Goal: Task Accomplishment & Management: Complete application form

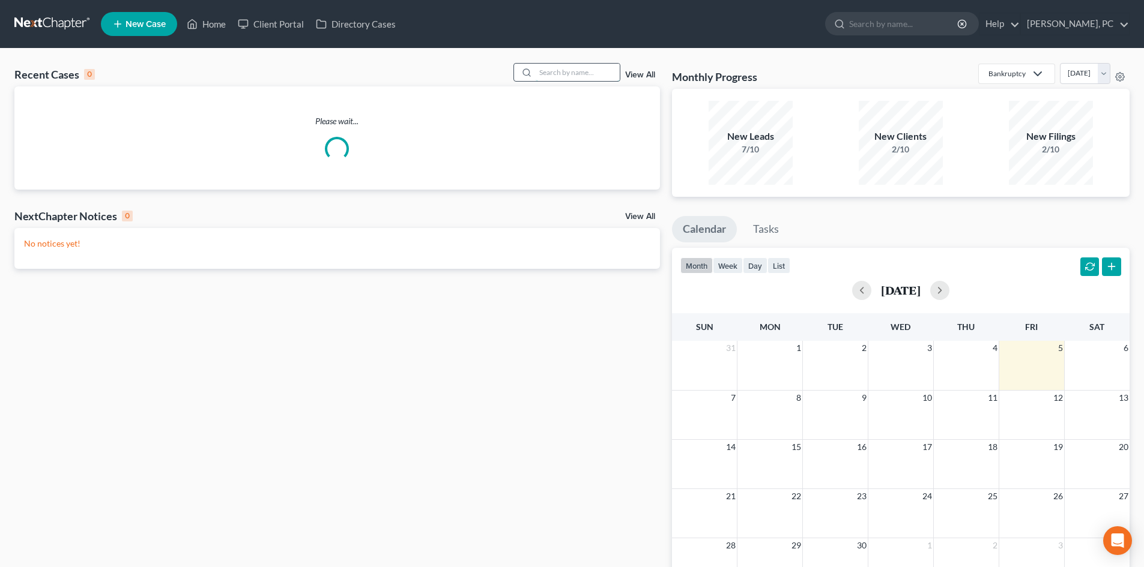
click at [557, 71] on input "search" at bounding box center [578, 72] width 84 height 17
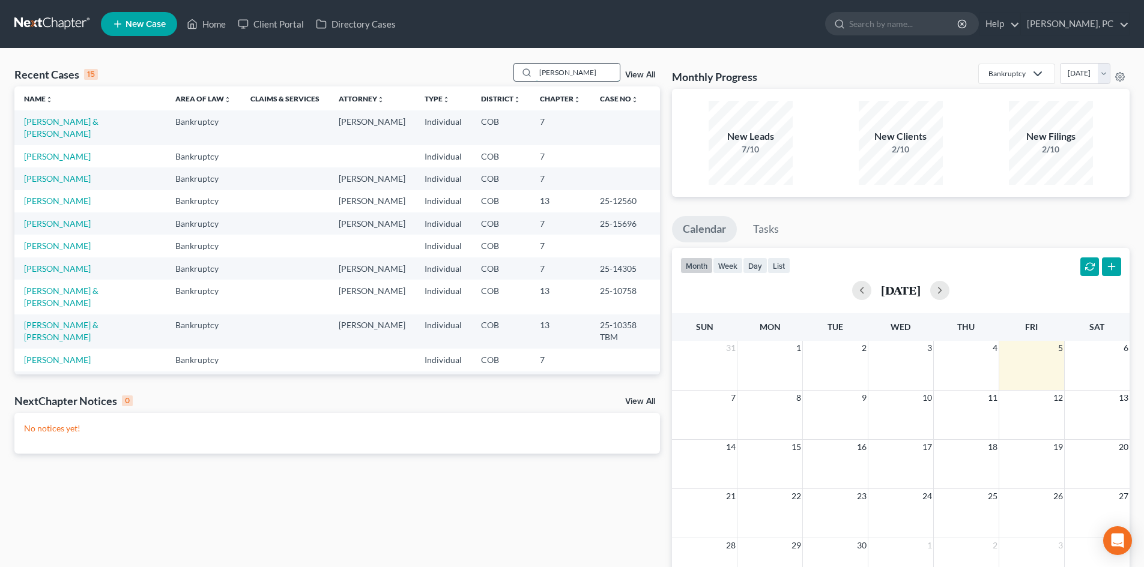
type input "perez"
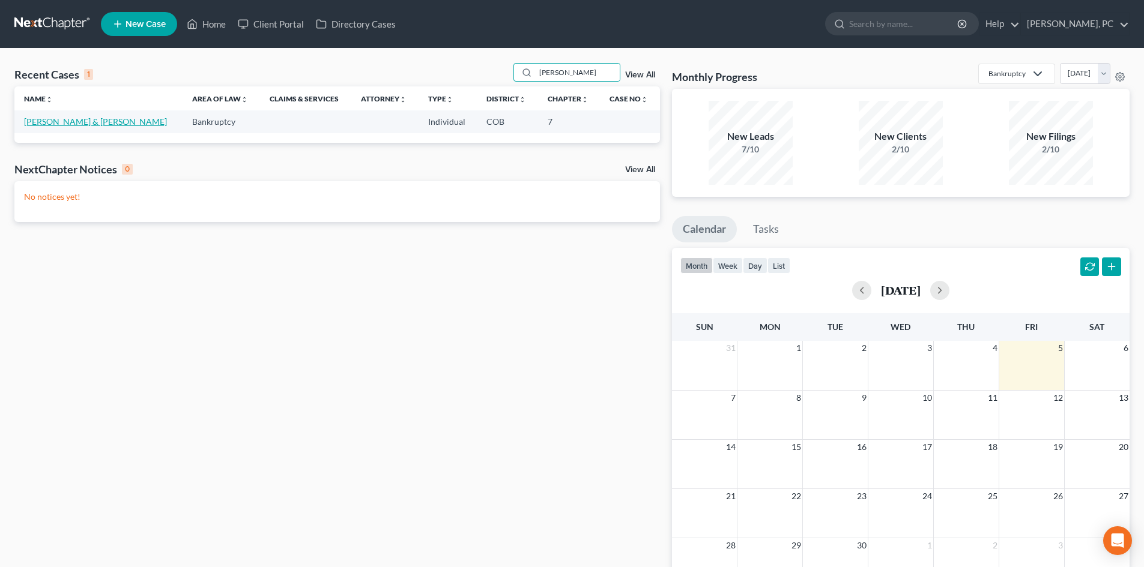
click at [121, 121] on link "Perez, Christian & Hastings, Marissa" at bounding box center [95, 121] width 143 height 10
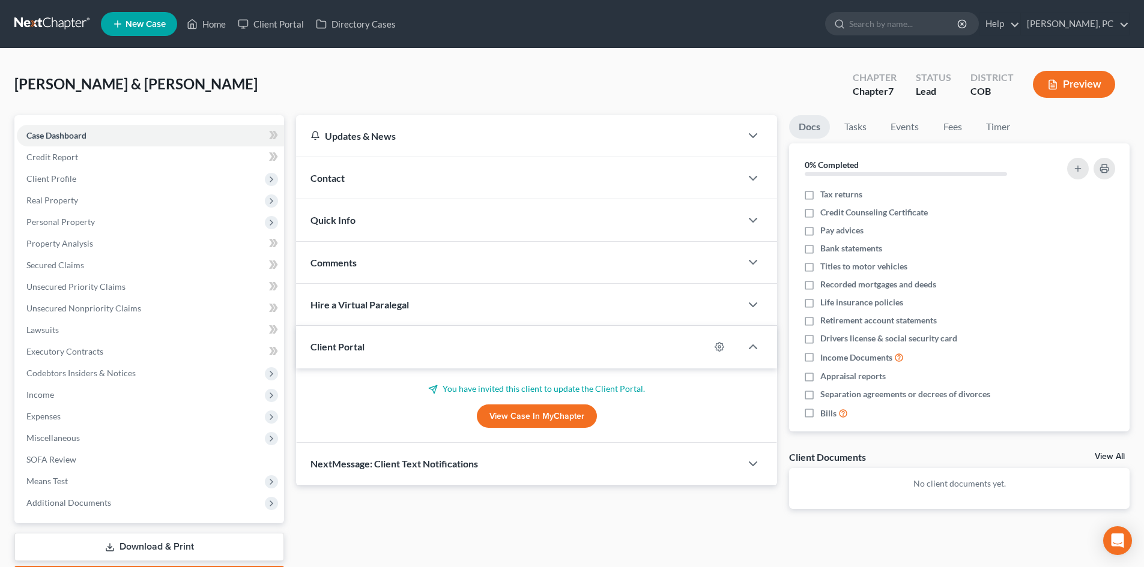
click at [524, 417] on link "View Case in MyChapter" at bounding box center [537, 417] width 120 height 24
click at [198, 21] on icon at bounding box center [192, 24] width 11 height 14
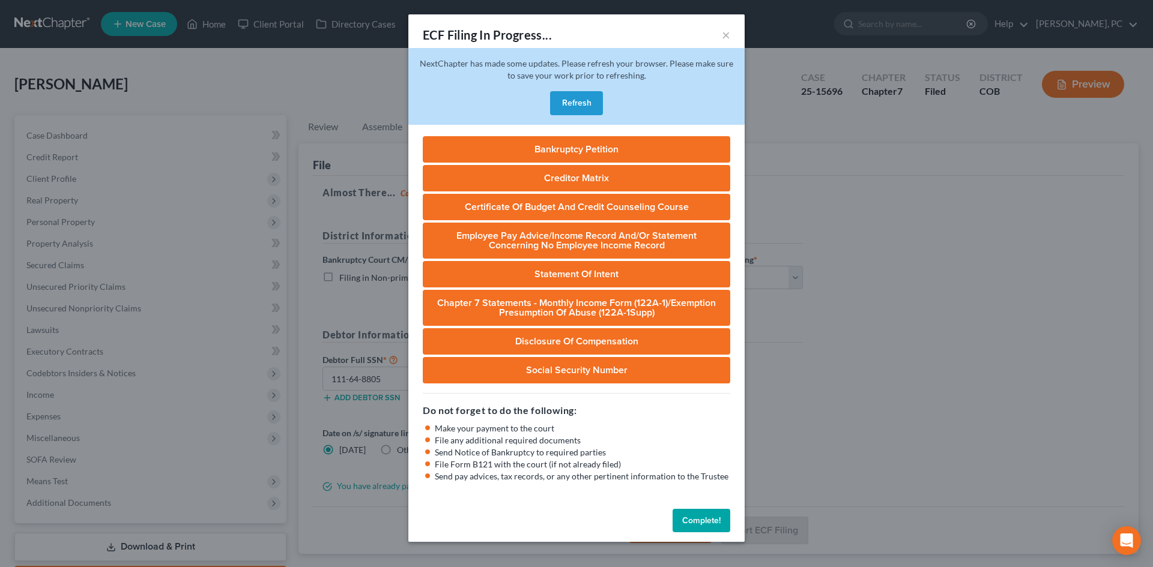
select select "0"
click at [578, 103] on button "Refresh" at bounding box center [576, 103] width 53 height 24
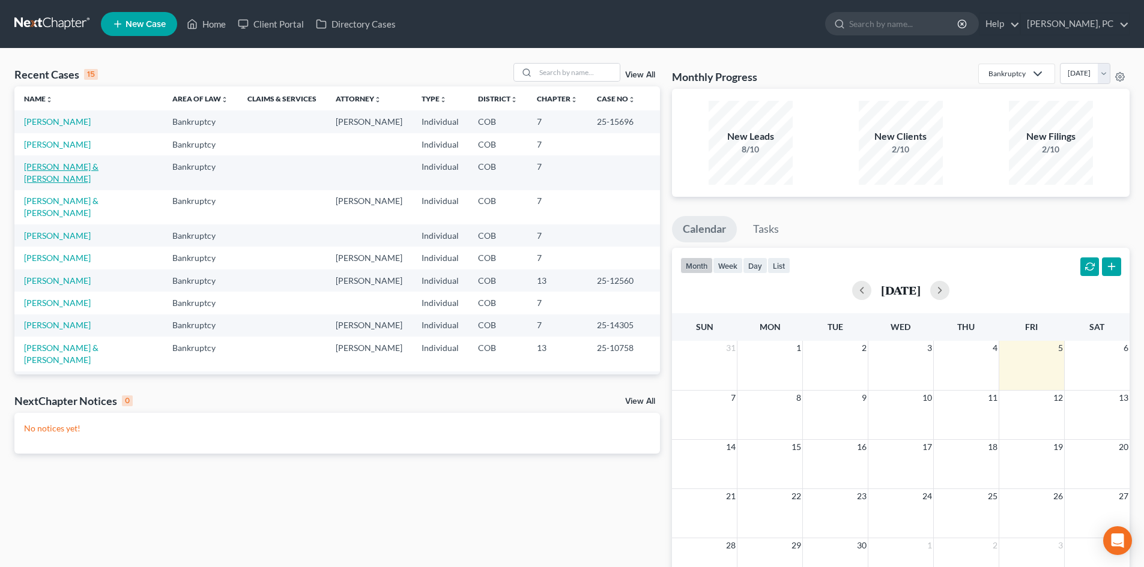
click at [66, 164] on link "Perez, Christian & Hastings, Marissa" at bounding box center [61, 173] width 74 height 22
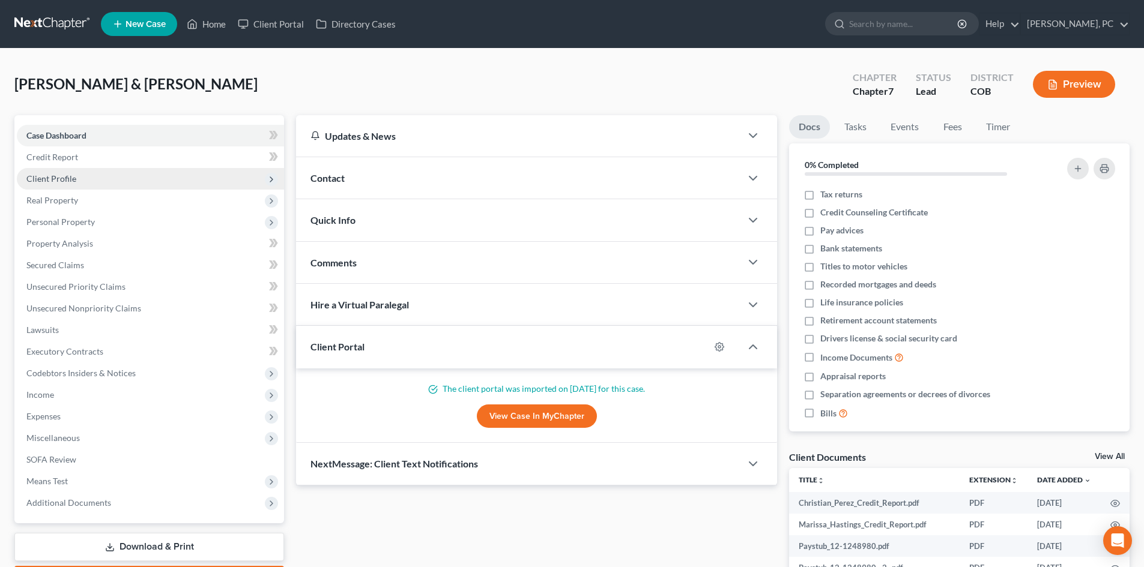
click at [59, 172] on span "Client Profile" at bounding box center [150, 179] width 267 height 22
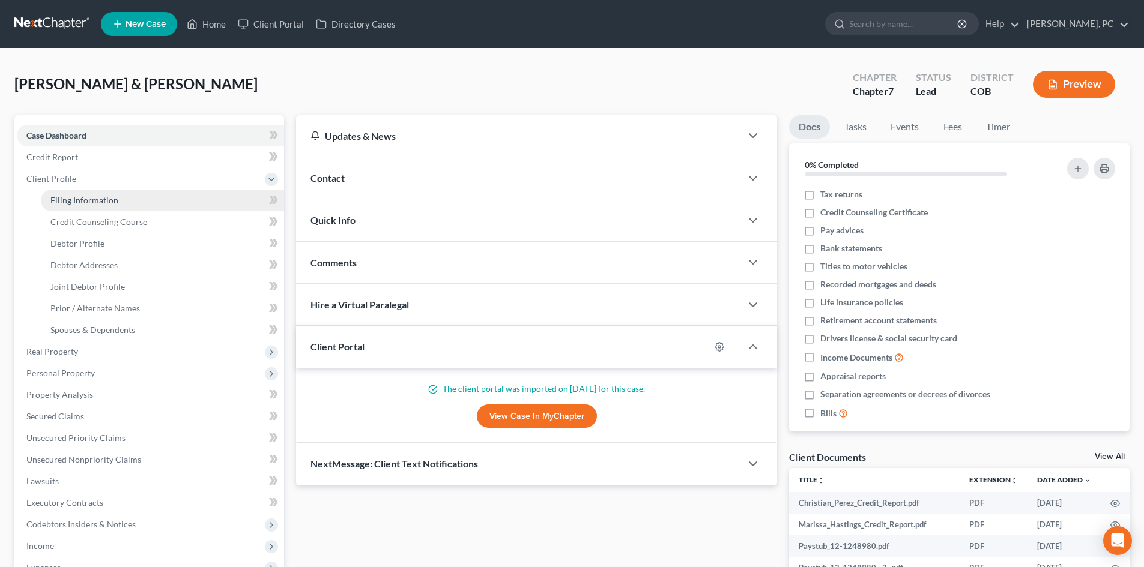
click at [92, 198] on span "Filing Information" at bounding box center [84, 200] width 68 height 10
select select "1"
select select "0"
select select "5"
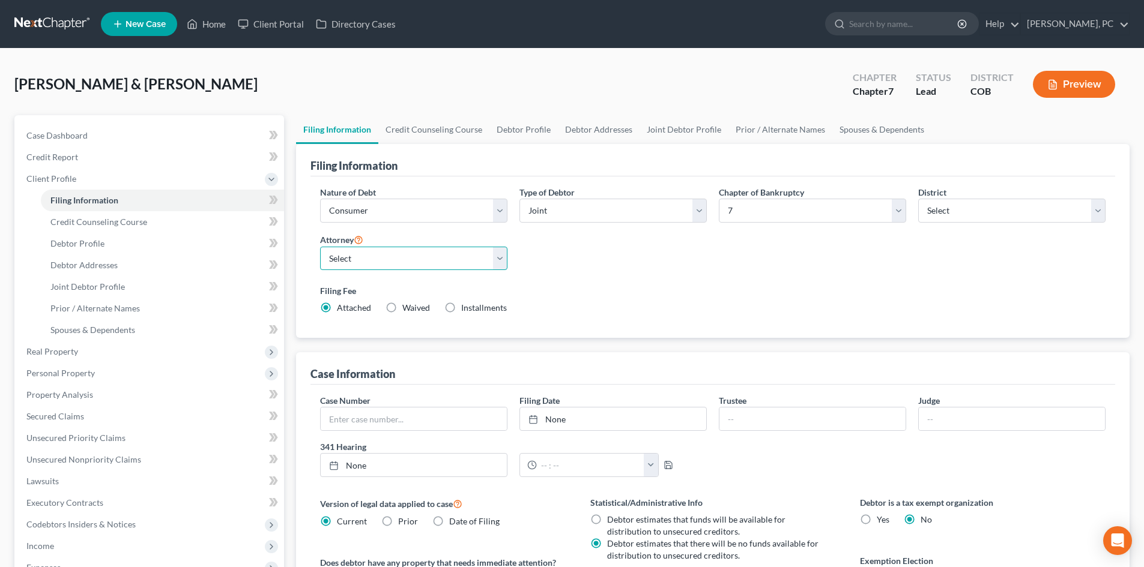
click at [386, 260] on select "Select Sean Cloyes - COB Sean Cloyes - COB Stephen Berken - COB Neil Camera - C…" at bounding box center [413, 259] width 187 height 24
select select "0"
click at [320, 247] on select "Select Sean Cloyes - COB Sean Cloyes - COB Stephen Berken - COB Neil Camera - C…" at bounding box center [413, 259] width 187 height 24
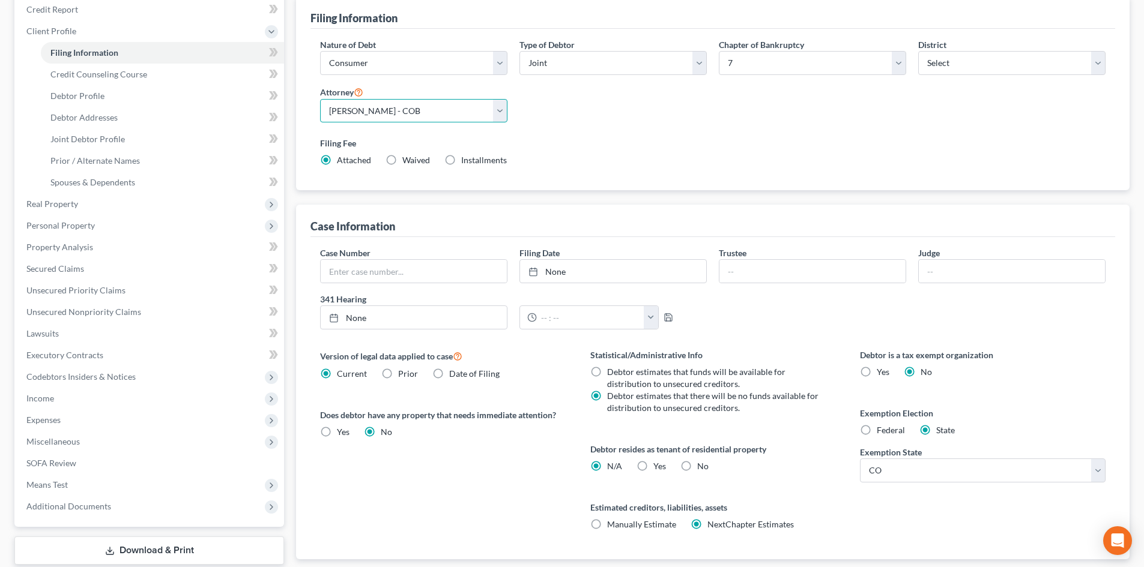
scroll to position [180, 0]
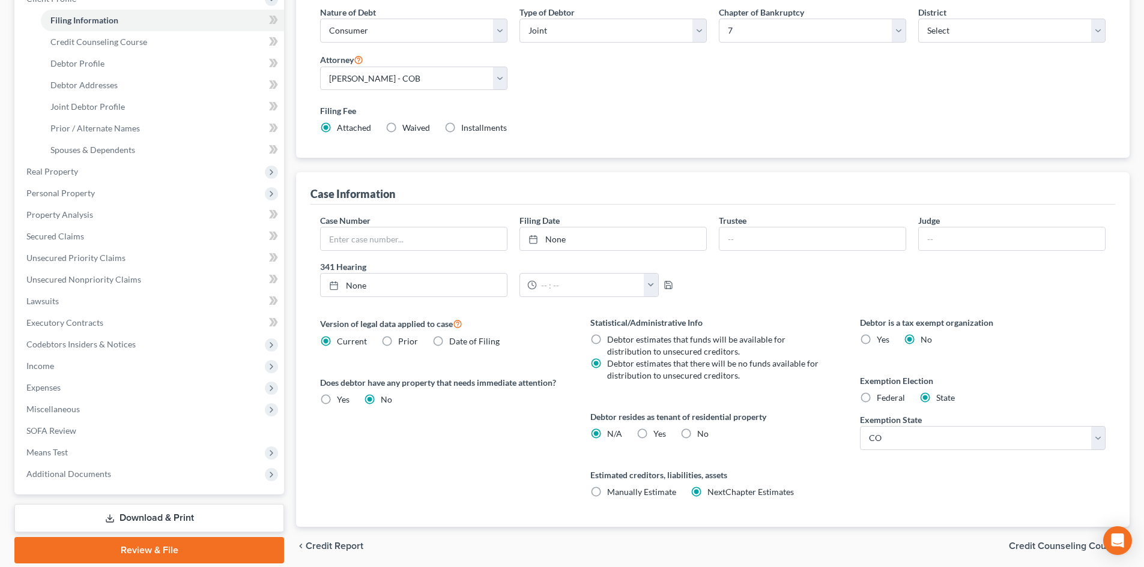
click at [653, 432] on label "Yes Yes" at bounding box center [659, 434] width 13 height 12
click at [658, 432] on input "Yes Yes" at bounding box center [662, 432] width 8 height 8
radio input "true"
radio input "false"
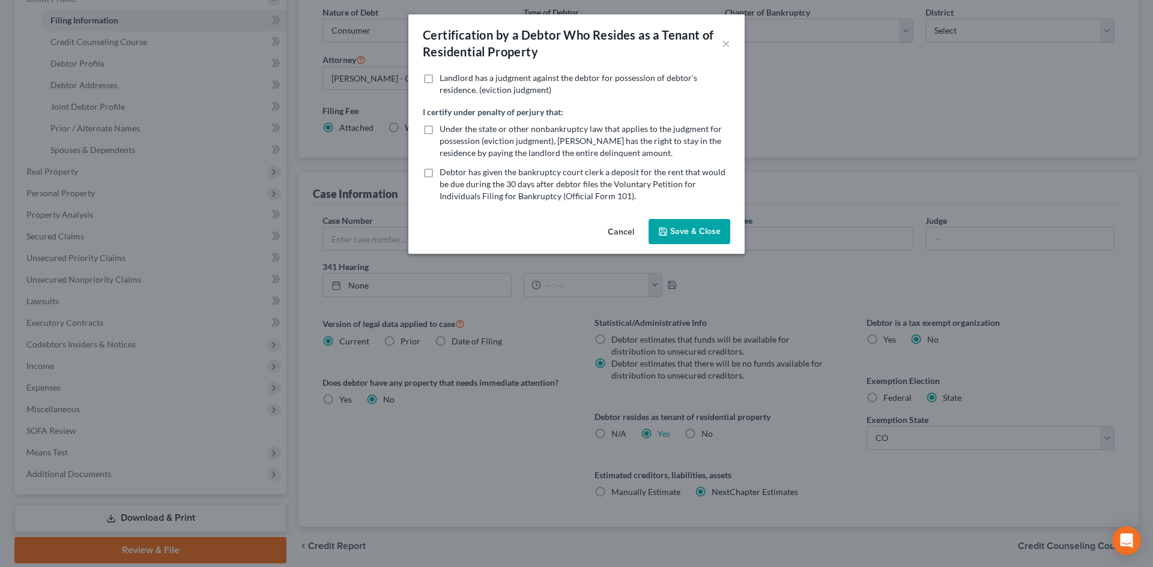
click at [681, 235] on button "Save & Close" at bounding box center [689, 231] width 82 height 25
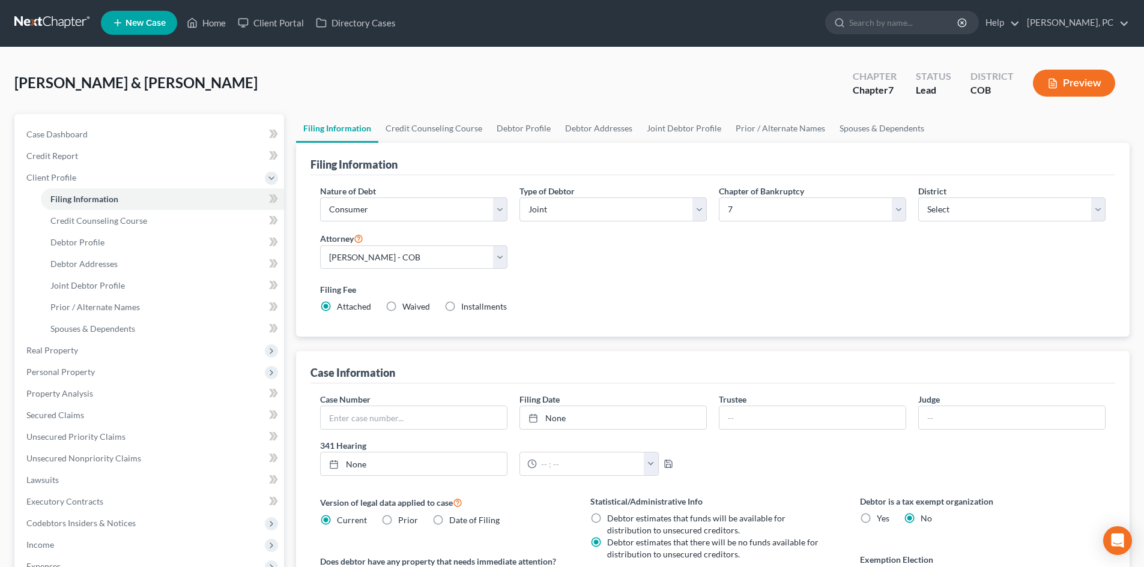
scroll to position [0, 0]
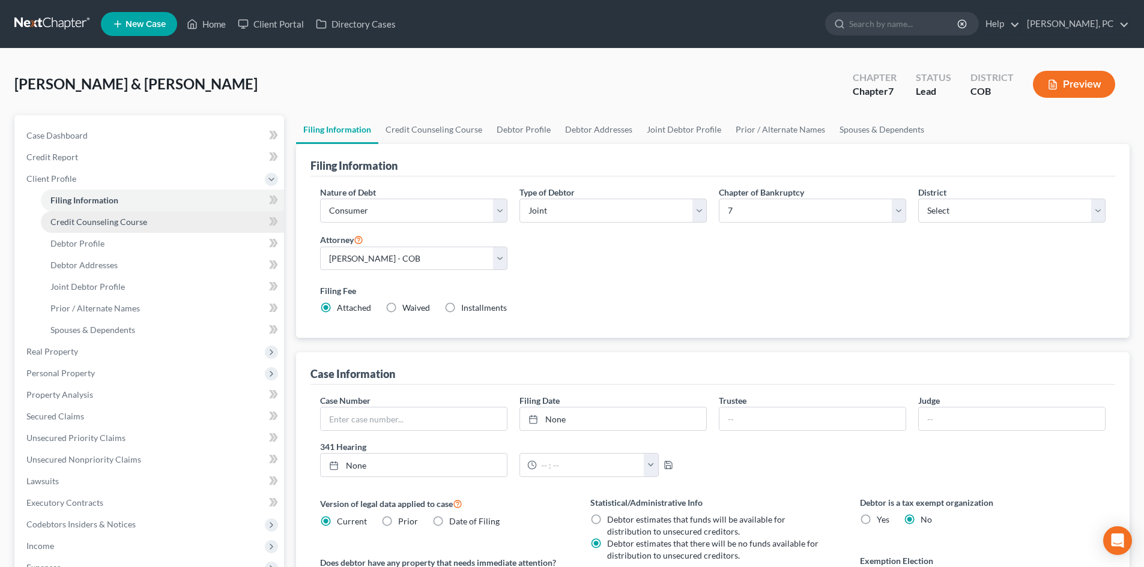
click at [139, 223] on span "Credit Counseling Course" at bounding box center [98, 222] width 97 height 10
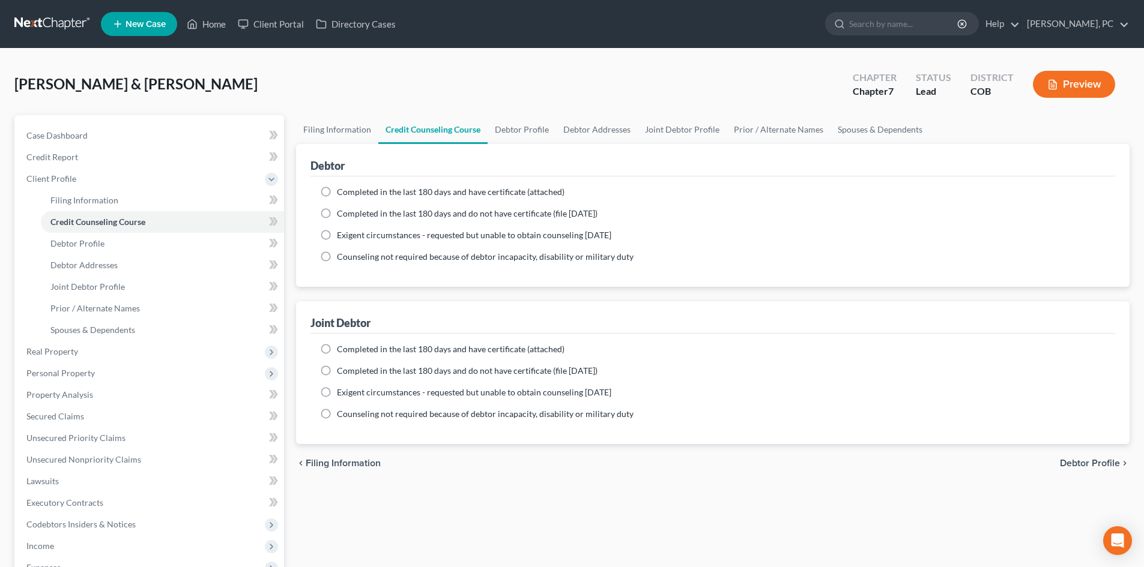
click at [337, 189] on label "Completed in the last 180 days and have certificate (attached)" at bounding box center [451, 192] width 228 height 12
click at [342, 189] on input "Completed in the last 180 days and have certificate (attached)" at bounding box center [346, 190] width 8 height 8
radio input "true"
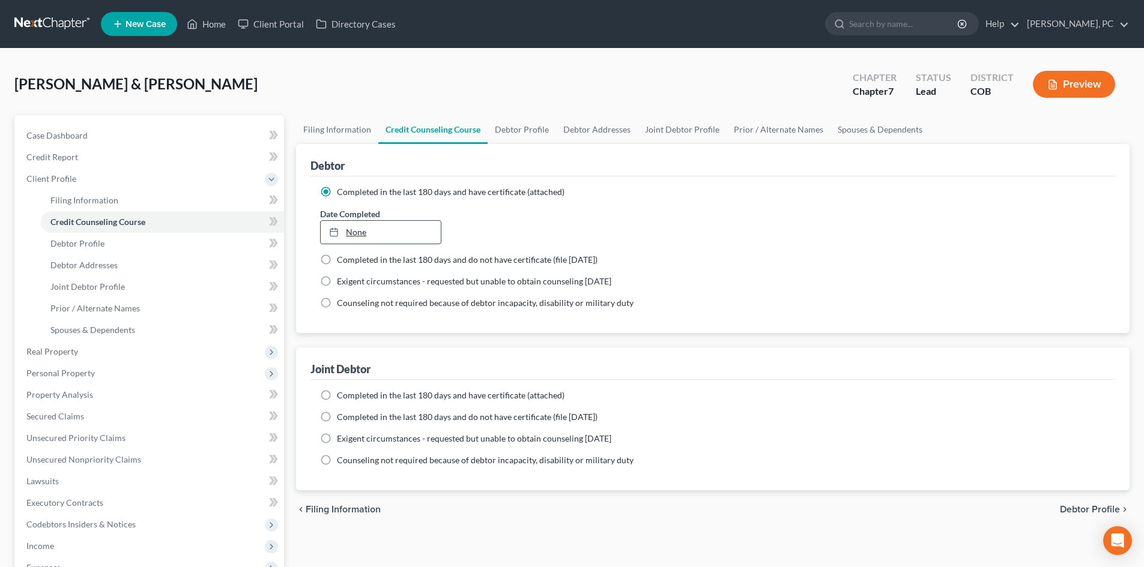
click at [351, 231] on link "None" at bounding box center [380, 232] width 119 height 23
type input "9/5/2025"
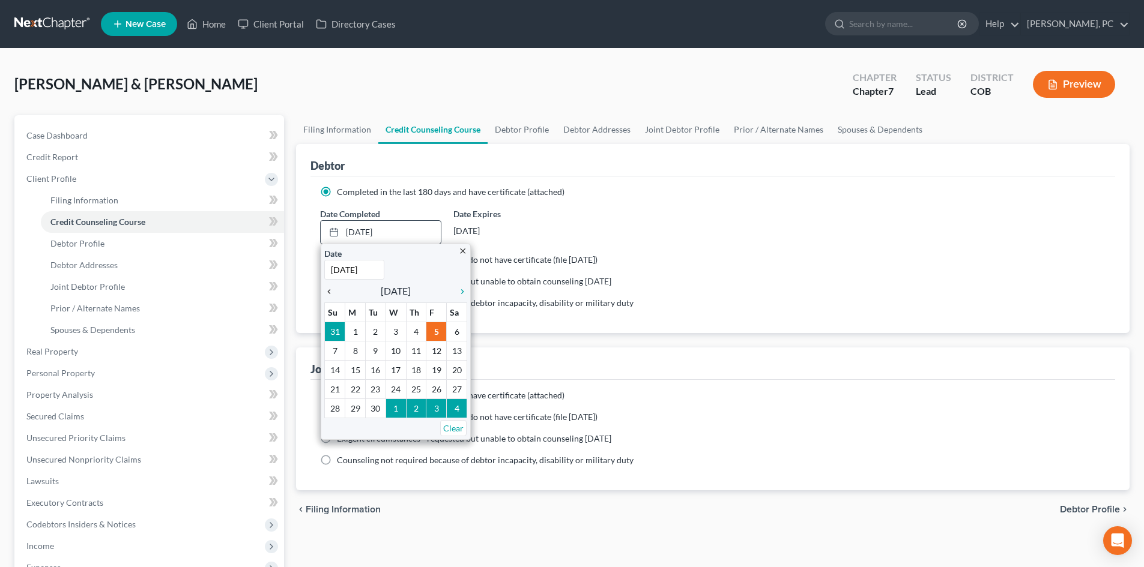
click at [331, 291] on icon "chevron_left" at bounding box center [332, 292] width 16 height 10
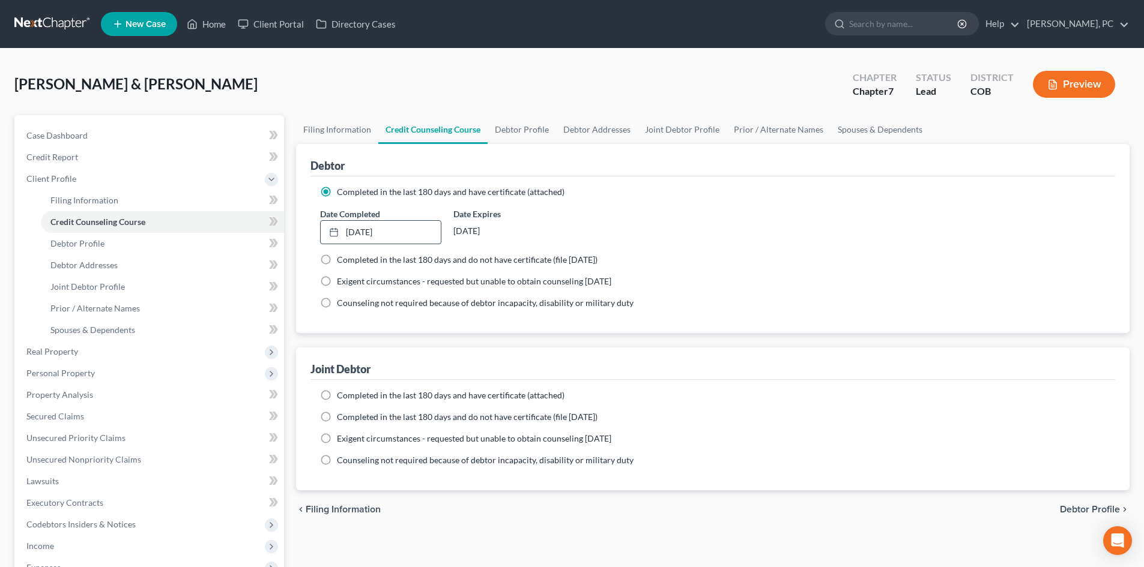
click at [337, 396] on label "Completed in the last 180 days and have certificate (attached)" at bounding box center [451, 396] width 228 height 12
click at [342, 396] on input "Completed in the last 180 days and have certificate (attached)" at bounding box center [346, 394] width 8 height 8
radio input "true"
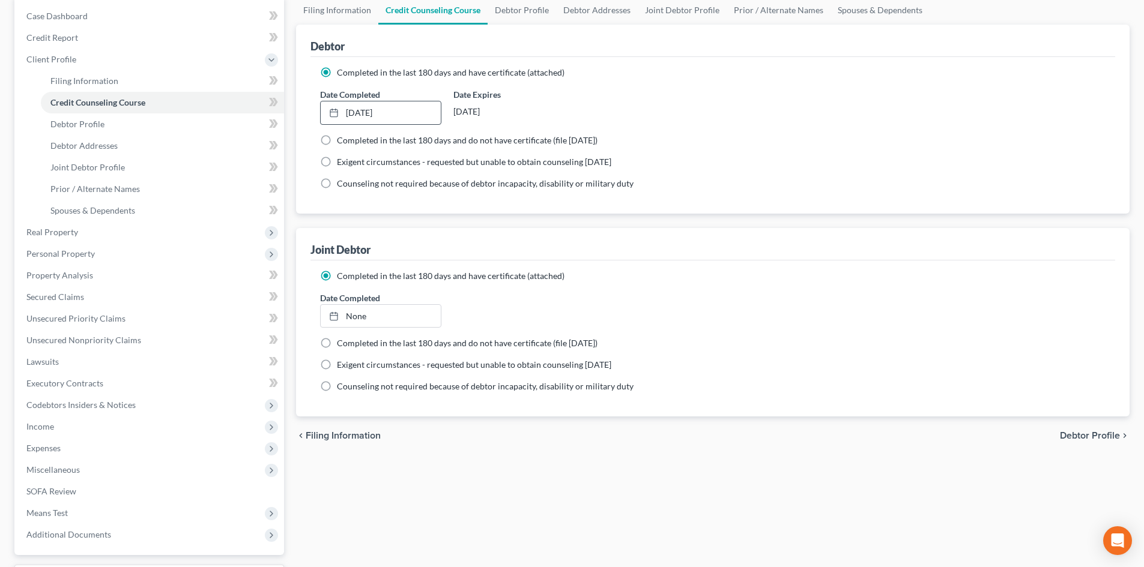
scroll to position [120, 0]
click at [357, 321] on link "None" at bounding box center [380, 315] width 119 height 23
type input "9/5/2025"
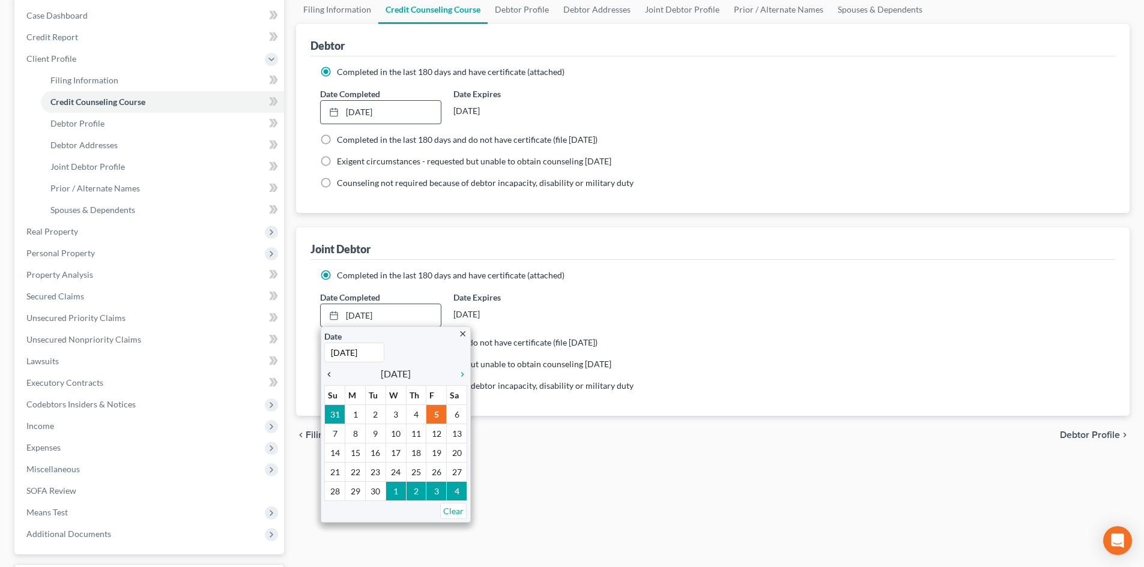
click at [328, 376] on icon "chevron_left" at bounding box center [332, 375] width 16 height 10
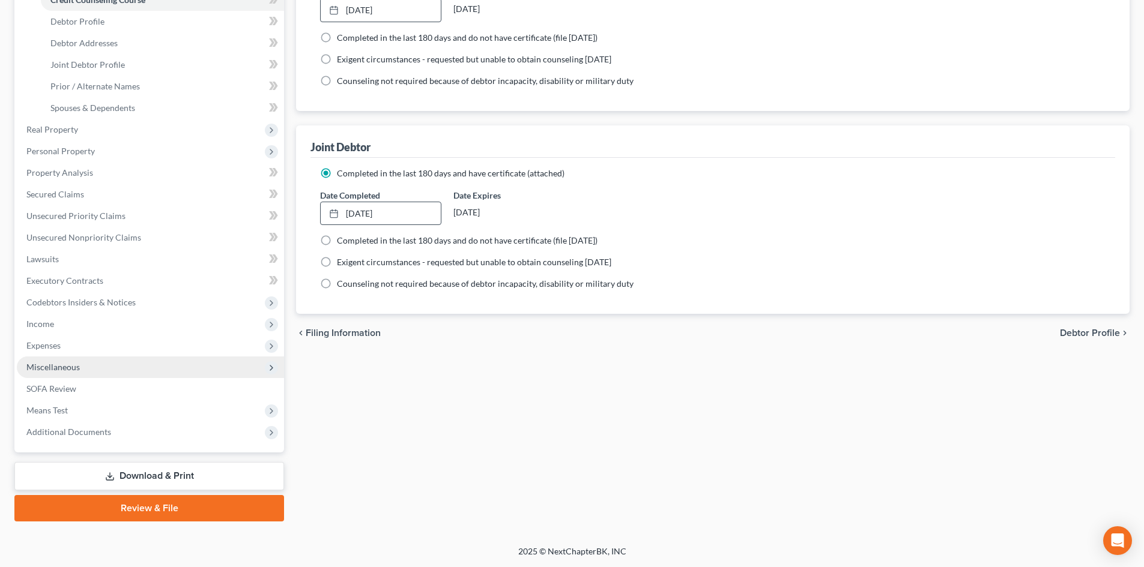
click at [61, 363] on span "Miscellaneous" at bounding box center [52, 367] width 53 height 10
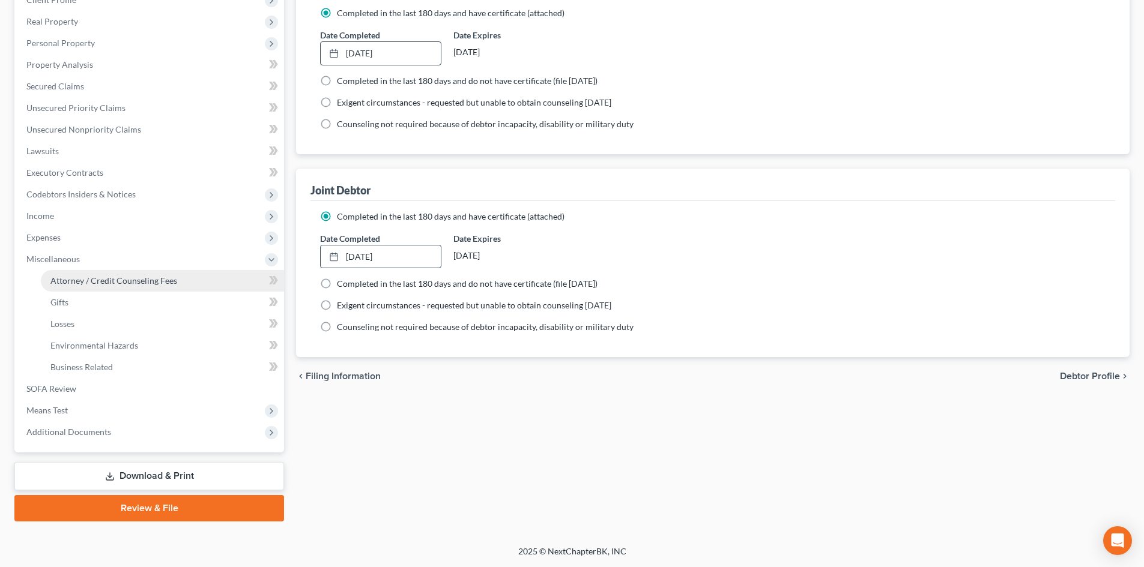
click at [91, 274] on link "Attorney / Credit Counseling Fees" at bounding box center [162, 281] width 243 height 22
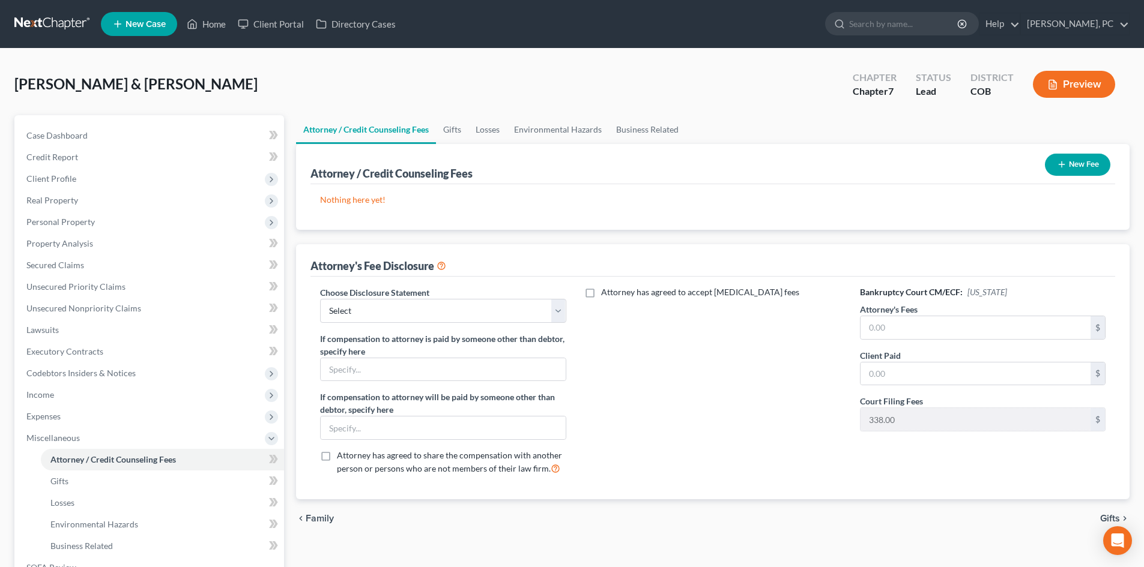
click at [1051, 164] on button "New Fee" at bounding box center [1077, 165] width 65 height 22
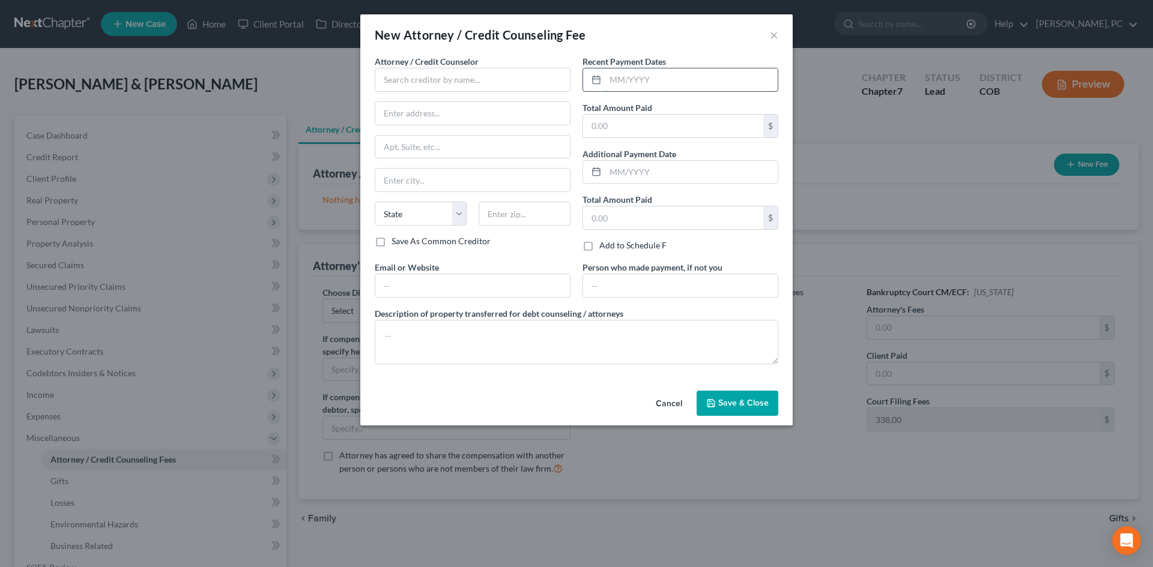
click at [635, 85] on input "text" at bounding box center [691, 79] width 172 height 23
type input "08/2025"
click at [620, 124] on input "text" at bounding box center [673, 126] width 180 height 23
type input "24.95"
click at [528, 83] on input "text" at bounding box center [473, 80] width 196 height 24
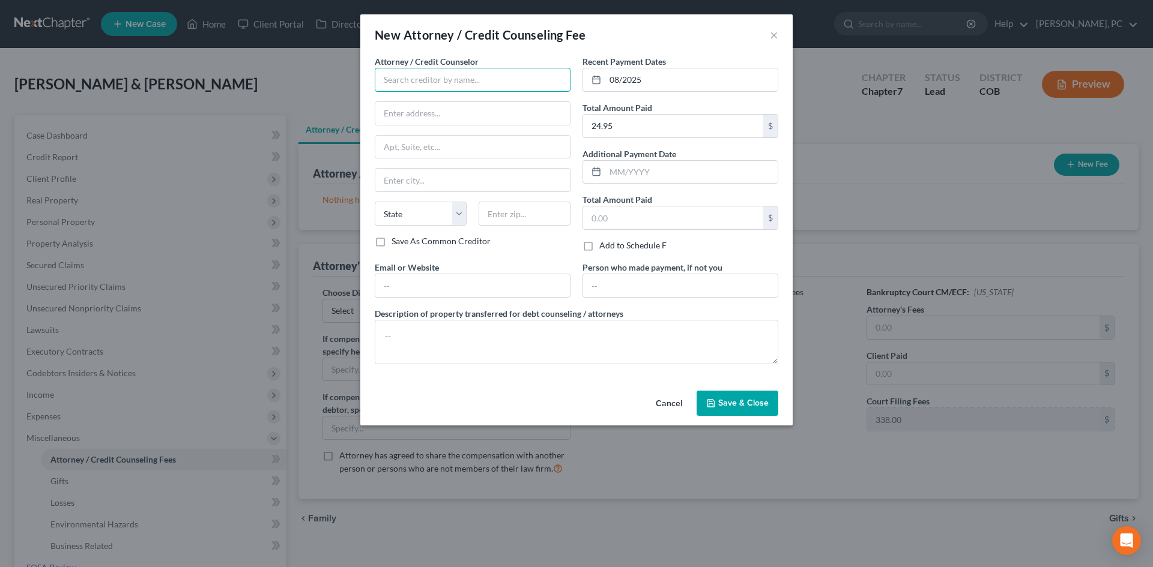
type input "s"
type input "Summit Financial Education"
click at [714, 406] on icon "button" at bounding box center [710, 403] width 7 height 7
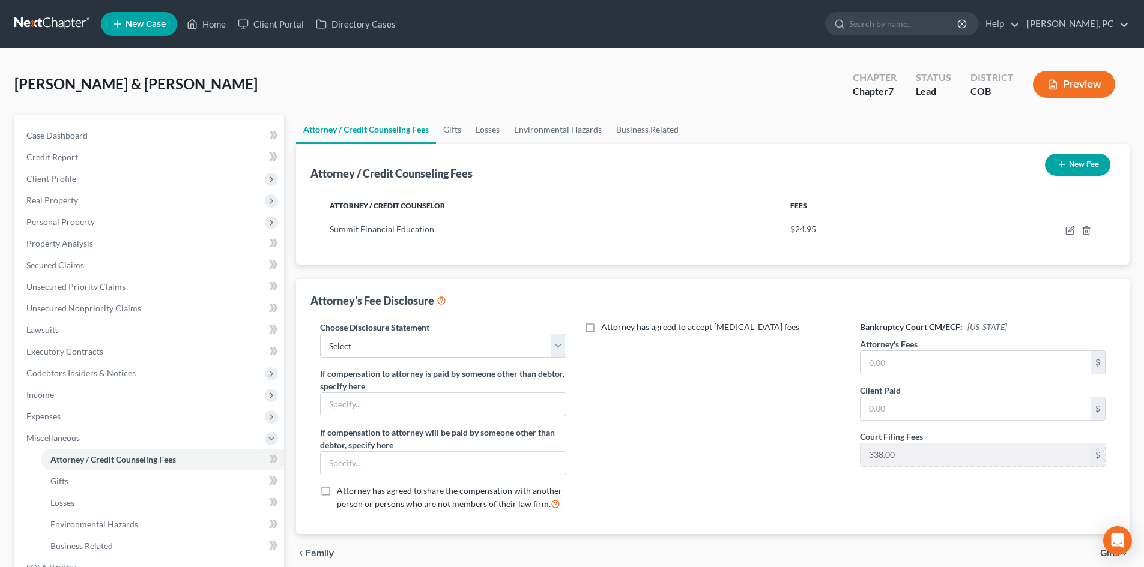
click at [1070, 168] on button "New Fee" at bounding box center [1077, 165] width 65 height 22
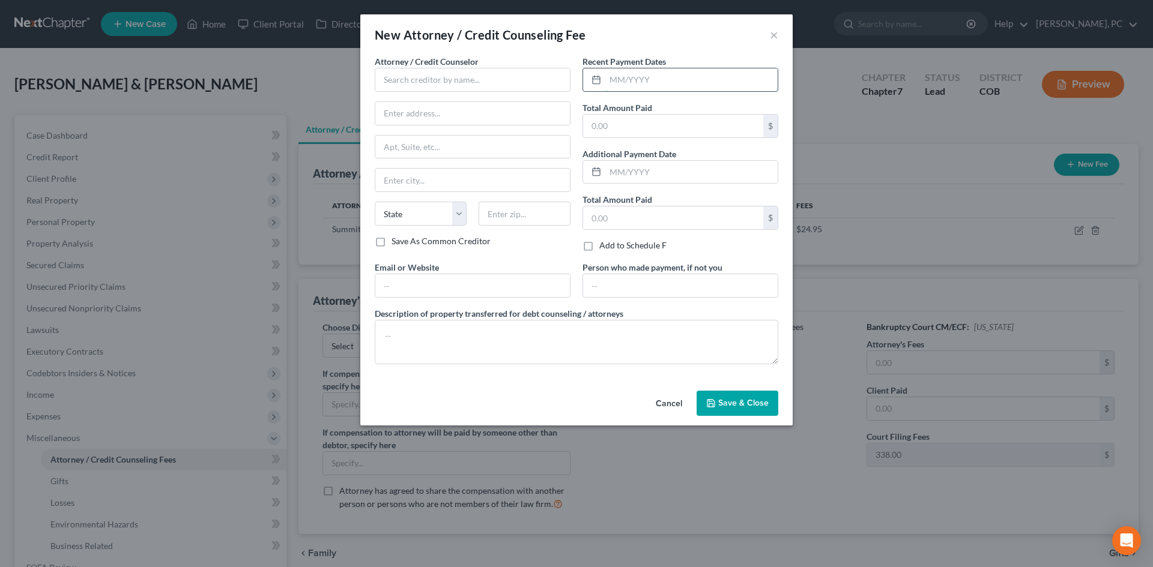
click at [683, 80] on input "text" at bounding box center [691, 79] width 172 height 23
type input "05/2025"
click at [668, 115] on input "text" at bounding box center [673, 126] width 180 height 23
type input "1,500"
click at [495, 80] on input "text" at bounding box center [473, 80] width 196 height 24
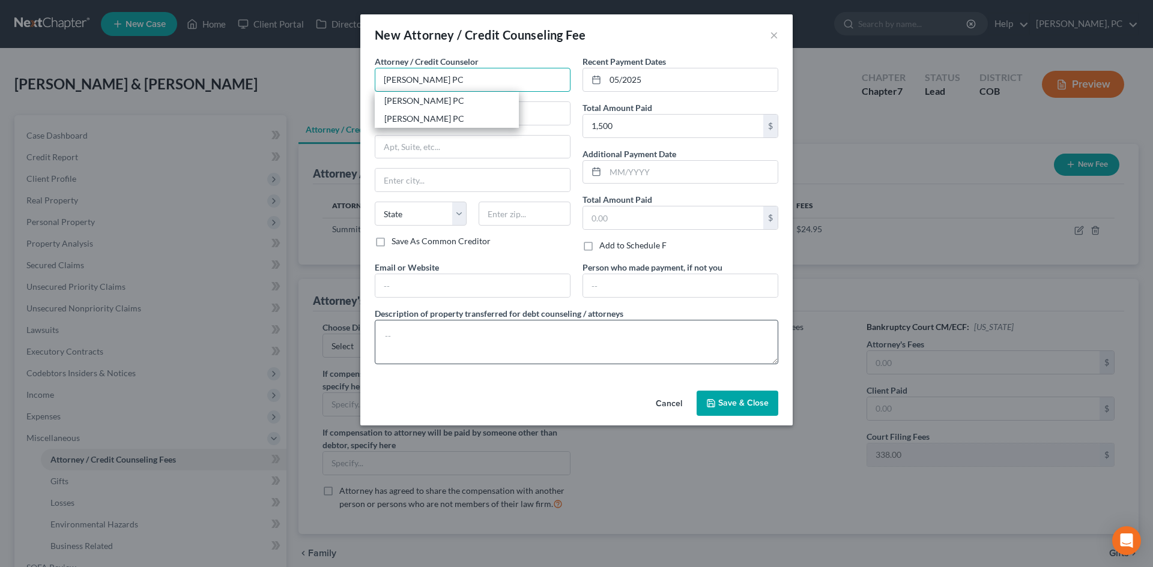
type input "Berken Cloyes PC"
click at [516, 349] on textarea at bounding box center [576, 342] width 403 height 44
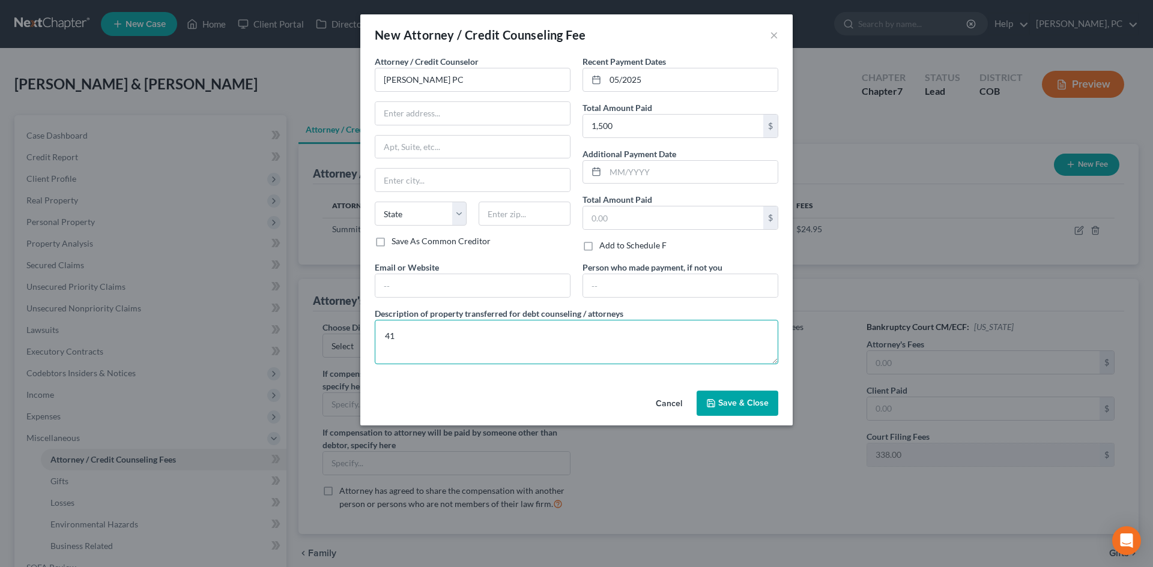
type textarea "4"
type textarea "$1,500 plus filing fee"
click at [733, 406] on span "Save & Close" at bounding box center [743, 403] width 50 height 10
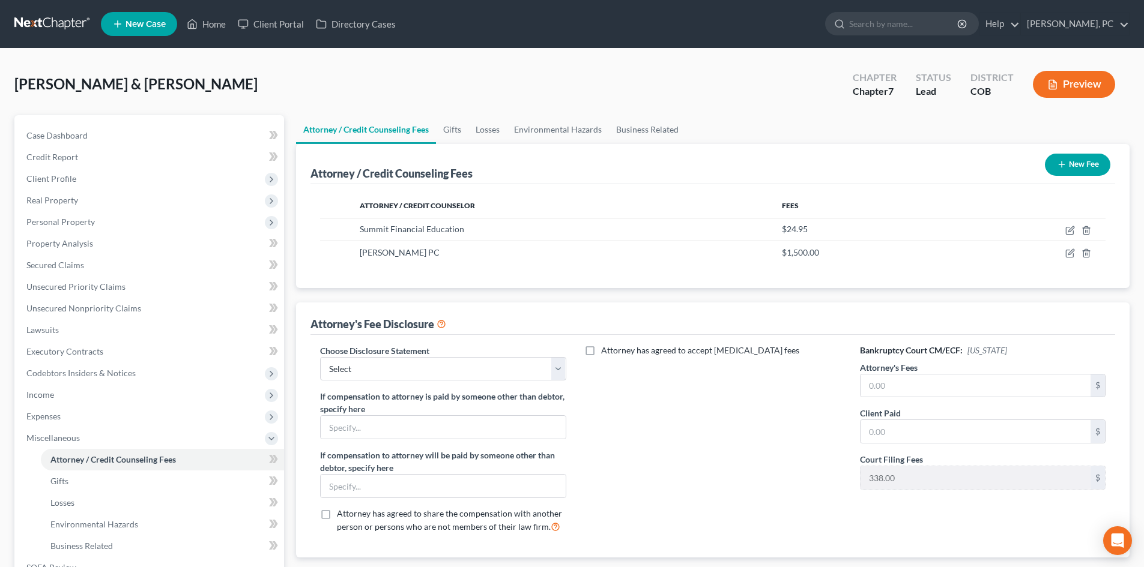
click at [886, 368] on label "Attorney's Fees" at bounding box center [889, 367] width 58 height 13
click at [896, 390] on input "text" at bounding box center [975, 386] width 230 height 23
type input "1,500"
click at [525, 369] on select "Select Disclosure" at bounding box center [443, 369] width 246 height 24
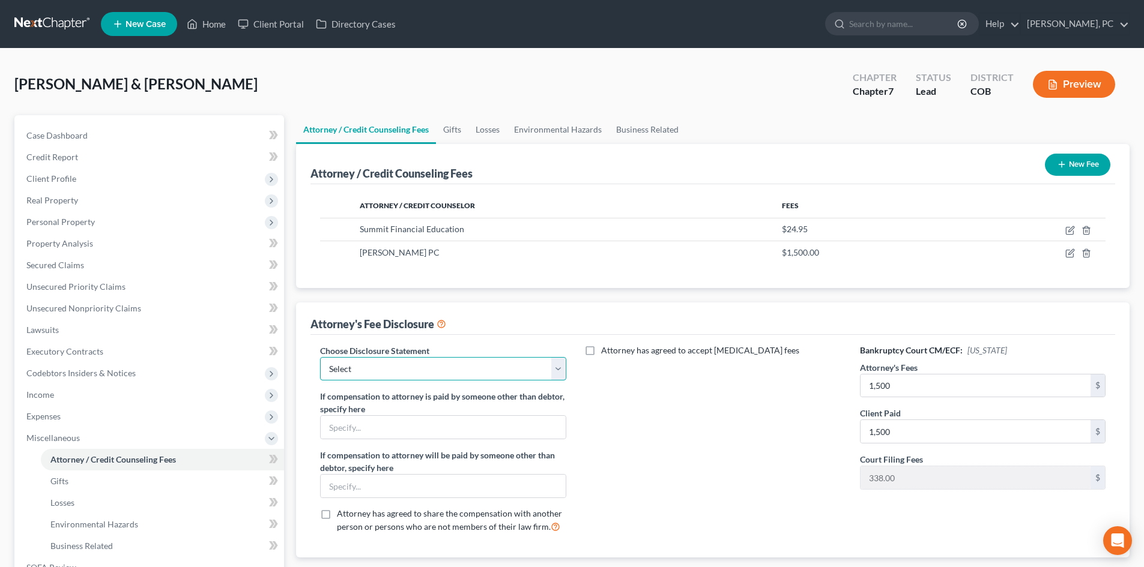
select select "0"
click at [320, 357] on select "Select Disclosure" at bounding box center [443, 369] width 246 height 24
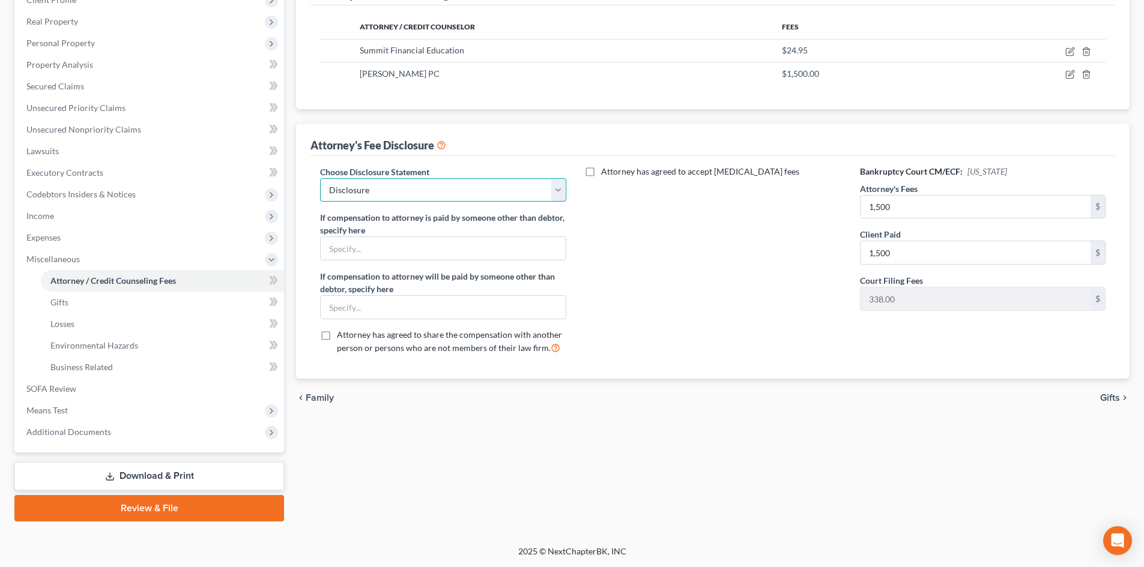
scroll to position [119, 0]
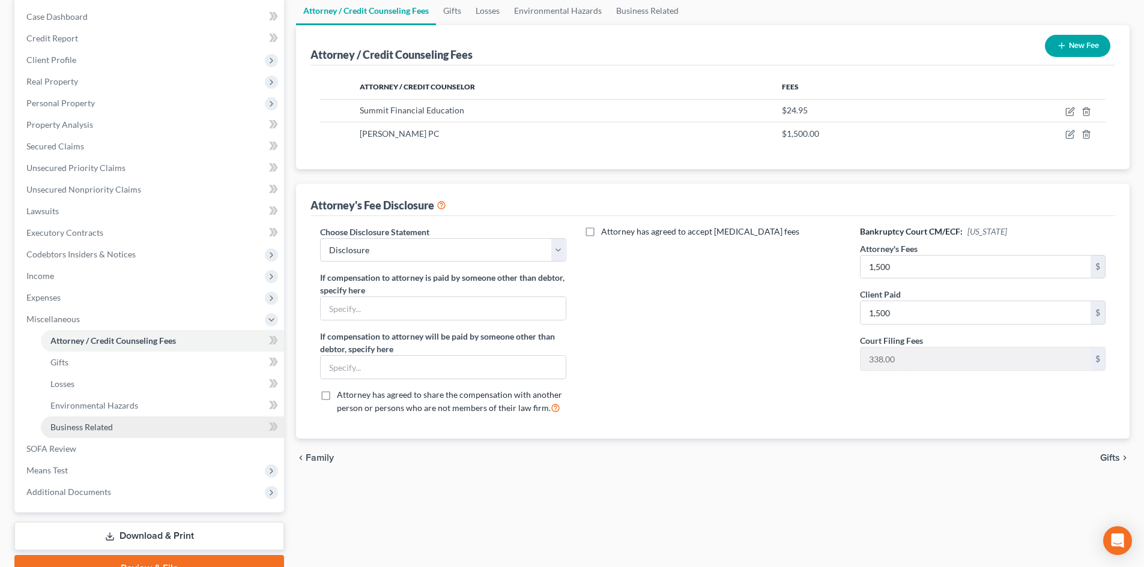
click at [77, 429] on span "Business Related" at bounding box center [81, 427] width 62 height 10
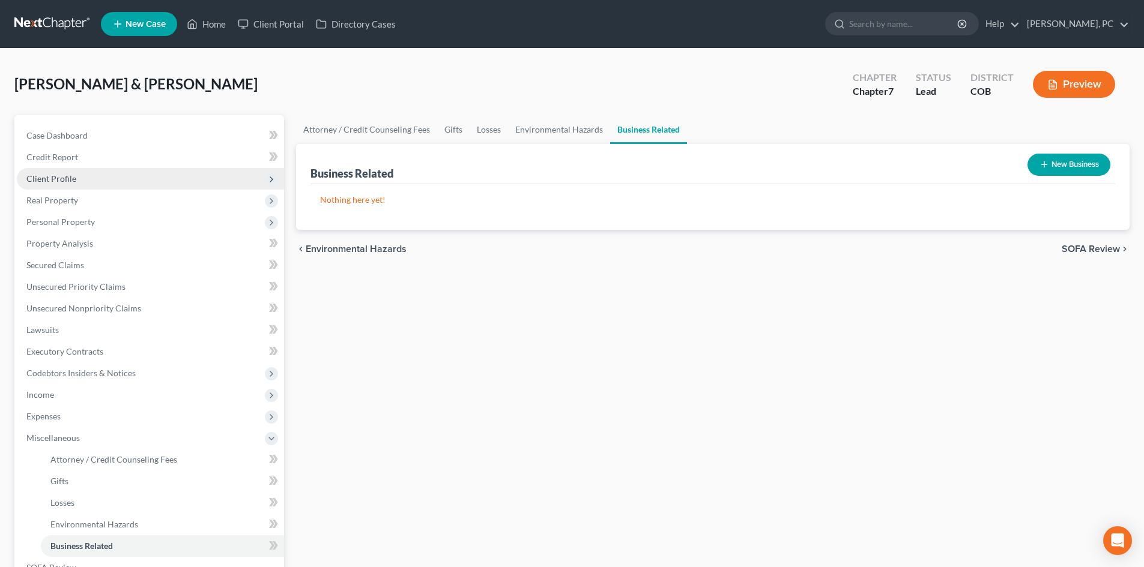
click at [64, 180] on span "Client Profile" at bounding box center [51, 179] width 50 height 10
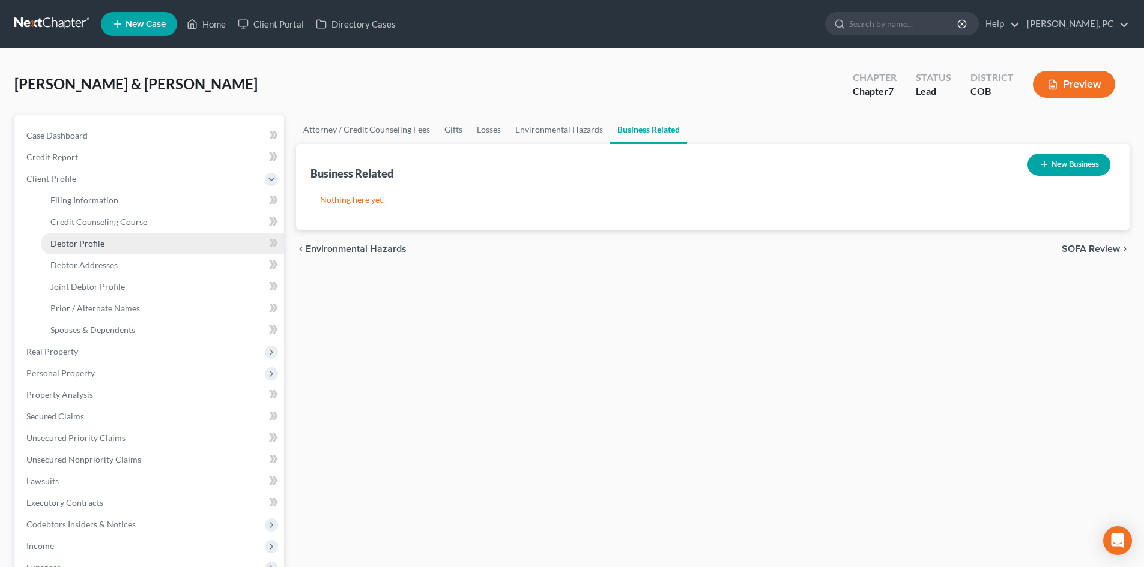
click at [83, 244] on span "Debtor Profile" at bounding box center [77, 243] width 54 height 10
select select "1"
select select "0"
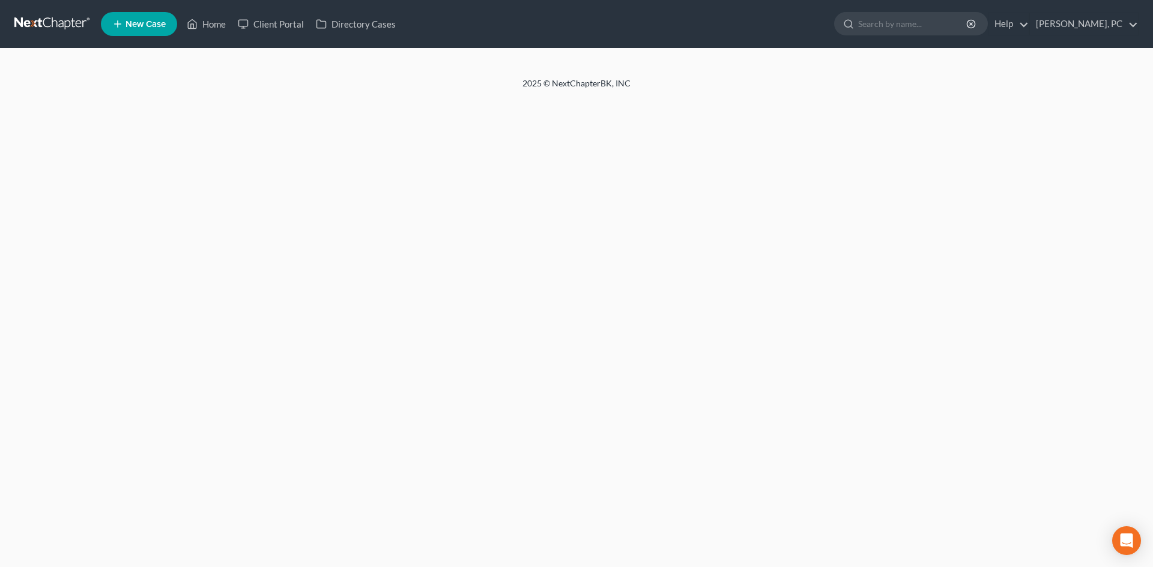
select select "1"
select select "0"
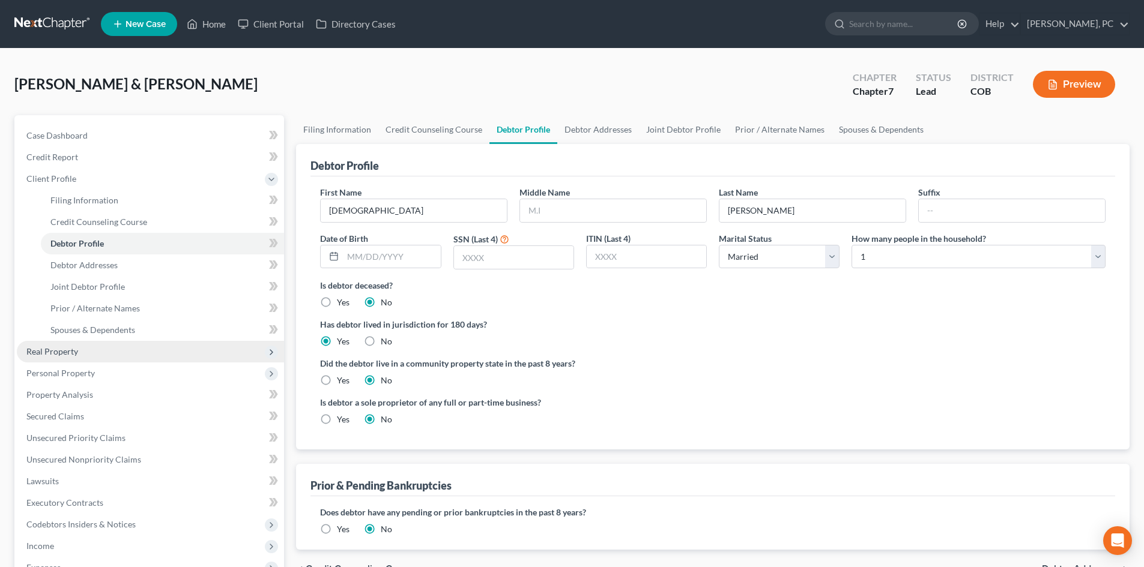
scroll to position [60, 0]
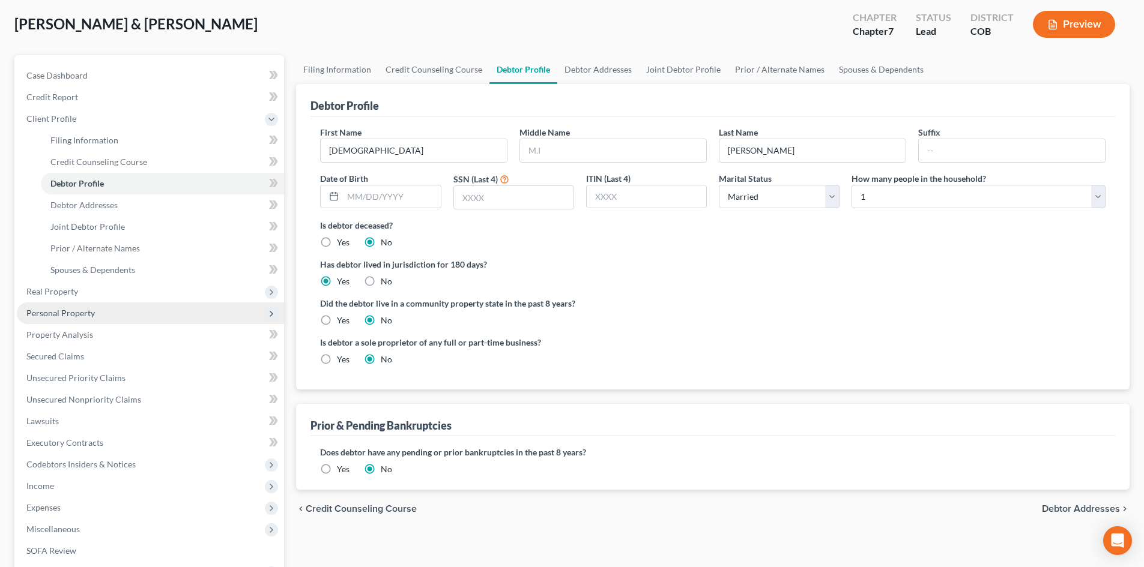
click at [79, 312] on span "Personal Property" at bounding box center [60, 313] width 68 height 10
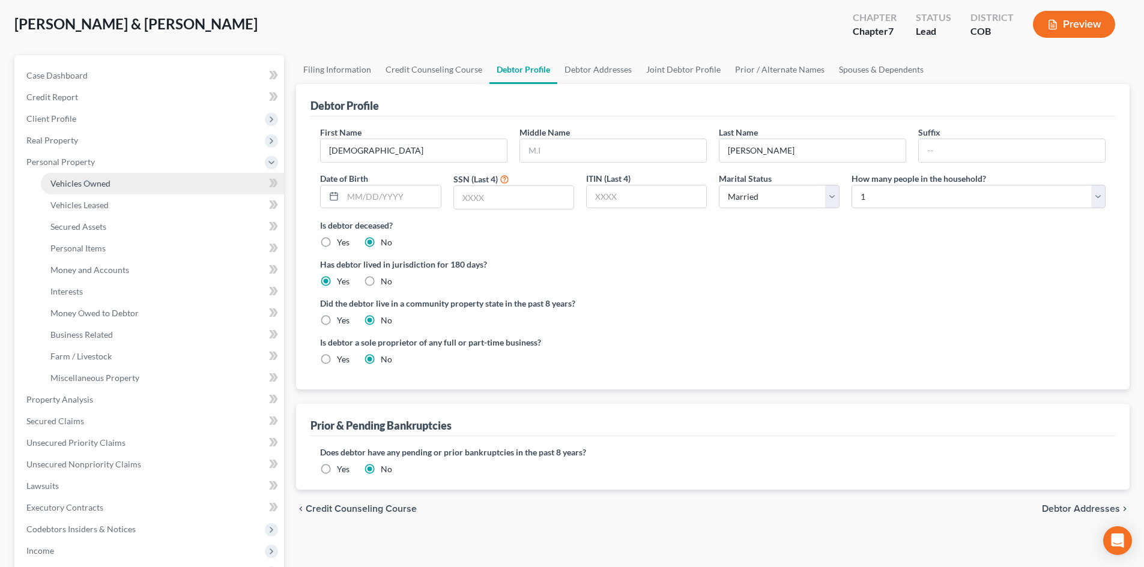
click at [86, 186] on span "Vehicles Owned" at bounding box center [80, 183] width 60 height 10
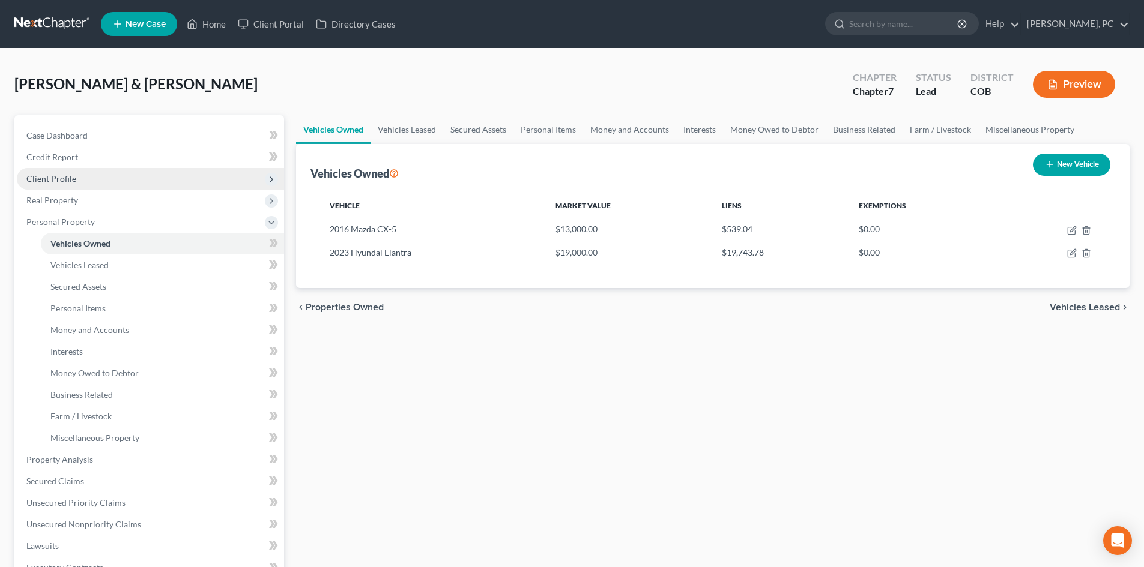
click at [48, 181] on span "Client Profile" at bounding box center [51, 179] width 50 height 10
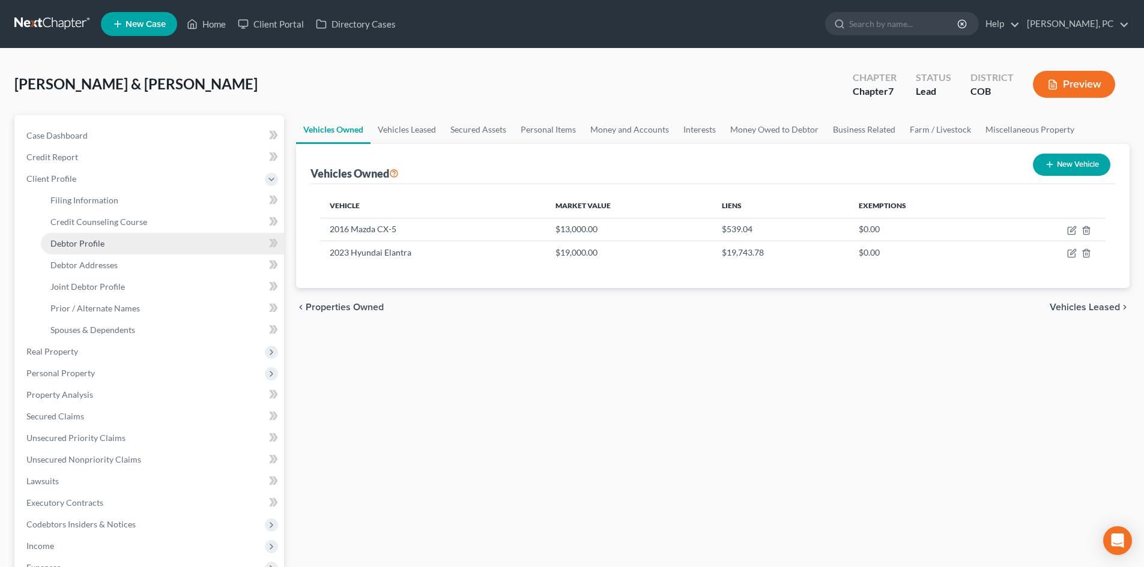
click at [93, 244] on span "Debtor Profile" at bounding box center [77, 243] width 54 height 10
select select "1"
select select "0"
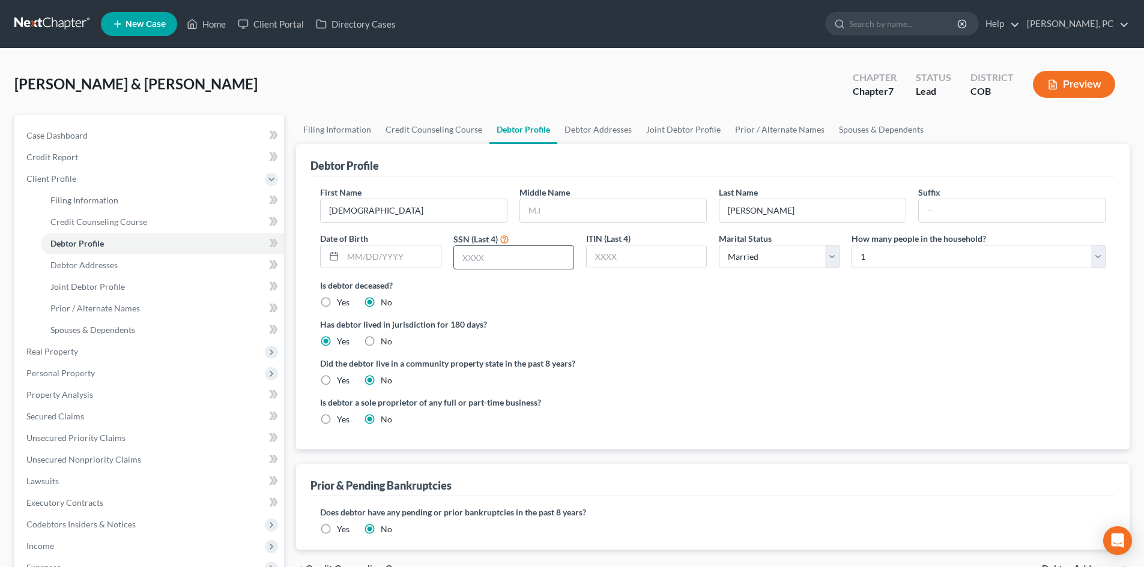
click at [546, 251] on input "text" at bounding box center [513, 257] width 119 height 23
type input "2826"
drag, startPoint x: 865, startPoint y: 258, endPoint x: 865, endPoint y: 267, distance: 9.6
click at [865, 258] on select "Select 1 2 3 4 5 6 7 8 9 10 11 12 13 14 15 16 17 18 19 20" at bounding box center [978, 257] width 254 height 24
select select "3"
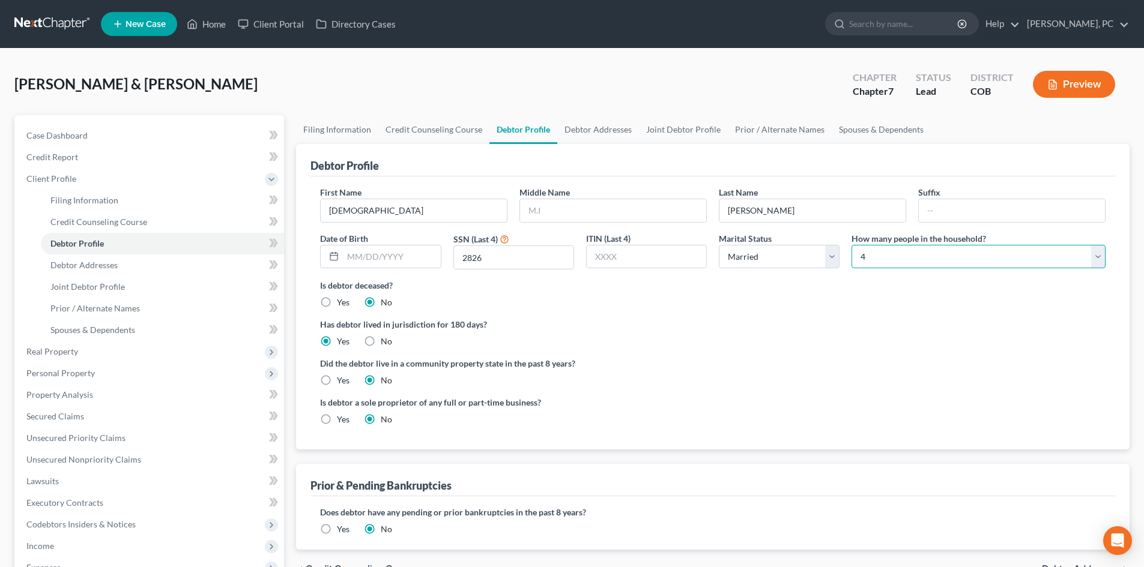
click at [851, 245] on select "Select 1 2 3 4 5 6 7 8 9 10 11 12 13 14 15 16 17 18 19 20" at bounding box center [978, 257] width 254 height 24
click at [576, 217] on input "text" at bounding box center [613, 210] width 186 height 23
type input "Gabriel"
click at [593, 307] on div "Is debtor deceased? Yes No" at bounding box center [712, 293] width 785 height 29
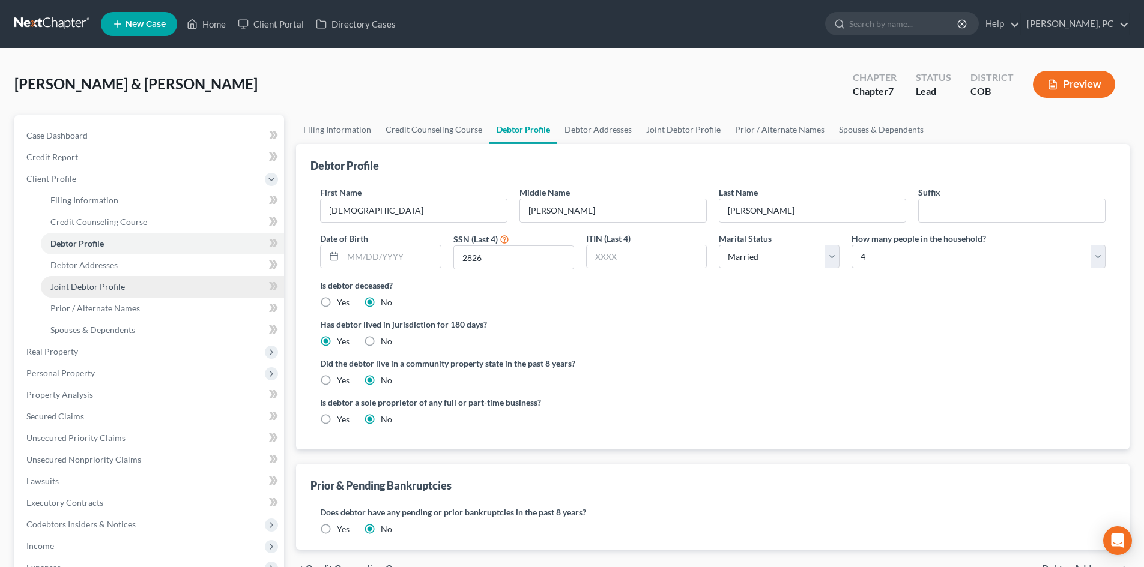
click at [71, 282] on span "Joint Debtor Profile" at bounding box center [87, 287] width 74 height 10
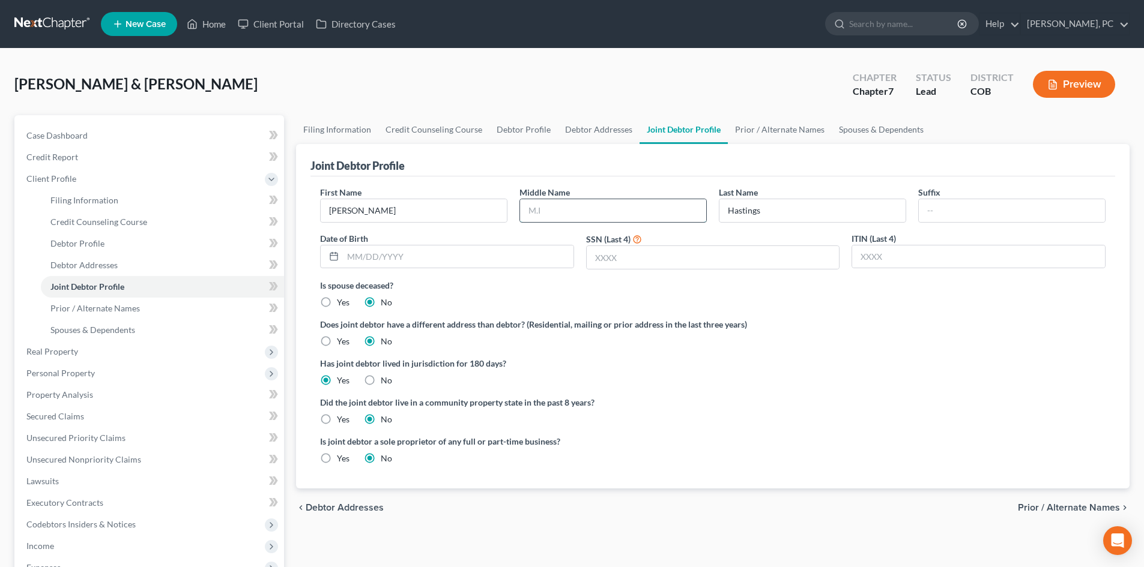
click at [543, 215] on input "text" at bounding box center [613, 210] width 186 height 23
type input "Sue"
click at [630, 257] on input "text" at bounding box center [713, 257] width 253 height 23
type input "0785"
click at [525, 298] on div "Is spouse deceased? Yes No" at bounding box center [712, 293] width 785 height 29
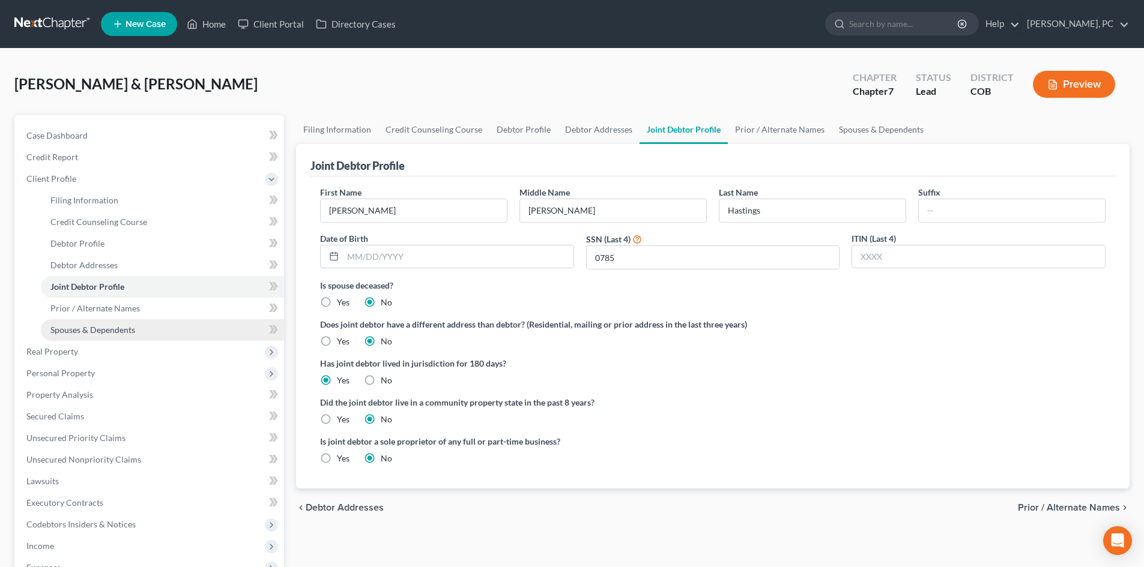
click at [107, 331] on span "Spouses & Dependents" at bounding box center [92, 330] width 85 height 10
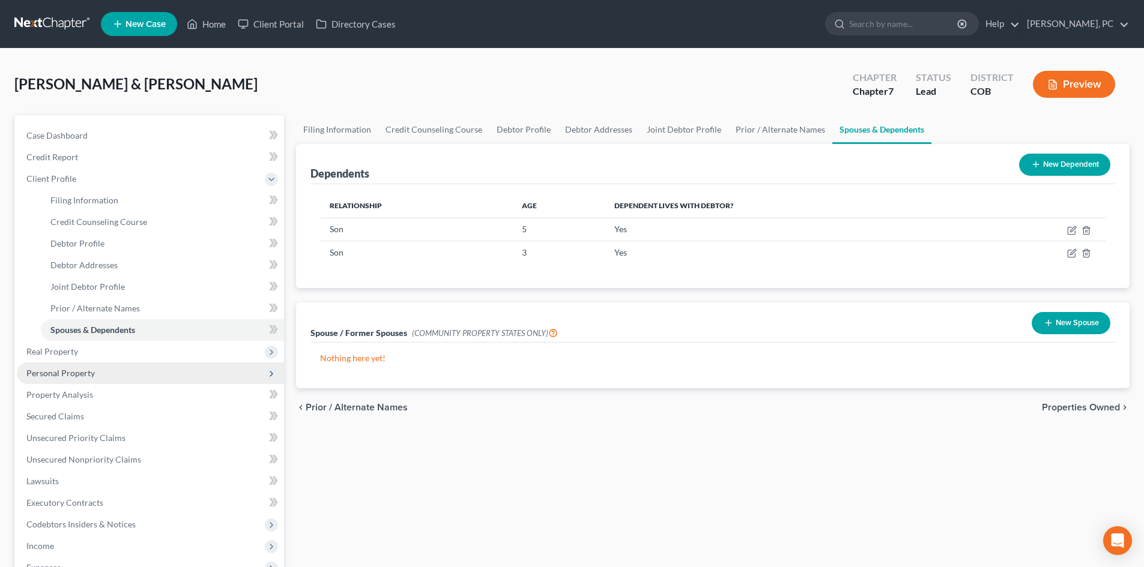
click at [49, 372] on span "Personal Property" at bounding box center [60, 373] width 68 height 10
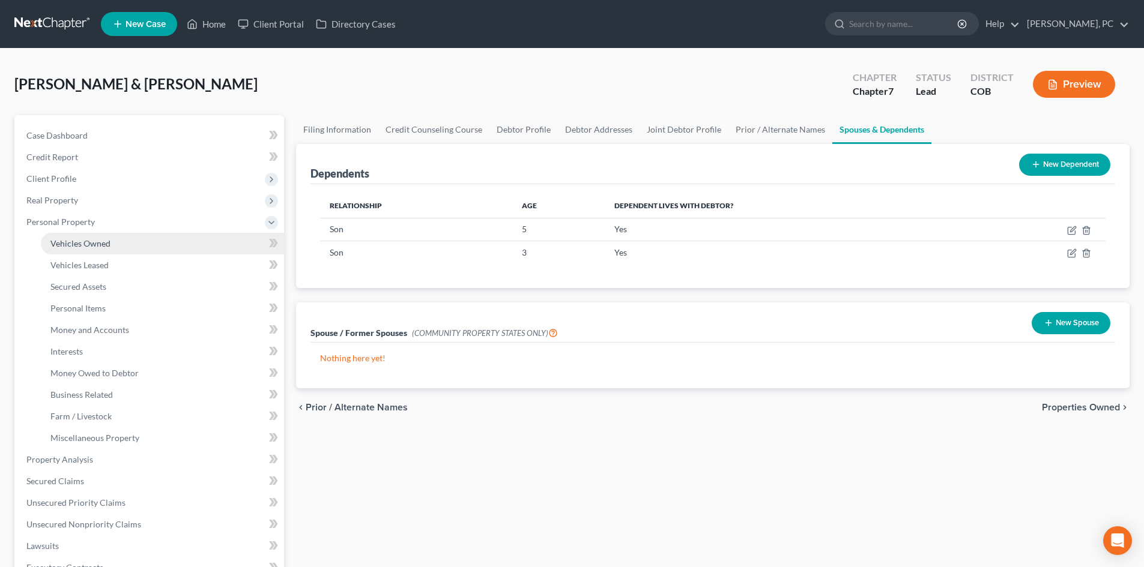
click at [92, 246] on span "Vehicles Owned" at bounding box center [80, 243] width 60 height 10
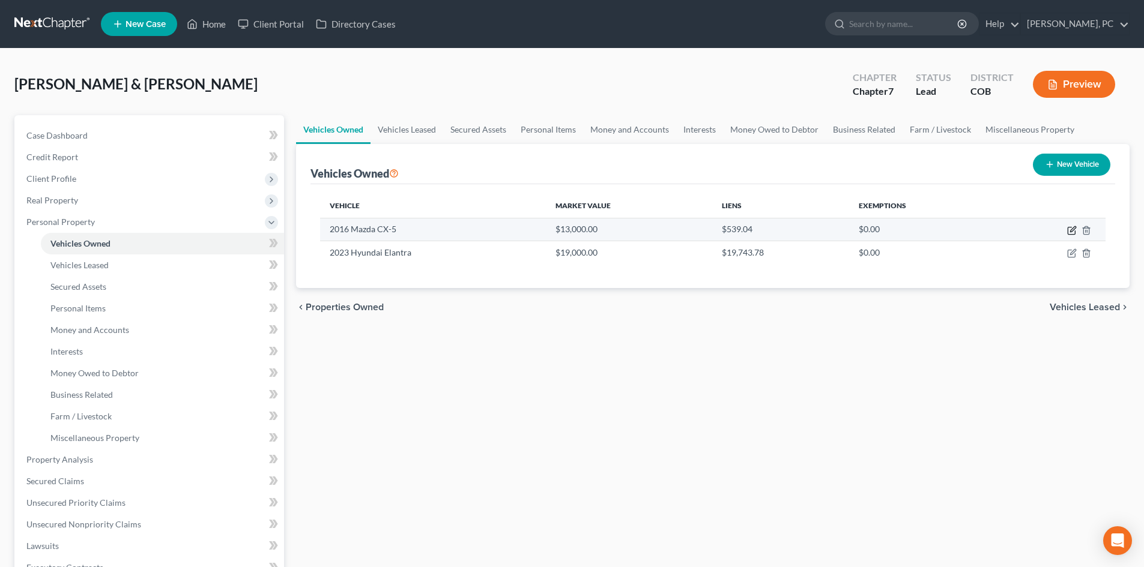
click at [1068, 228] on icon "button" at bounding box center [1071, 231] width 7 height 7
select select "0"
select select "10"
select select "2"
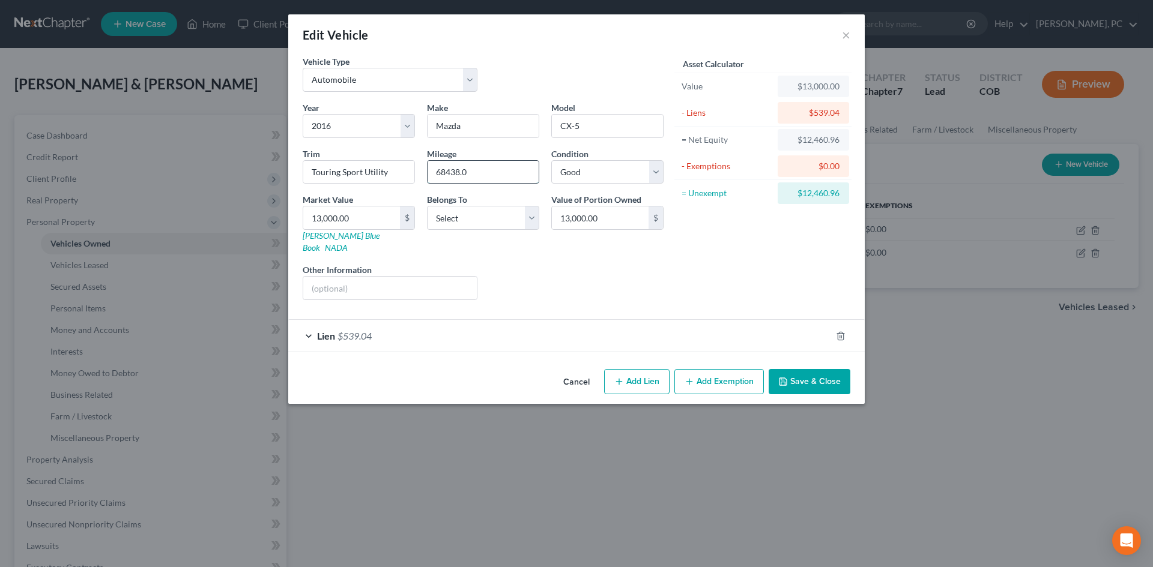
click at [485, 174] on input "68438.0" at bounding box center [482, 172] width 111 height 23
type input "68,438"
drag, startPoint x: 475, startPoint y: 221, endPoint x: 471, endPoint y: 229, distance: 8.9
click at [474, 221] on select "Select Debtor 1 Only Debtor 2 Only Debtor 1 And Debtor 2 Only At Least One Of T…" at bounding box center [483, 218] width 112 height 24
select select "2"
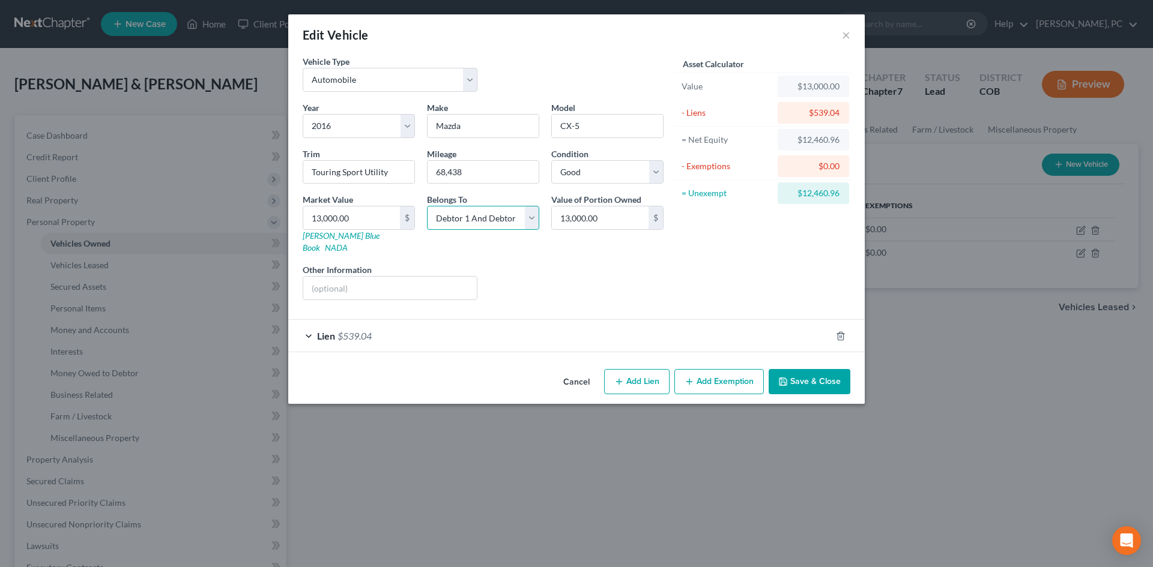
click at [427, 206] on select "Select Debtor 1 Only Debtor 2 Only Debtor 1 And Debtor 2 Only At Least One Of T…" at bounding box center [483, 218] width 112 height 24
click at [590, 264] on div "Liens Select" at bounding box center [576, 282] width 187 height 37
click at [365, 330] on span "$539.04" at bounding box center [354, 335] width 34 height 11
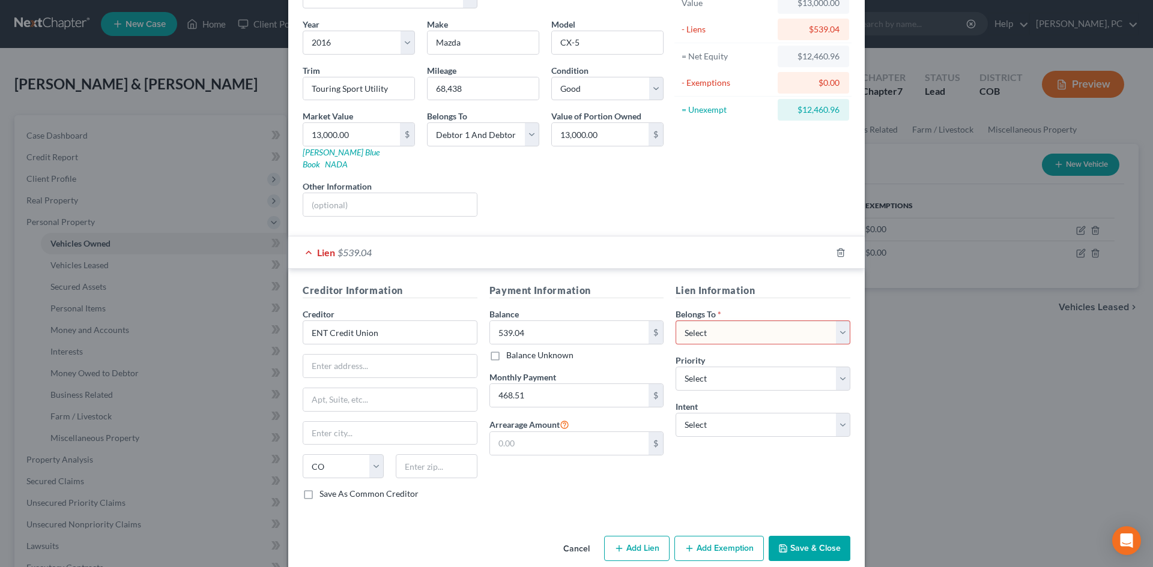
scroll to position [89, 0]
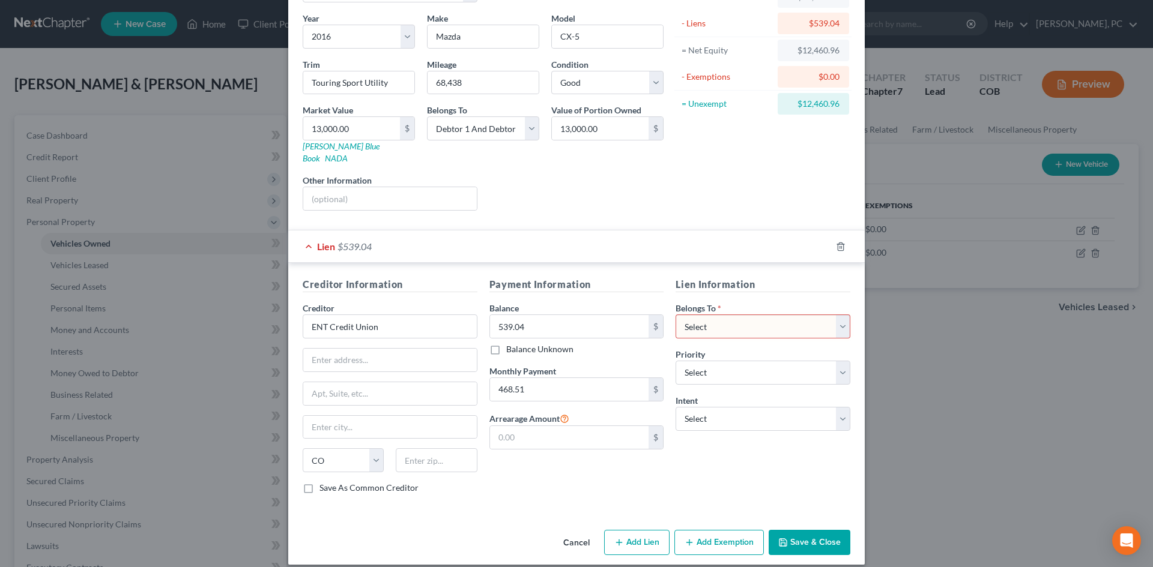
click at [686, 315] on select "Select Debtor 1 Only Debtor 2 Only Debtor 1 And Debtor 2 Only At Least One Of T…" at bounding box center [762, 327] width 175 height 24
select select "2"
click at [675, 315] on select "Select Debtor 1 Only Debtor 2 Only Debtor 1 And Debtor 2 Only At Least One Of T…" at bounding box center [762, 327] width 175 height 24
click at [389, 315] on input "ENT Credit Union" at bounding box center [390, 327] width 175 height 24
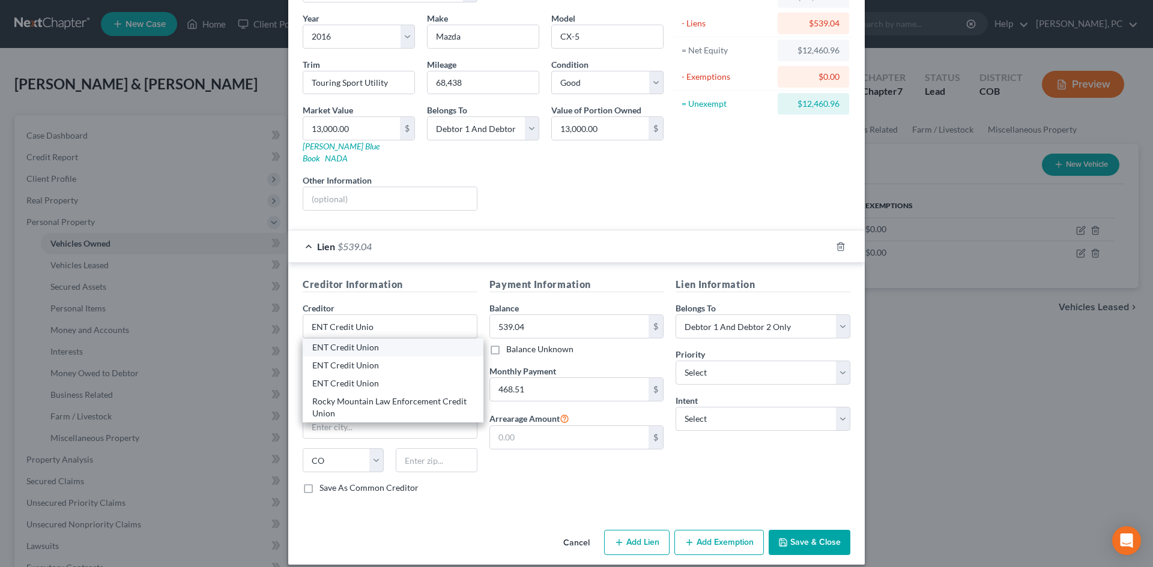
click at [351, 342] on div "ENT Credit Union" at bounding box center [393, 348] width 162 height 12
type input "ENT Credit Union"
type input "11550 ENT Pkwy"
type input "Colorado Springs"
type input "80921"
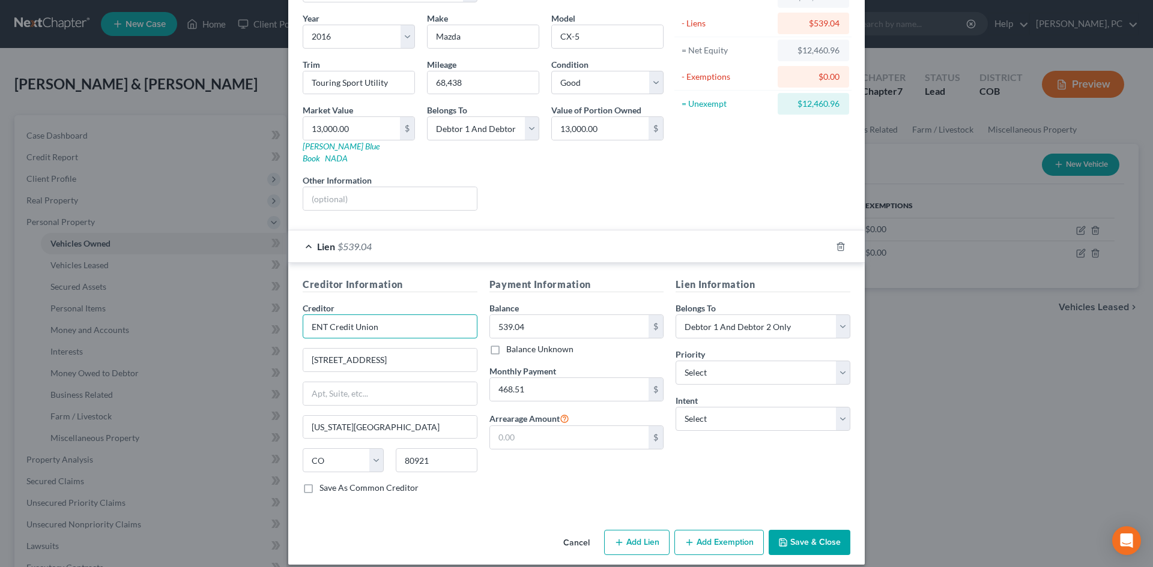
click at [390, 316] on input "ENT Credit Union" at bounding box center [390, 327] width 175 height 24
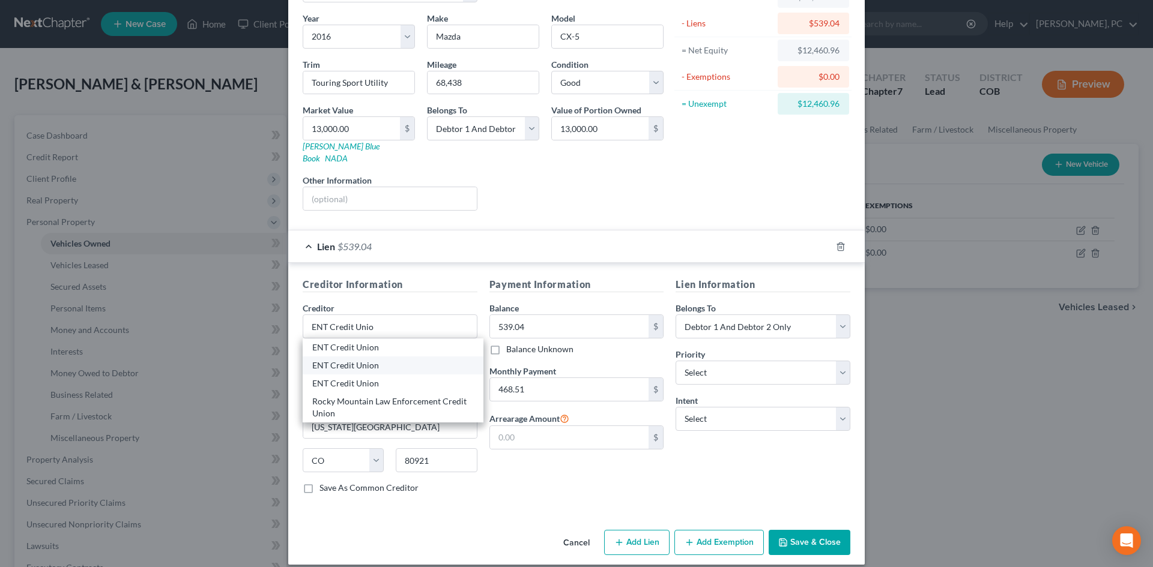
click at [356, 360] on div "ENT Credit Union" at bounding box center [393, 366] width 162 height 12
type input "ENT Credit Union"
type input "7250 Campus Drive"
type input "80920"
click at [836, 242] on icon "button" at bounding box center [841, 247] width 10 height 10
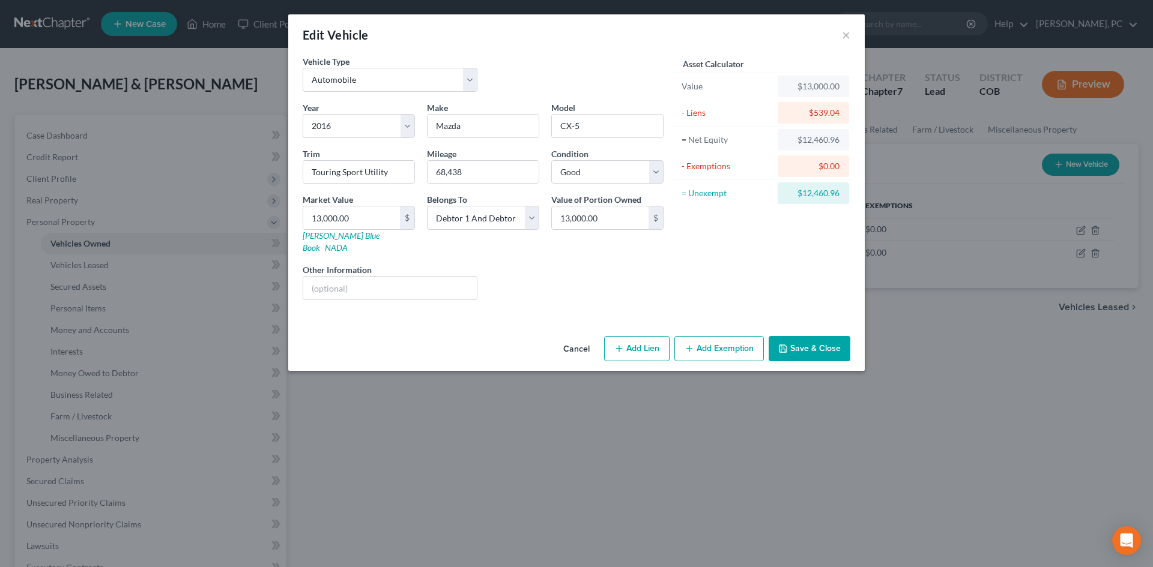
scroll to position [0, 0]
click at [815, 336] on button "Save & Close" at bounding box center [810, 348] width 82 height 25
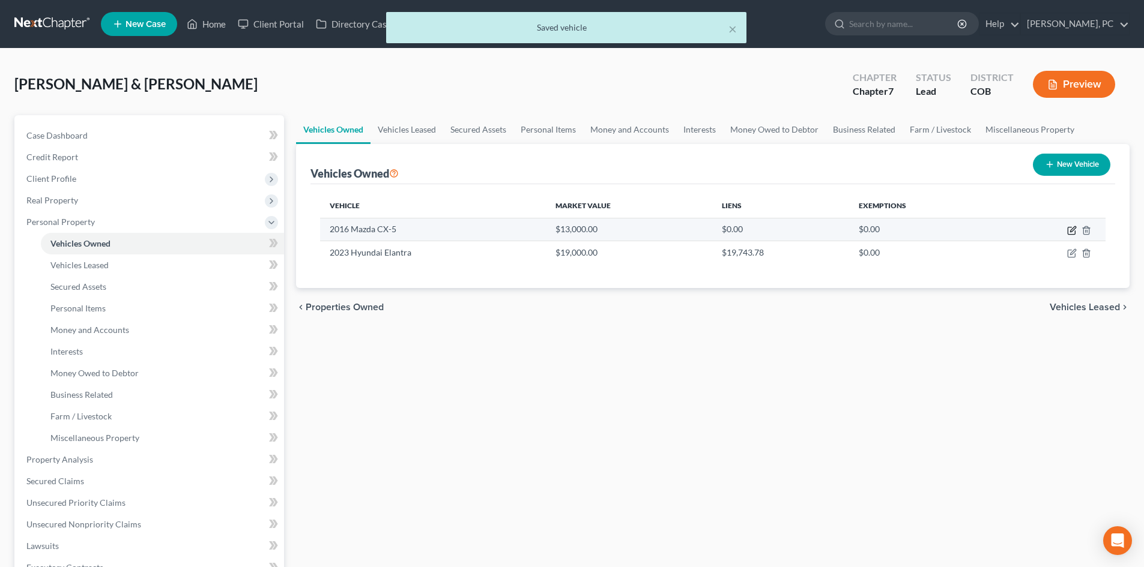
click at [1072, 228] on icon "button" at bounding box center [1072, 231] width 10 height 10
select select "0"
select select "10"
select select "2"
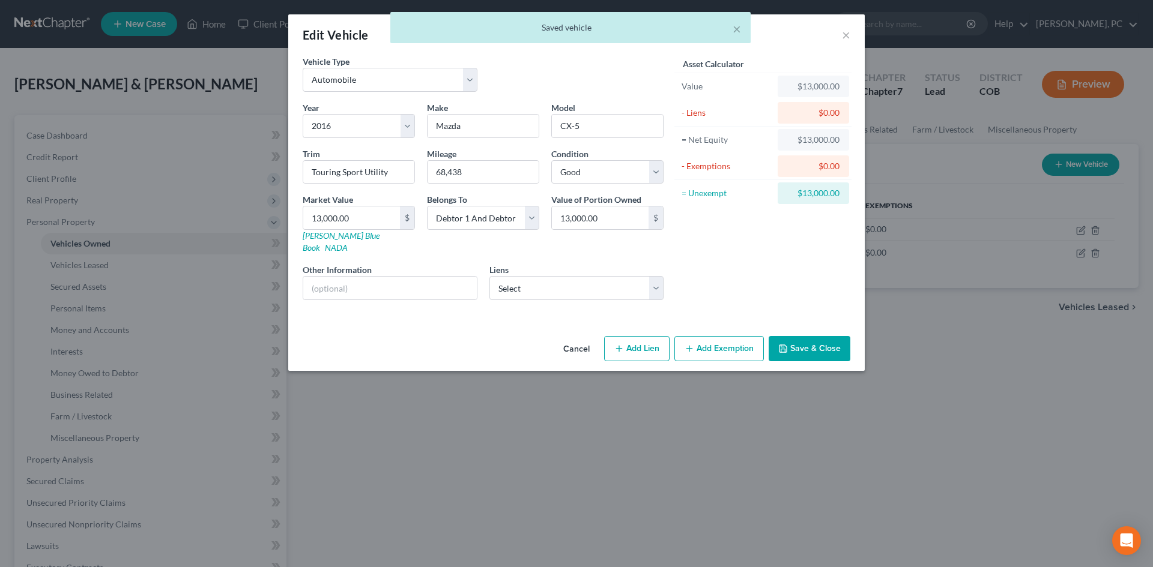
click at [713, 336] on button "Add Exemption" at bounding box center [718, 348] width 89 height 25
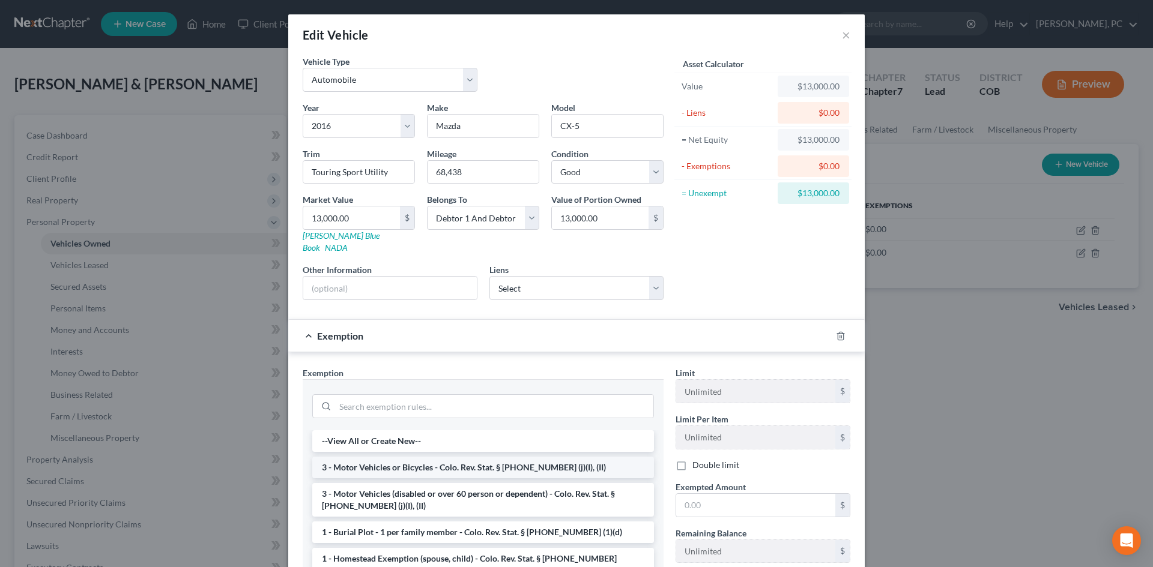
click at [425, 458] on li "3 - Motor Vehicles or Bicycles - Colo. Rev. Stat. § 13-54-102 (j)(I), (II)" at bounding box center [483, 468] width 342 height 22
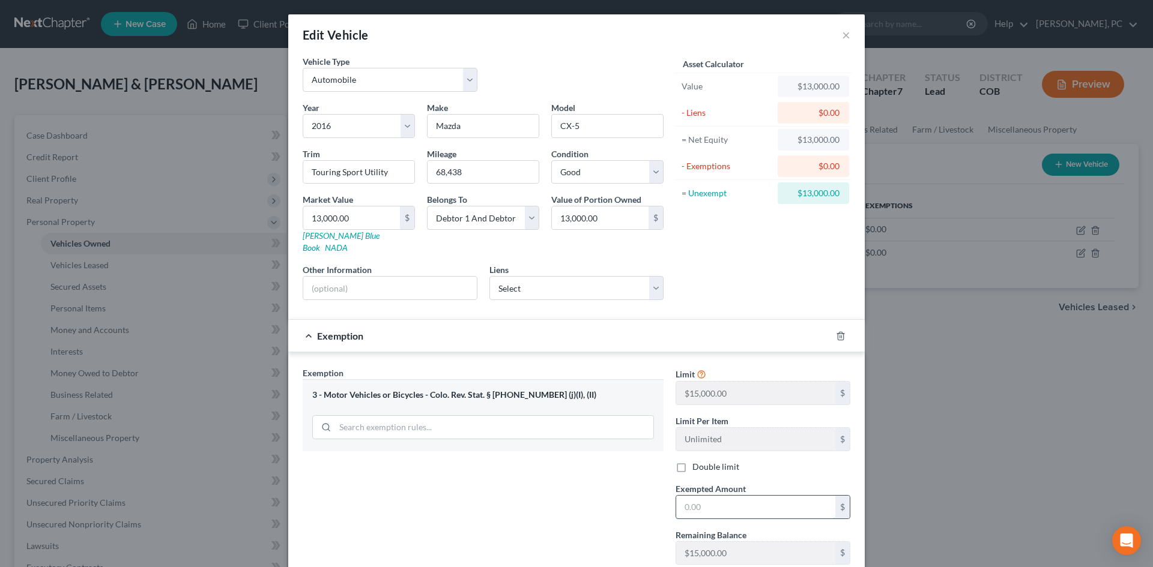
click at [711, 500] on input "text" at bounding box center [755, 507] width 159 height 23
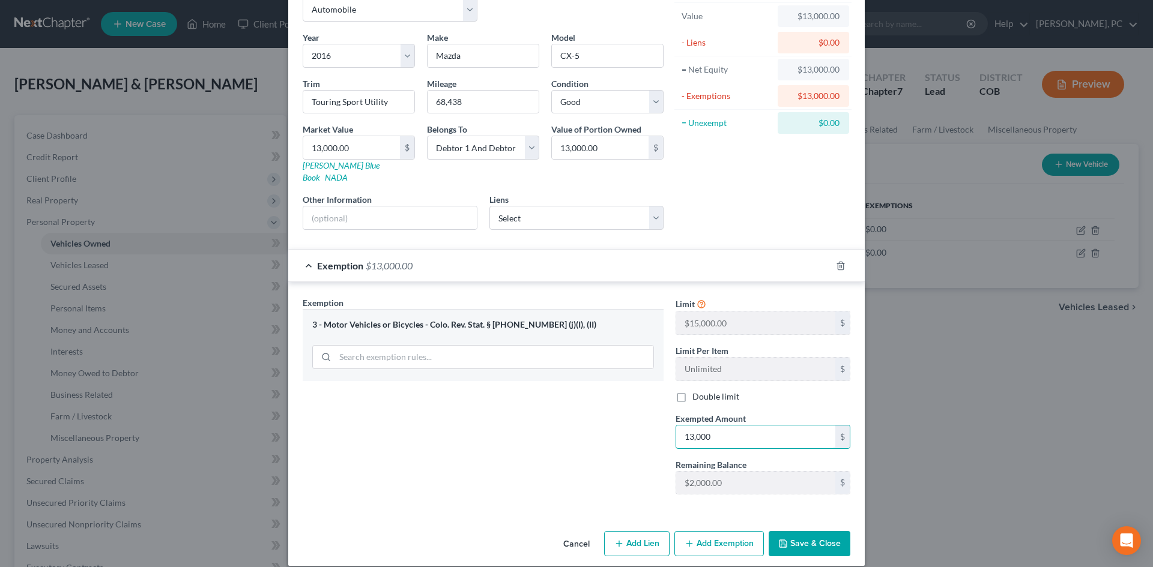
scroll to position [71, 0]
type input "13,000"
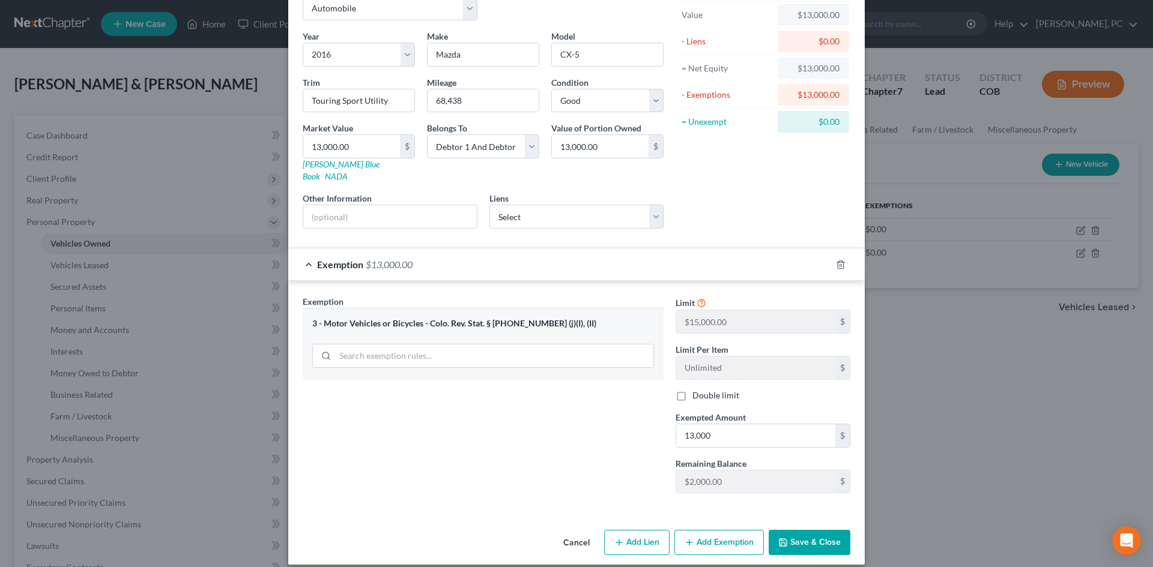
click at [823, 531] on button "Save & Close" at bounding box center [810, 542] width 82 height 25
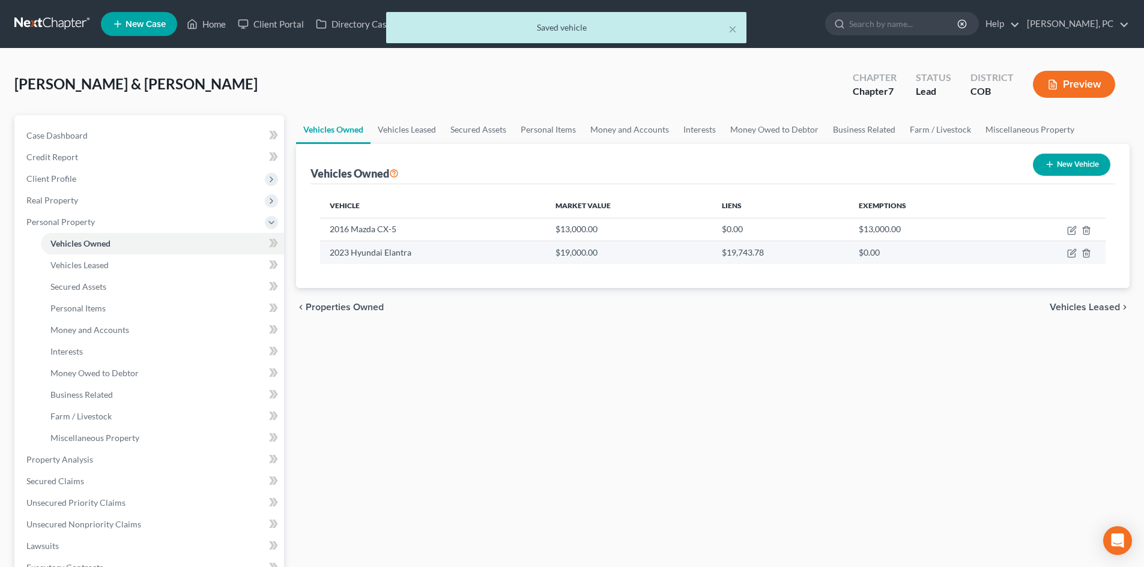
click at [1066, 252] on td at bounding box center [1051, 252] width 107 height 23
click at [1069, 249] on icon "button" at bounding box center [1072, 254] width 10 height 10
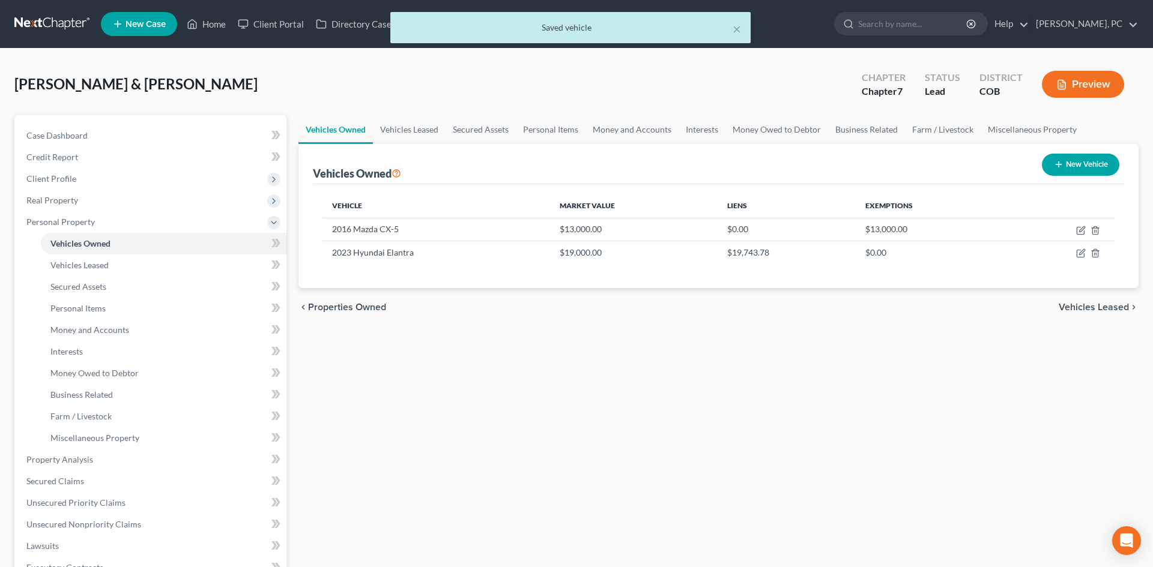
select select "0"
select select "3"
select select "1"
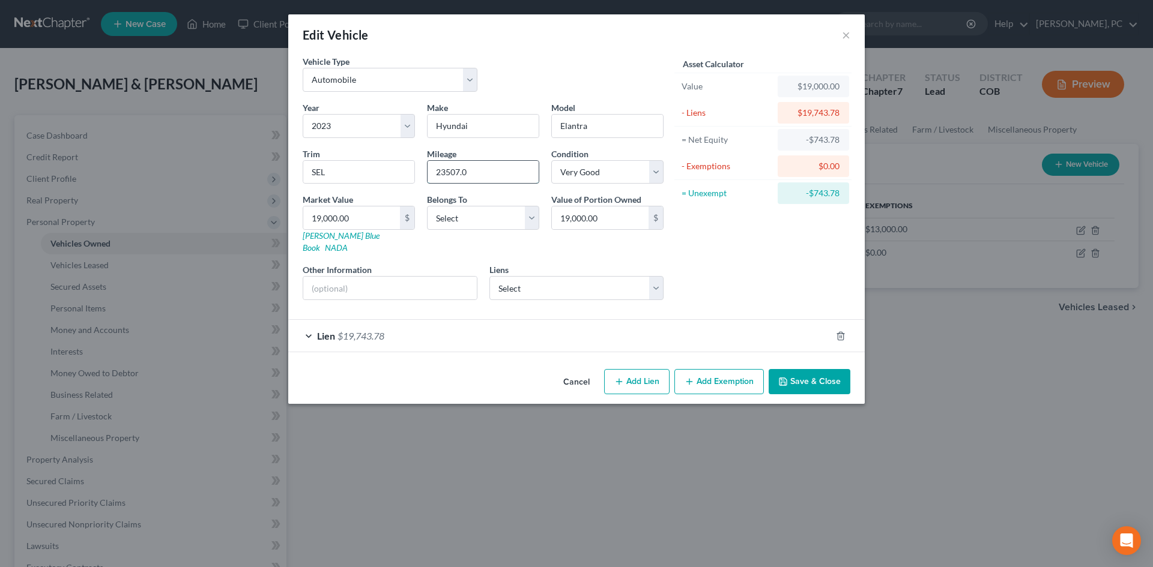
click at [480, 171] on input "23507.0" at bounding box center [482, 172] width 111 height 23
type input "23507"
click at [464, 220] on select "Select Debtor 1 Only Debtor 2 Only Debtor 1 And Debtor 2 Only At Least One Of T…" at bounding box center [483, 218] width 112 height 24
select select "2"
click at [427, 206] on select "Select Debtor 1 Only Debtor 2 Only Debtor 1 And Debtor 2 Only At Least One Of T…" at bounding box center [483, 218] width 112 height 24
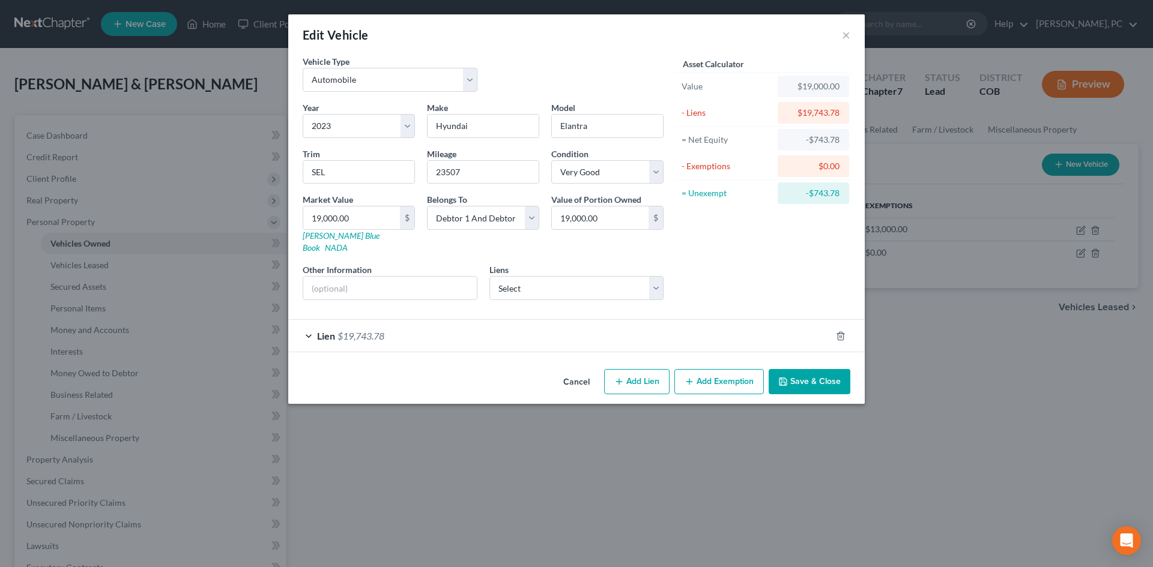
click at [367, 330] on span "$19,743.78" at bounding box center [360, 335] width 47 height 11
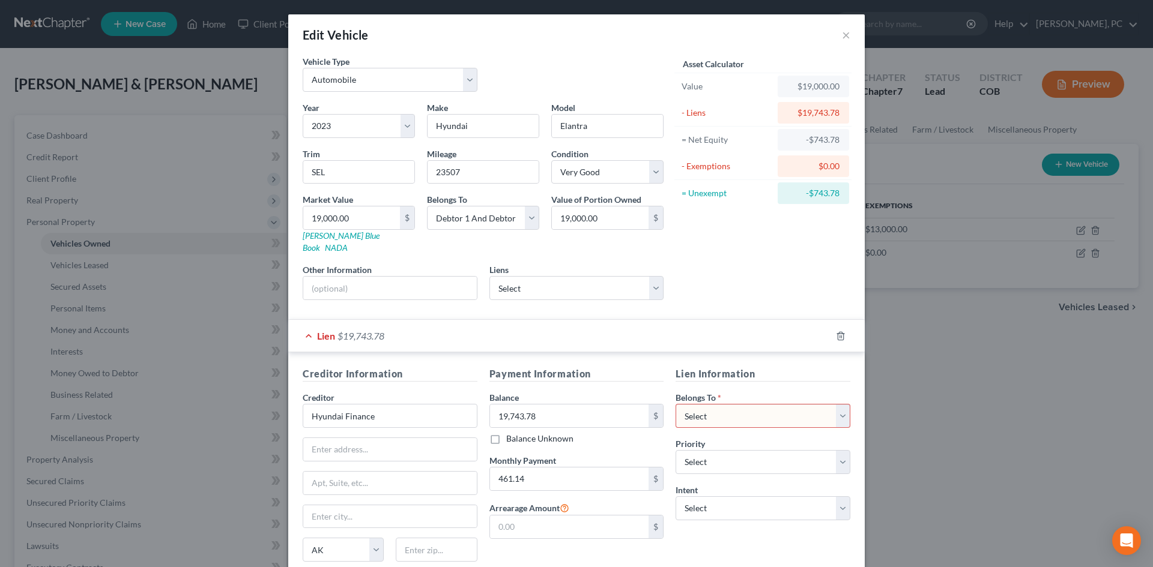
click at [726, 411] on select "Select Debtor 1 Only Debtor 2 Only Debtor 1 And Debtor 2 Only At Least One Of T…" at bounding box center [762, 416] width 175 height 24
select select "2"
click at [675, 404] on select "Select Debtor 1 Only Debtor 2 Only Debtor 1 And Debtor 2 Only At Least One Of T…" at bounding box center [762, 416] width 175 height 24
click at [373, 404] on input "Hyundai Finance" at bounding box center [390, 416] width 175 height 24
type input "Hyundai Finance"
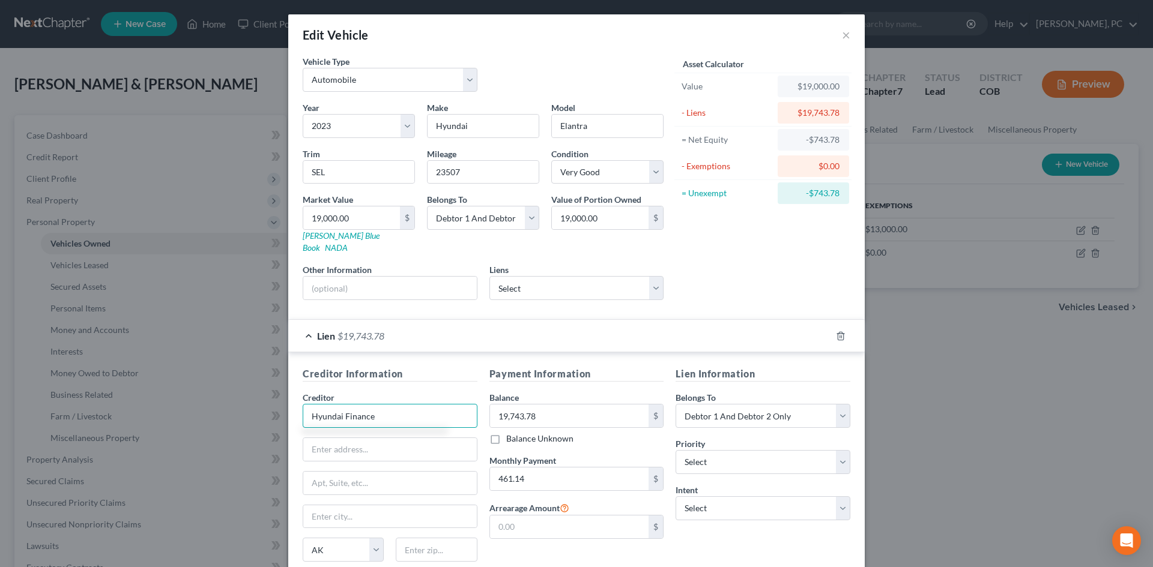
drag, startPoint x: 392, startPoint y: 407, endPoint x: 270, endPoint y: 401, distance: 122.0
click at [270, 401] on div "Edit Vehicle × Vehicle Type Select Automobile Truck Trailer Watercraft Aircraft…" at bounding box center [576, 283] width 1153 height 567
click at [361, 438] on input "text" at bounding box center [390, 449] width 174 height 23
paste input "P.O. Box 20829 Fountain Valley, CA 92728"
type input "P.O. Box 20829 Fountain Valley, CA 92728"
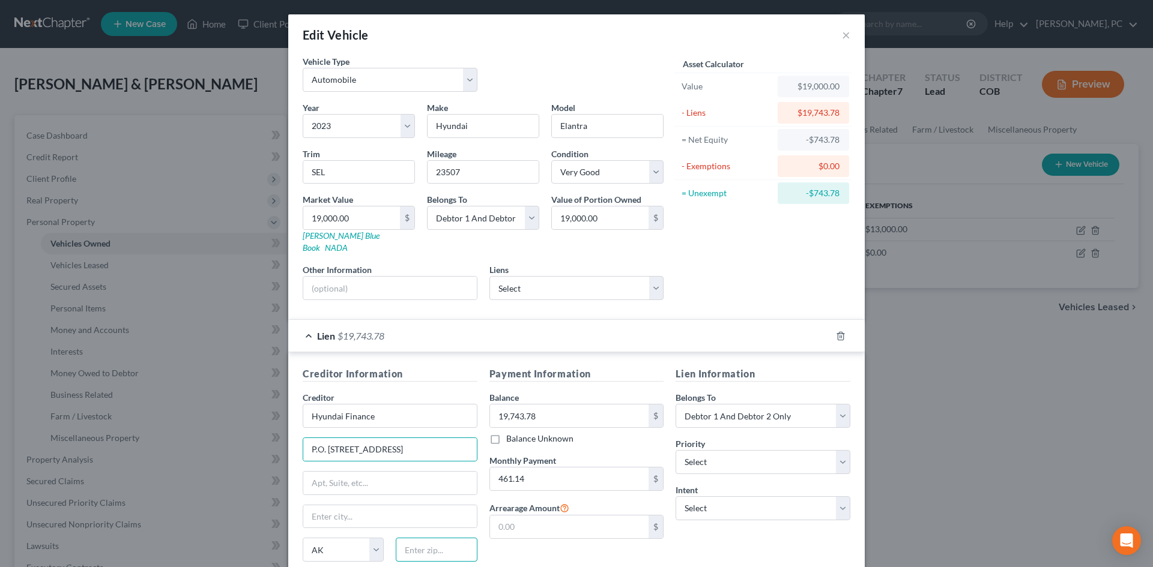
click at [425, 540] on input "text" at bounding box center [436, 550] width 81 height 24
type input "92728"
type input "Fountain Valley"
select select "4"
drag, startPoint x: 384, startPoint y: 438, endPoint x: 510, endPoint y: 433, distance: 125.6
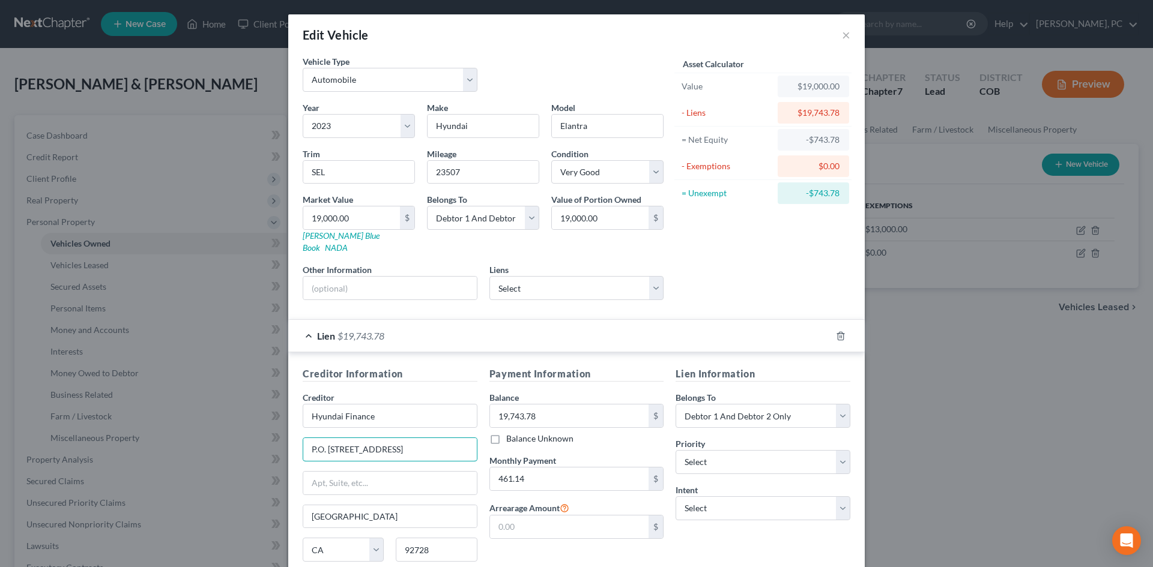
click at [507, 444] on div "Creditor Information Creditor * Hyundai Finance P.O. Box 20829 Fountain Valley,…" at bounding box center [577, 480] width 560 height 226
click at [312, 438] on input "P.O. Box 20829" at bounding box center [390, 449] width 174 height 23
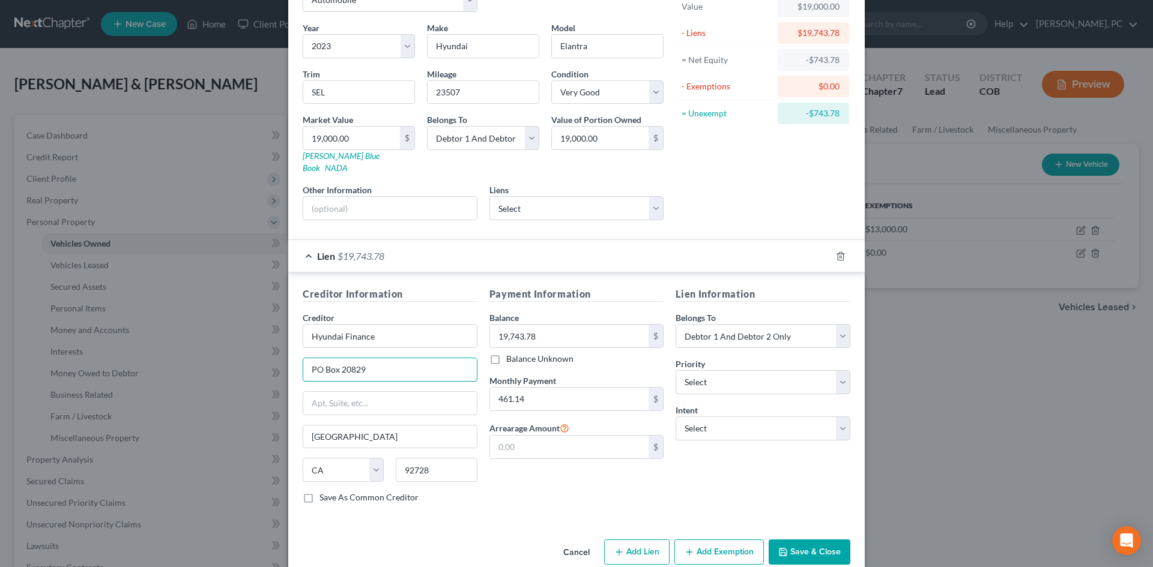
scroll to position [89, 0]
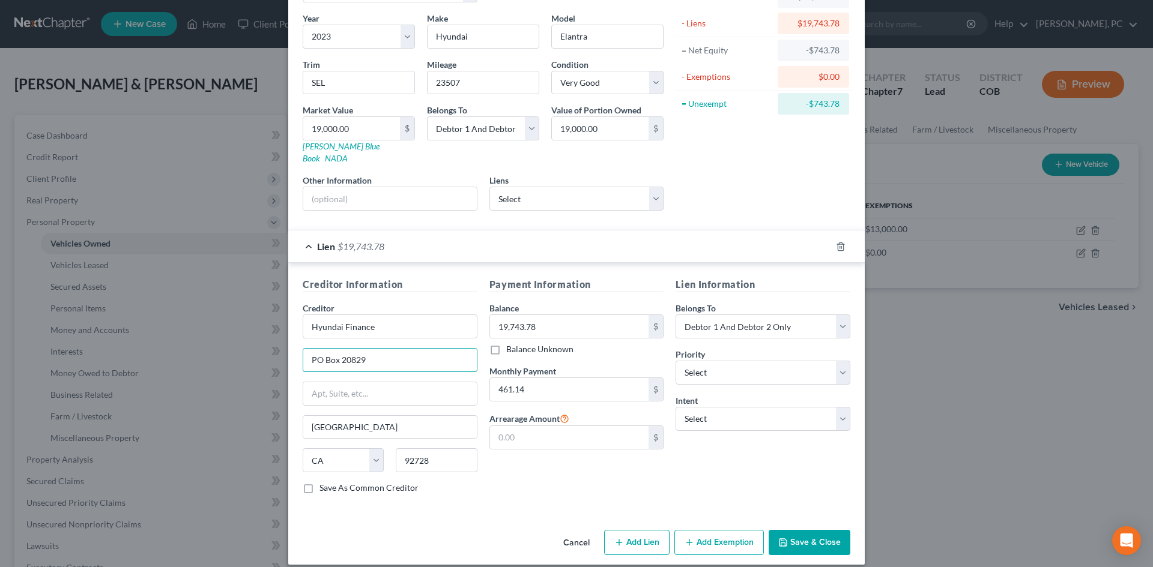
type input "PO Box 20829"
click at [799, 530] on button "Save & Close" at bounding box center [810, 542] width 82 height 25
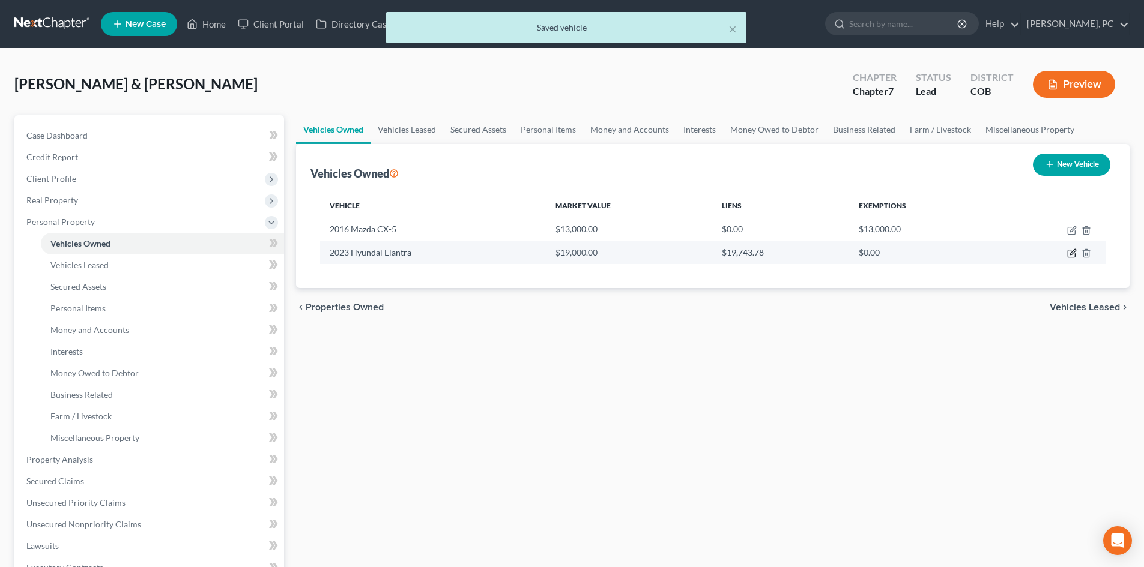
click at [1071, 256] on icon "button" at bounding box center [1072, 254] width 10 height 10
select select "0"
select select "3"
select select "1"
select select "2"
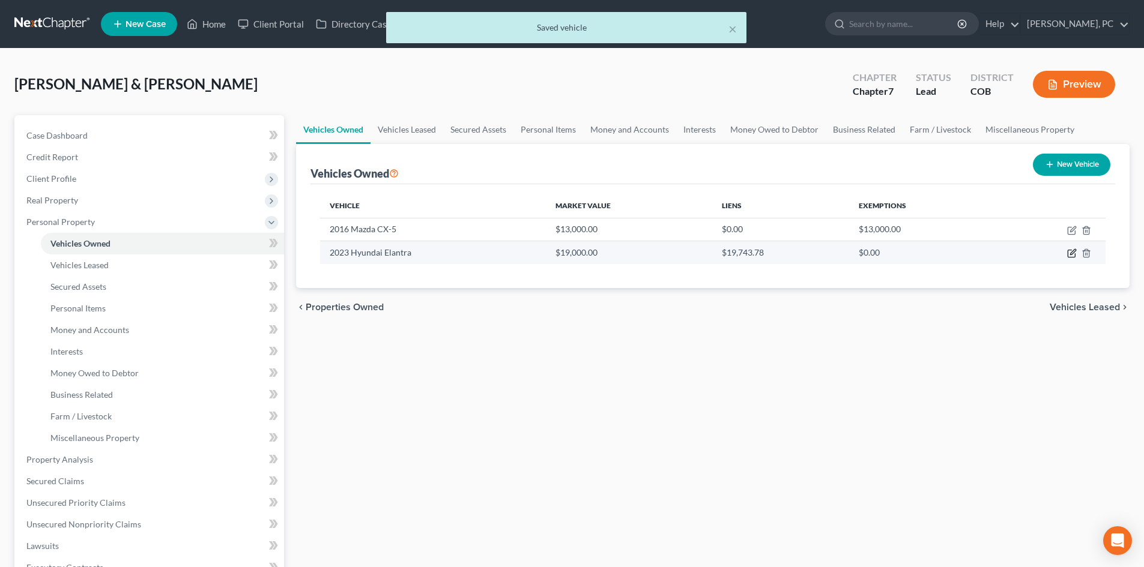
select select "4"
select select "2"
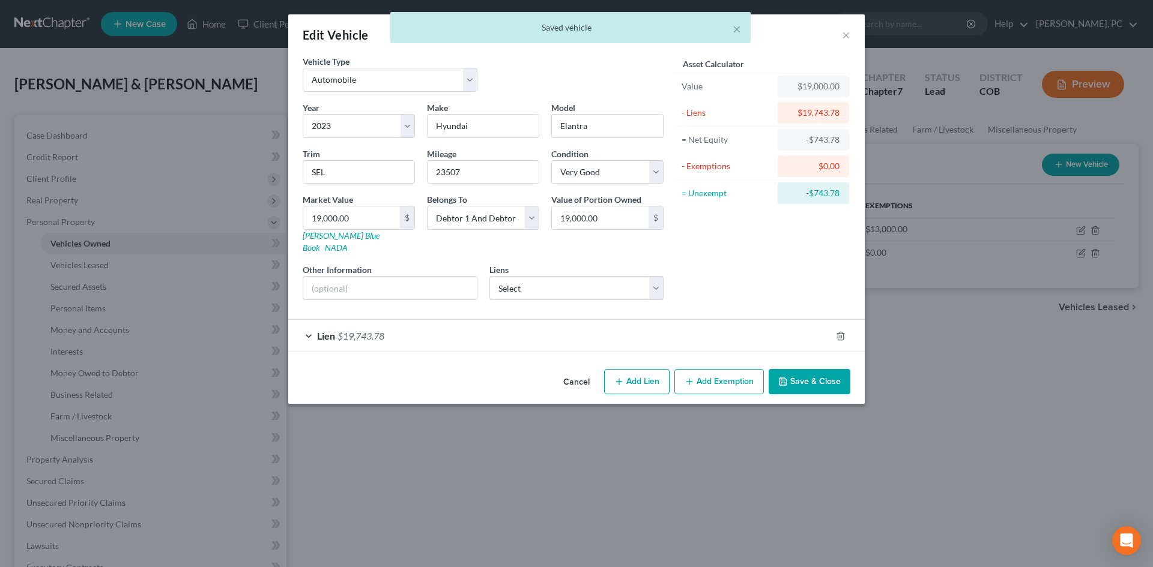
click at [367, 330] on span "$19,743.78" at bounding box center [360, 335] width 47 height 11
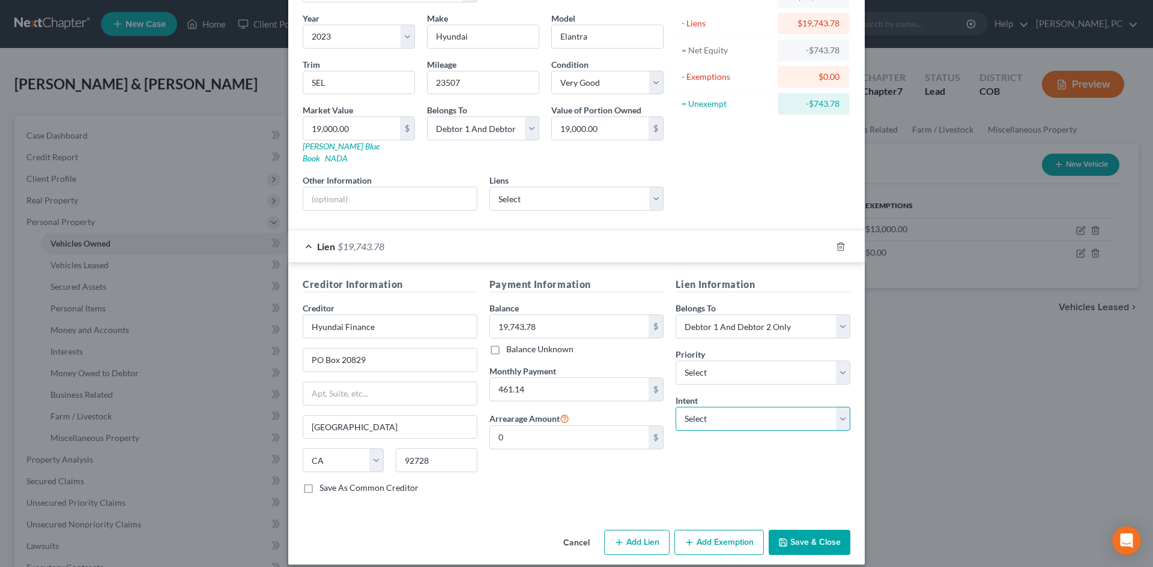
click at [712, 407] on select "Select Surrender Redeem Reaffirm Avoid Other" at bounding box center [762, 419] width 175 height 24
select select "4"
click at [675, 407] on select "Select Surrender Redeem Reaffirm Avoid Other" at bounding box center [762, 419] width 175 height 24
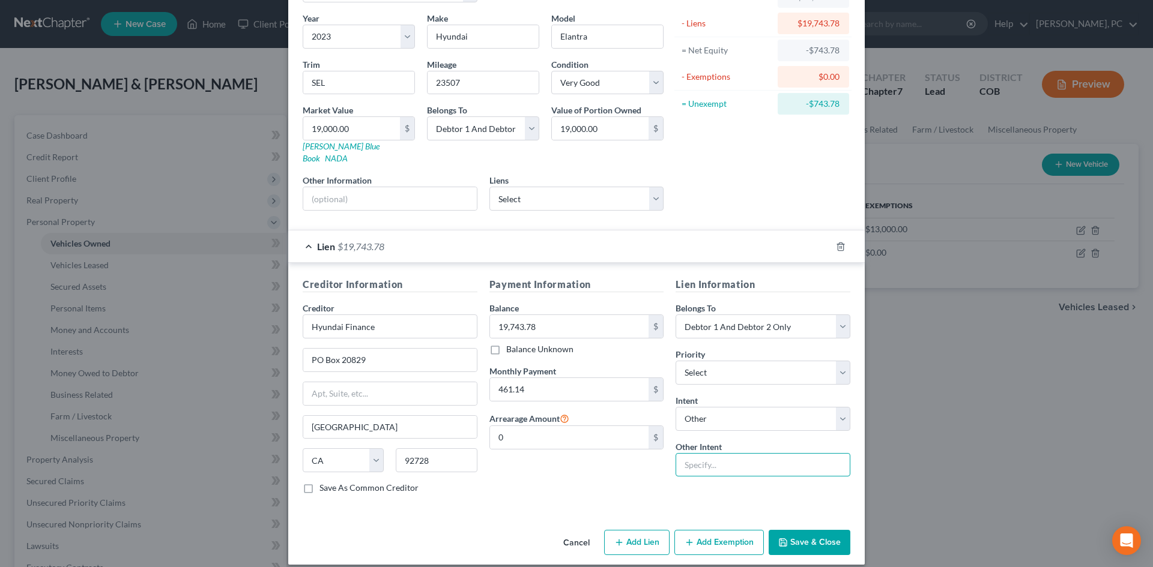
click at [699, 453] on input "text" at bounding box center [762, 465] width 175 height 24
type input "Retain & Pay"
click at [795, 530] on button "Save & Close" at bounding box center [810, 542] width 82 height 25
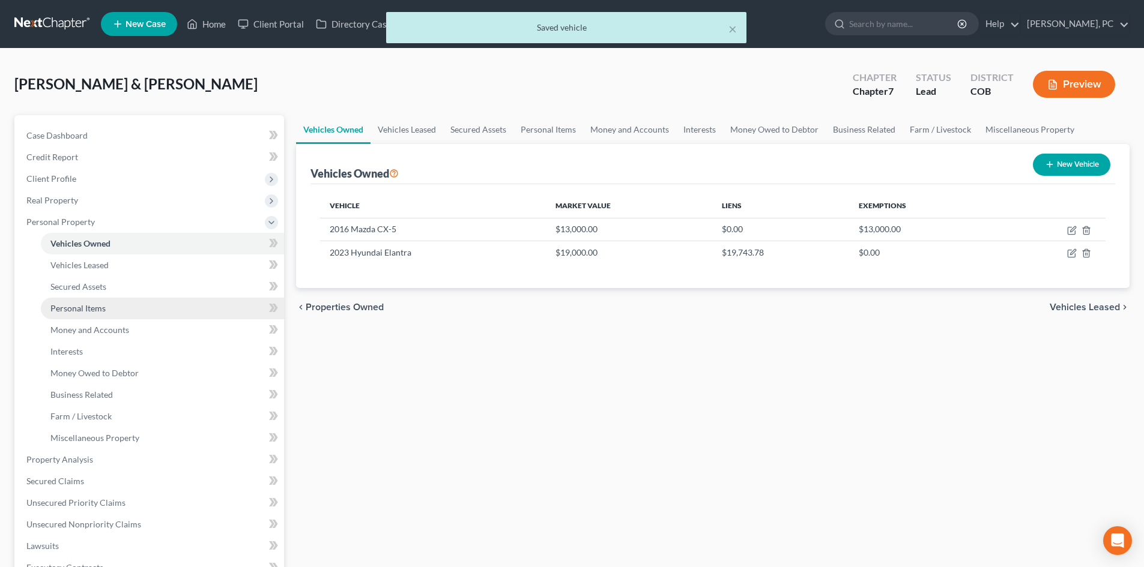
click at [94, 302] on link "Personal Items" at bounding box center [162, 309] width 243 height 22
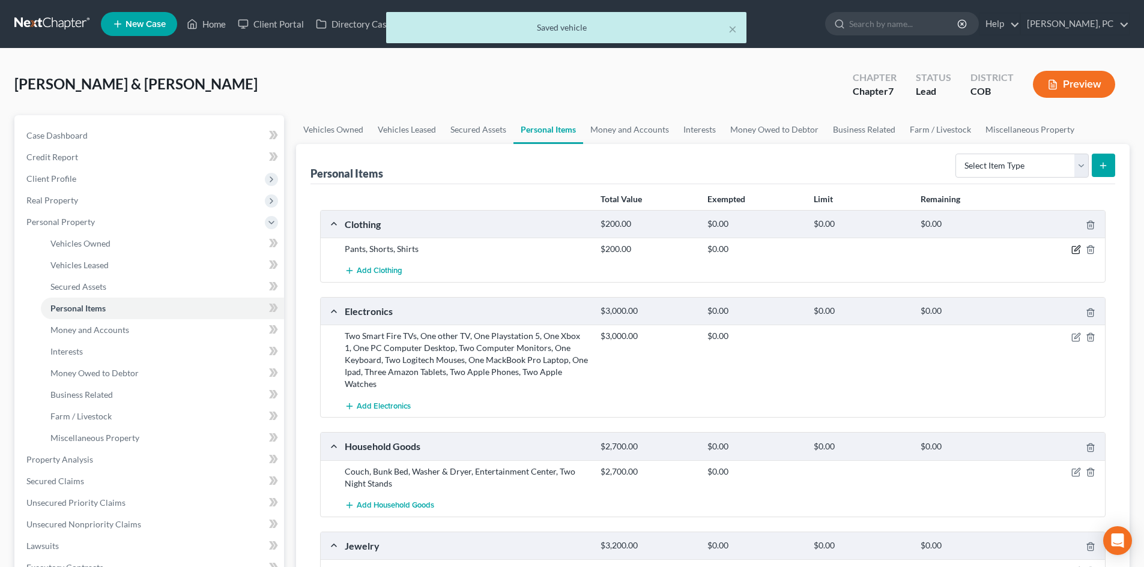
click at [1076, 245] on icon "button" at bounding box center [1076, 250] width 10 height 10
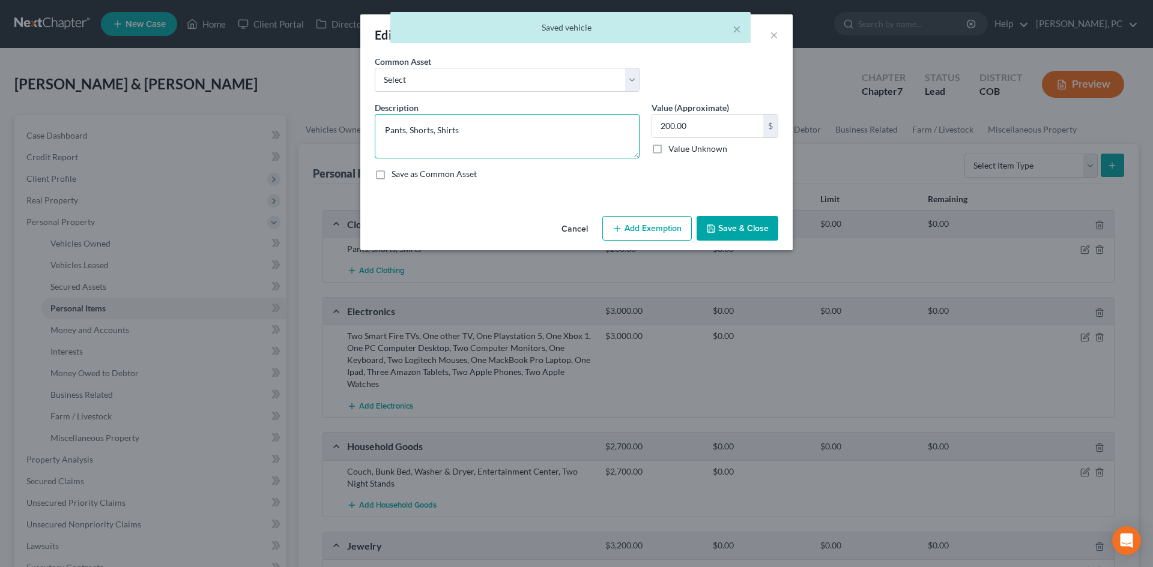
click at [472, 125] on textarea "Pants, Shorts, Shirts" at bounding box center [507, 136] width 265 height 44
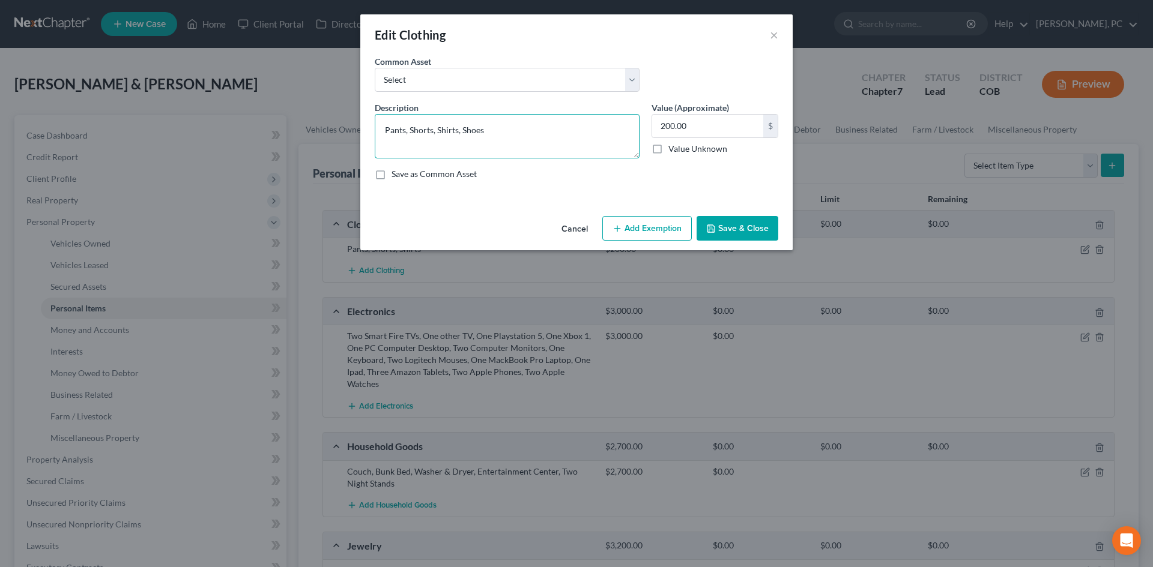
type textarea "Pants, Shorts, Shirts, Shoes"
click at [660, 223] on button "Add Exemption" at bounding box center [646, 228] width 89 height 25
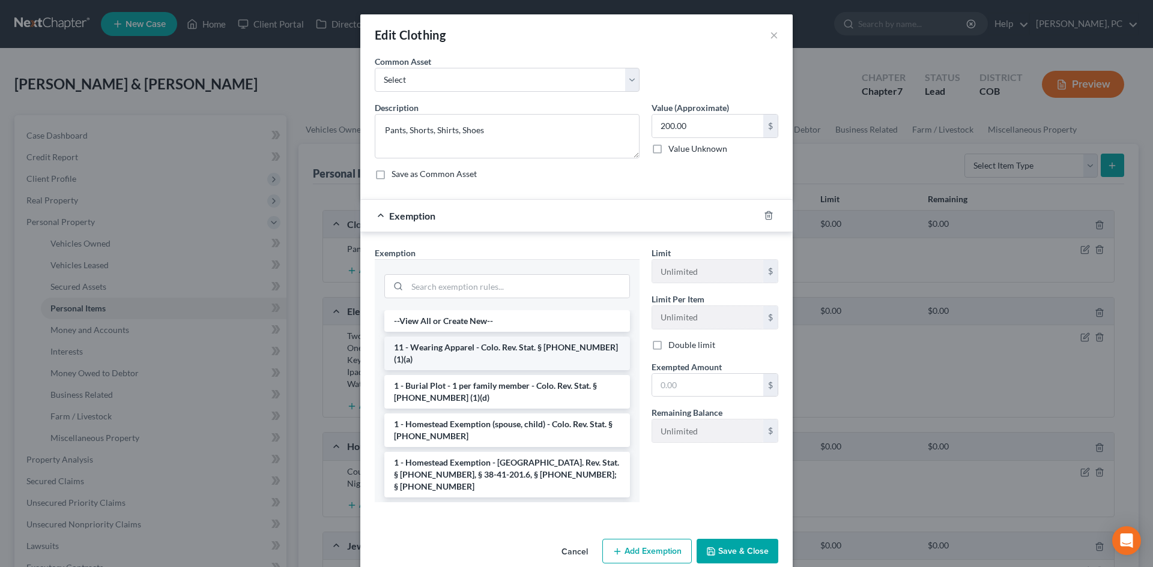
click at [442, 349] on li "11 - Wearing Apparel - Colo. Rev. Stat. § 13-54-102 (1)(a)" at bounding box center [507, 354] width 246 height 34
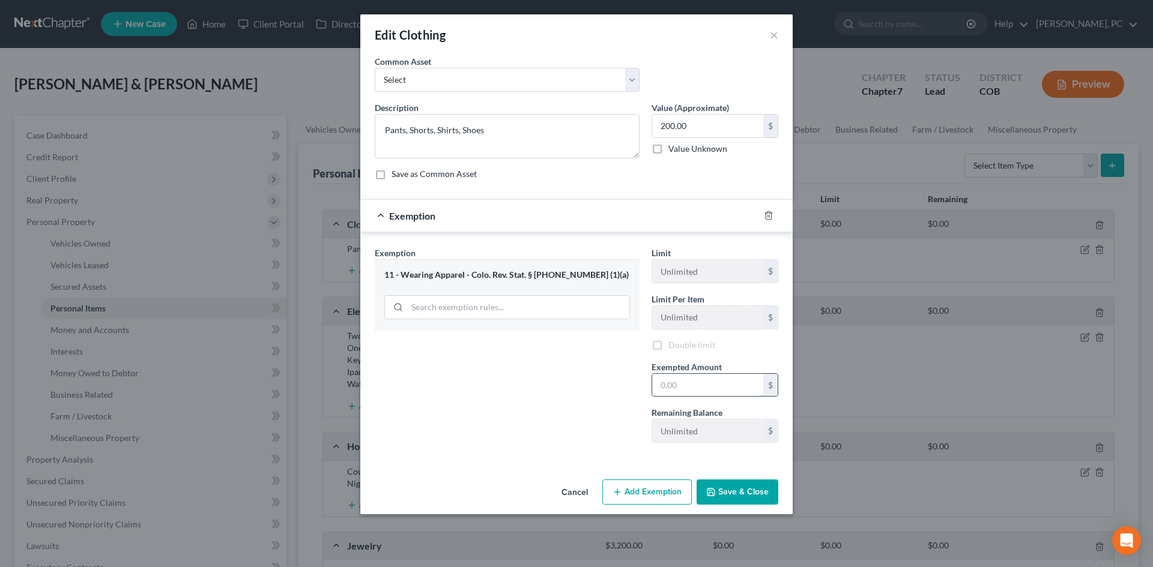
click at [660, 384] on input "text" at bounding box center [707, 385] width 111 height 23
type input "200"
click at [732, 500] on button "Save & Close" at bounding box center [737, 494] width 82 height 25
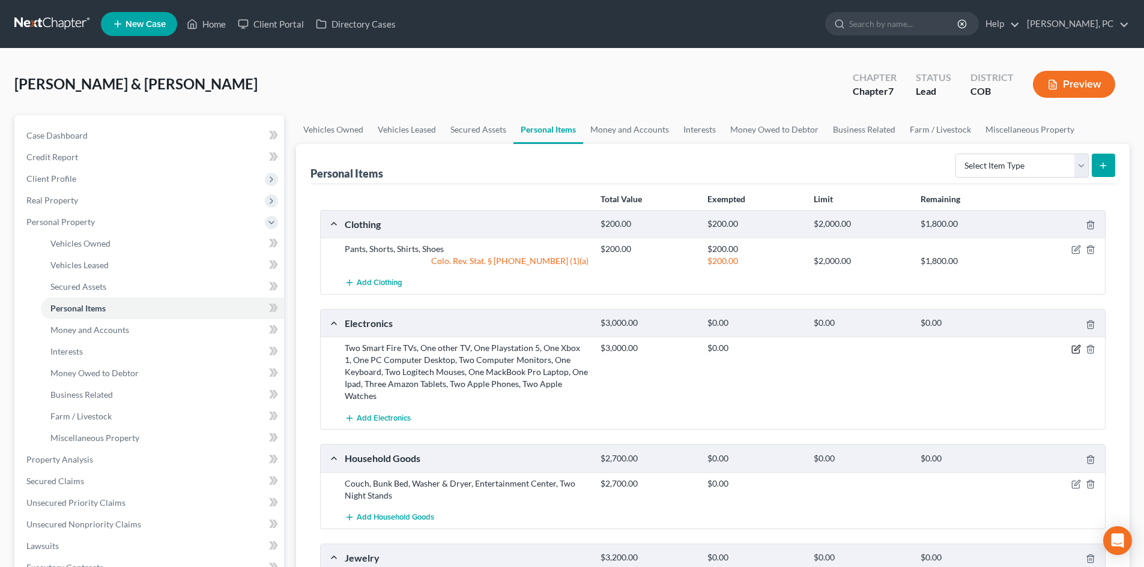
click at [1074, 349] on icon "button" at bounding box center [1076, 350] width 10 height 10
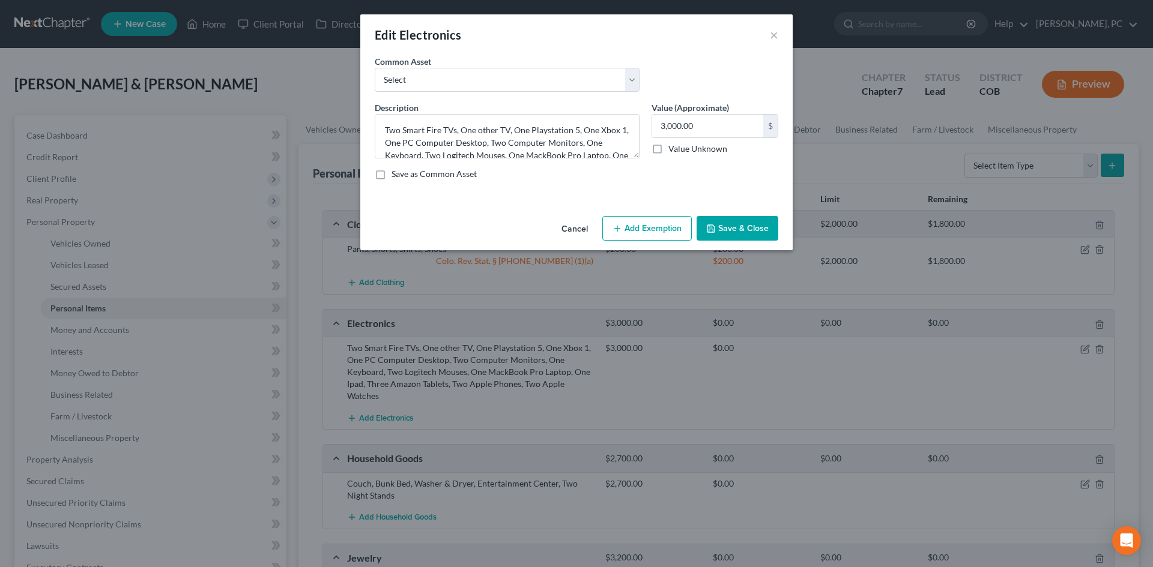
click at [624, 231] on button "Add Exemption" at bounding box center [646, 228] width 89 height 25
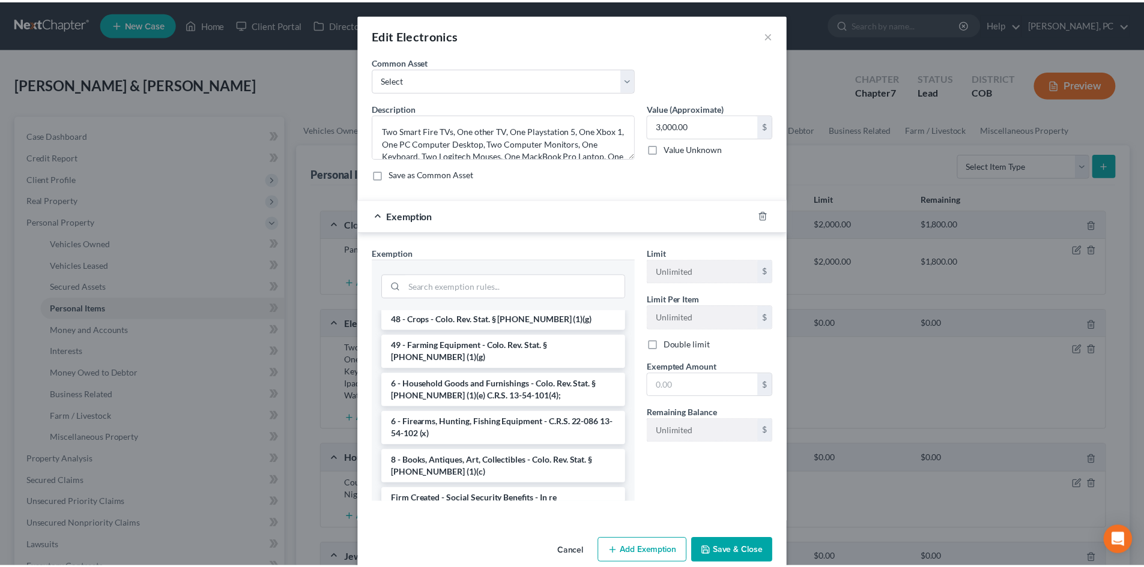
scroll to position [1703, 0]
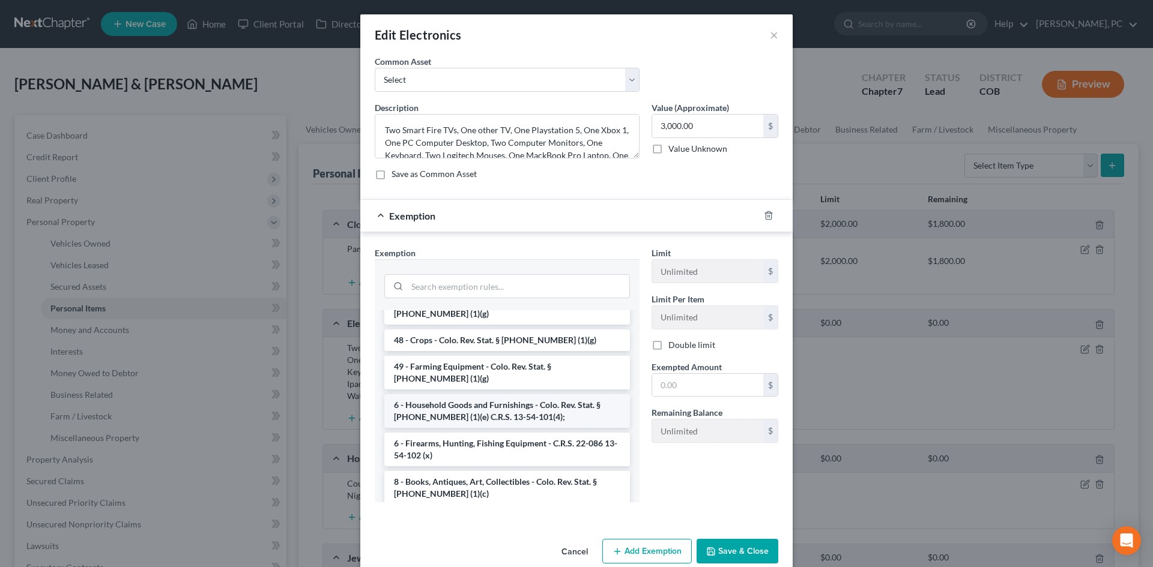
click at [450, 394] on li "6 - Household Goods and Furnishings - Colo. Rev. Stat. § 13-54-102 (1)(e) C.R.S…" at bounding box center [507, 411] width 246 height 34
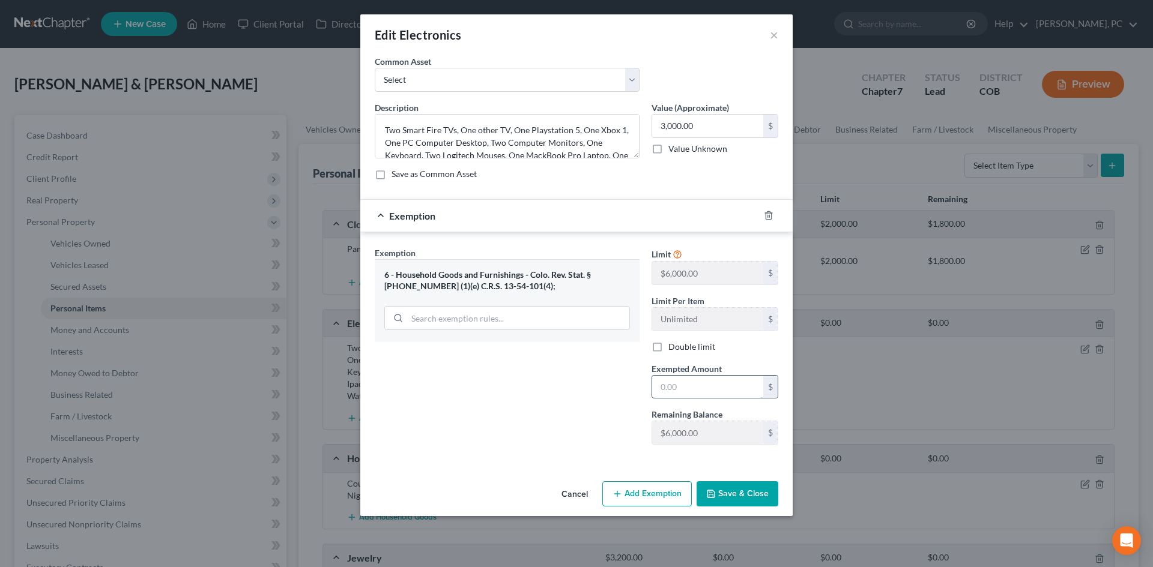
click at [670, 390] on input "text" at bounding box center [707, 387] width 111 height 23
type input "3,000"
type input "2,200"
click at [723, 491] on button "Save & Close" at bounding box center [737, 494] width 82 height 25
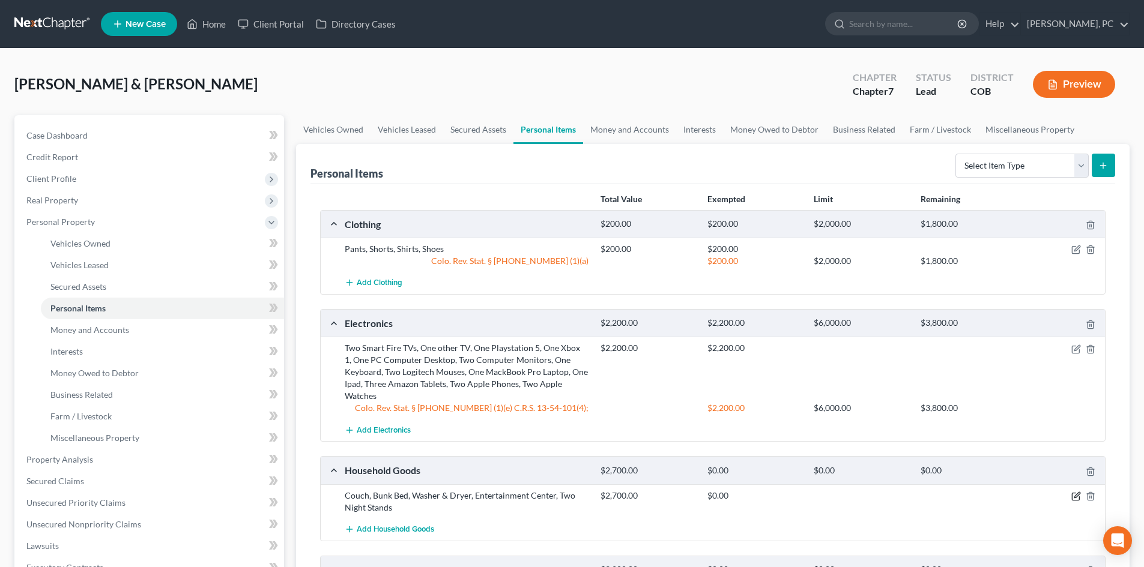
click at [1075, 495] on icon "button" at bounding box center [1076, 497] width 10 height 10
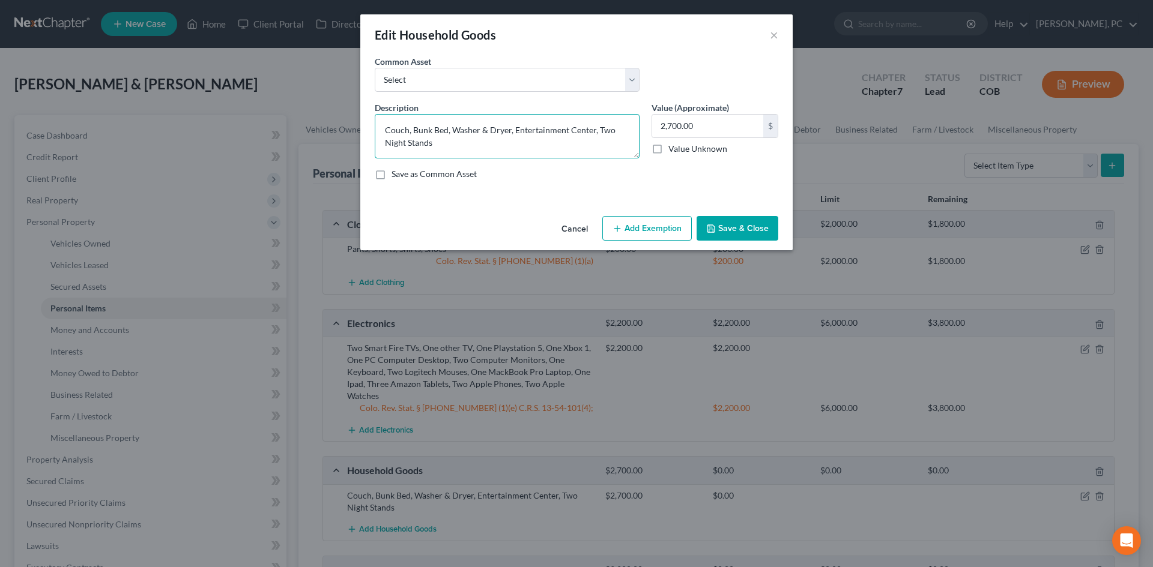
click at [435, 142] on textarea "Couch, Bunk Bed, Washer & Dryer, Entertainment Center, Two Night Stands" at bounding box center [507, 136] width 265 height 44
type textarea "Couch, Bunk Bed, Washer & Dryer, Entertainment Center, Two Night Stands, kitche…"
click at [645, 228] on button "Add Exemption" at bounding box center [646, 228] width 89 height 25
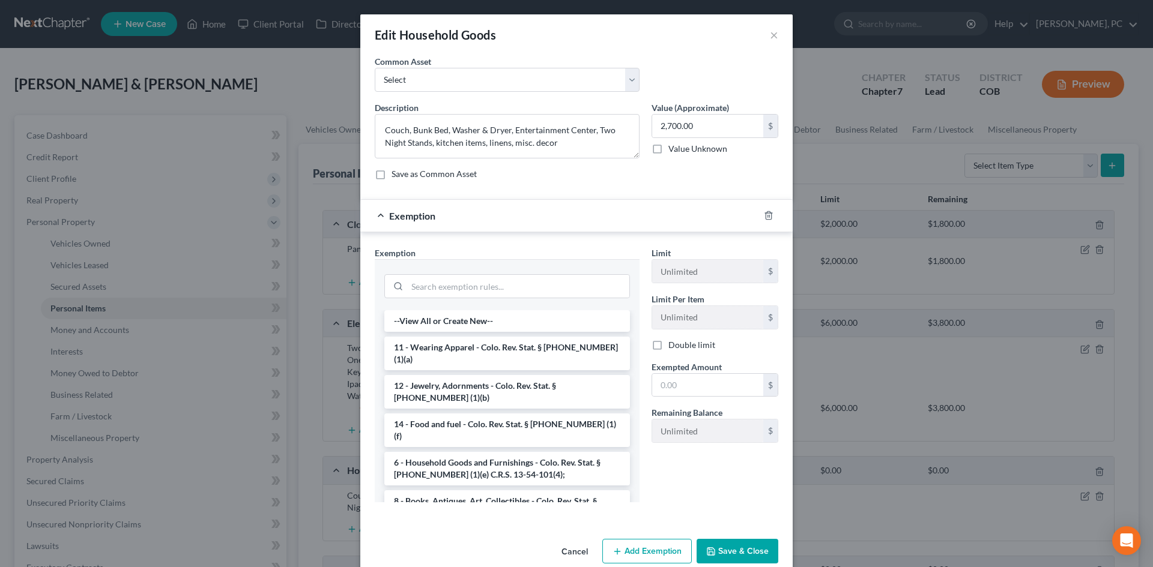
click at [470, 452] on li "6 - Household Goods and Furnishings - Colo. Rev. Stat. § 13-54-102 (1)(e) C.R.S…" at bounding box center [507, 469] width 246 height 34
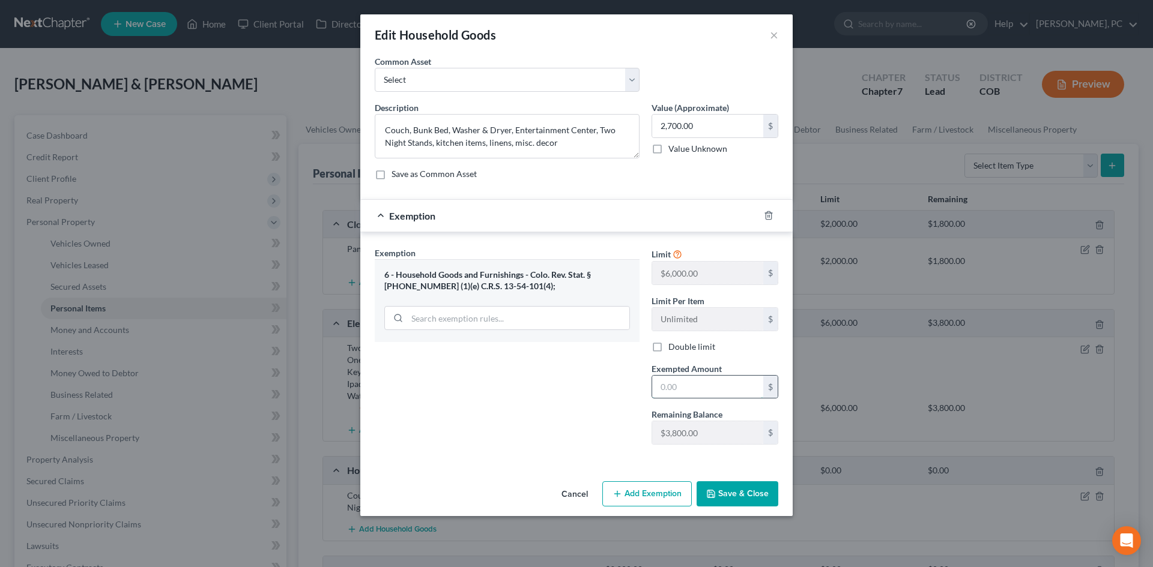
click at [695, 388] on input "text" at bounding box center [707, 387] width 111 height 23
type input "2,700"
click at [730, 499] on button "Save & Close" at bounding box center [737, 494] width 82 height 25
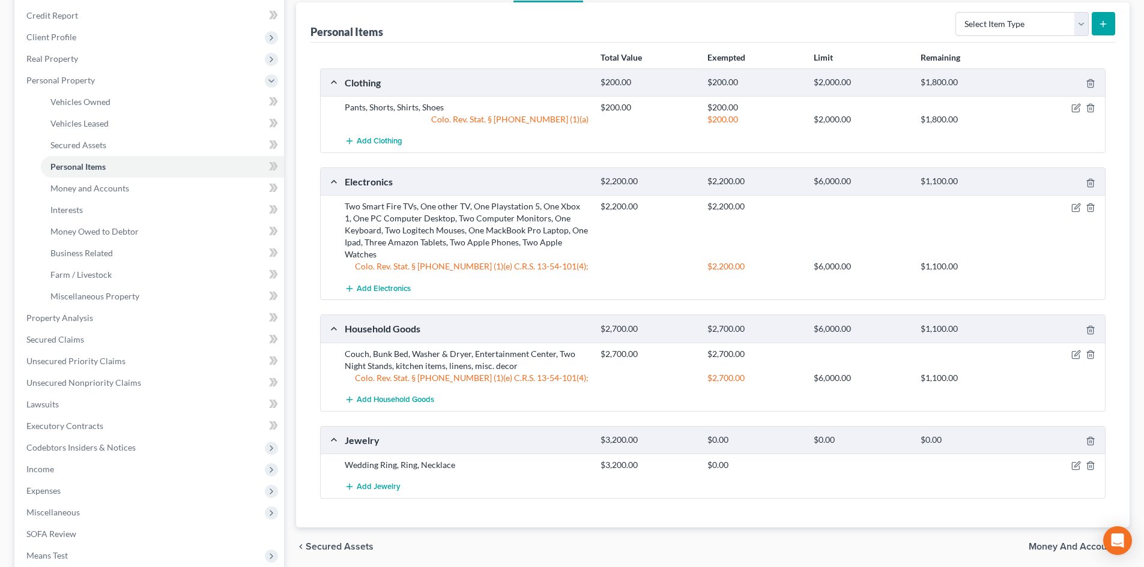
scroll to position [180, 0]
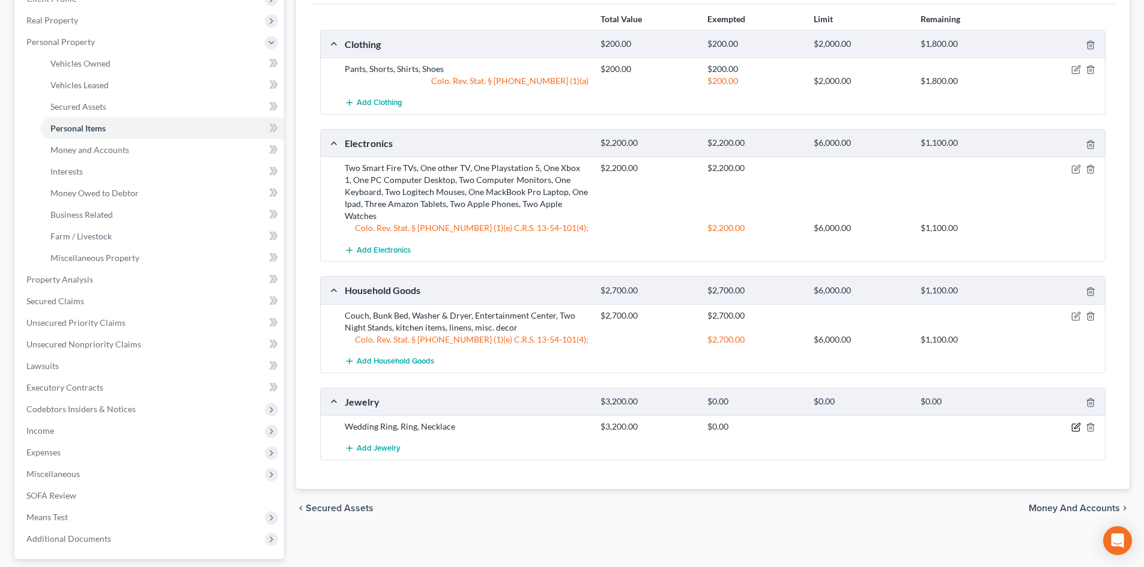
click at [1076, 426] on icon "button" at bounding box center [1076, 426] width 5 height 5
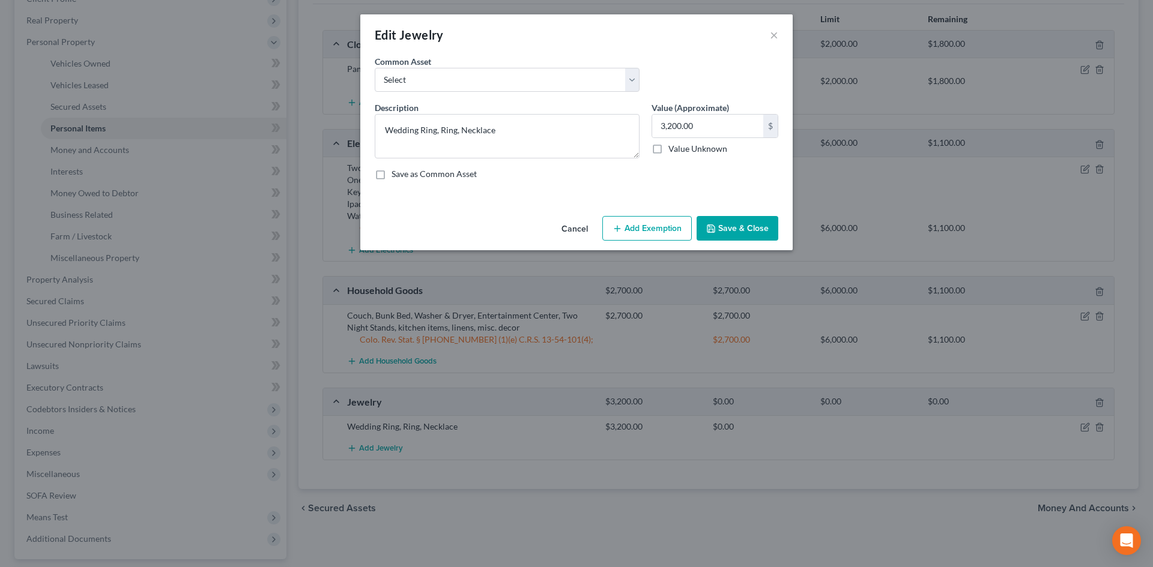
click at [638, 232] on button "Add Exemption" at bounding box center [646, 228] width 89 height 25
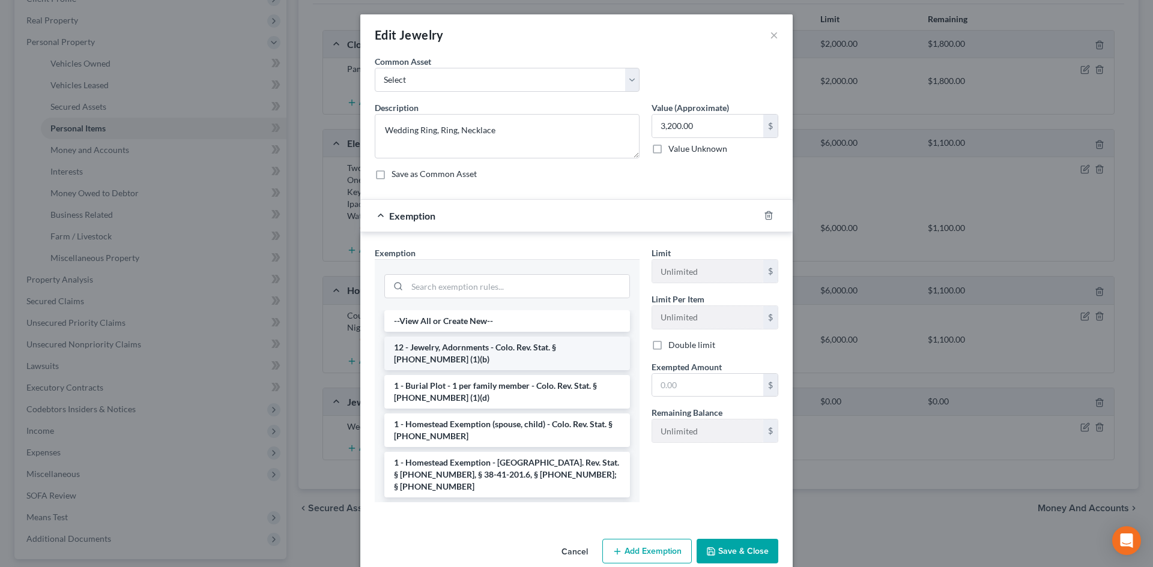
click at [467, 355] on li "12 - Jewelry, Adornments - Colo. Rev. Stat. § 13-54-102 (1)(b)" at bounding box center [507, 354] width 246 height 34
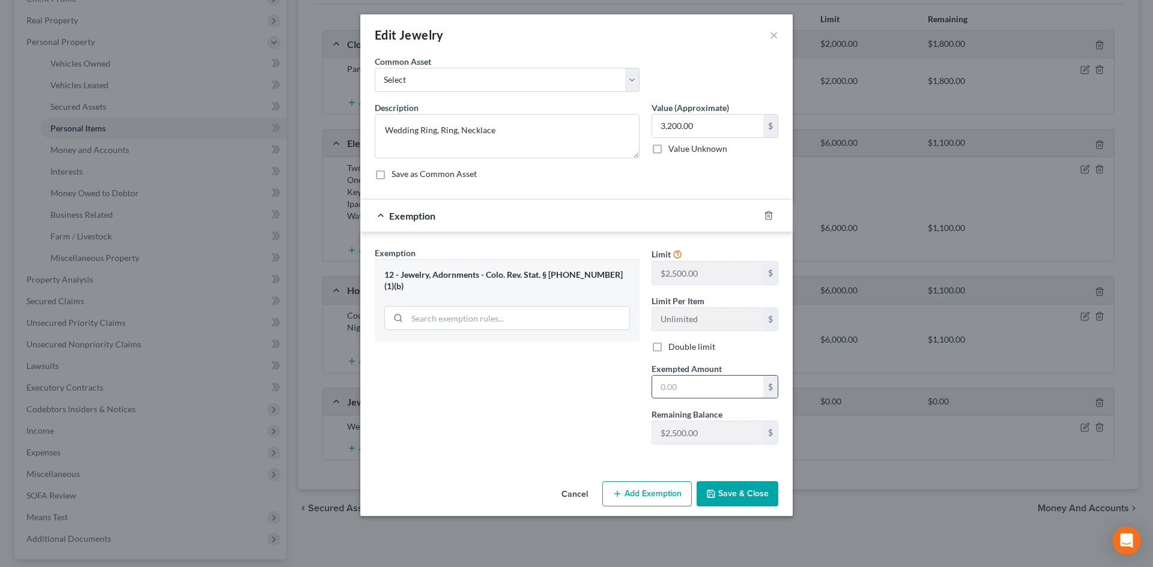
click at [683, 394] on input "text" at bounding box center [707, 387] width 111 height 23
type input "3,200"
click at [738, 501] on button "Save & Close" at bounding box center [737, 494] width 82 height 25
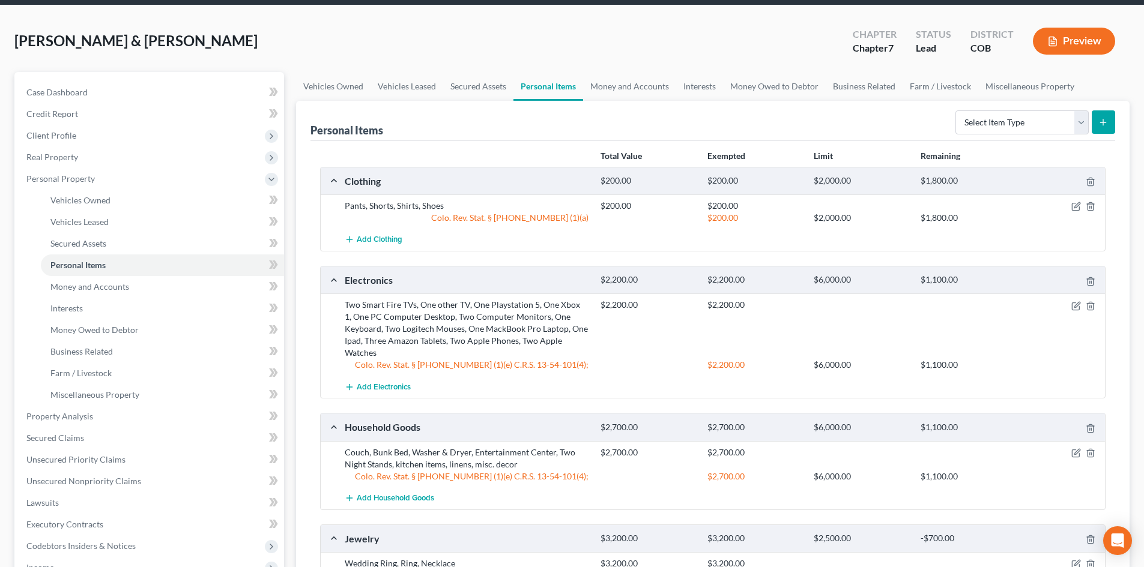
scroll to position [0, 0]
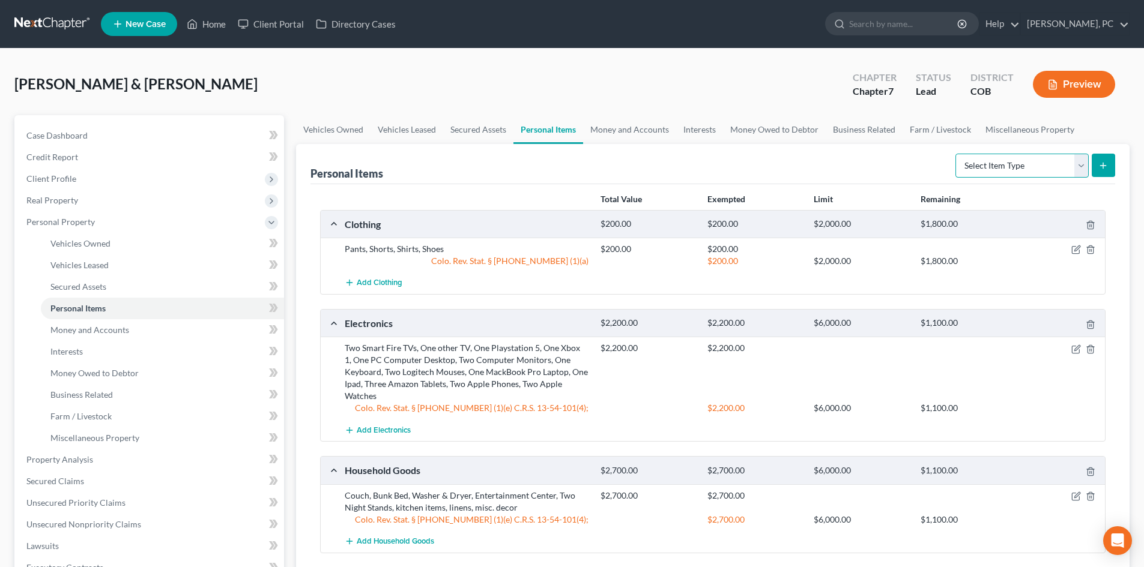
click at [983, 173] on select "Select Item Type Clothing Collectibles Of Value Electronics Firearms Household …" at bounding box center [1021, 166] width 133 height 24
click at [804, 168] on div "Personal Items Select Item Type Clothing Collectibles Of Value Electronics Fire…" at bounding box center [712, 164] width 805 height 40
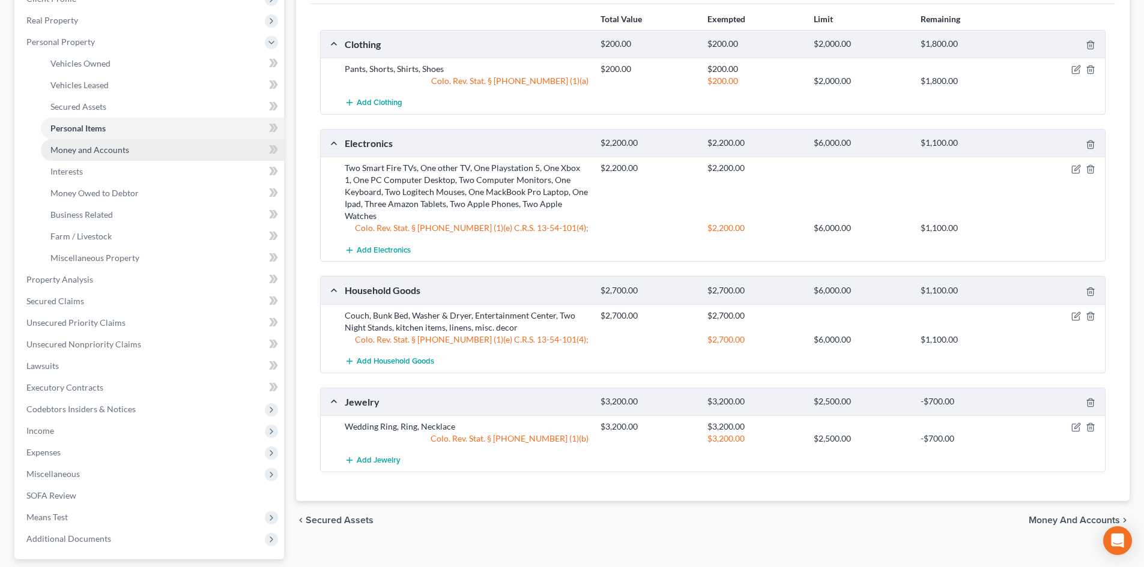
click at [71, 146] on span "Money and Accounts" at bounding box center [89, 150] width 79 height 10
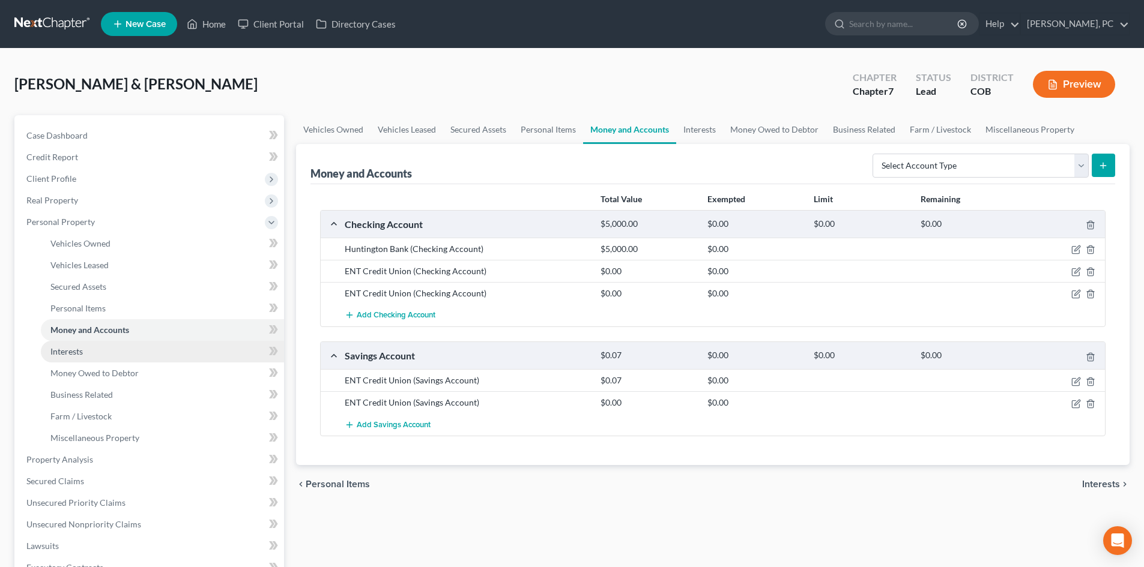
click at [61, 352] on span "Interests" at bounding box center [66, 351] width 32 height 10
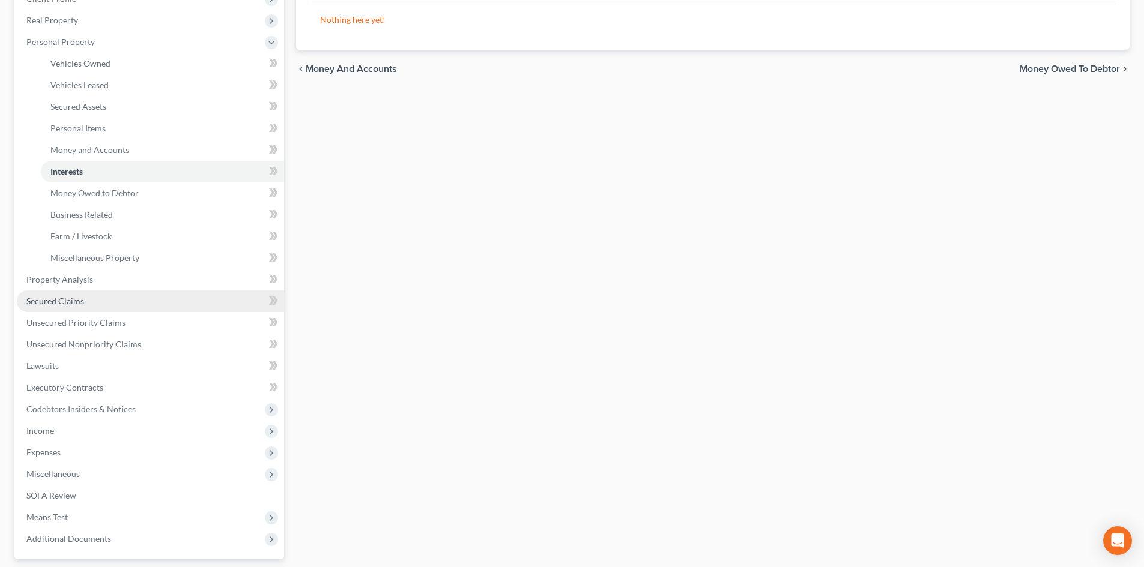
click at [69, 299] on span "Secured Claims" at bounding box center [55, 301] width 58 height 10
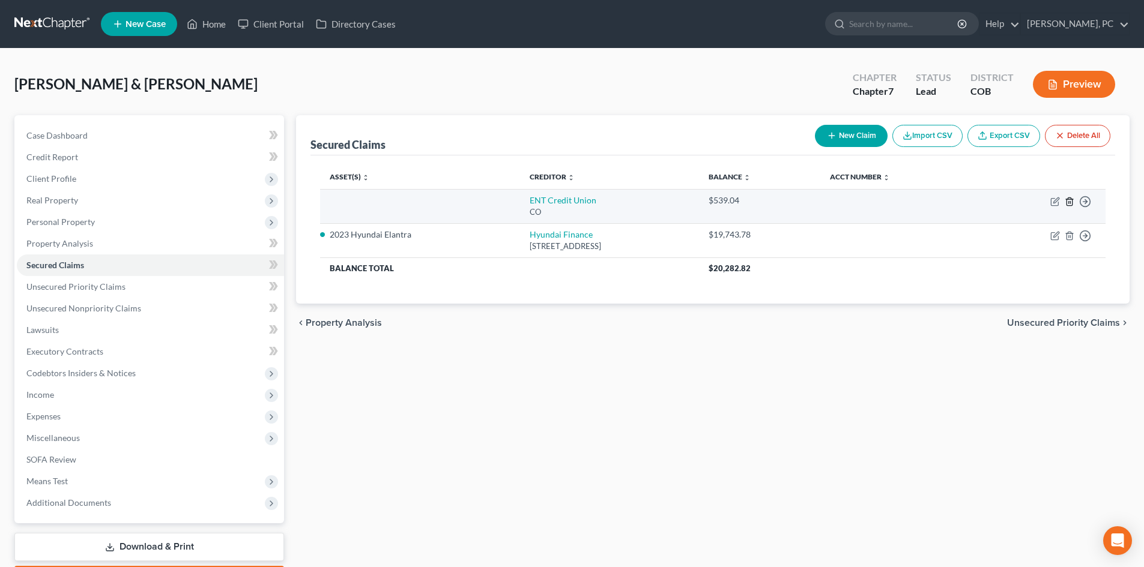
click at [1069, 202] on line "button" at bounding box center [1069, 202] width 0 height 2
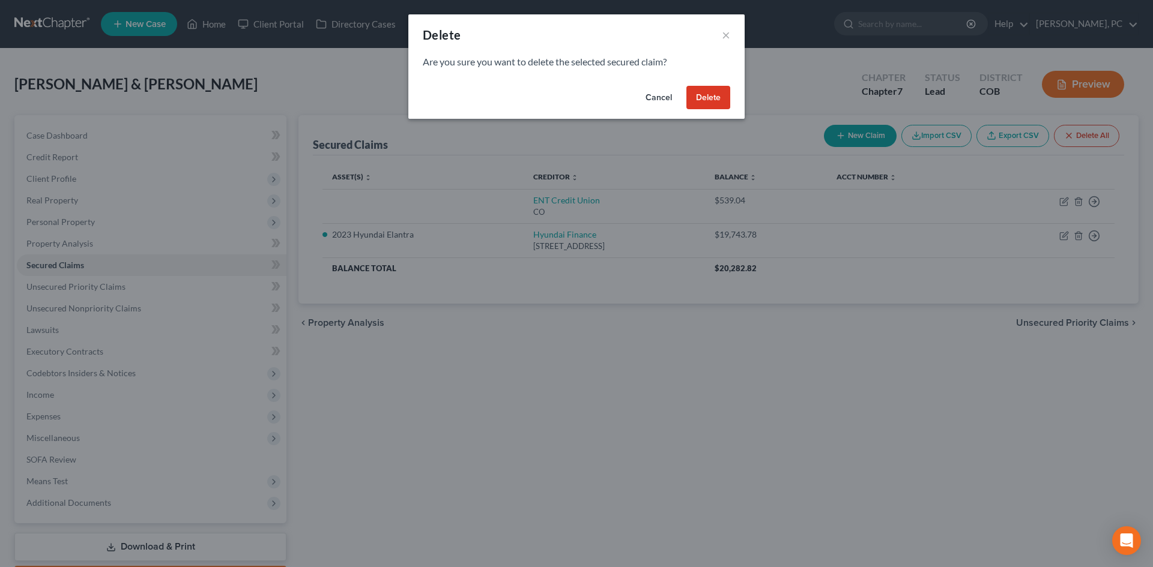
drag, startPoint x: 695, startPoint y: 88, endPoint x: 701, endPoint y: 91, distance: 7.0
click at [695, 88] on button "Delete" at bounding box center [708, 98] width 44 height 24
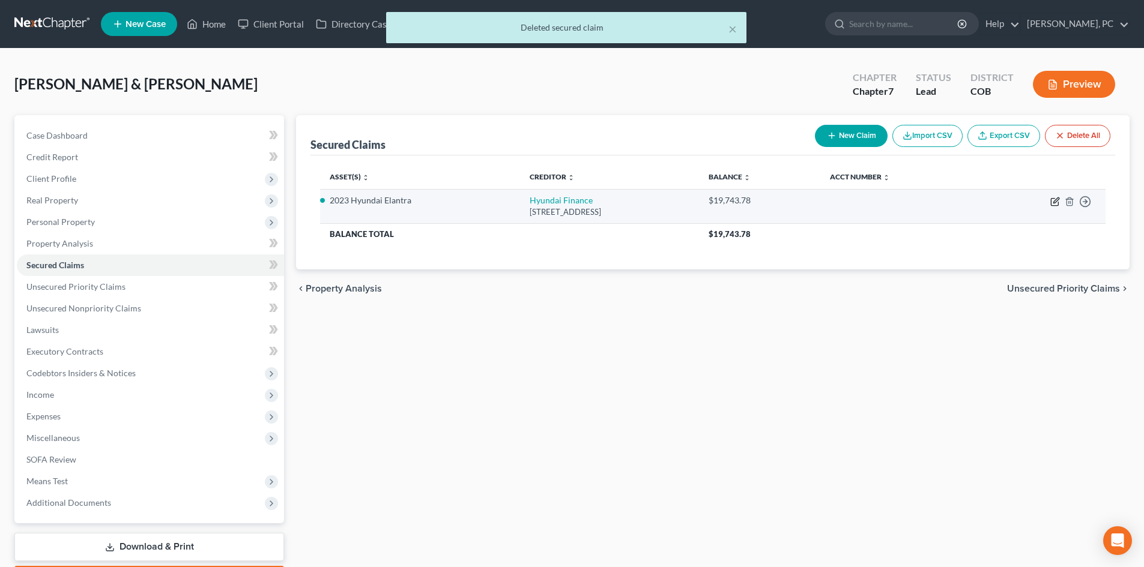
click at [1054, 202] on icon "button" at bounding box center [1055, 200] width 5 height 5
select select "4"
select select "2"
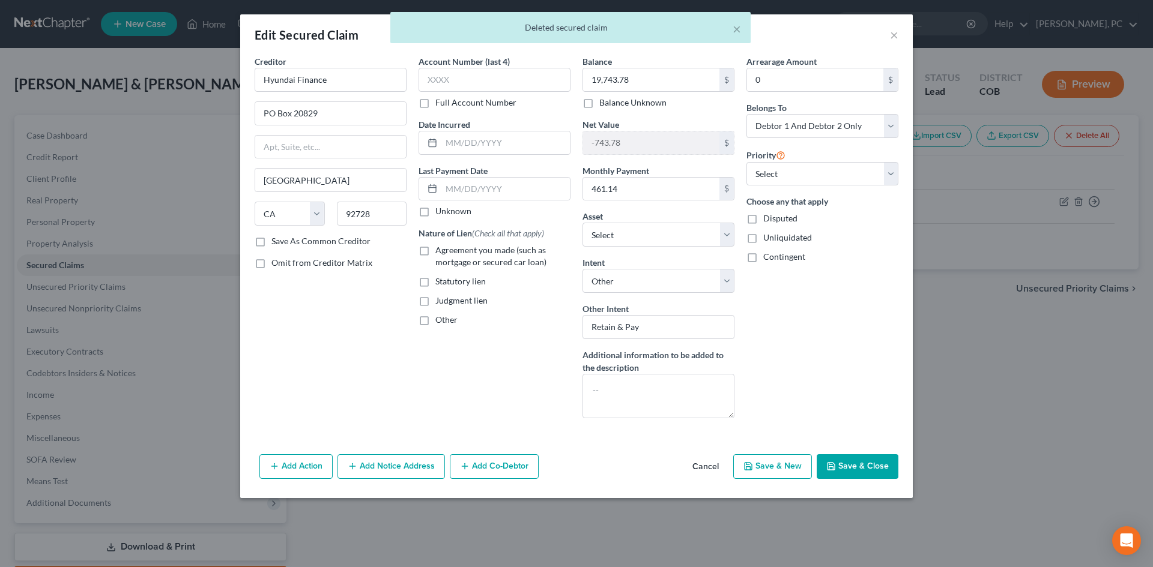
click at [435, 251] on label "Agreement you made (such as mortgage or secured car loan)" at bounding box center [502, 256] width 135 height 24
click at [440, 251] on input "Agreement you made (such as mortgage or secured car loan)" at bounding box center [444, 248] width 8 height 8
checkbox input "true"
click at [476, 192] on input "text" at bounding box center [505, 189] width 128 height 23
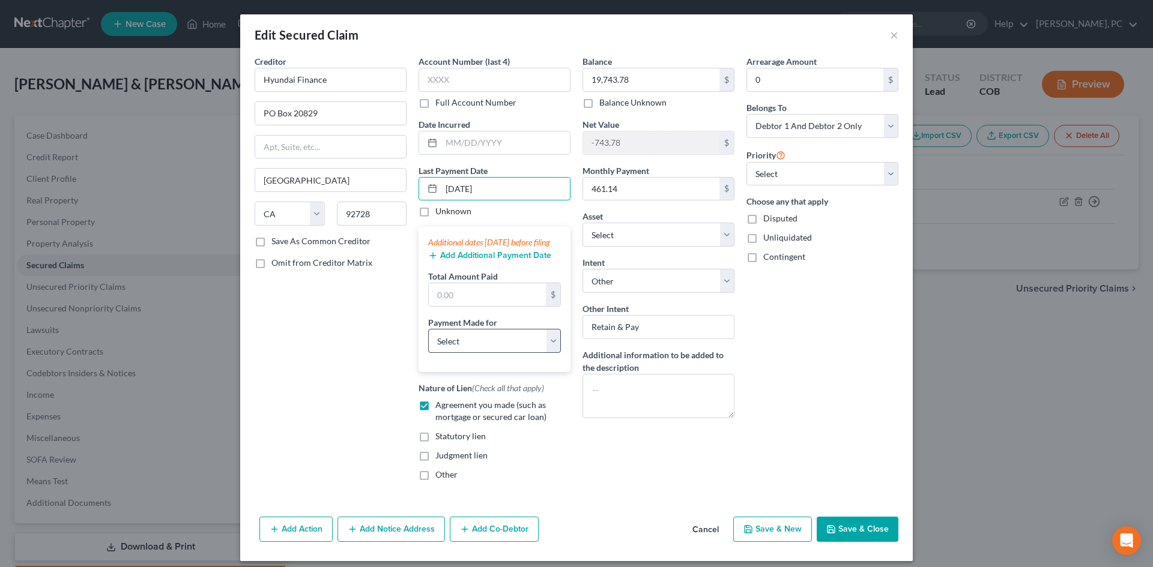
type input "08/20/2025"
drag, startPoint x: 476, startPoint y: 343, endPoint x: 475, endPoint y: 349, distance: 6.1
click at [476, 343] on select "Select Car Credit Card Loan Repayment Mortgage Other Suppliers Or Vendors" at bounding box center [494, 341] width 133 height 24
click at [428, 341] on select "Select Car Credit Card Loan Repayment Mortgage Other Suppliers Or Vendors" at bounding box center [494, 341] width 133 height 24
click at [464, 353] on select "Select Car Credit Card Loan Repayment Mortgage Other Suppliers Or Vendors" at bounding box center [494, 341] width 133 height 24
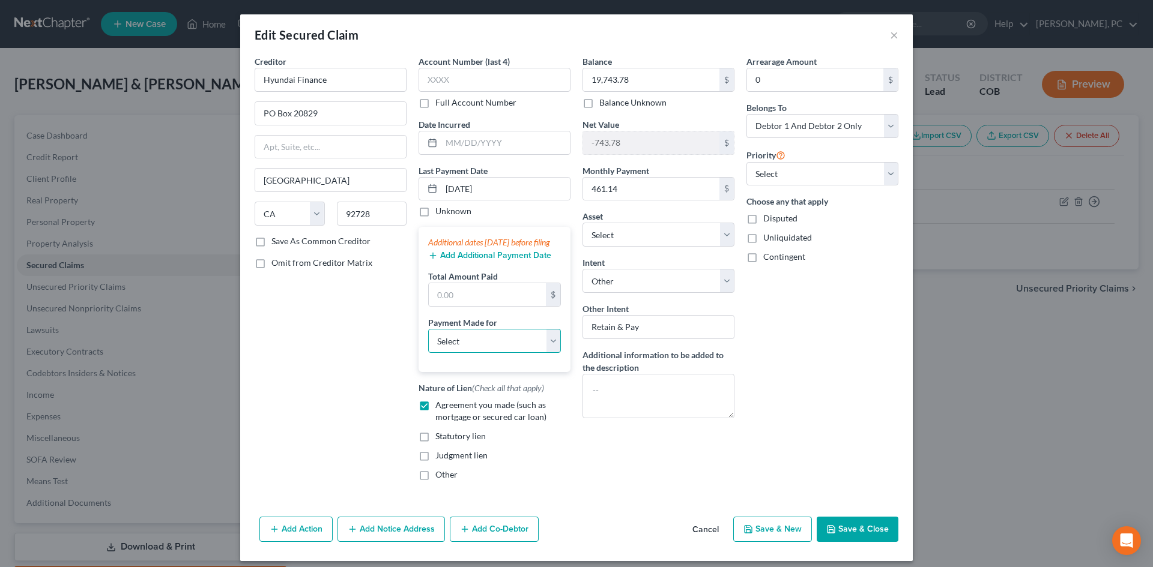
select select "0"
click at [428, 341] on select "Select Car Credit Card Loan Repayment Mortgage Other Suppliers Or Vendors" at bounding box center [494, 341] width 133 height 24
click at [463, 305] on input "text" at bounding box center [487, 294] width 117 height 23
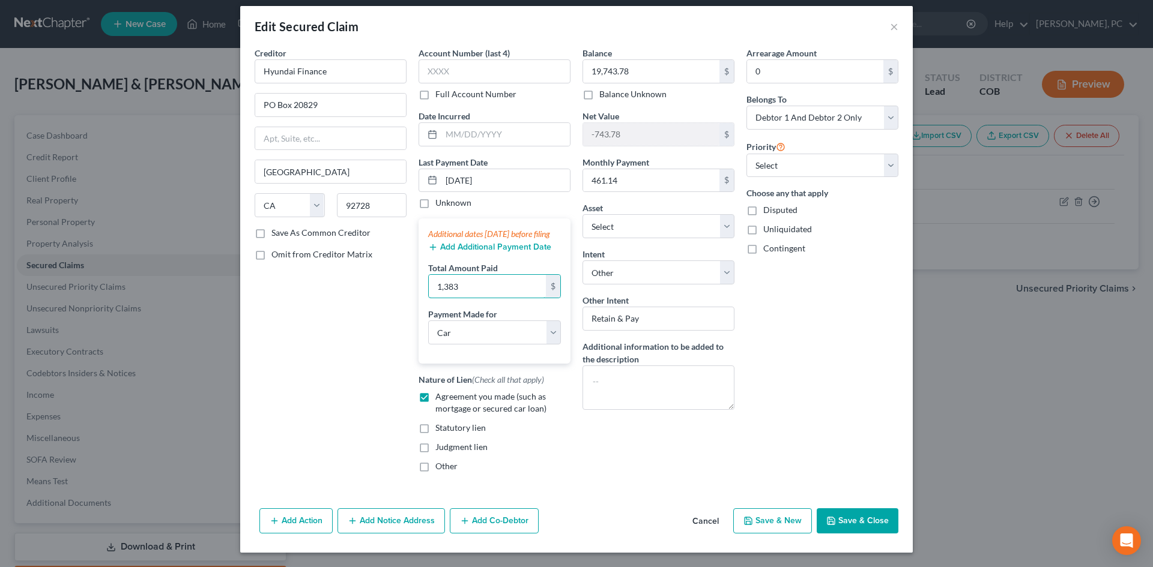
scroll to position [20, 0]
type input "1,383"
click at [861, 526] on button "Save & Close" at bounding box center [858, 521] width 82 height 25
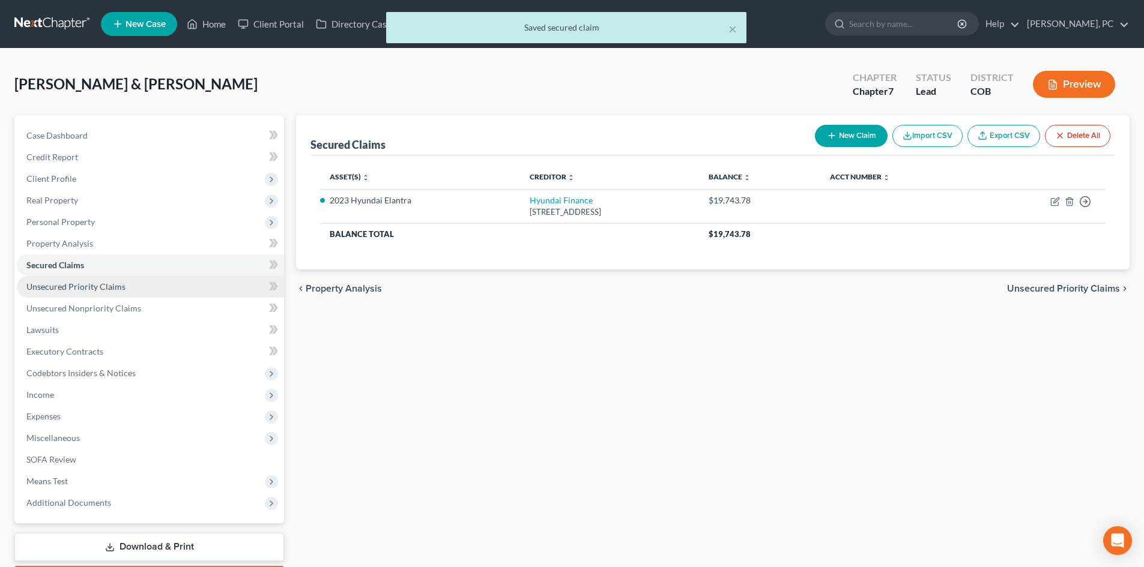
drag, startPoint x: 110, startPoint y: 285, endPoint x: 136, endPoint y: 280, distance: 27.0
click at [110, 285] on span "Unsecured Priority Claims" at bounding box center [75, 287] width 99 height 10
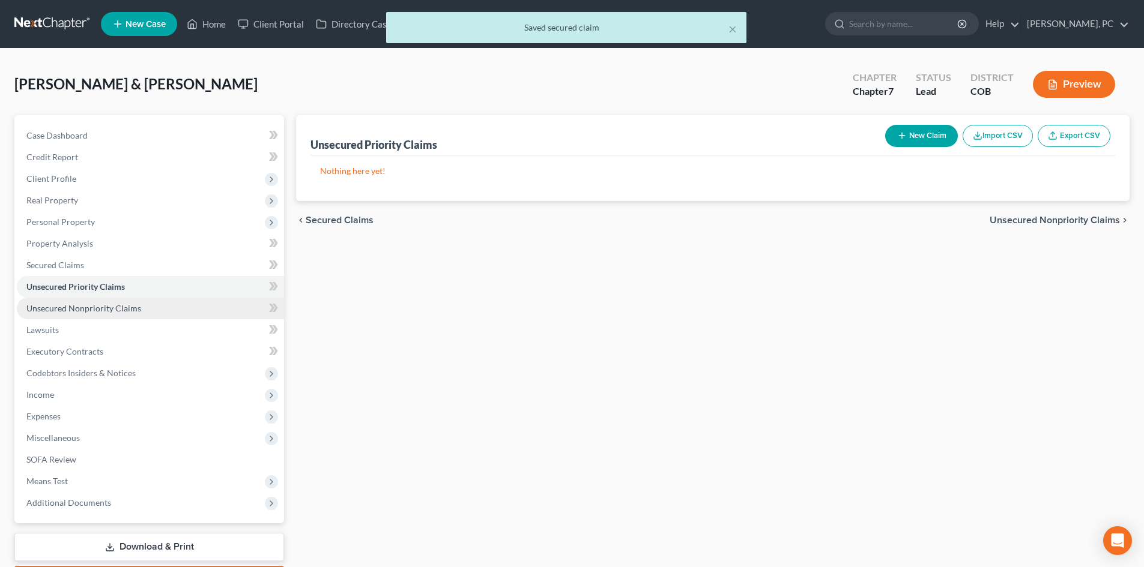
click at [113, 306] on span "Unsecured Nonpriority Claims" at bounding box center [83, 308] width 115 height 10
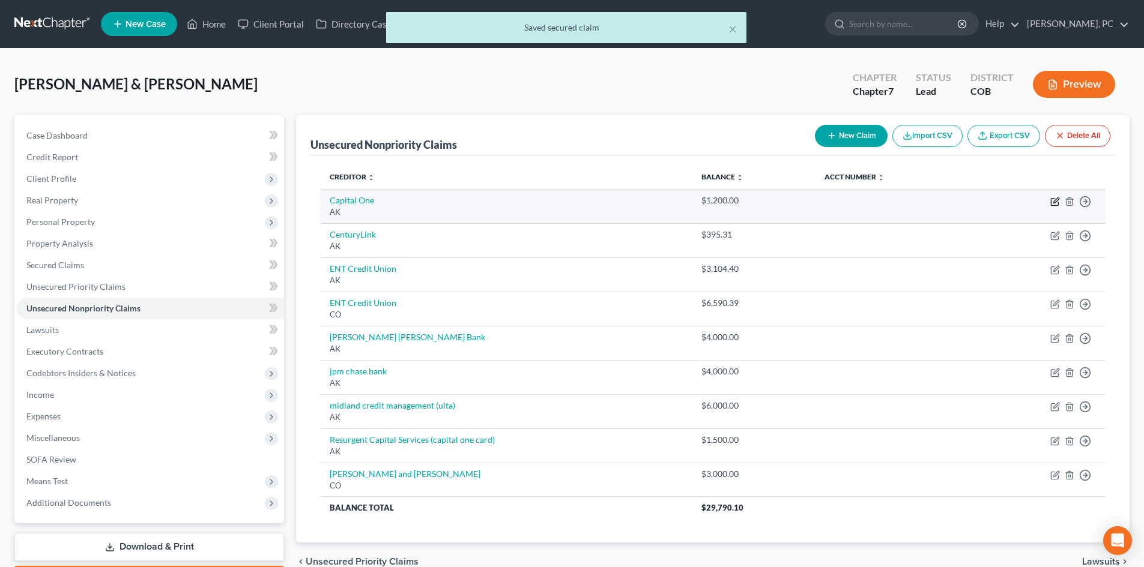
click at [1053, 205] on icon "button" at bounding box center [1055, 202] width 10 height 10
select select "1"
select select "2"
select select "0"
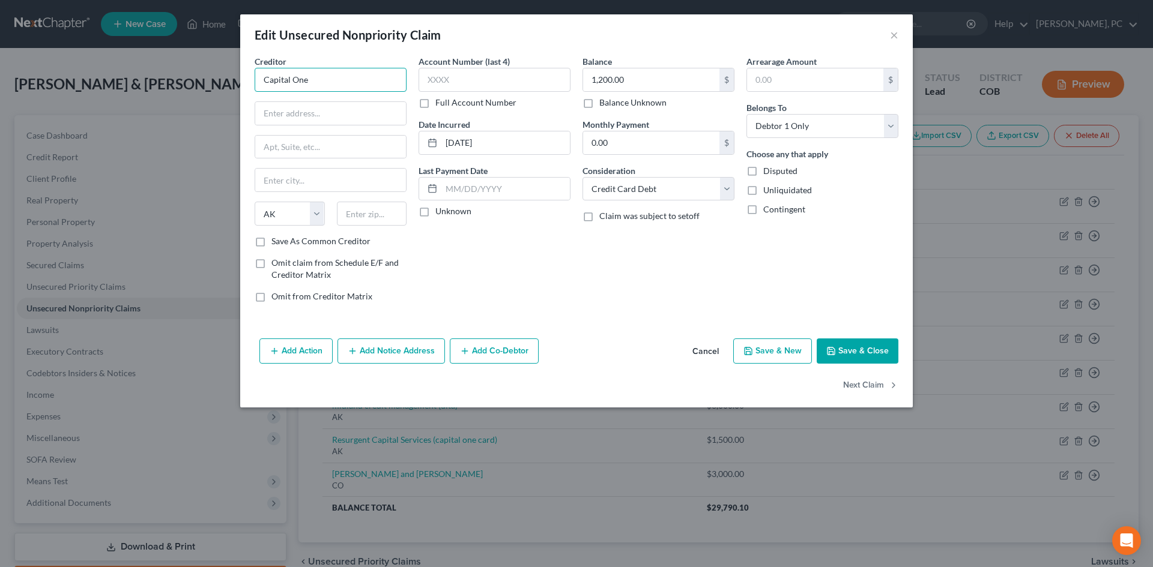
click at [329, 86] on input "Capital One" at bounding box center [331, 80] width 152 height 24
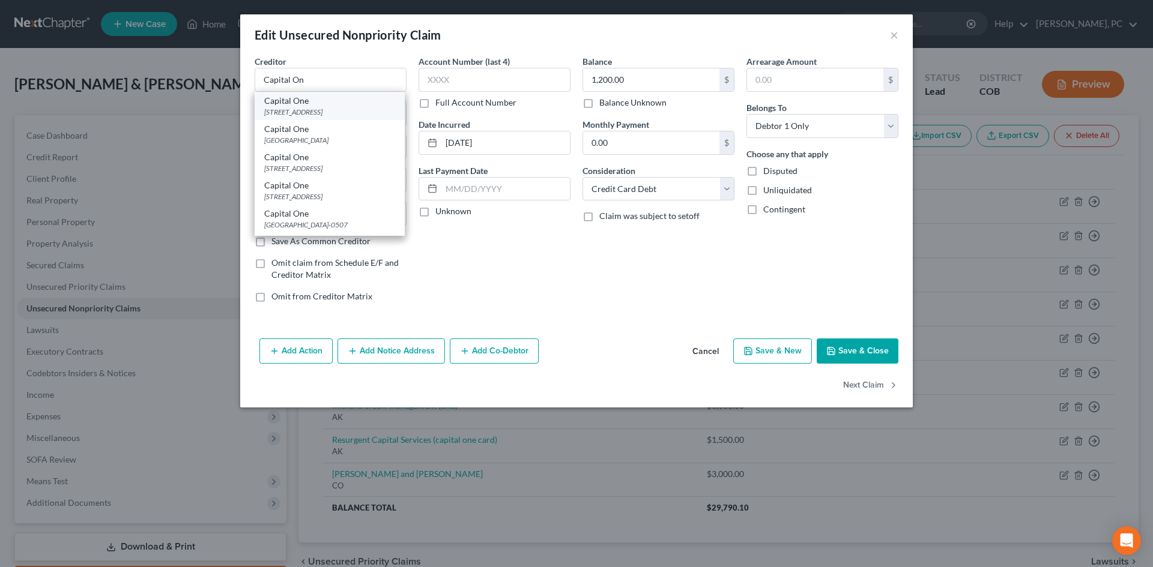
click at [293, 101] on div "Capital One" at bounding box center [329, 101] width 131 height 12
type input "Capital One"
type input "PO Box 31293"
type input "Salt Lake City"
select select "46"
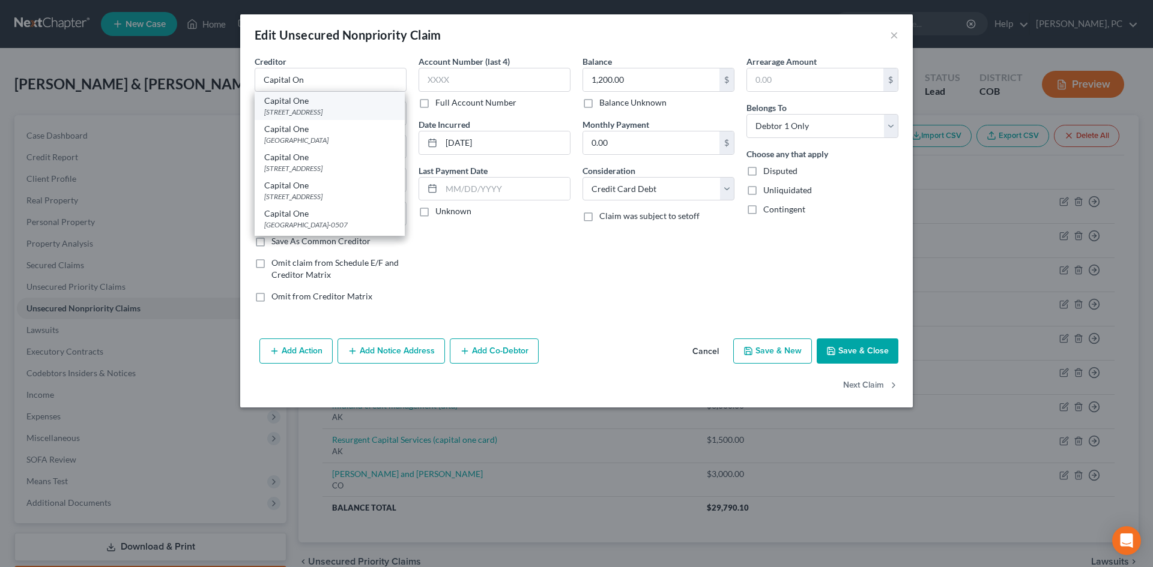
type input "84131"
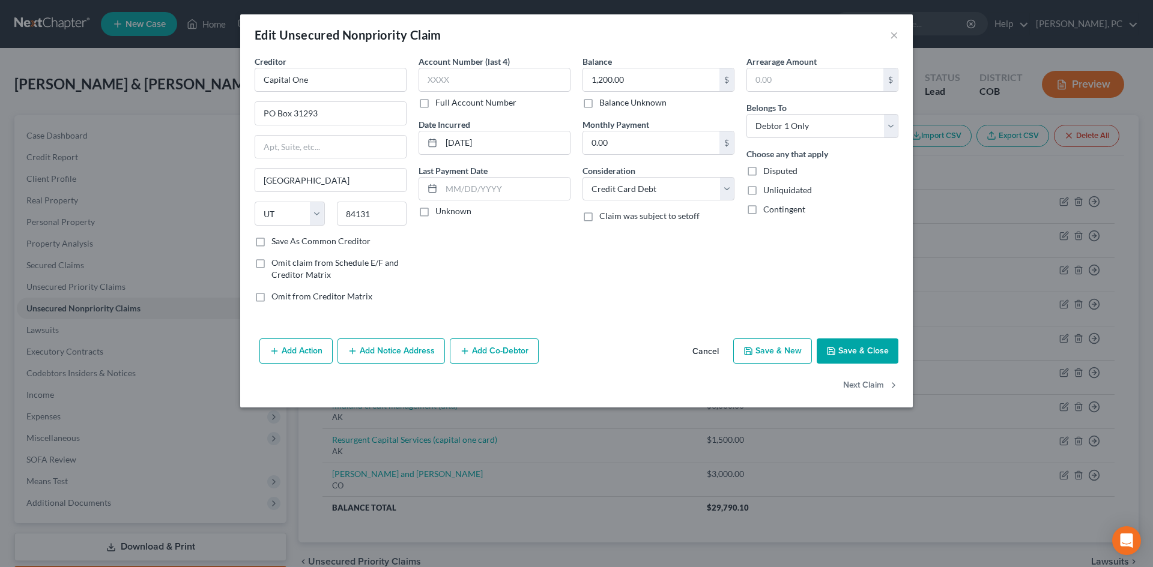
click at [832, 349] on polyline "button" at bounding box center [830, 349] width 3 height 2
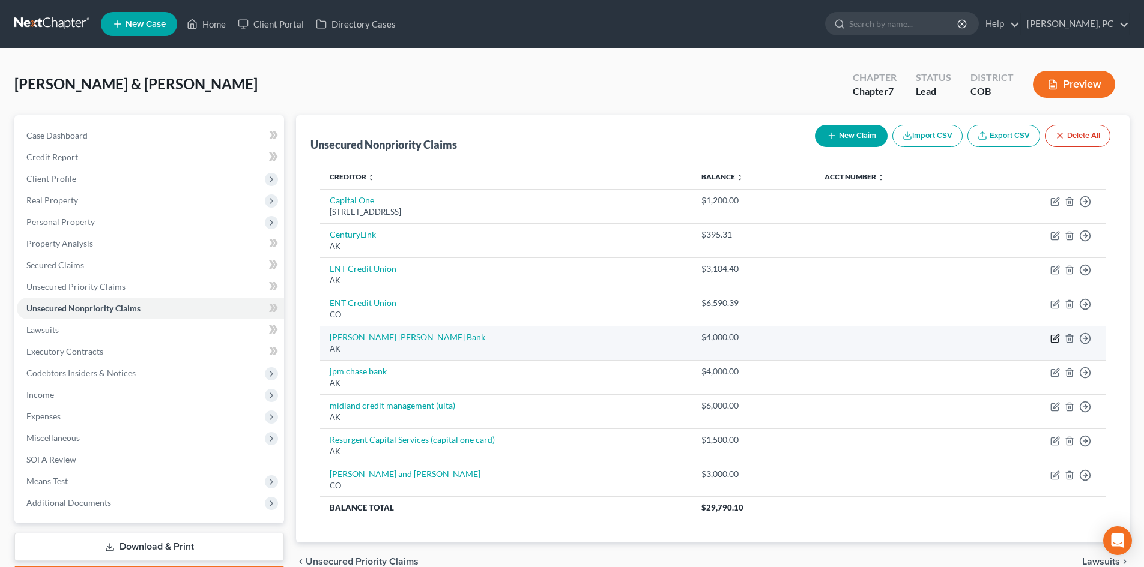
click at [1057, 338] on icon "button" at bounding box center [1055, 339] width 10 height 10
select select "1"
select select "2"
select select "0"
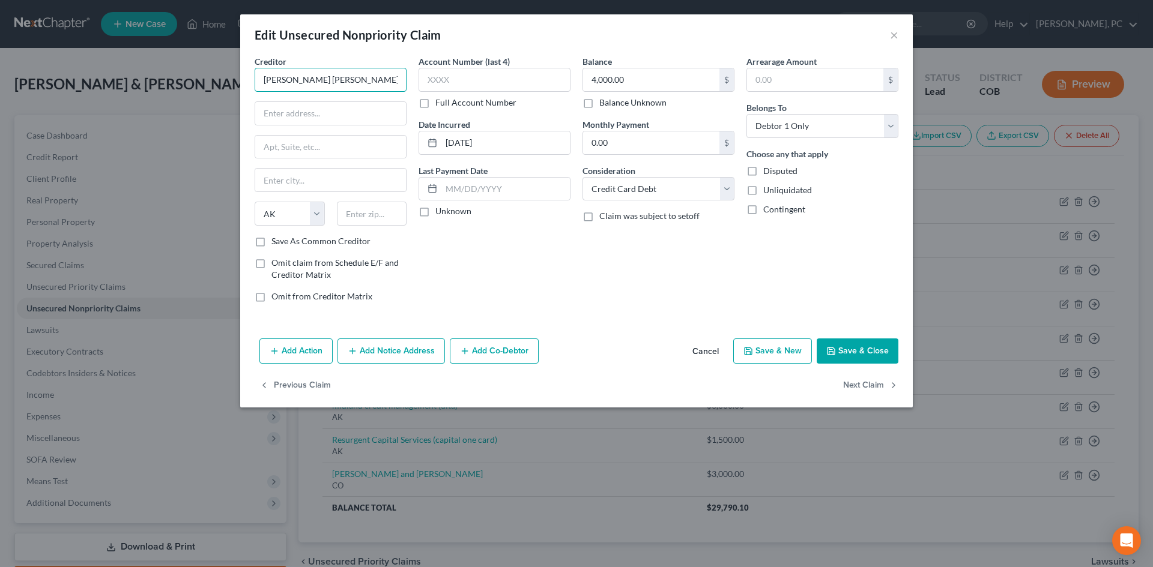
click at [357, 80] on input "Goldman Sachs Bank" at bounding box center [331, 80] width 152 height 24
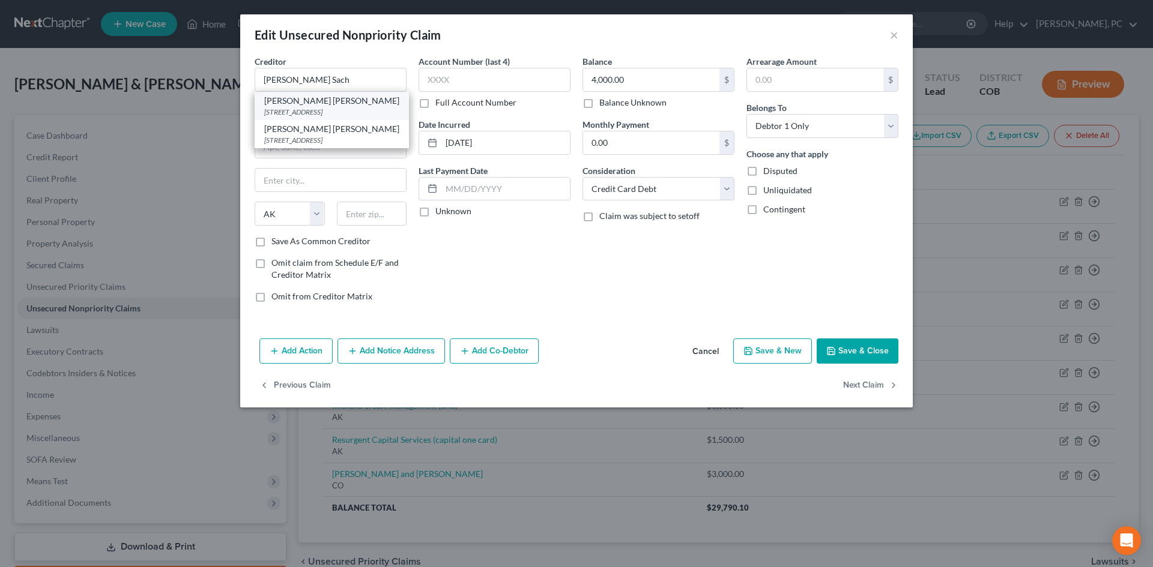
click at [318, 100] on div "Goldman Sachs" at bounding box center [331, 101] width 135 height 12
type input "Goldman Sachs"
type input "PO Box 45400"
type input "Salt Lake City"
select select "46"
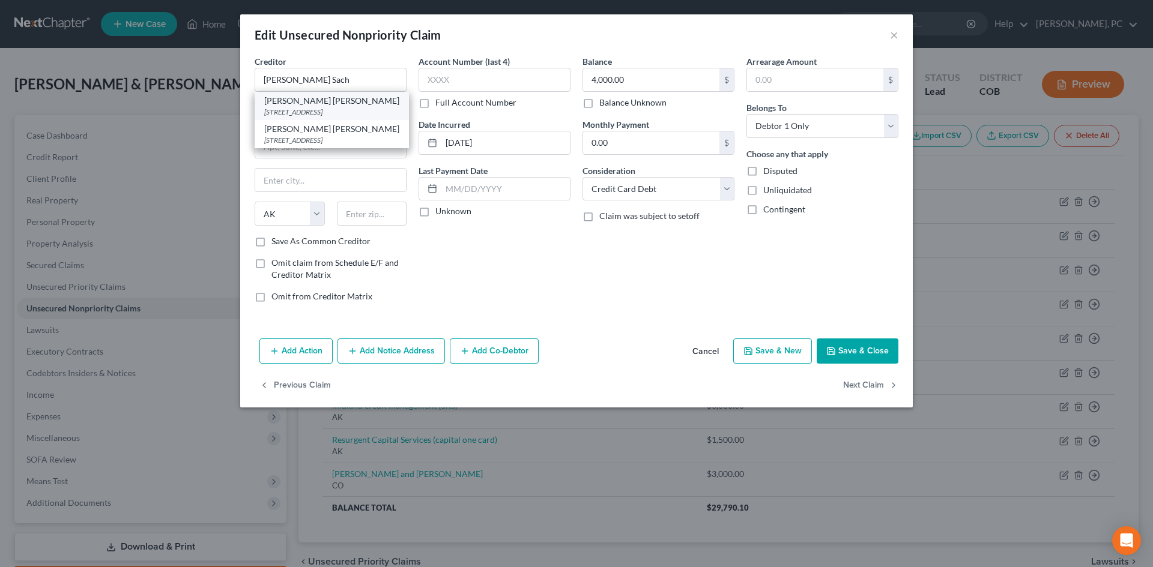
type input "84145"
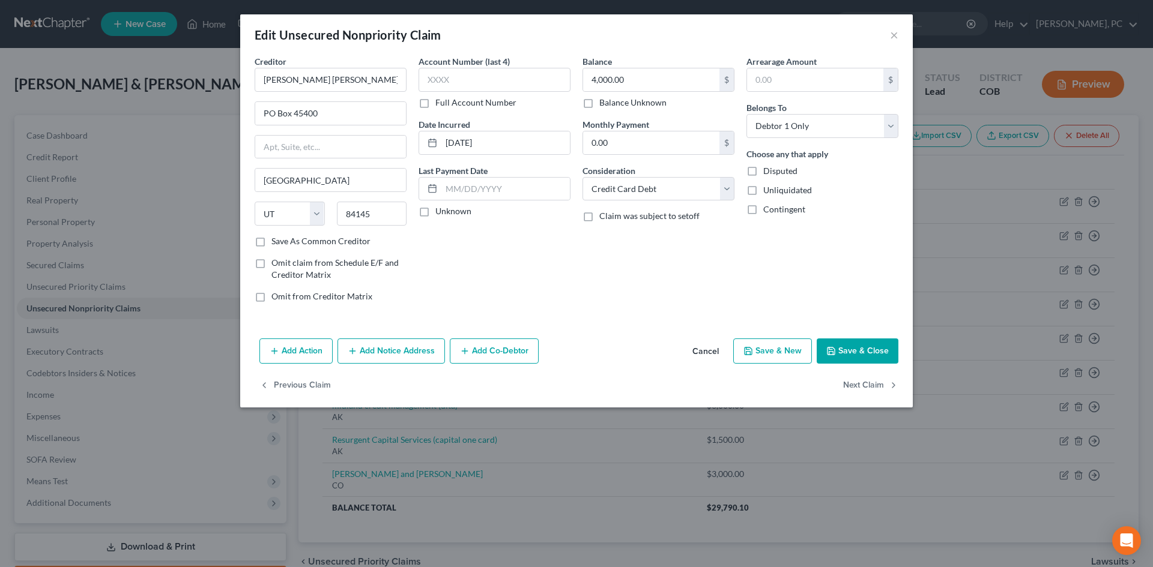
click at [864, 348] on button "Save & Close" at bounding box center [858, 351] width 82 height 25
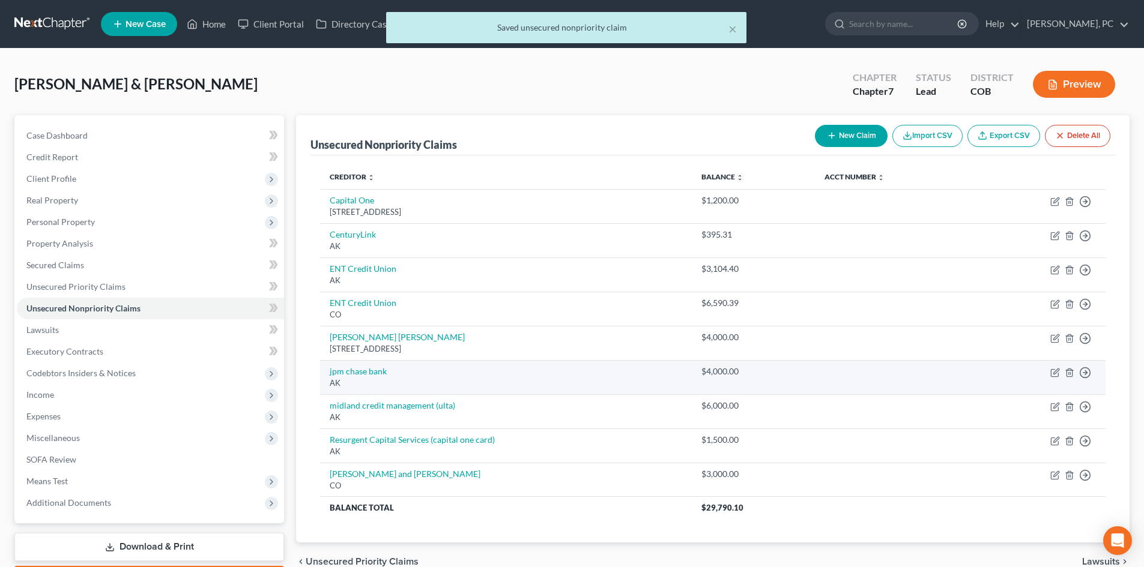
click at [1048, 368] on td "Move to D Move to E Move to G Move to Notice Only" at bounding box center [1039, 377] width 131 height 34
click at [1054, 371] on icon "button" at bounding box center [1055, 373] width 10 height 10
select select "1"
select select "2"
select select "1"
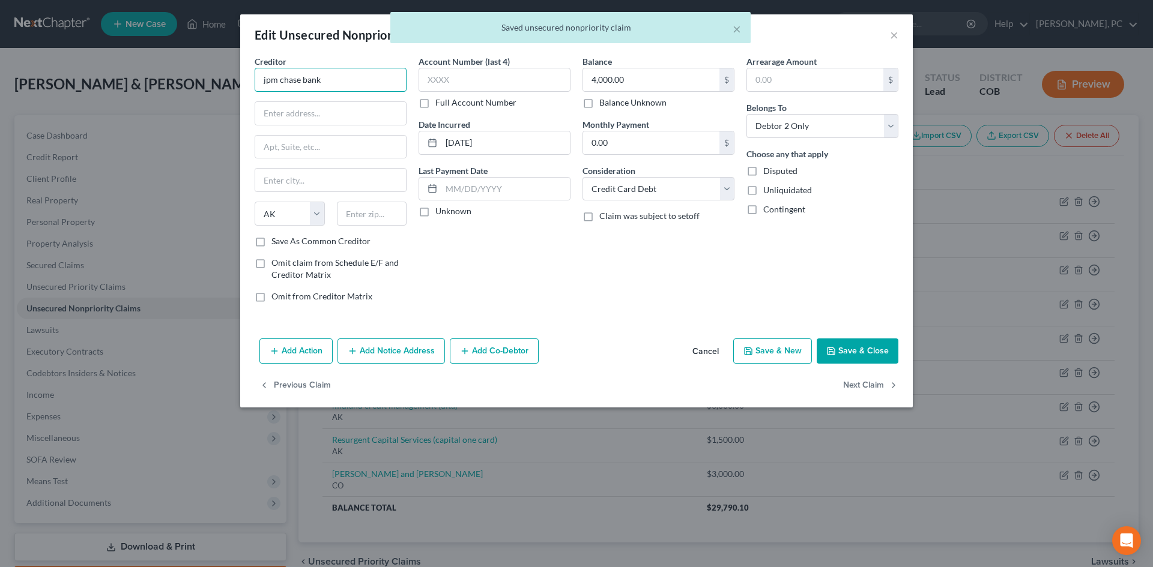
click at [321, 81] on input "jpm chase bank" at bounding box center [331, 80] width 152 height 24
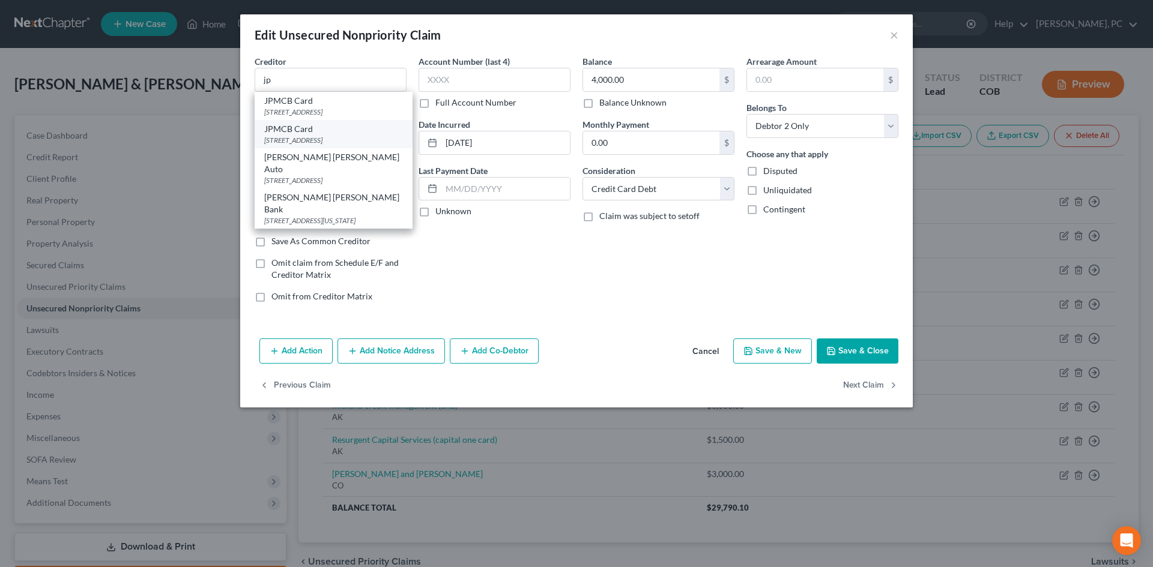
click at [310, 135] on div "JPMCB Card" at bounding box center [333, 129] width 139 height 12
type input "JPMCB Card"
type input "PO Box 15369"
type input "Wilmington"
select select "7"
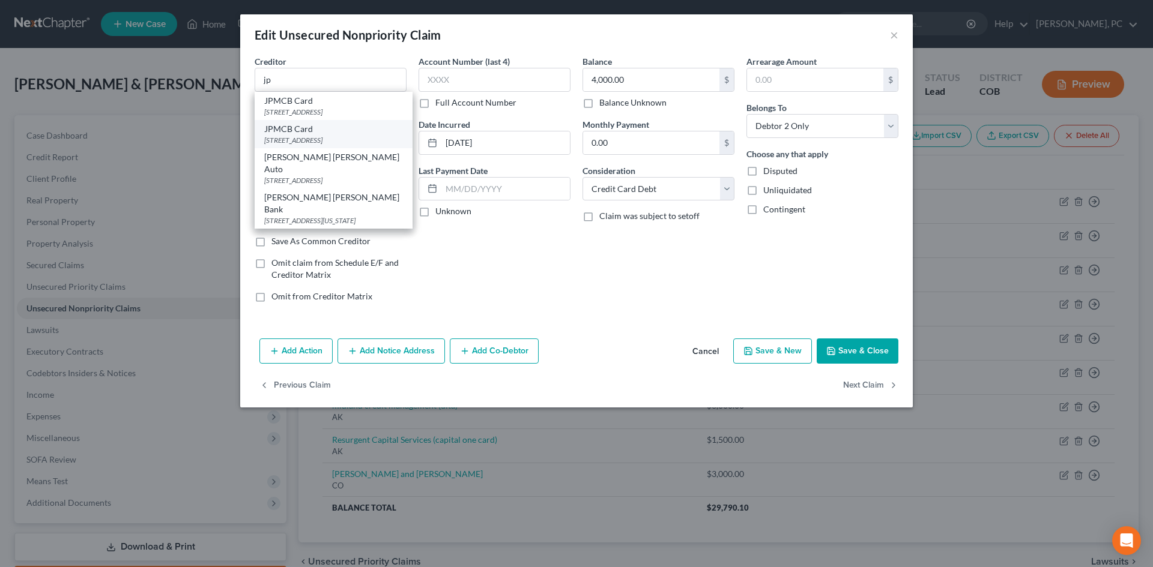
type input "19850"
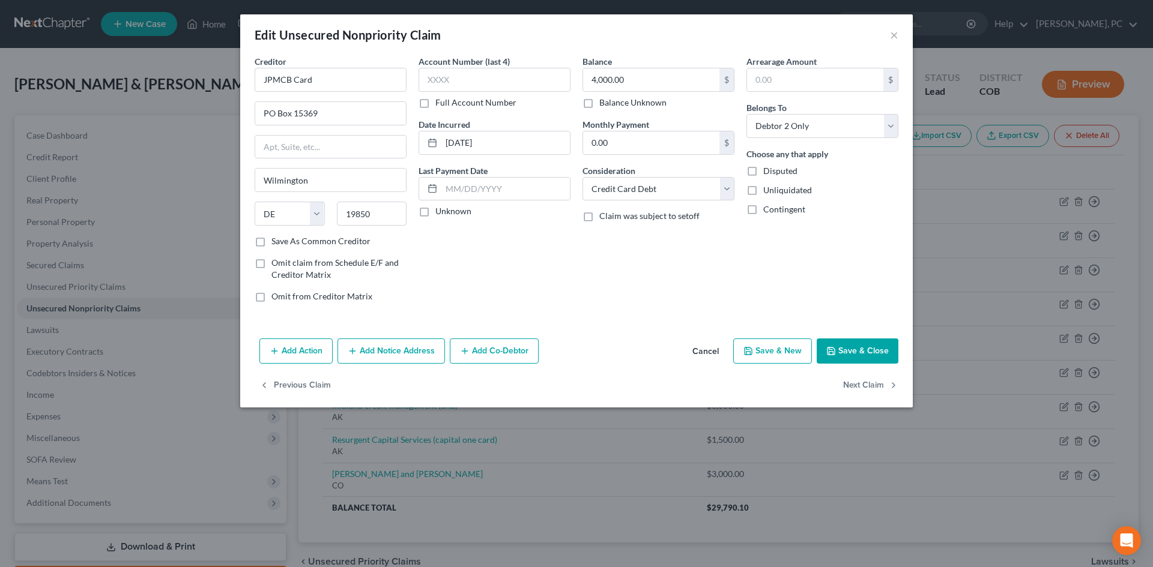
click at [866, 355] on button "Save & Close" at bounding box center [858, 351] width 82 height 25
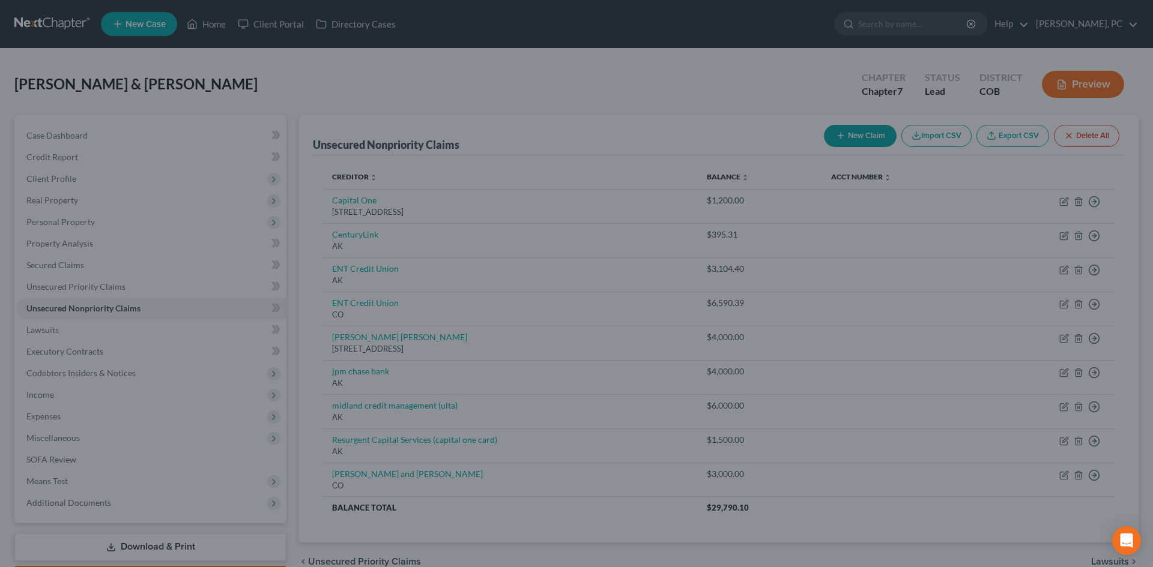
type input "0"
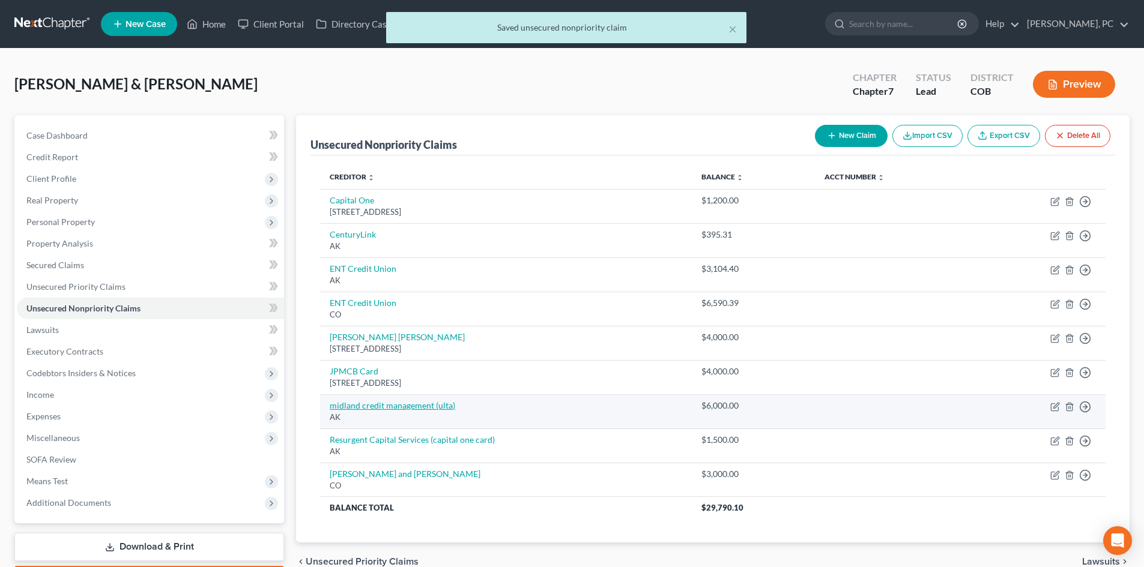
click at [360, 406] on link "midland credit management (ulta)" at bounding box center [392, 405] width 125 height 10
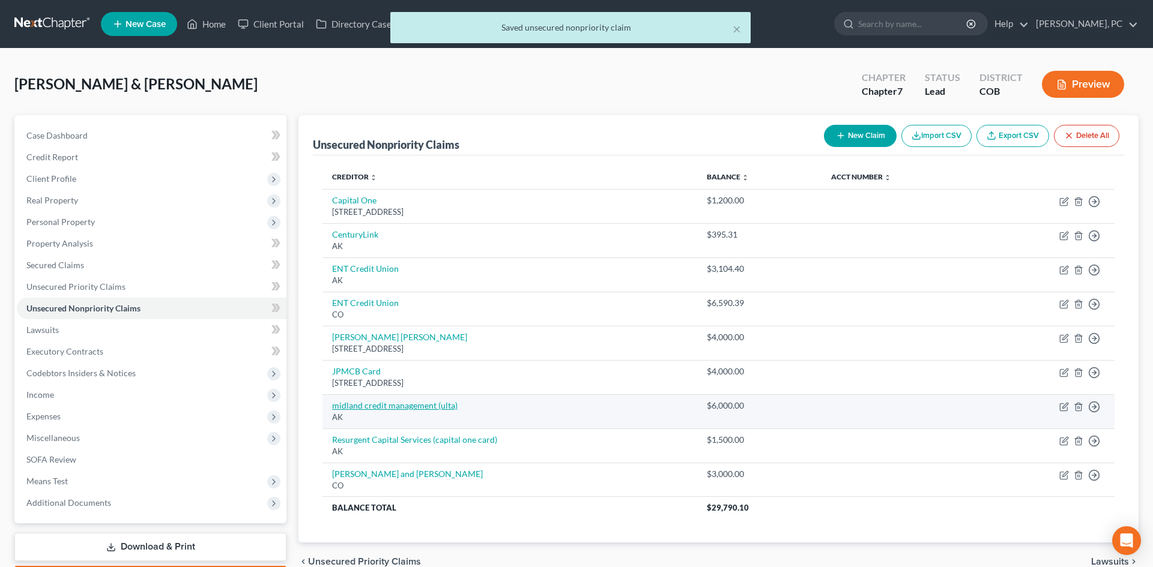
select select "1"
select select "2"
select select "1"
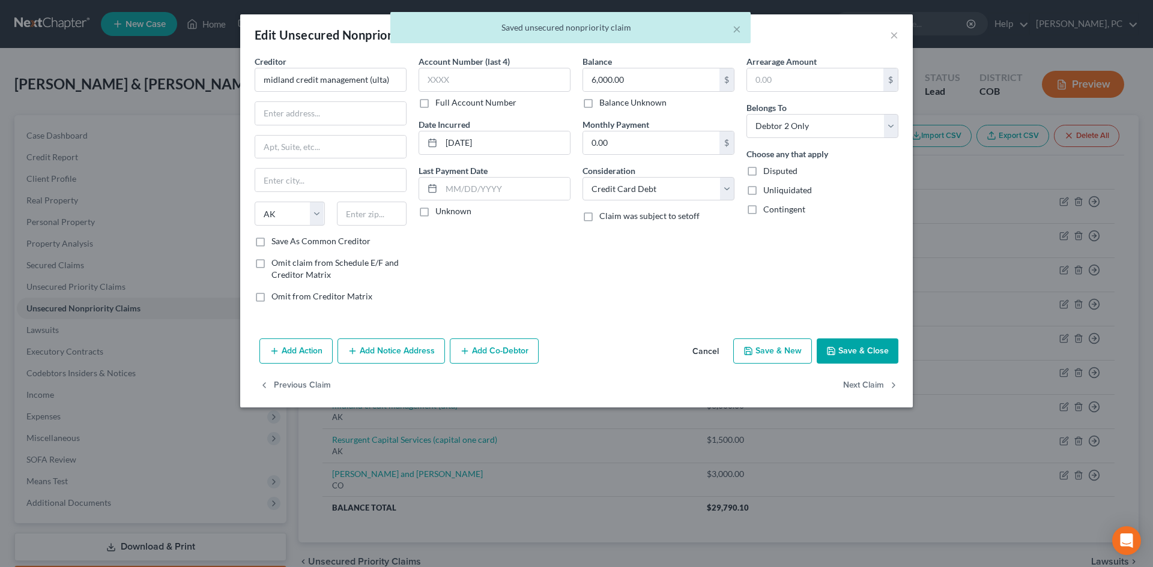
click at [361, 349] on button "Add Notice Address" at bounding box center [390, 351] width 107 height 25
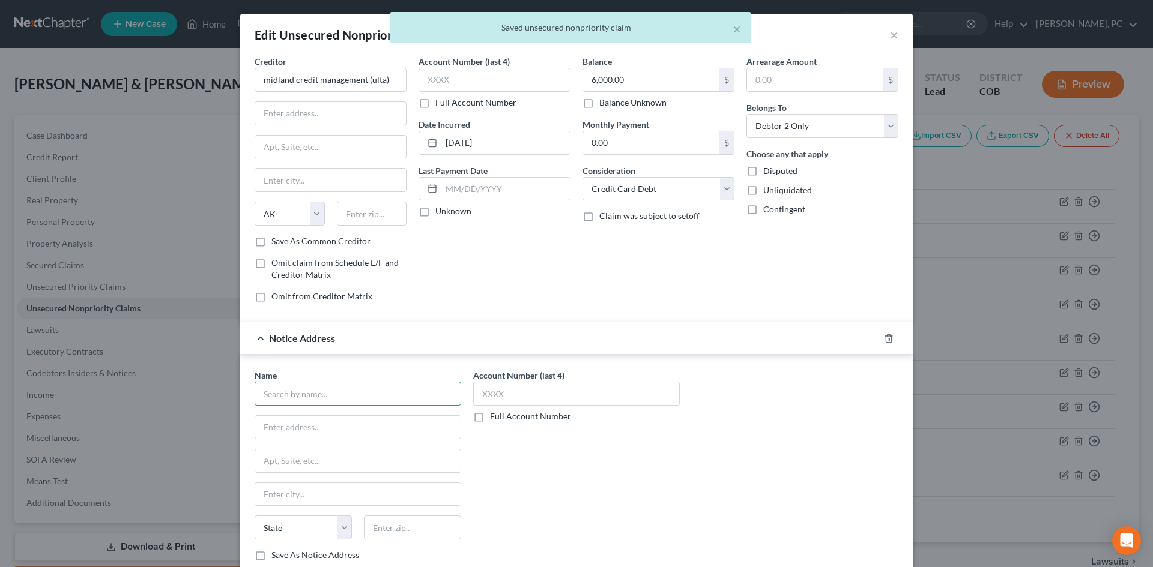
click at [297, 392] on input "text" at bounding box center [358, 394] width 207 height 24
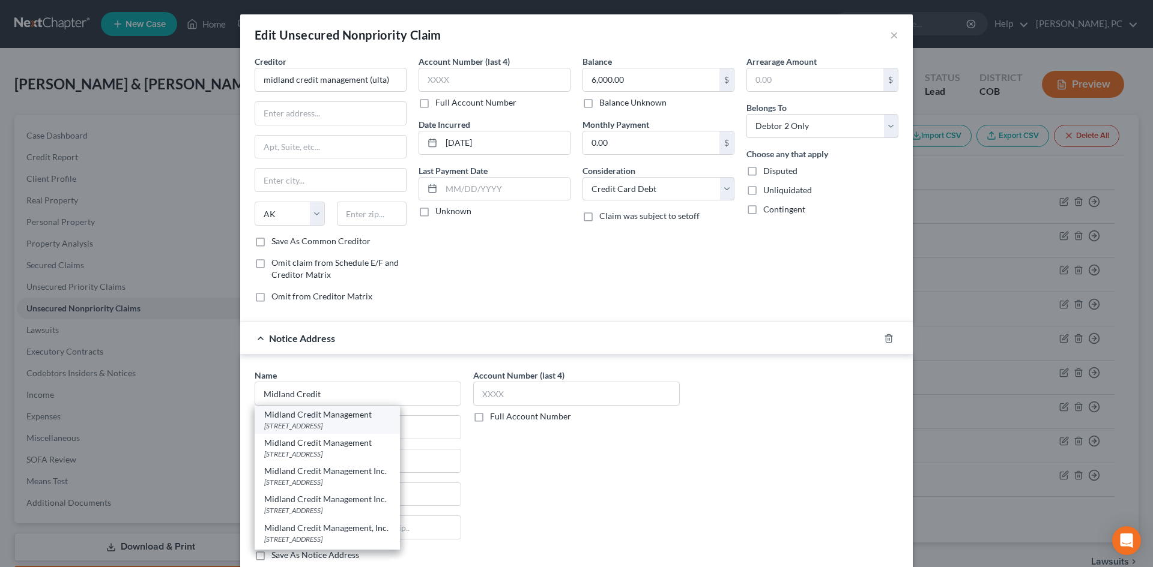
click at [324, 424] on div "320 East Big Beaver Road STE 300, Troy, MI 48083" at bounding box center [327, 426] width 126 height 10
type input "Midland Credit Management"
type input "320 East Big Beaver Road"
type input "STE 300"
type input "Troy"
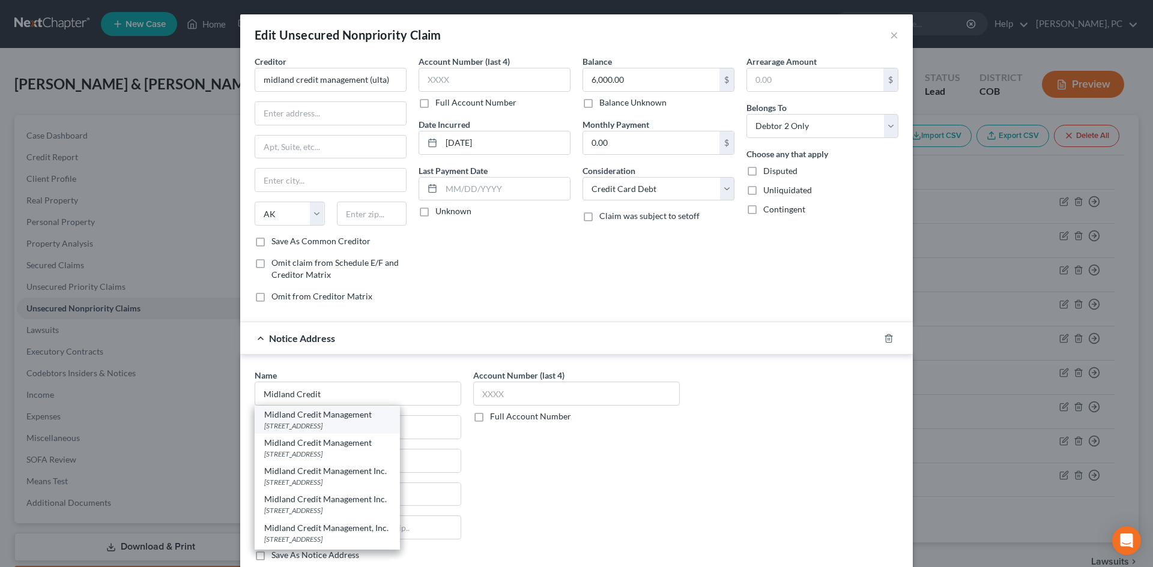
select select "23"
type input "48083"
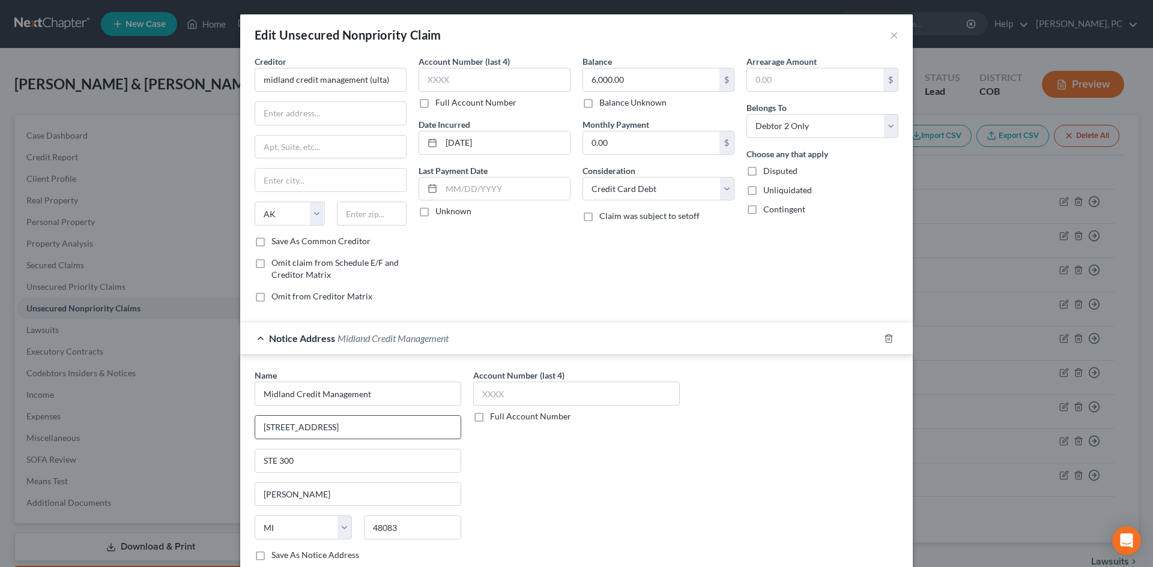
click at [375, 427] on input "320 East Big Beaver Road" at bounding box center [357, 427] width 205 height 23
type input "320 East Big Beaver Road Ste 300"
click at [641, 442] on div "Account Number (last 4) Full Account Number" at bounding box center [576, 470] width 219 height 202
drag, startPoint x: 389, startPoint y: 80, endPoint x: 108, endPoint y: 84, distance: 281.0
click at [112, 85] on div "Edit Unsecured Nonpriority Claim × Creditor * midland credit management (ulta) …" at bounding box center [576, 283] width 1153 height 567
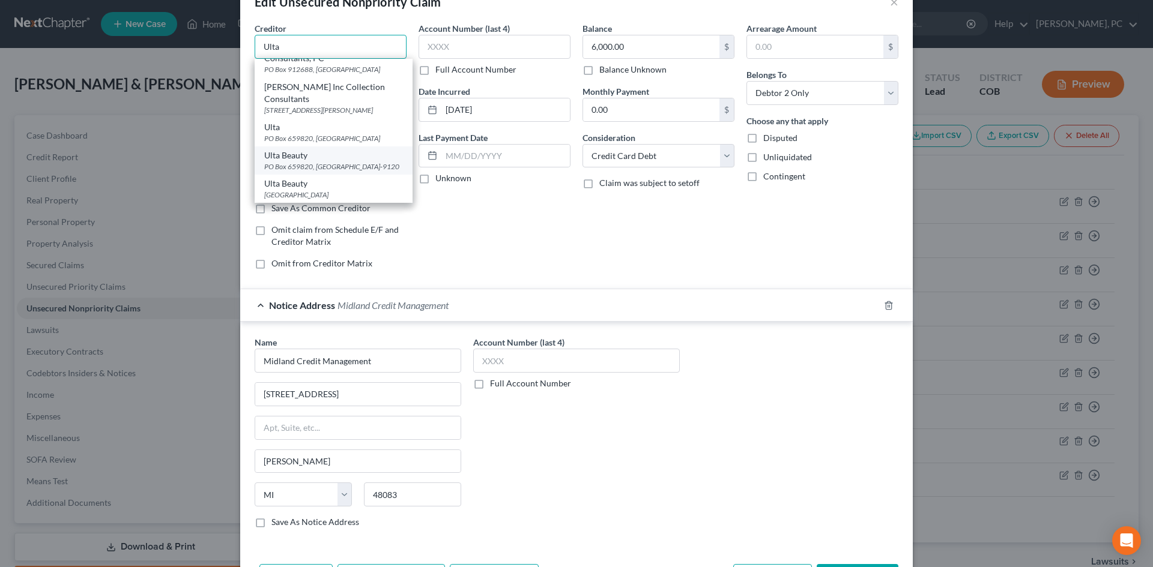
scroll to position [60, 0]
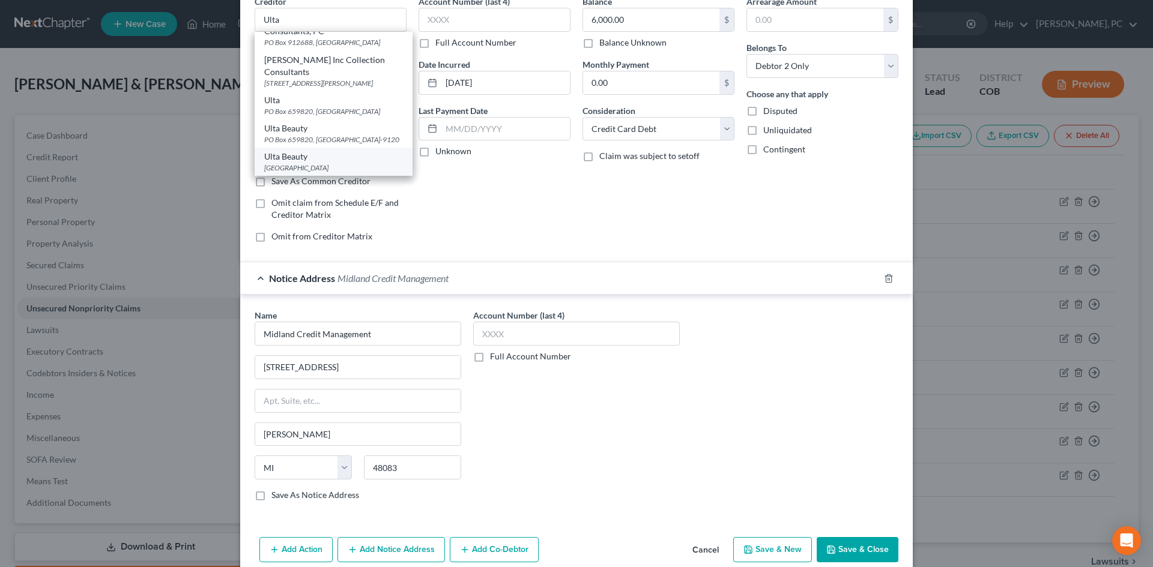
click at [298, 167] on div "Po Box 182120, Columbus, OH 43218" at bounding box center [333, 168] width 139 height 10
type input "Ulta Beauty"
type input "Po Box 182120"
type input "Columbus"
select select "36"
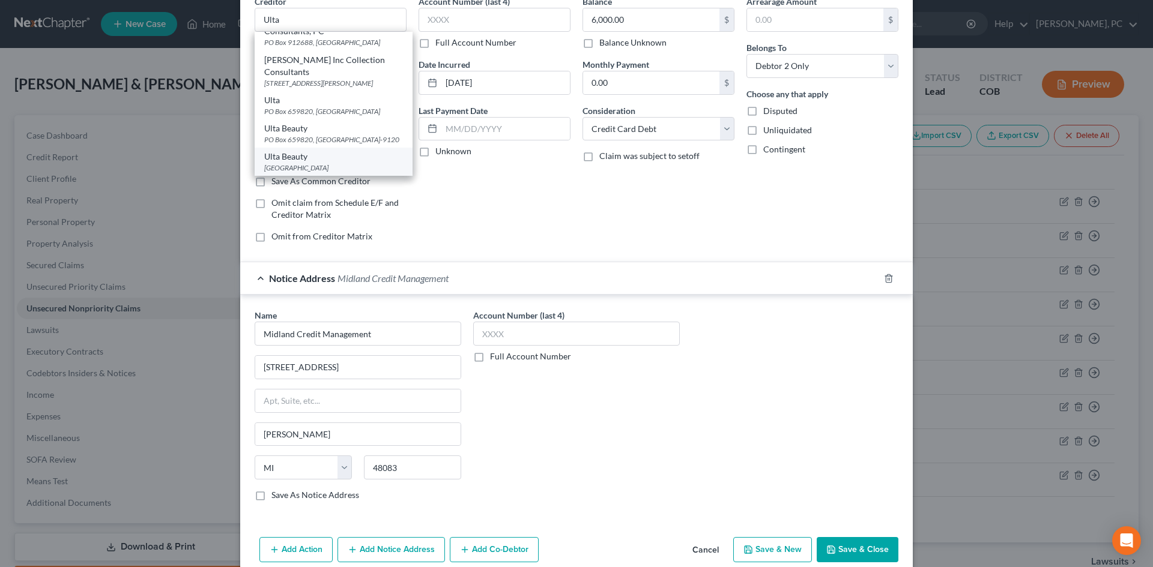
type input "43218"
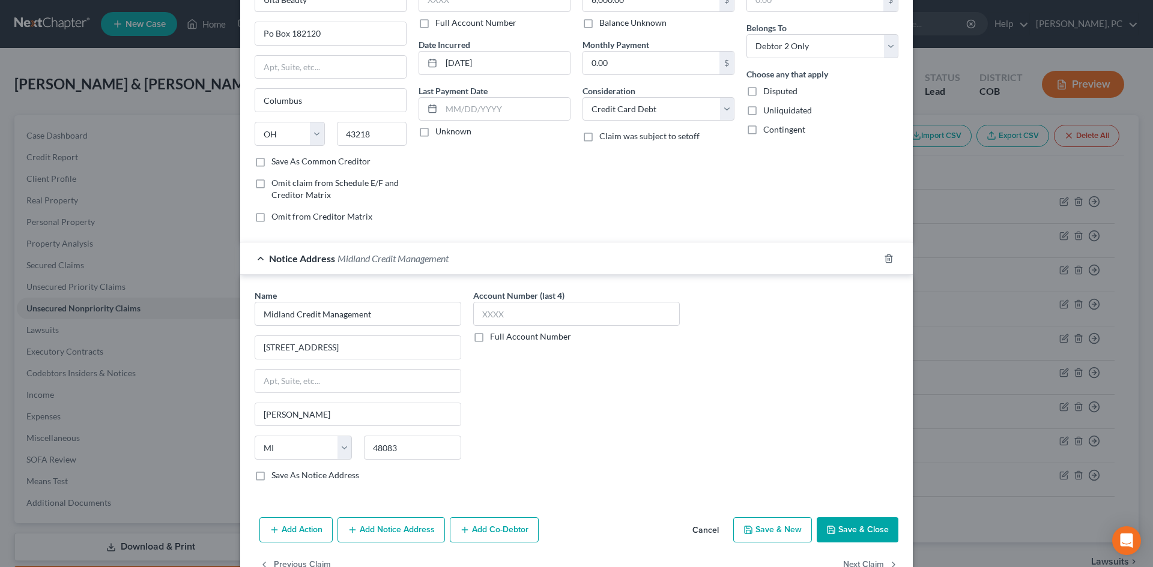
scroll to position [113, 0]
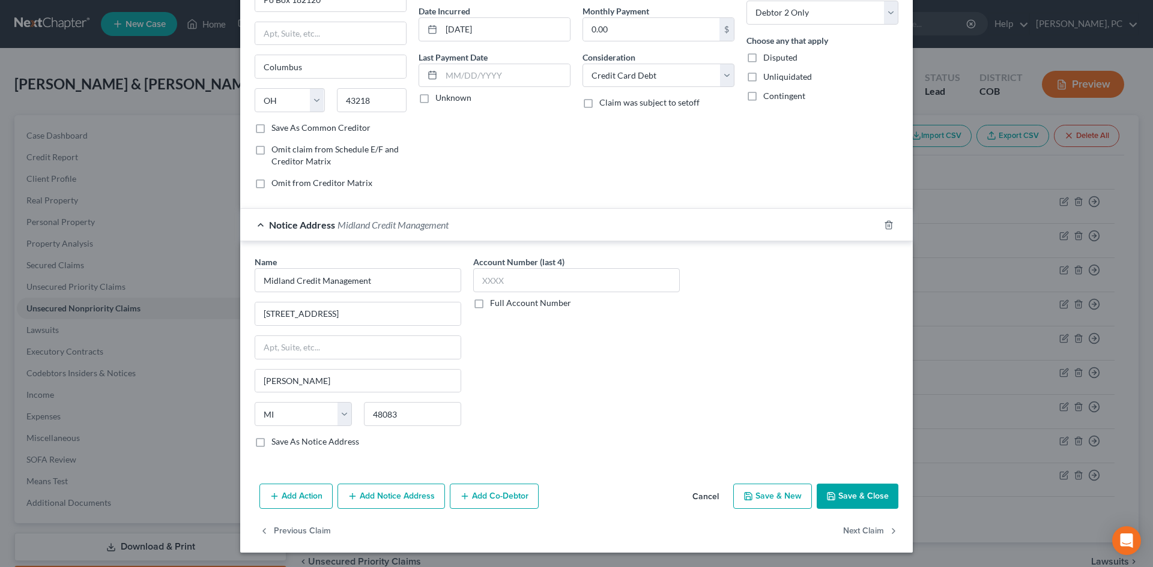
click at [863, 498] on button "Save & Close" at bounding box center [858, 496] width 82 height 25
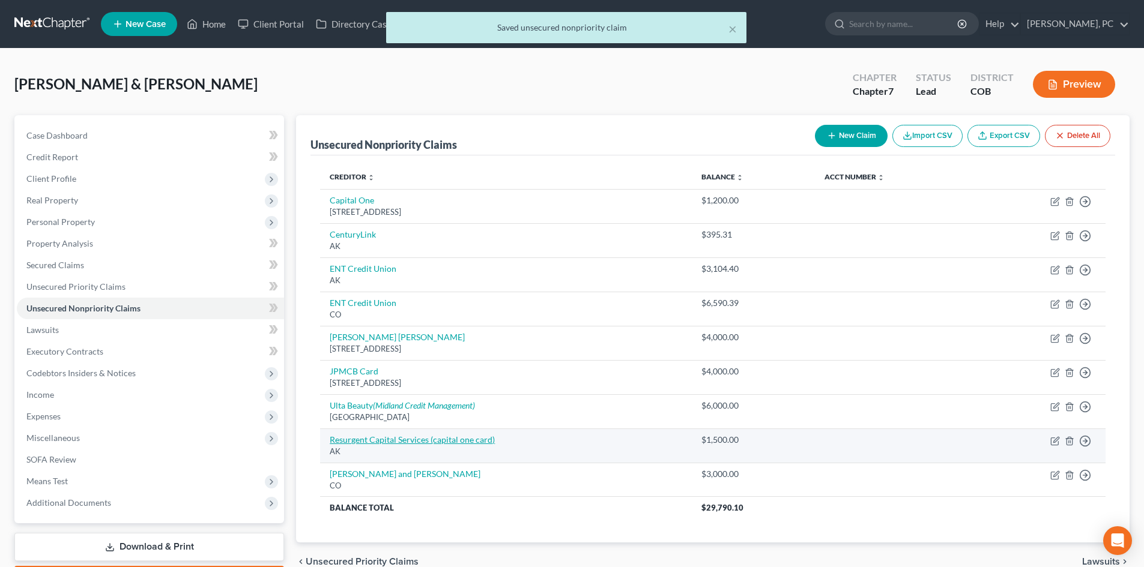
click at [365, 441] on link "Resurgent Capital Services (capital one card)" at bounding box center [412, 440] width 165 height 10
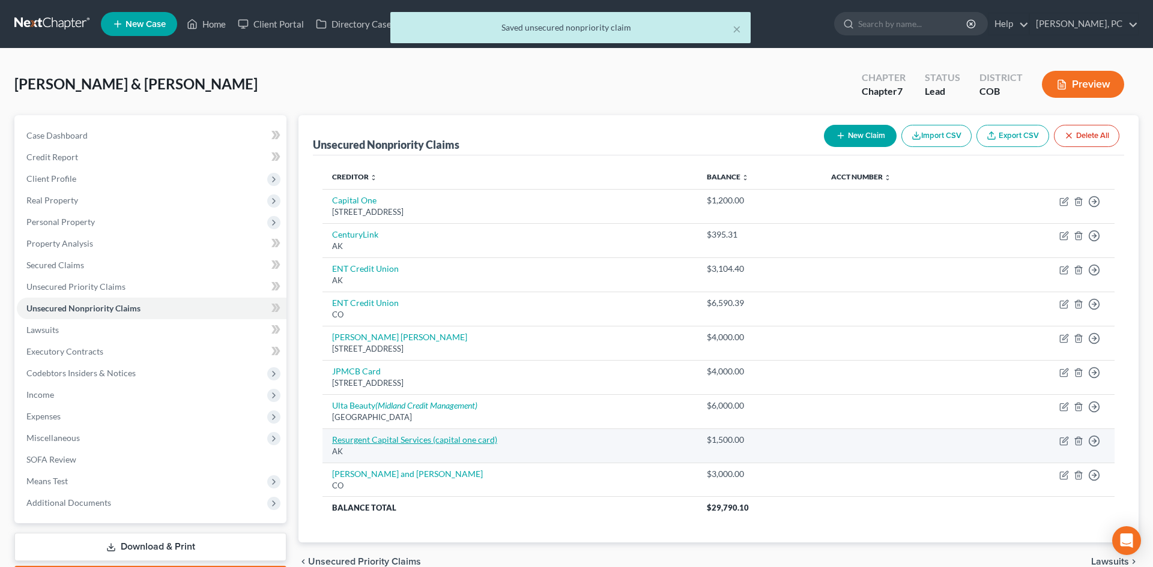
select select "1"
select select "2"
select select "0"
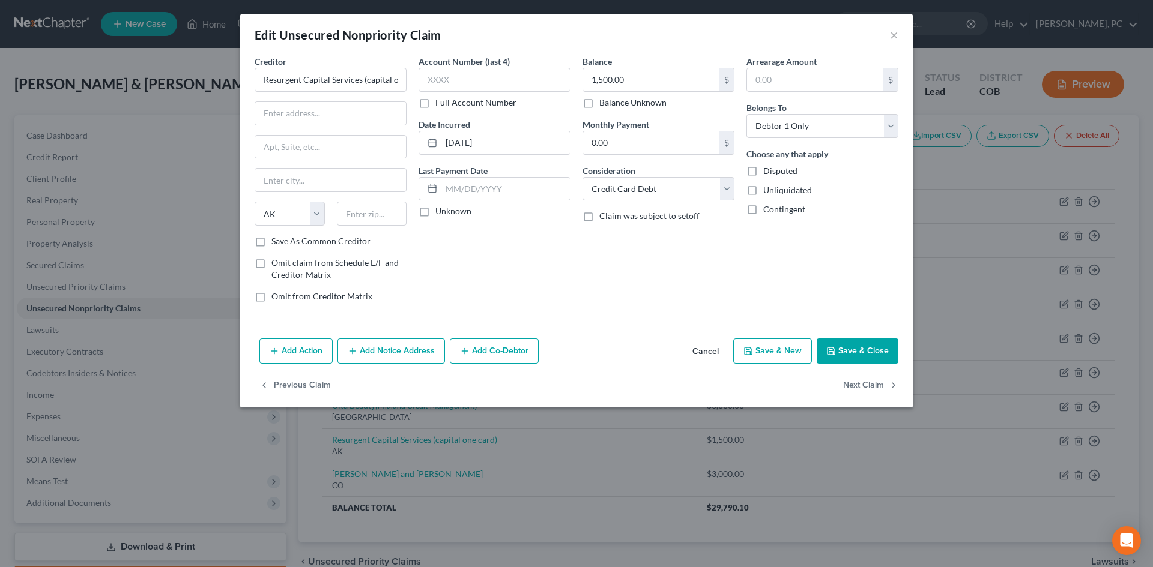
click at [390, 356] on button "Add Notice Address" at bounding box center [390, 351] width 107 height 25
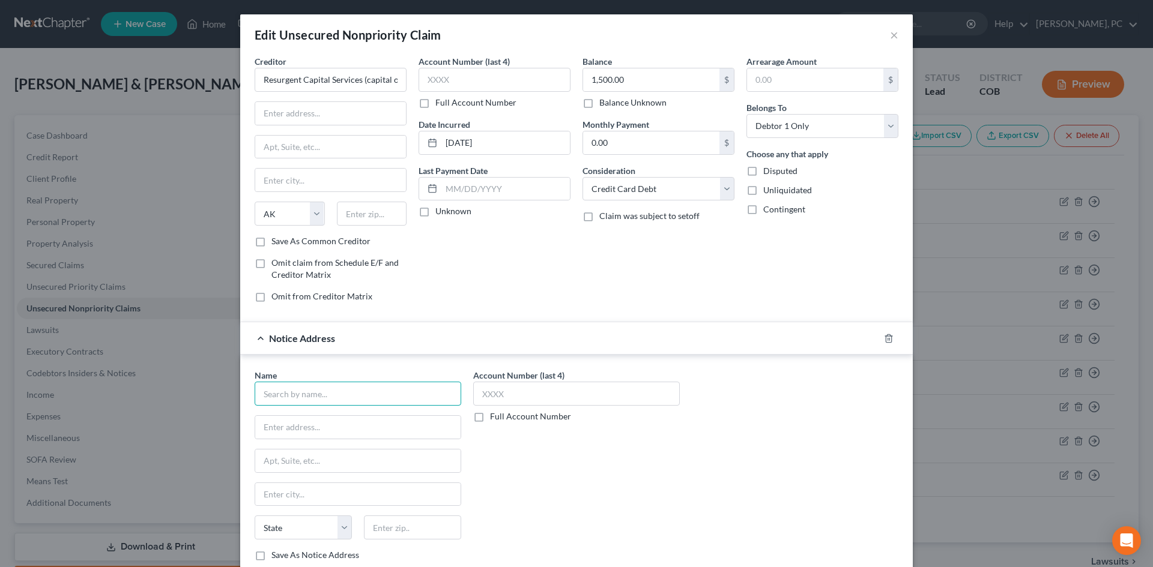
click at [285, 393] on input "text" at bounding box center [358, 394] width 207 height 24
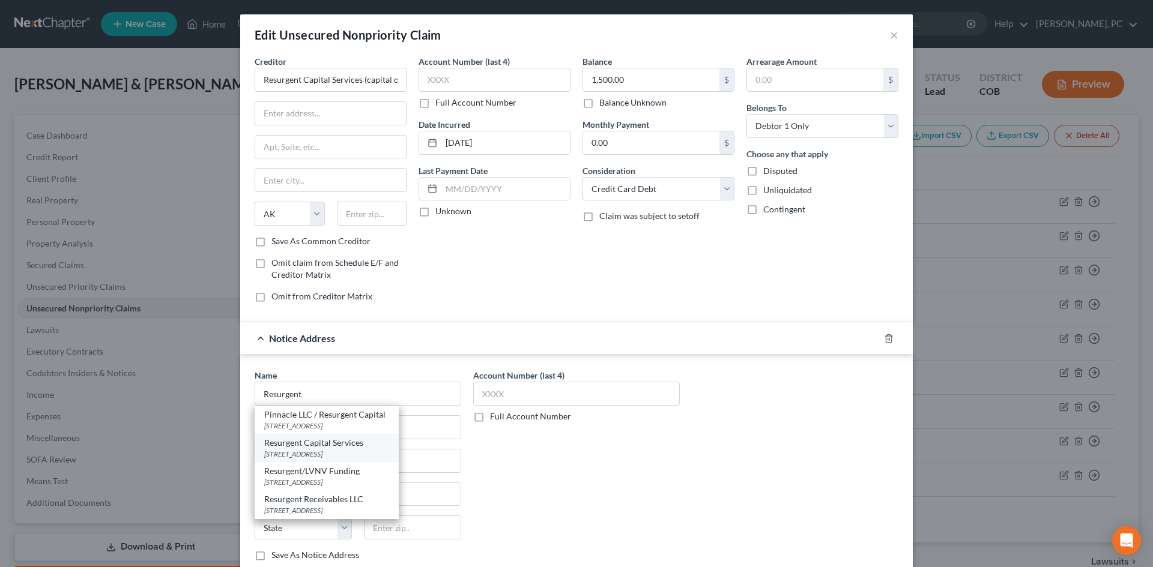
click at [313, 447] on div "Resurgent Capital Services" at bounding box center [326, 443] width 125 height 12
type input "Resurgent Capital Services"
type input "PO Box 10587"
type input "Greenville"
select select "42"
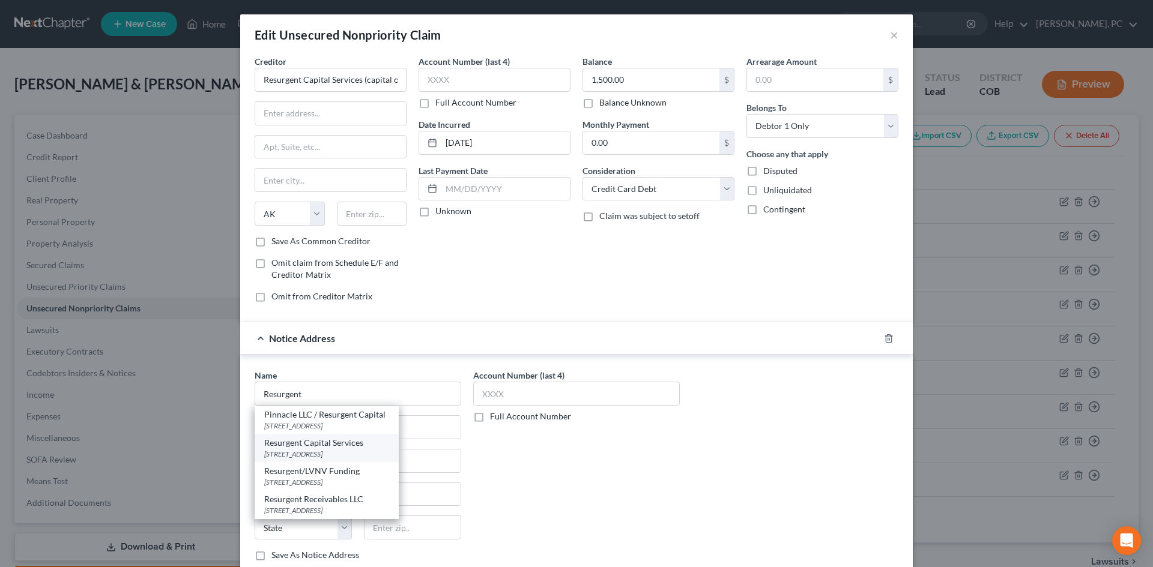
type input "29603-0587"
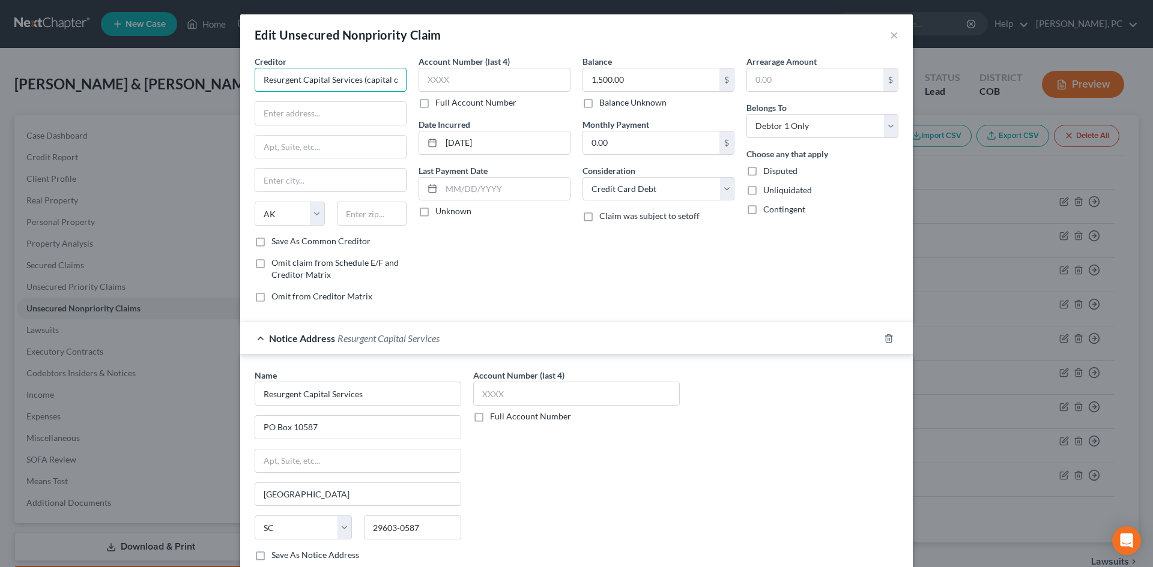
click at [370, 76] on input "Resurgent Capital Services (capital one card)" at bounding box center [331, 80] width 152 height 24
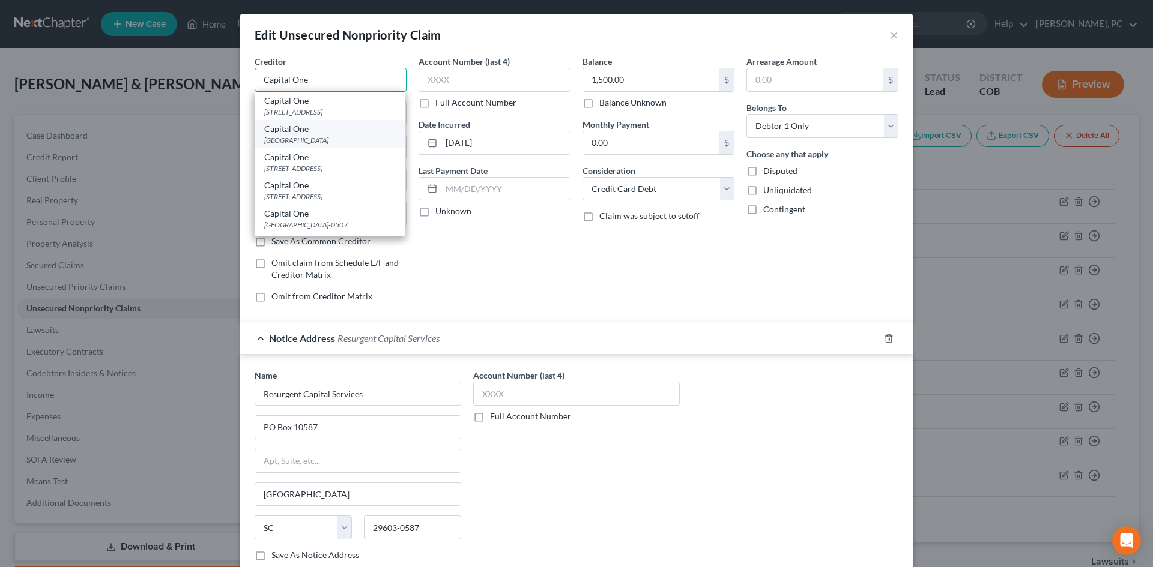
type input "Capital One"
click at [314, 131] on div "Capital One" at bounding box center [329, 129] width 131 height 12
type input "Po Box 85520"
type input "Richmond"
select select "48"
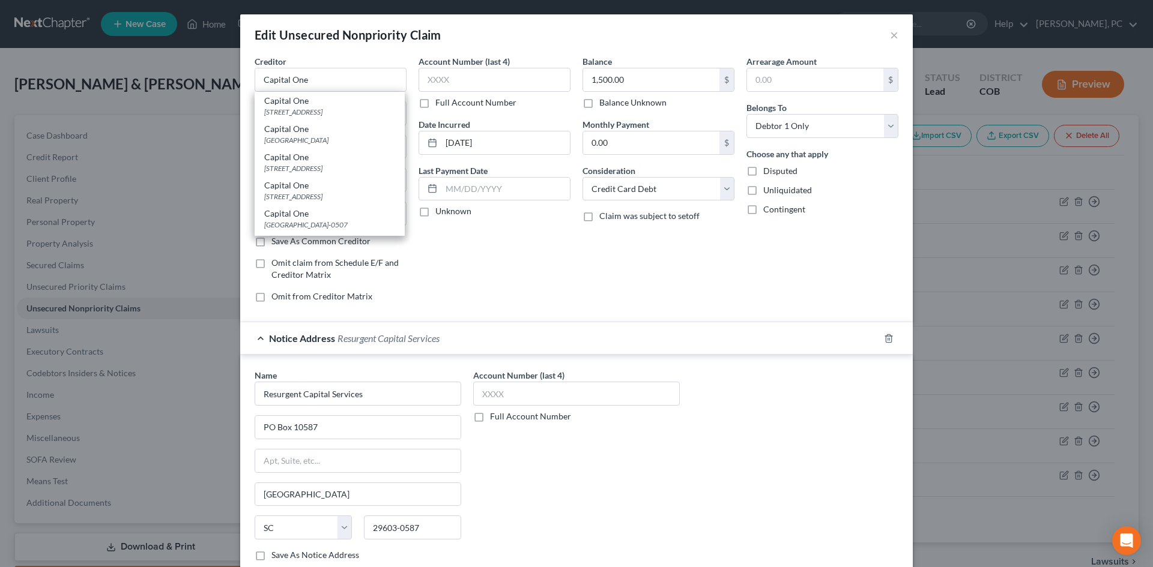
type input "23285"
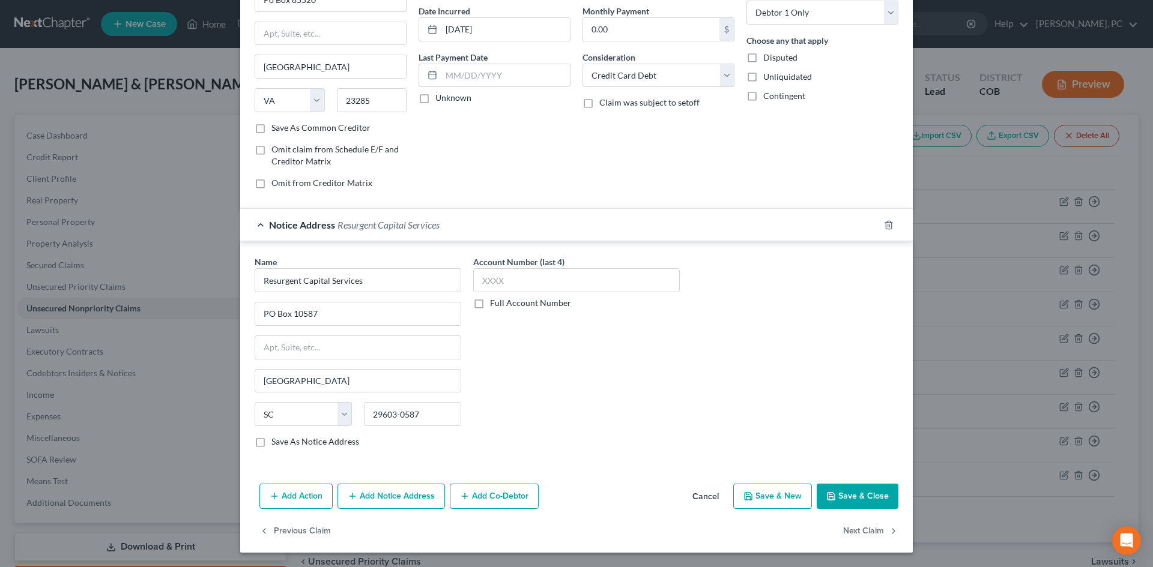
click at [863, 491] on button "Save & Close" at bounding box center [858, 496] width 82 height 25
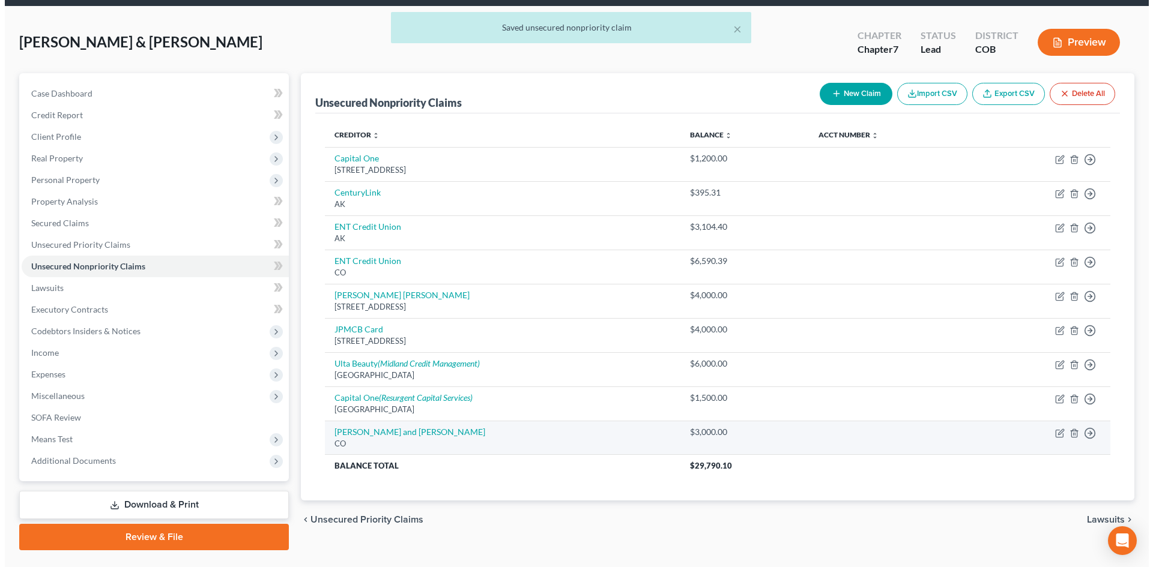
scroll to position [60, 0]
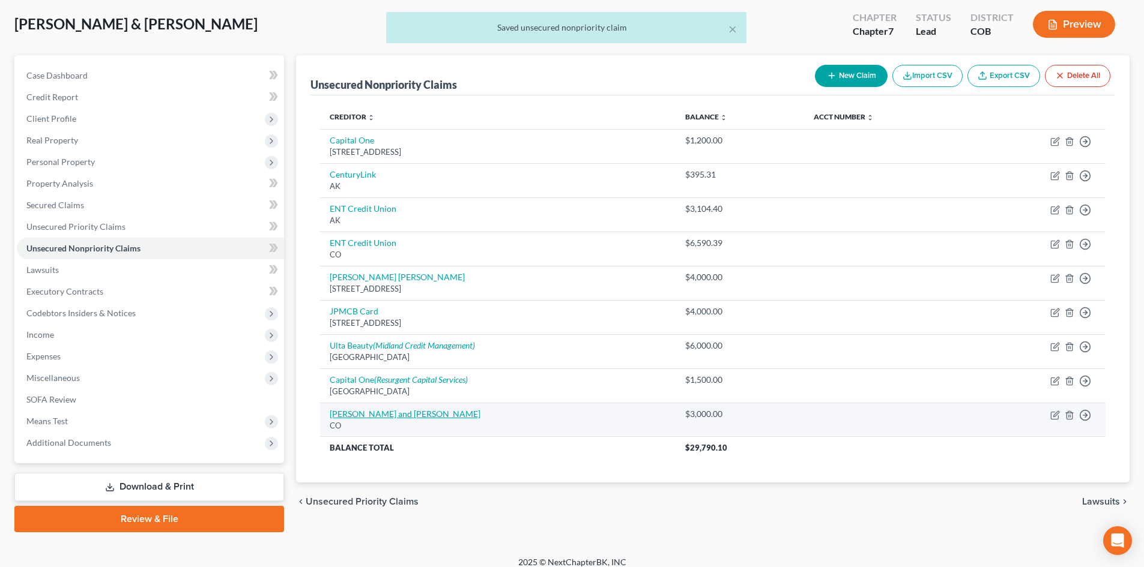
click at [348, 412] on link "Toni and guy" at bounding box center [405, 414] width 151 height 10
select select "5"
select select "14"
select select "1"
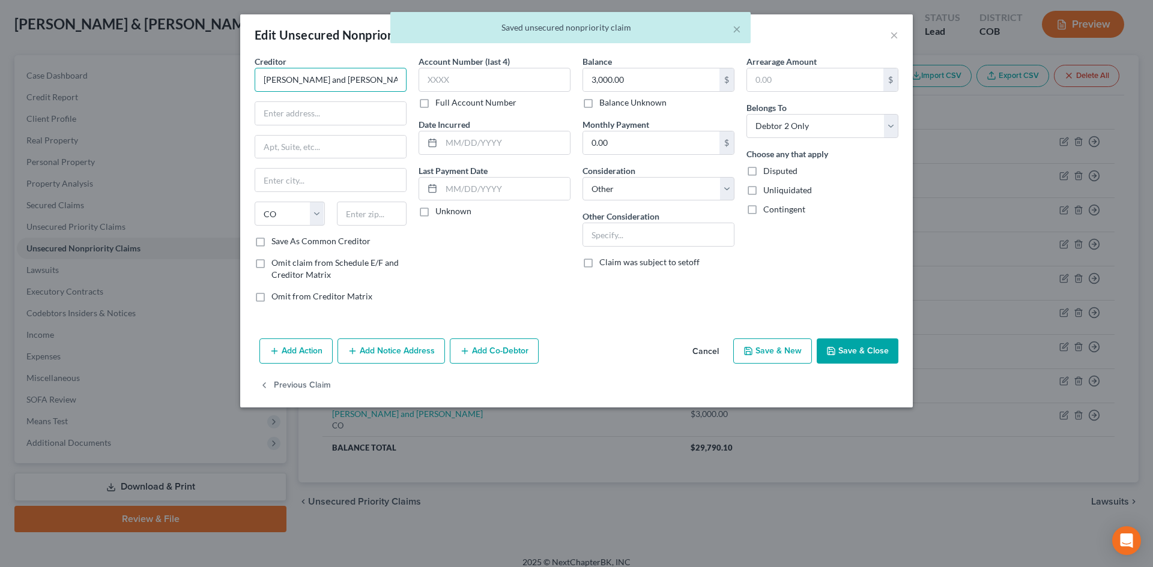
click at [339, 79] on input "Toni and guy" at bounding box center [331, 80] width 152 height 24
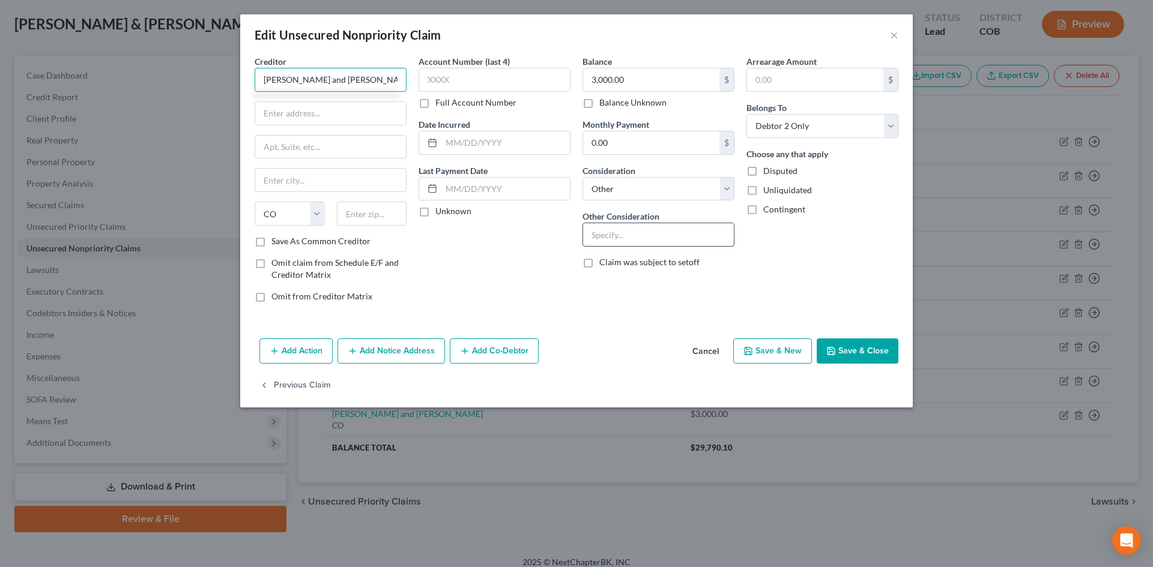
type input "Toni and Guy"
click at [595, 231] on input "text" at bounding box center [658, 234] width 151 height 23
type input "C"
type input "Tuition"
drag, startPoint x: 340, startPoint y: 79, endPoint x: 243, endPoint y: 74, distance: 97.4
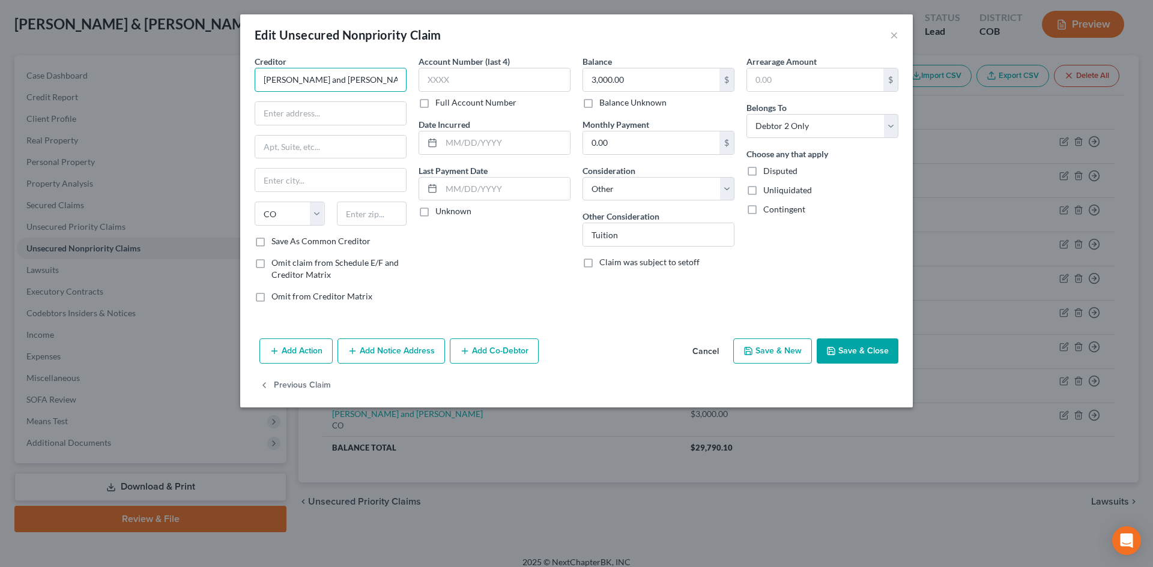
click at [243, 73] on div "Creditor * Toni and Guy State AL AK AR AZ CA CO CT DE DC FL GA GU HI ID IL IN I…" at bounding box center [576, 194] width 672 height 279
click at [375, 117] on input "text" at bounding box center [330, 113] width 151 height 23
paste input "P.O. Box 14934, Mail Code 2053, Austin, Texas 78714-9347"
type input "P.O. Box 14934, Mail Code 2053, Austin, Texas 78714-9347"
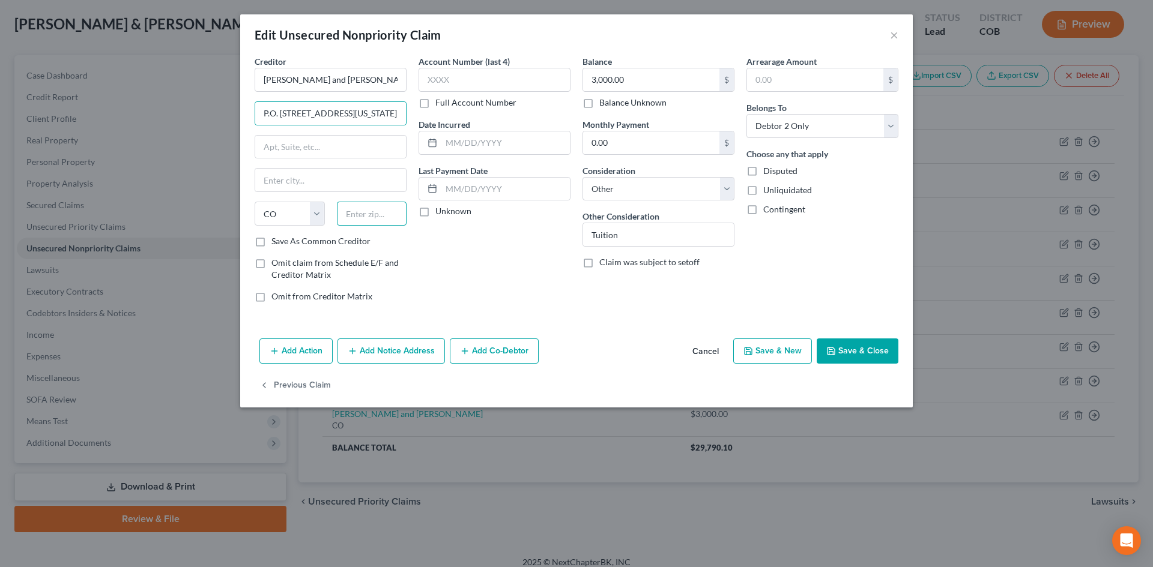
scroll to position [0, 0]
click at [359, 220] on input "text" at bounding box center [372, 214] width 70 height 24
type input "78714"
type input "Austin"
select select "45"
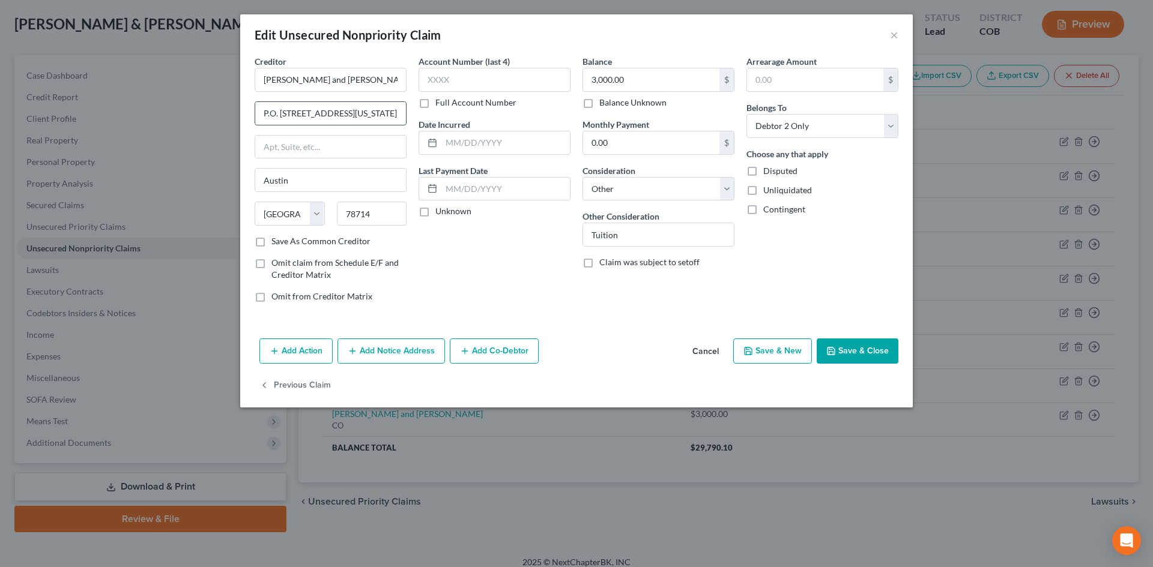
click at [349, 114] on input "P.O. Box 14934, Mail Code 2053, Austin, Texas 78714-9347" at bounding box center [330, 113] width 151 height 23
click at [394, 211] on input "78714" at bounding box center [372, 214] width 70 height 24
type input "78714-9347"
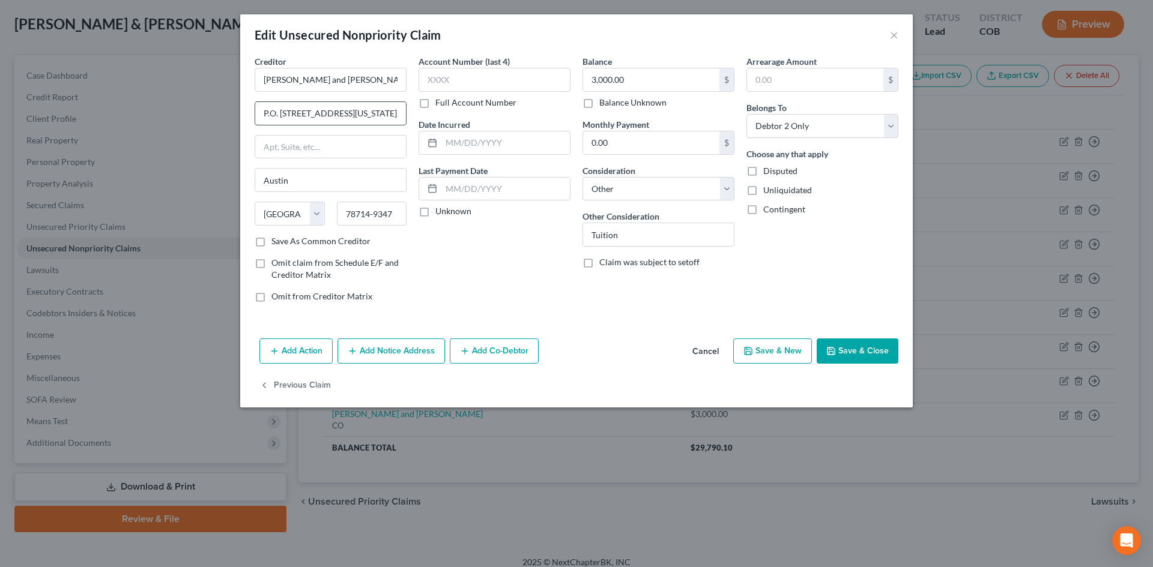
click at [373, 116] on input "P.O. Box 14934, Mail Code 2053, Austin, Texas 78714-9347" at bounding box center [330, 113] width 151 height 23
type input "P.O. Box 14934, Mail Code 2053"
click at [376, 353] on button "Add Notice Address" at bounding box center [390, 351] width 107 height 25
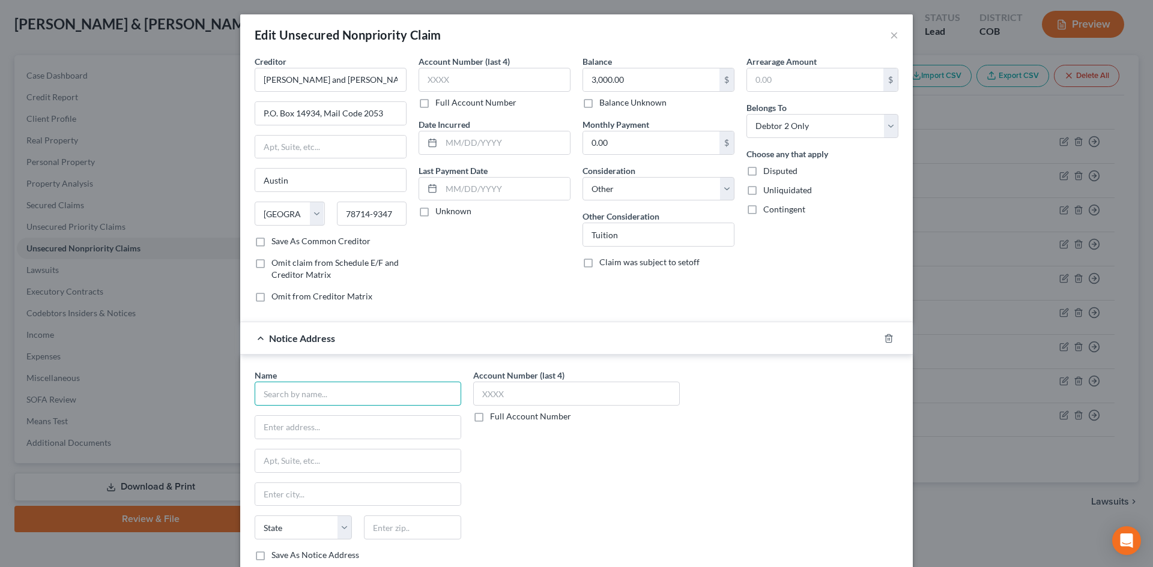
click at [330, 395] on input "text" at bounding box center [358, 394] width 207 height 24
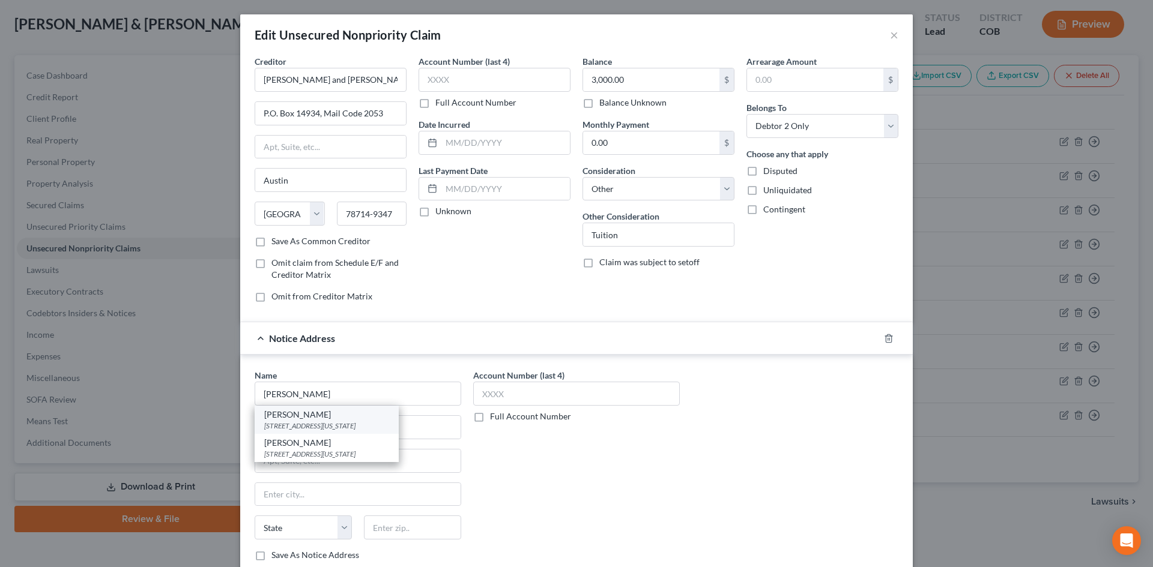
click at [311, 419] on div "Kenneth E Davidson" at bounding box center [326, 415] width 125 height 12
type input "Kenneth E Davidson"
type input "305 Main St Ste A"
type input "Colorado Springs"
select select "5"
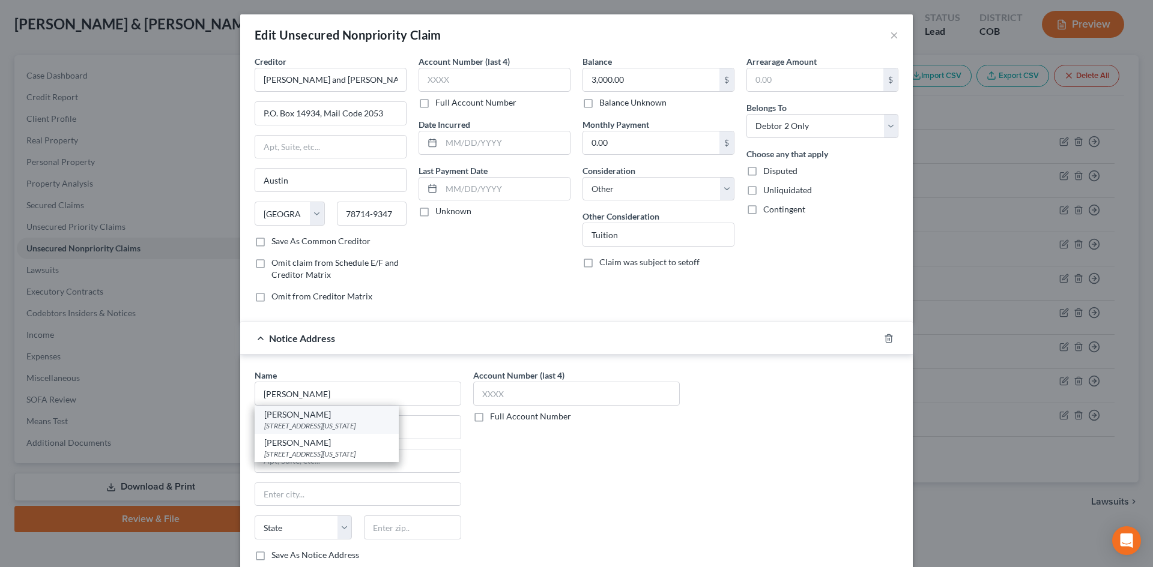
type input "80911"
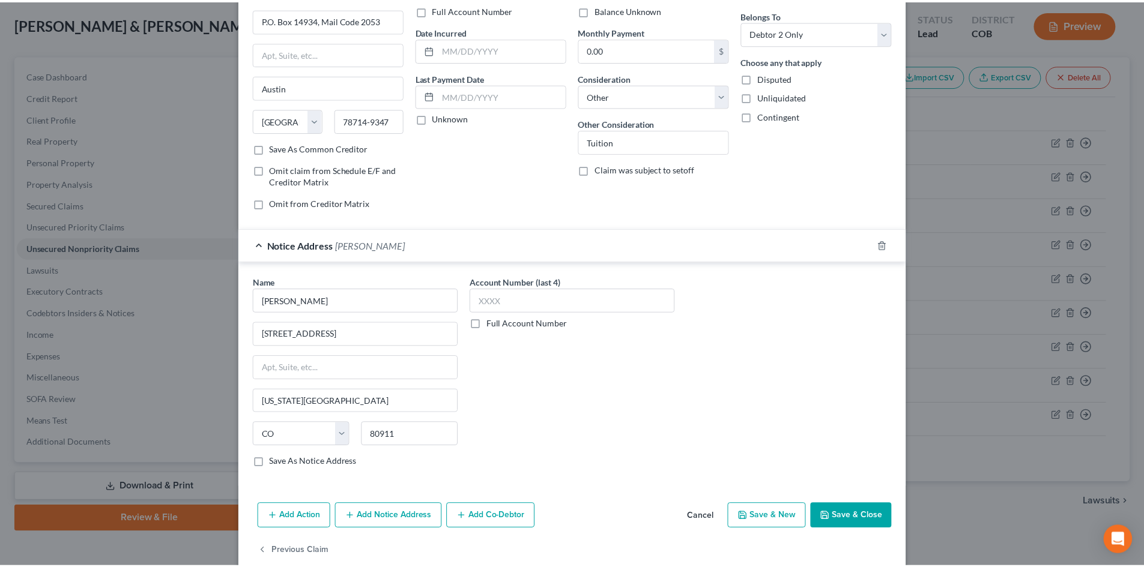
scroll to position [113, 0]
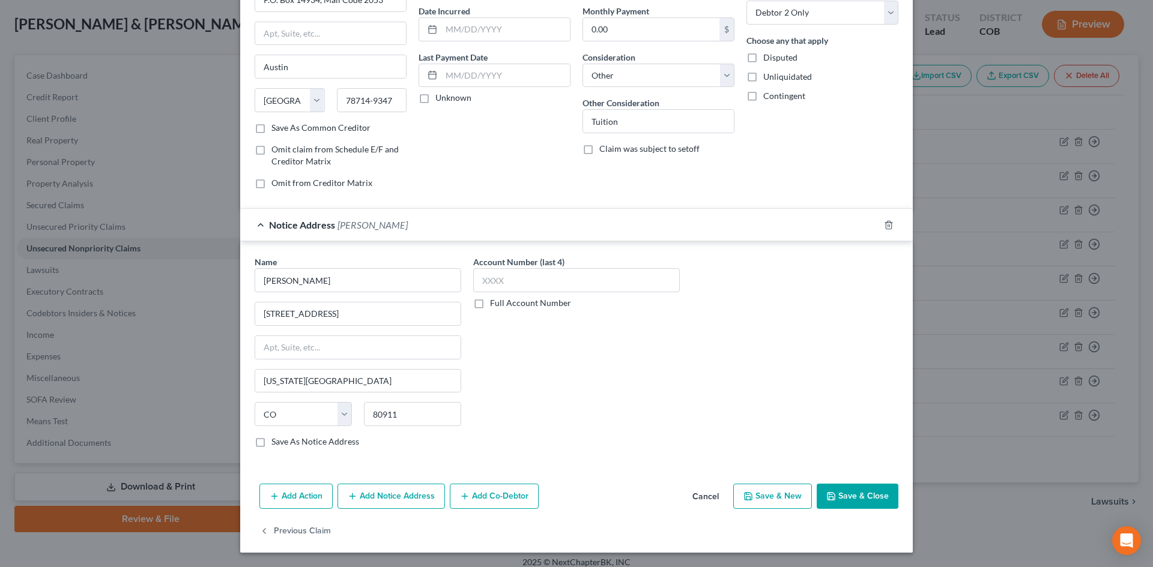
click at [845, 497] on button "Save & Close" at bounding box center [858, 496] width 82 height 25
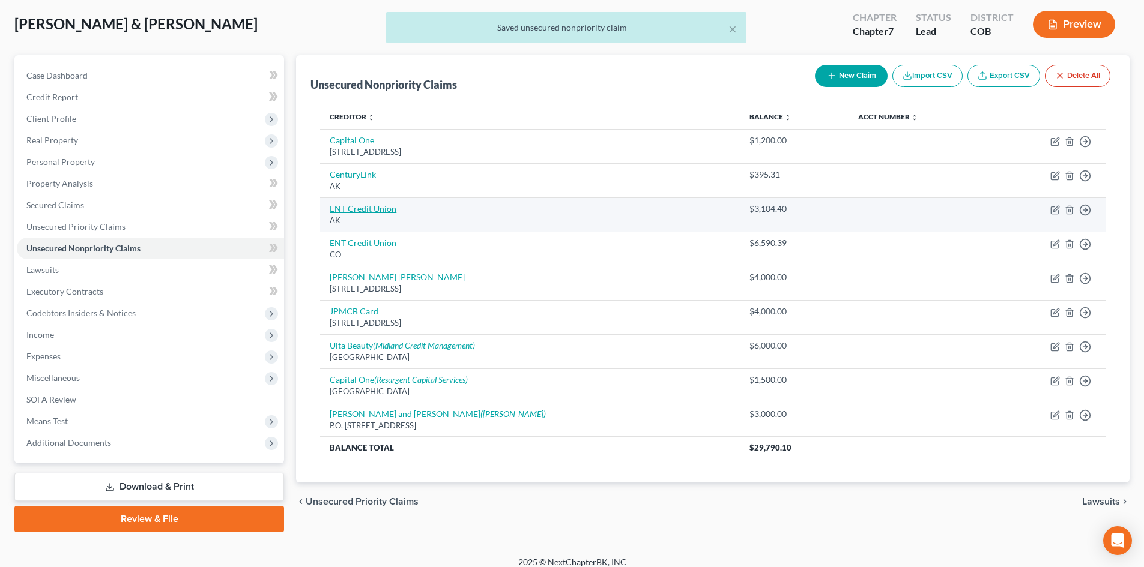
click at [367, 210] on link "ENT Credit Union" at bounding box center [363, 209] width 67 height 10
select select "1"
select select "14"
select select "0"
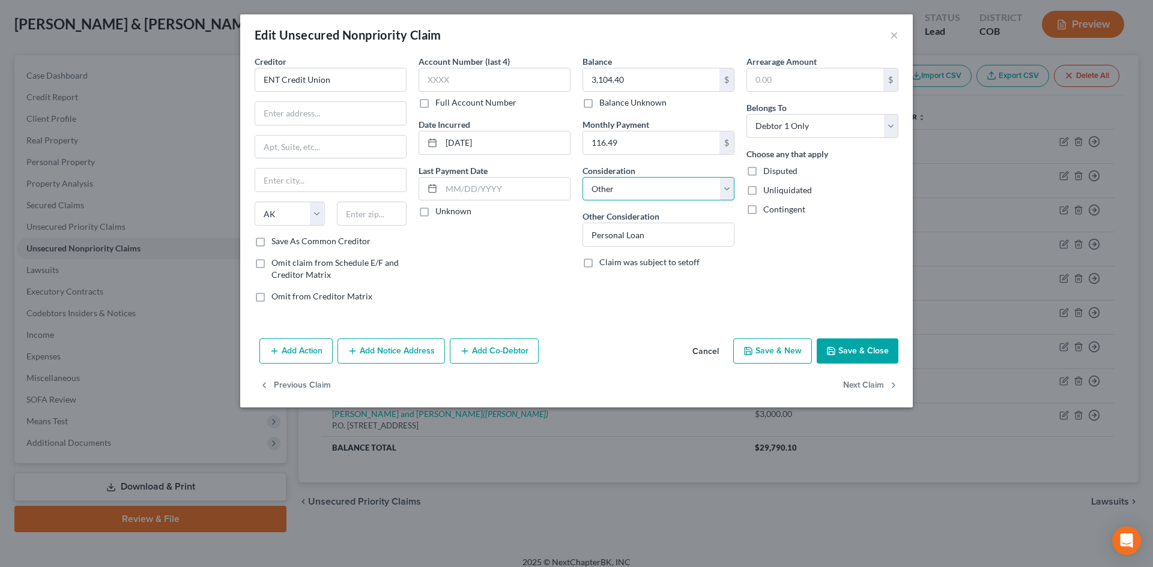
click at [602, 191] on select "Select Cable / Satellite Services Collection Agency Credit Card Debt Debt Couns…" at bounding box center [658, 189] width 152 height 24
select select "10"
click at [582, 177] on select "Select Cable / Satellite Services Collection Agency Credit Card Debt Debt Couns…" at bounding box center [658, 189] width 152 height 24
click at [353, 81] on input "ENT Credit Union" at bounding box center [331, 80] width 152 height 24
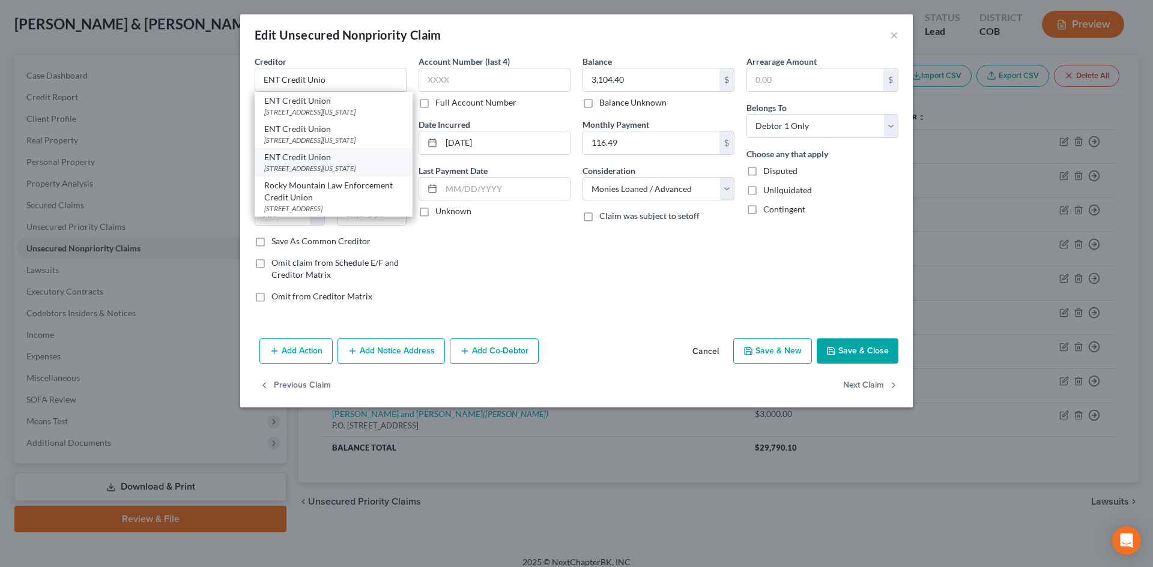
click at [305, 174] on div "PO Box 15819, Colorado Springs, CO 80935" at bounding box center [333, 168] width 139 height 10
type input "ENT Credit Union"
type input "PO Box 15819"
type input "Colorado Springs"
select select "5"
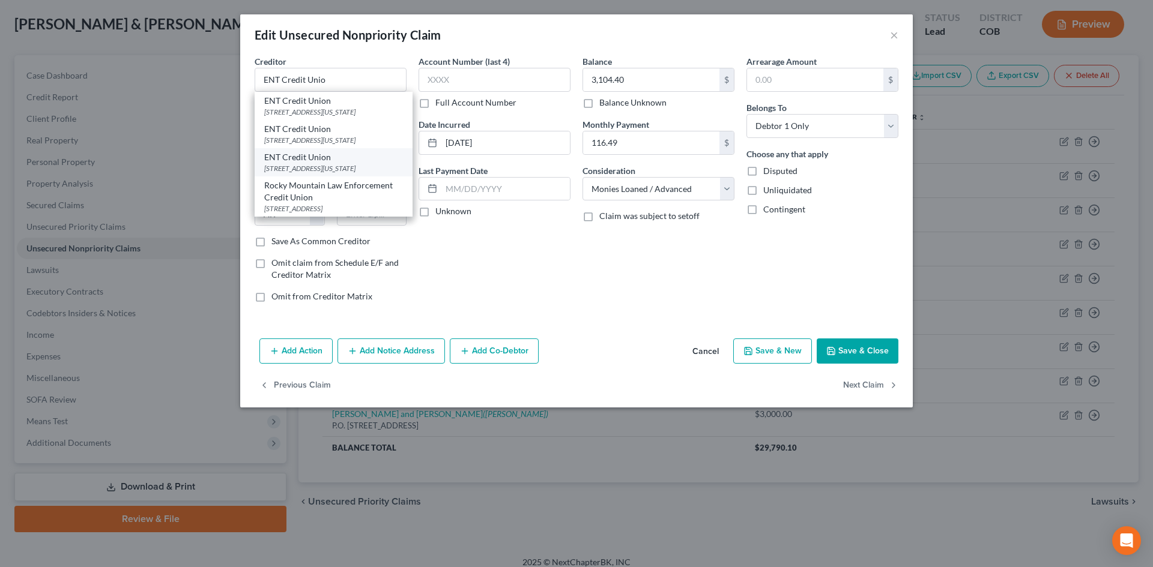
type input "80935"
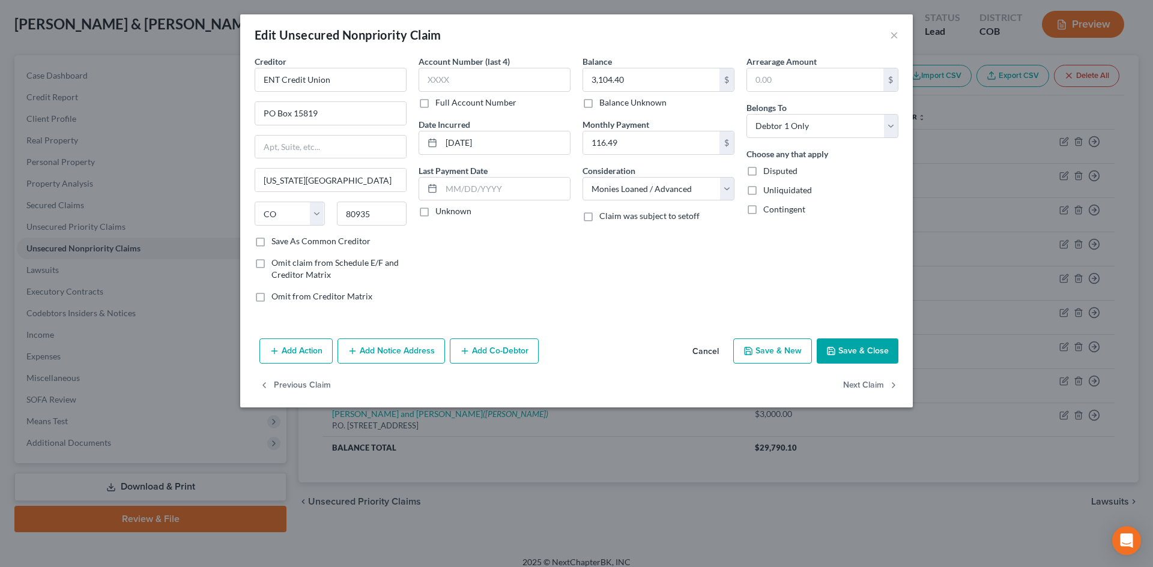
drag, startPoint x: 877, startPoint y: 343, endPoint x: 848, endPoint y: 348, distance: 29.9
click at [877, 343] on button "Save & Close" at bounding box center [858, 351] width 82 height 25
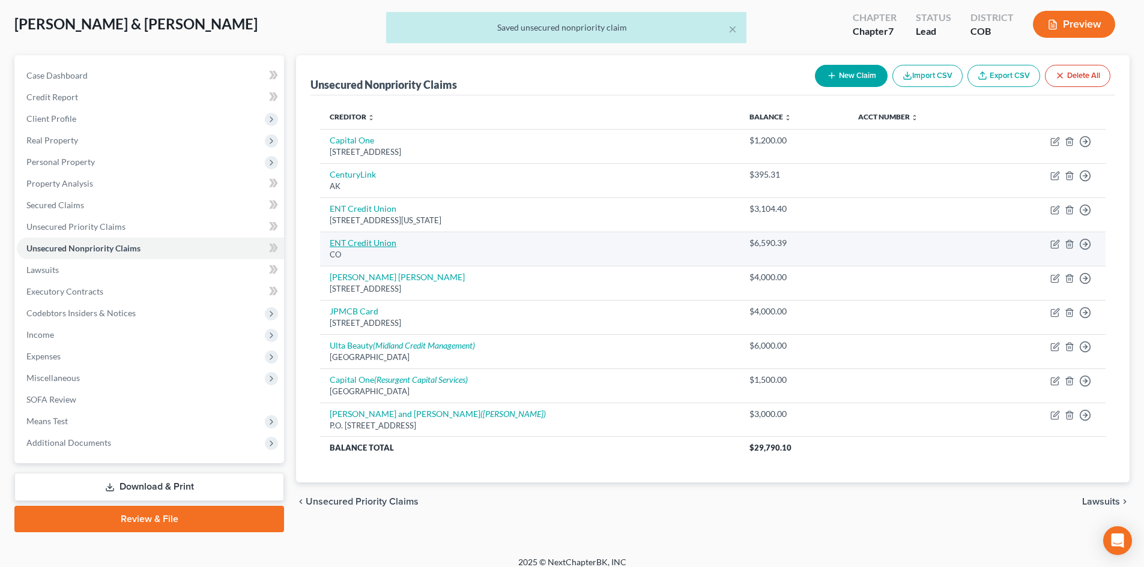
click at [370, 243] on link "ENT Credit Union" at bounding box center [363, 243] width 67 height 10
select select "5"
select select "14"
select select "1"
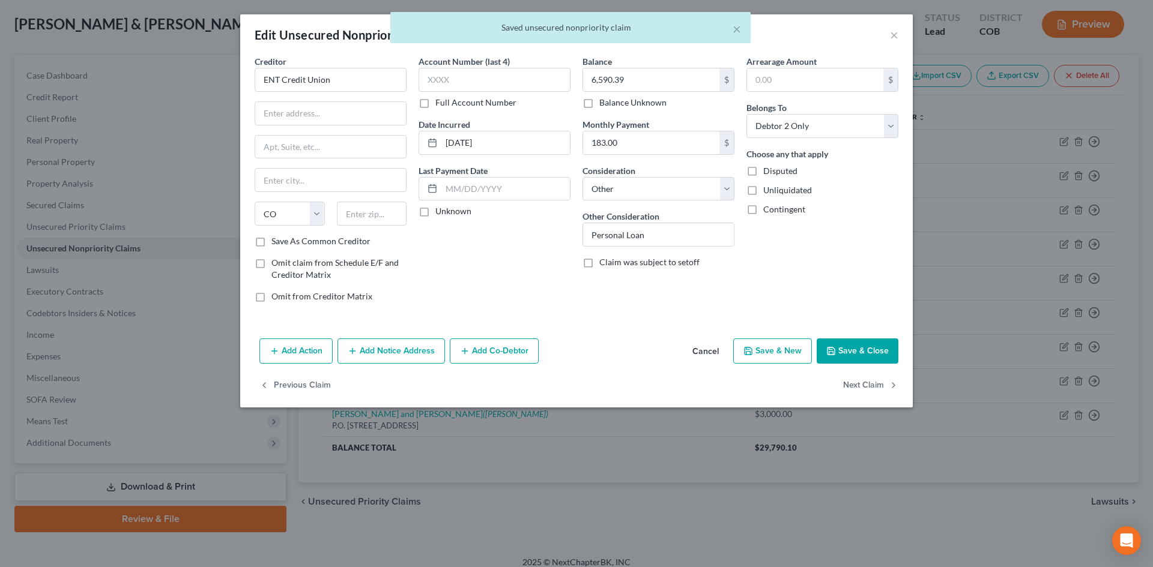
click at [597, 176] on label "Consideration" at bounding box center [608, 171] width 53 height 13
drag, startPoint x: 600, startPoint y: 181, endPoint x: 602, endPoint y: 198, distance: 17.0
click at [600, 181] on select "Select Cable / Satellite Services Collection Agency Credit Card Debt Debt Couns…" at bounding box center [658, 189] width 152 height 24
select select "10"
click at [582, 177] on select "Select Cable / Satellite Services Collection Agency Credit Card Debt Debt Couns…" at bounding box center [658, 189] width 152 height 24
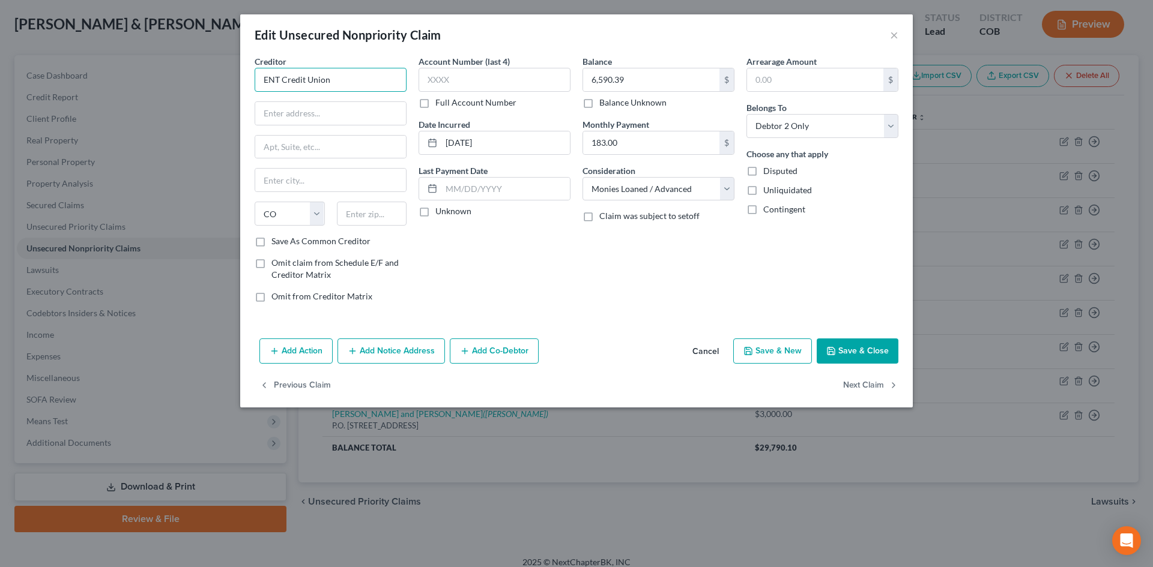
click at [347, 82] on input "ENT Credit Union" at bounding box center [331, 80] width 152 height 24
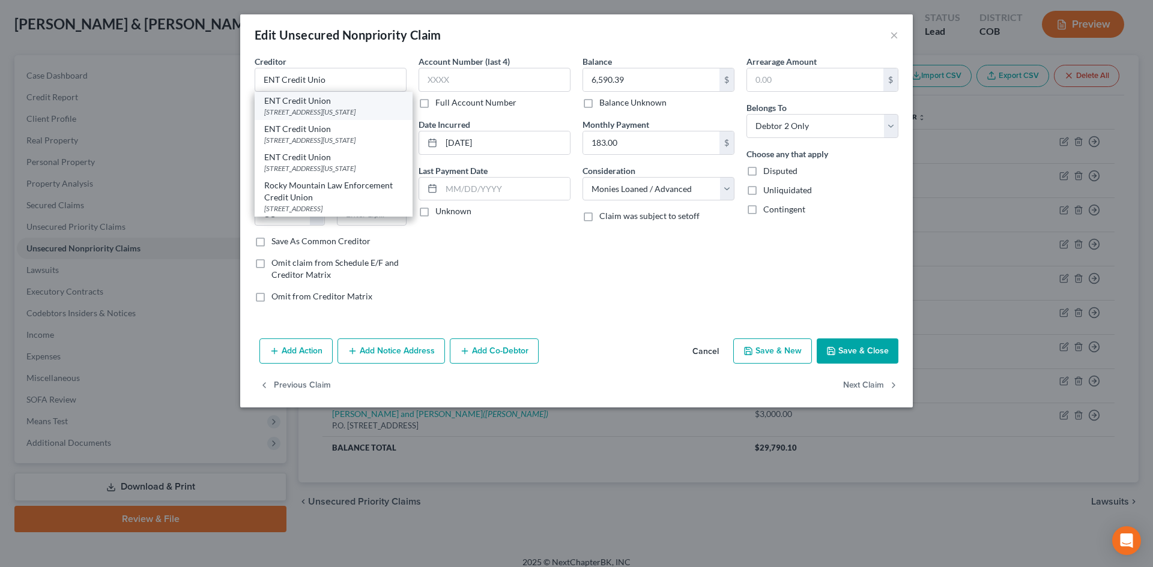
click at [287, 112] on div "11550 ENT Pkwy, Colorado Springs, CO 80921" at bounding box center [333, 112] width 139 height 10
type input "ENT Credit Union"
type input "11550 ENT Pkwy"
type input "Colorado Springs"
type input "80921"
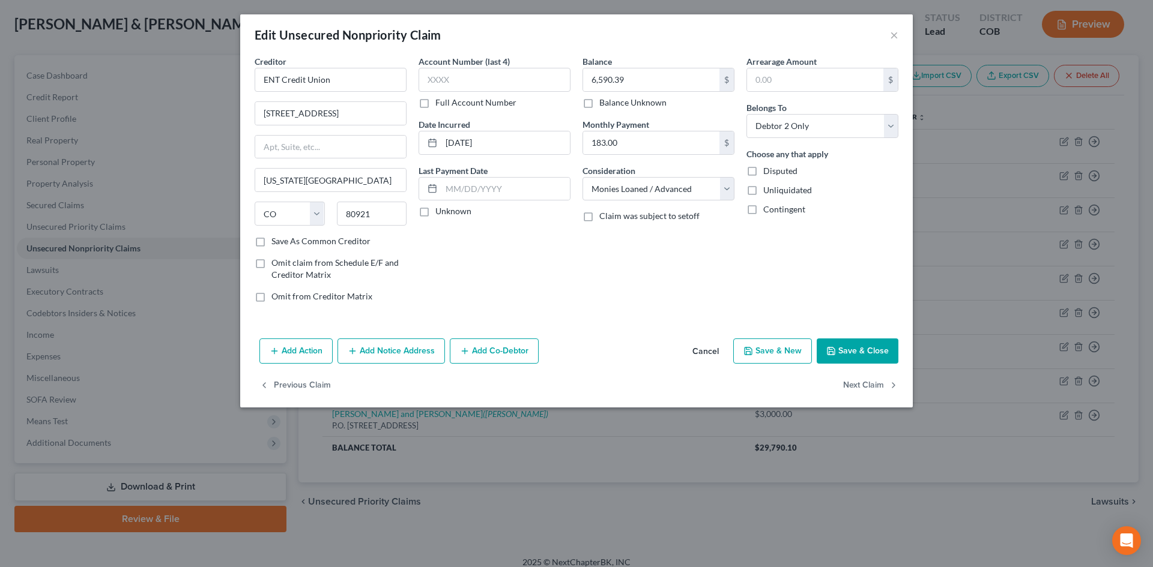
click at [844, 351] on button "Save & Close" at bounding box center [858, 351] width 82 height 25
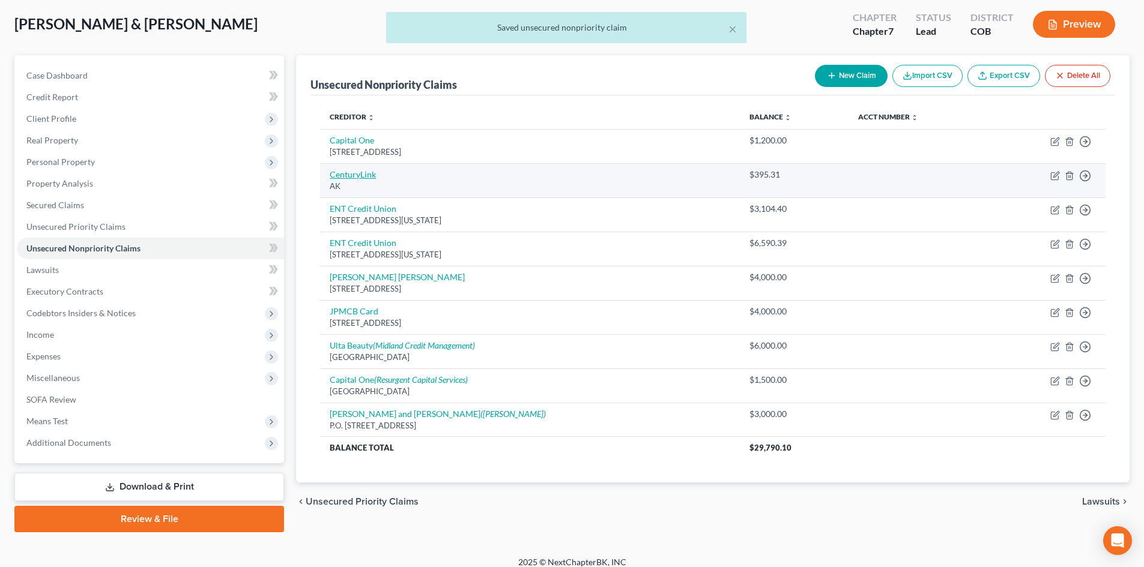
click at [348, 177] on link "CenturyLink" at bounding box center [353, 174] width 46 height 10
select select "1"
select select "19"
select select "0"
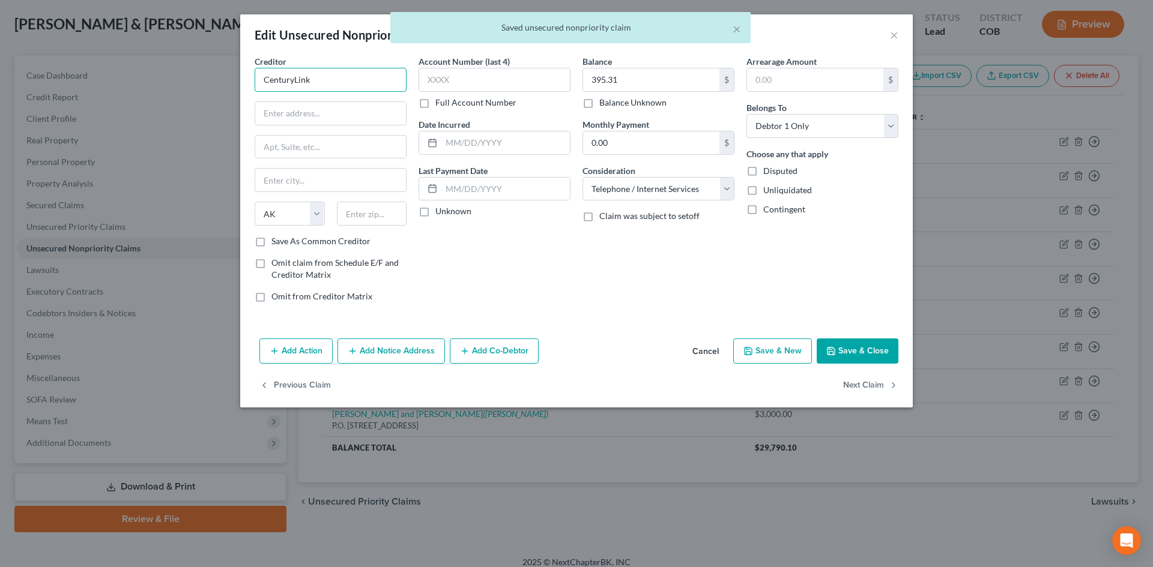
click at [349, 85] on input "CenturyLink" at bounding box center [331, 80] width 152 height 24
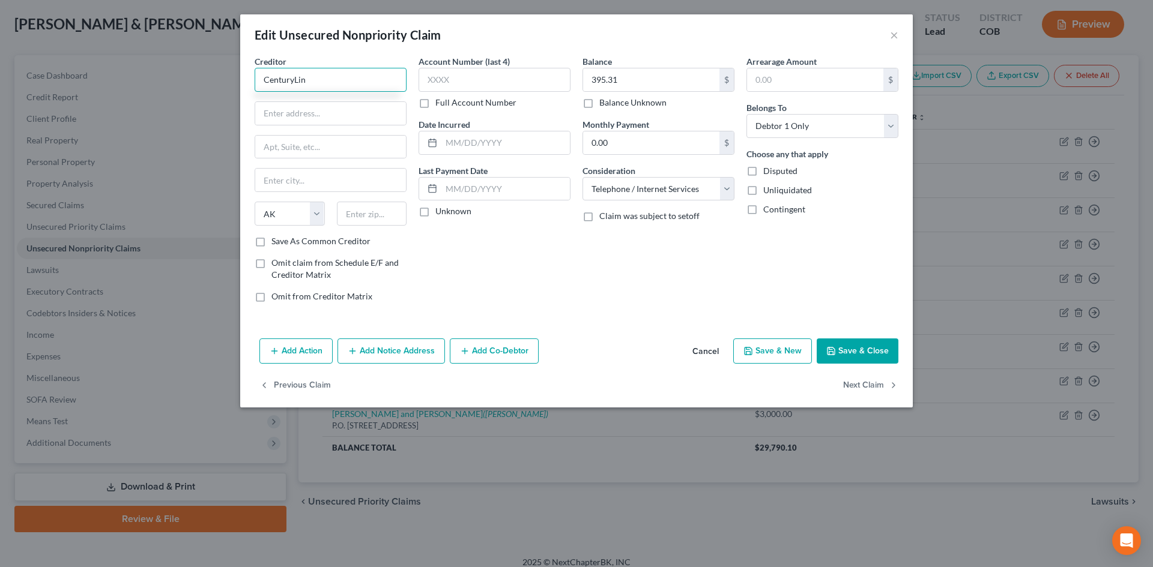
type input "CenturyLink"
drag, startPoint x: 312, startPoint y: 83, endPoint x: 256, endPoint y: 79, distance: 56.0
click at [246, 77] on div "Creditor * CenturyLink State AL AK AR AZ CA CO CT DE DC FL GA GU HI ID IL IN IA…" at bounding box center [576, 194] width 672 height 279
drag, startPoint x: 294, startPoint y: 91, endPoint x: 291, endPoint y: 81, distance: 10.1
click at [288, 112] on input "text" at bounding box center [330, 113] width 151 height 23
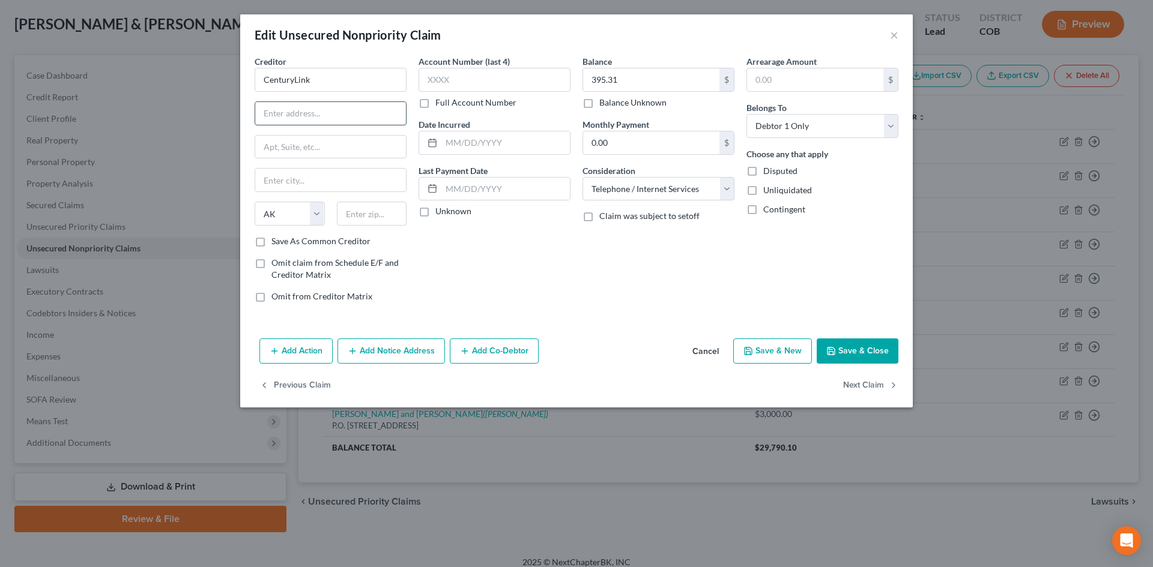
paste input "PO Box 2961"
type input "PO Box 2961"
click at [350, 219] on input "text" at bounding box center [372, 214] width 70 height 24
paste input "85062"
type input "85062"
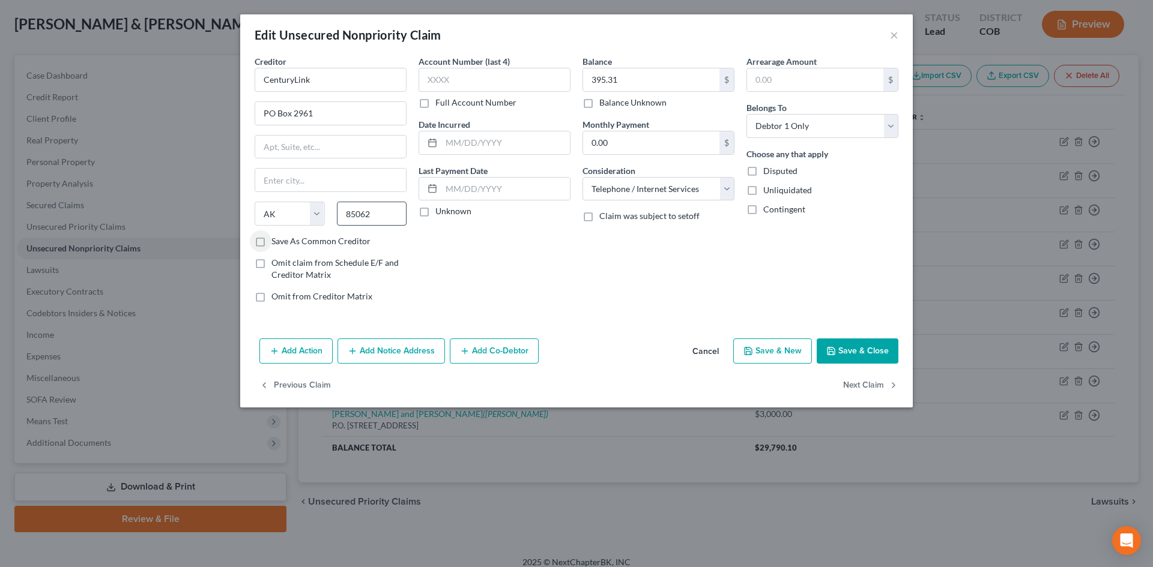
type input "Phoenix"
select select "3"
click at [391, 219] on input "85062" at bounding box center [372, 214] width 70 height 24
type input "85062-2961"
click at [841, 346] on button "Save & Close" at bounding box center [858, 351] width 82 height 25
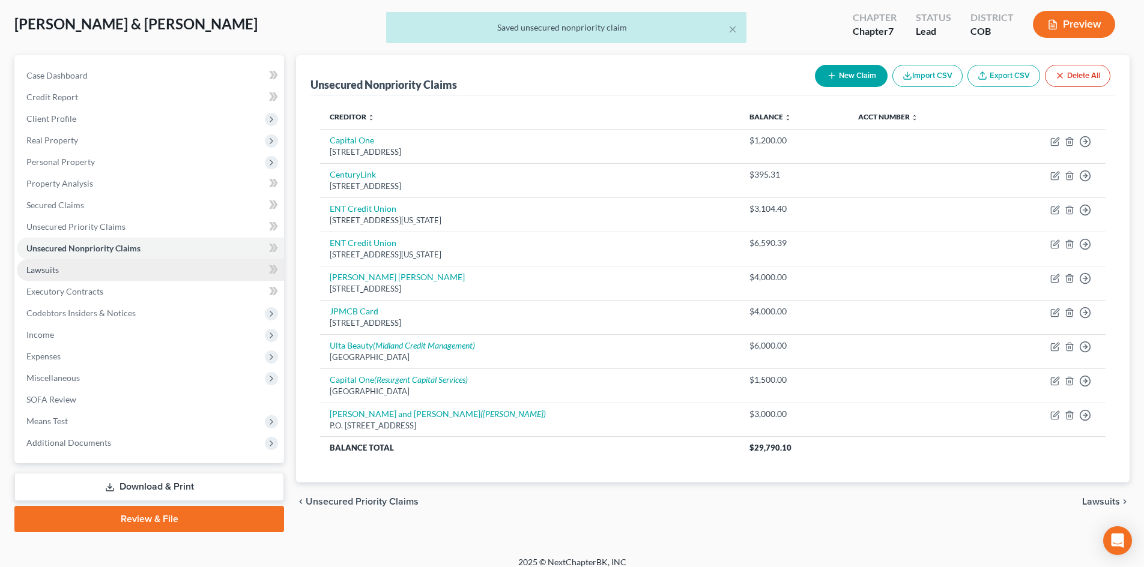
click at [47, 267] on span "Lawsuits" at bounding box center [42, 270] width 32 height 10
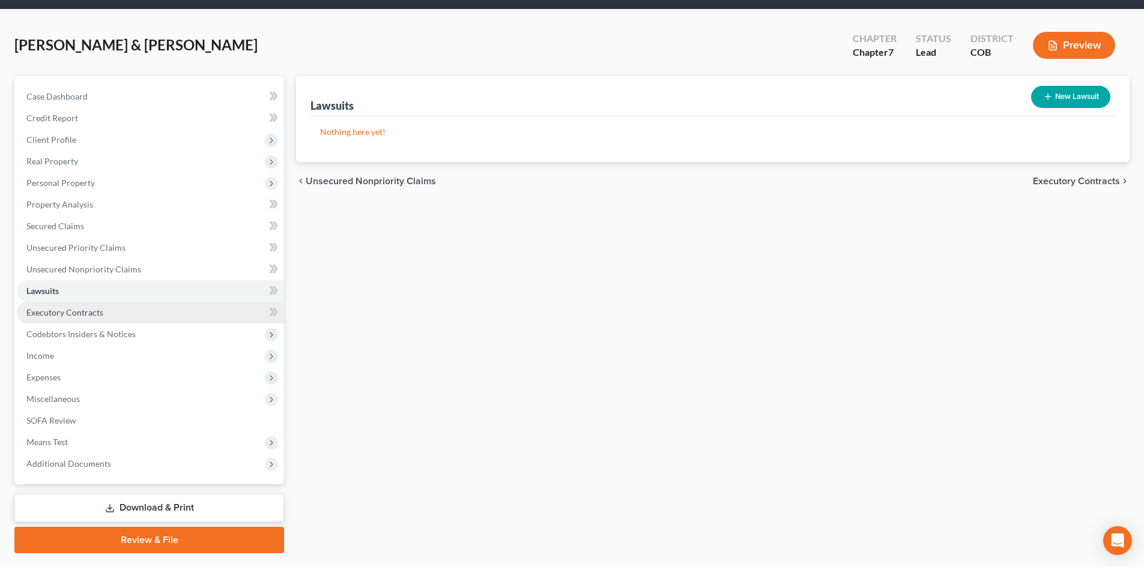
scroll to position [60, 0]
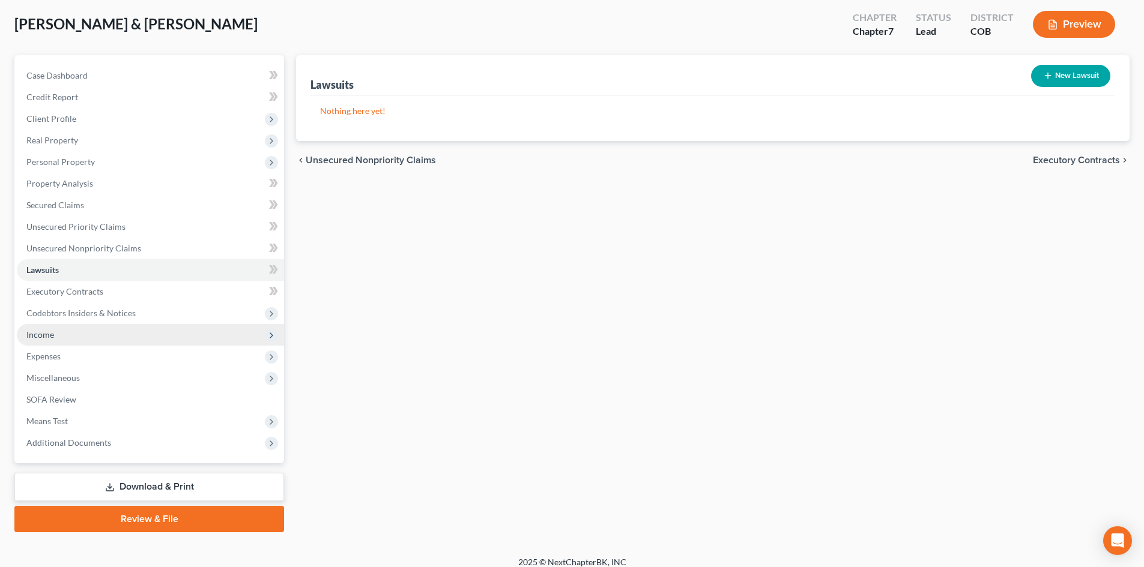
click at [39, 336] on span "Income" at bounding box center [40, 335] width 28 height 10
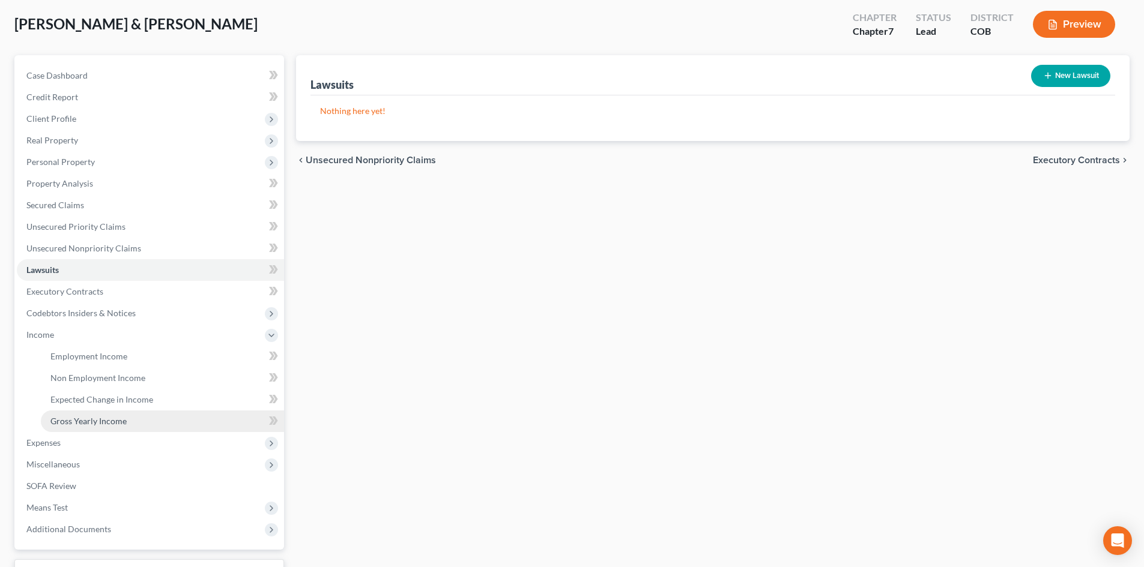
click at [94, 426] on link "Gross Yearly Income" at bounding box center [162, 422] width 243 height 22
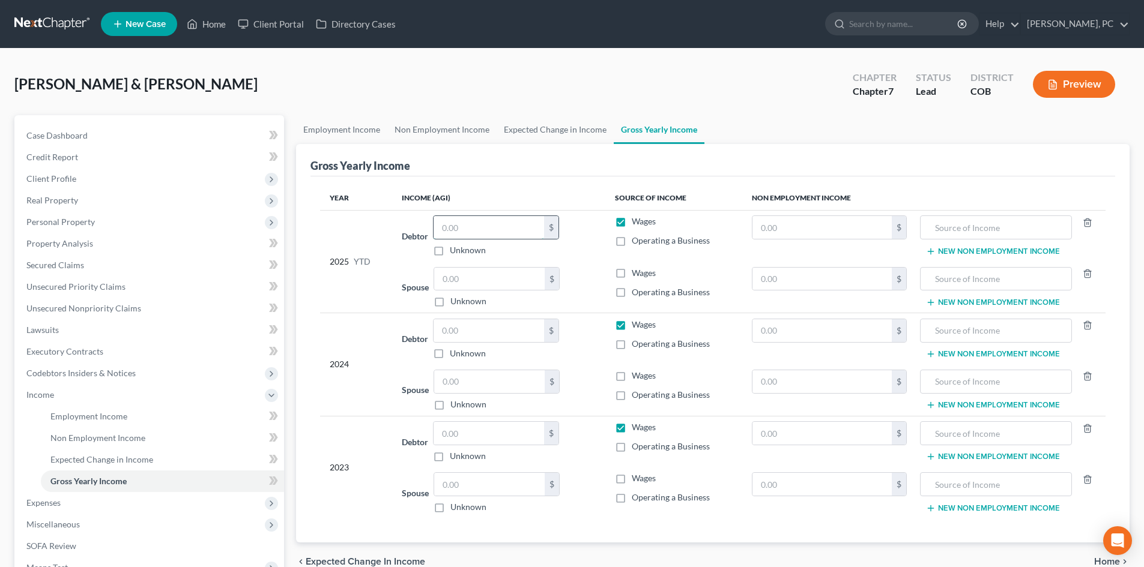
click at [497, 230] on input "text" at bounding box center [488, 227] width 110 height 23
type input "24,187"
click at [454, 333] on input "text" at bounding box center [488, 330] width 110 height 23
type input "34,215"
click at [632, 273] on label "Wages" at bounding box center [644, 273] width 24 height 12
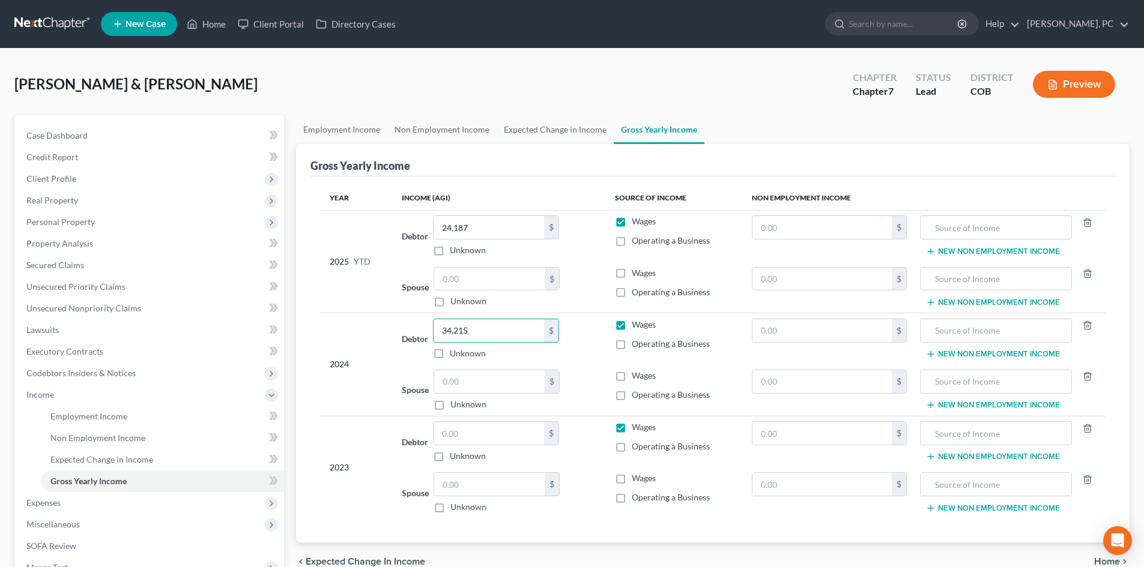
click at [636, 273] on input "Wages" at bounding box center [640, 271] width 8 height 8
checkbox input "true"
click at [632, 374] on label "Wages" at bounding box center [644, 376] width 24 height 12
click at [636, 374] on input "Wages" at bounding box center [640, 374] width 8 height 8
checkbox input "true"
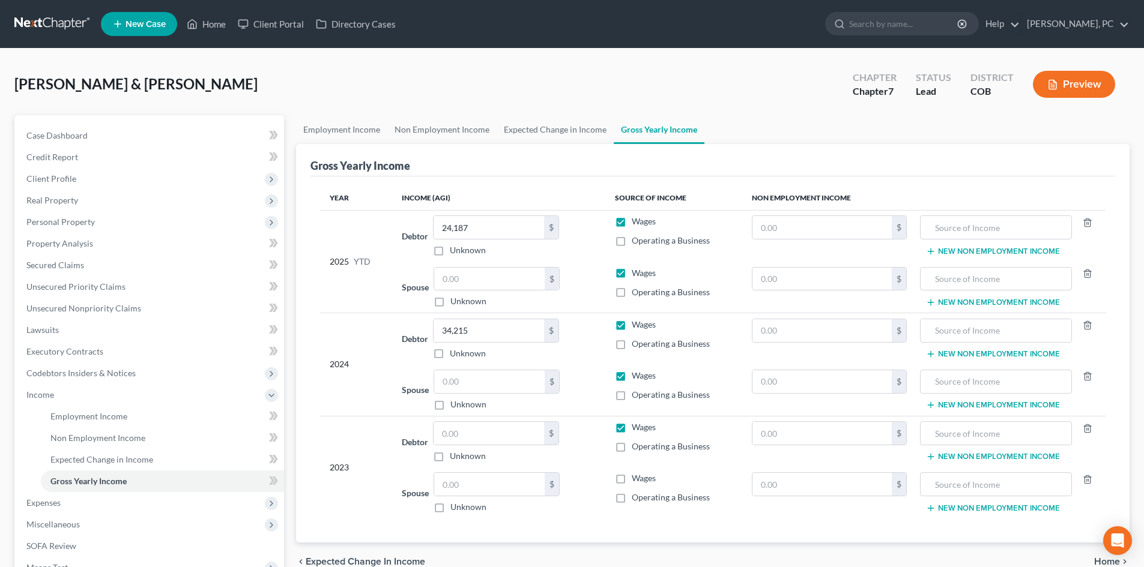
click at [632, 479] on label "Wages" at bounding box center [644, 479] width 24 height 12
click at [636, 479] on input "Wages" at bounding box center [640, 477] width 8 height 8
checkbox input "true"
click at [452, 282] on input "text" at bounding box center [489, 279] width 110 height 23
type input "1,123"
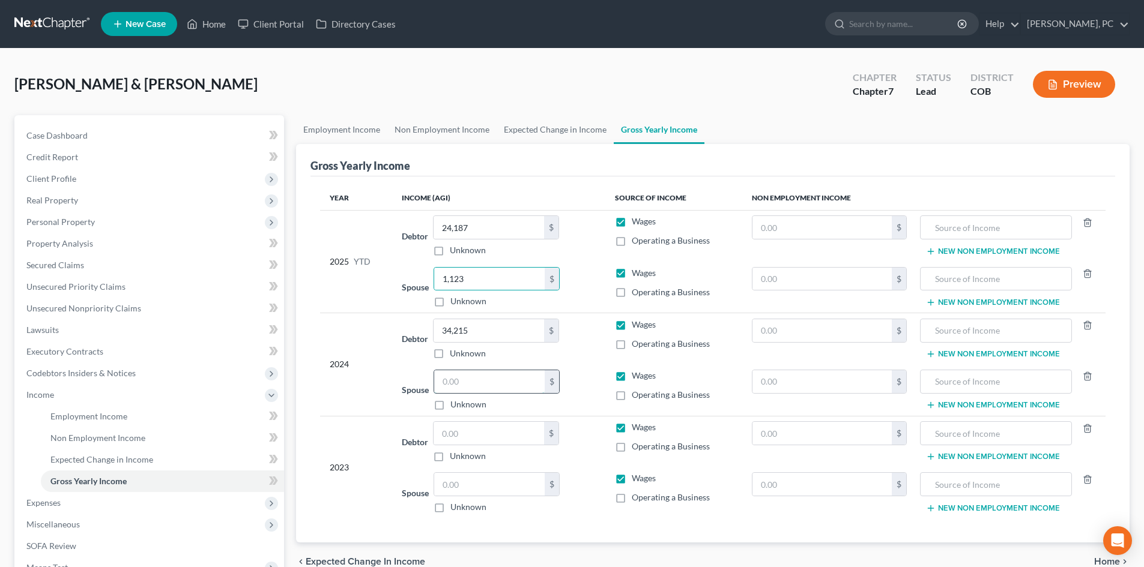
click at [477, 383] on input "text" at bounding box center [489, 381] width 110 height 23
type input "593"
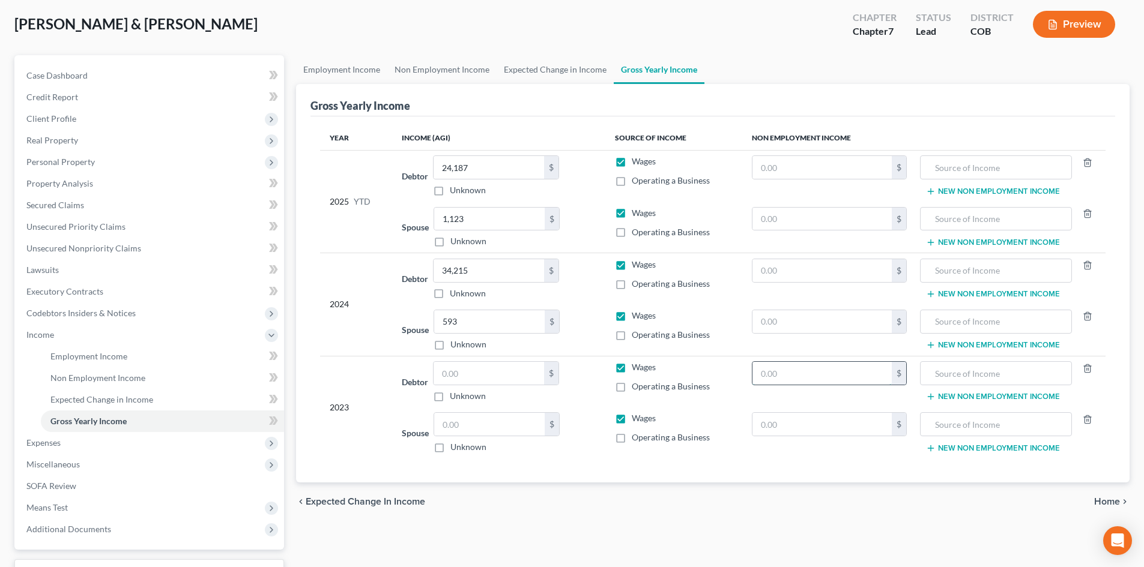
click at [791, 377] on input "text" at bounding box center [822, 373] width 140 height 23
type input "688"
click at [962, 376] on input "text" at bounding box center [995, 373] width 138 height 23
type input "Unemployment"
click at [473, 378] on input "text" at bounding box center [488, 373] width 110 height 23
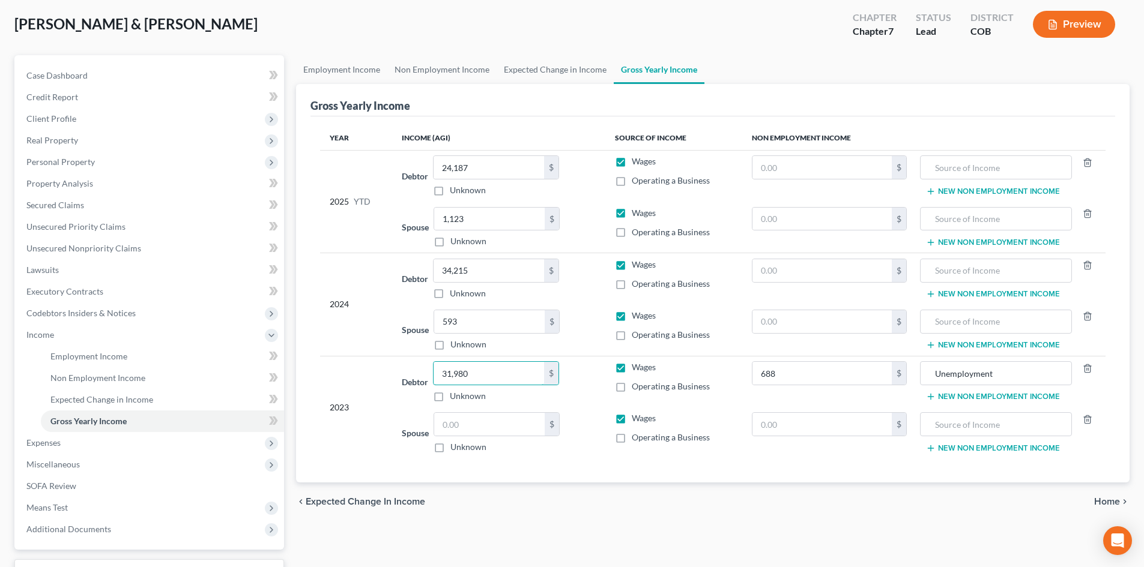
type input "31,980"
click at [466, 428] on input "text" at bounding box center [489, 424] width 110 height 23
type input "13,705"
click at [458, 321] on input "593" at bounding box center [489, 321] width 110 height 23
type input "14,545"
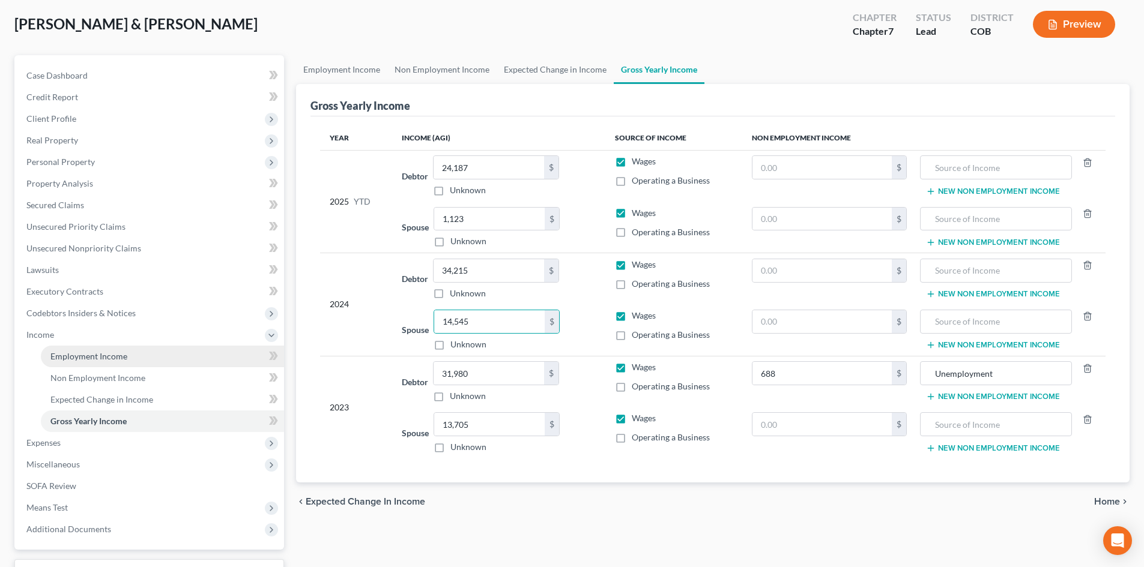
click at [86, 351] on span "Employment Income" at bounding box center [88, 356] width 77 height 10
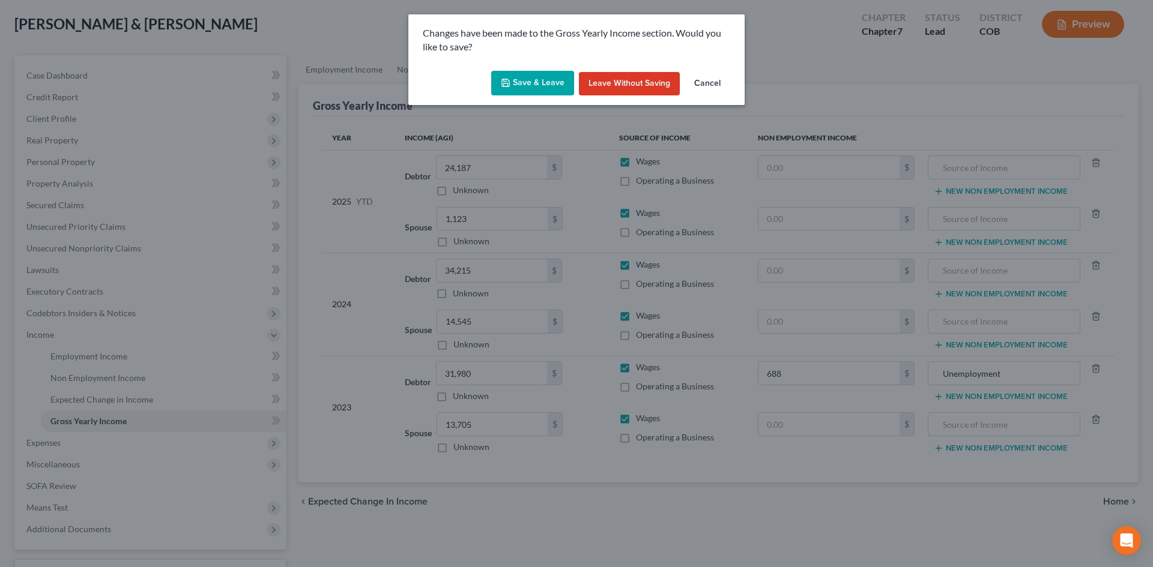
click at [520, 80] on button "Save & Leave" at bounding box center [532, 83] width 83 height 25
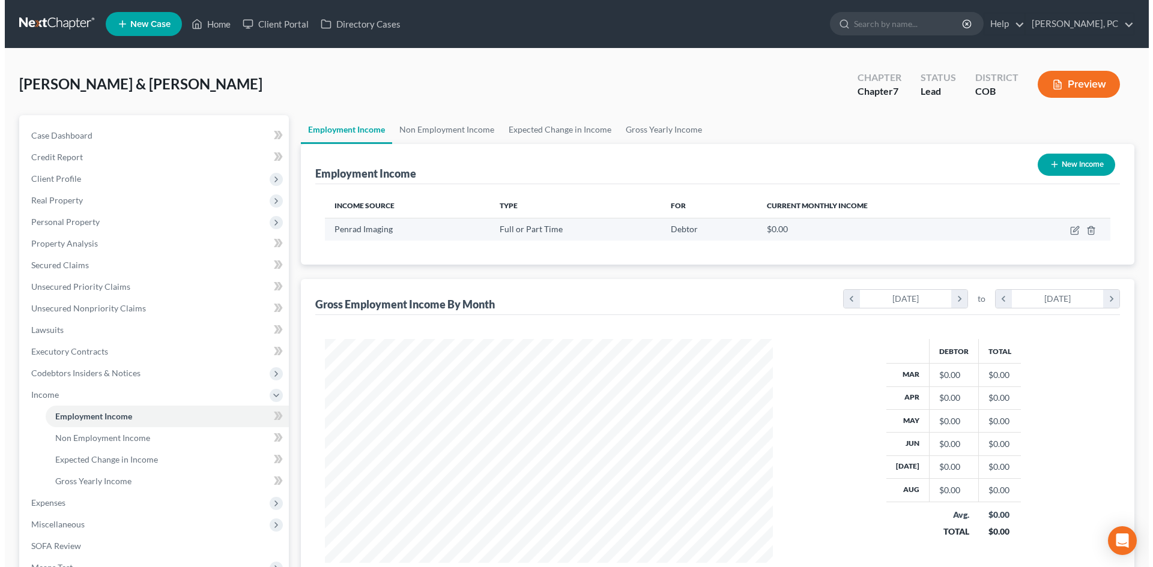
scroll to position [224, 472]
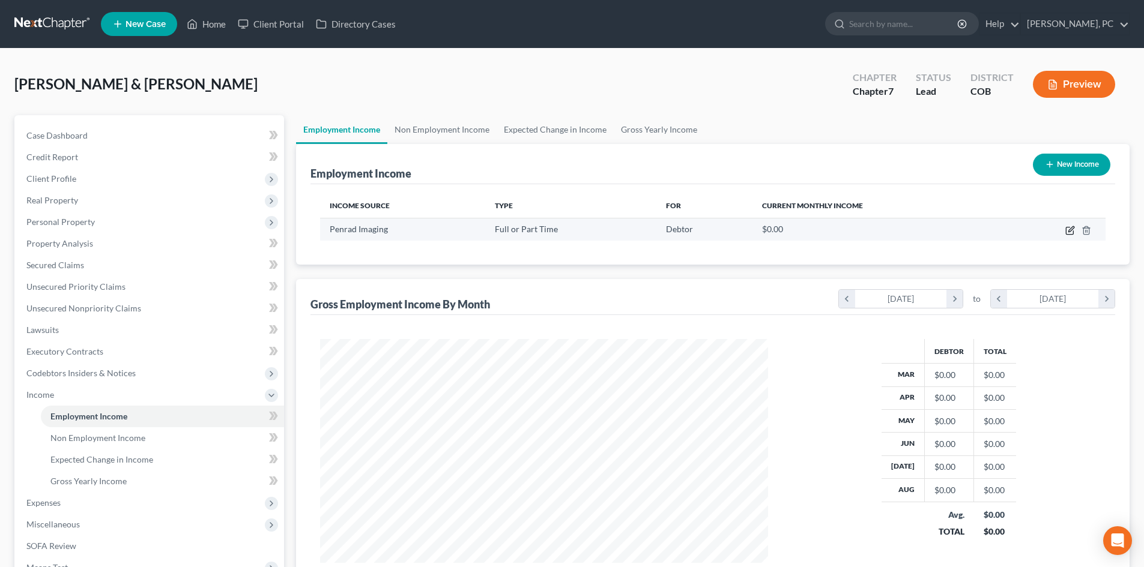
click at [1070, 229] on icon "button" at bounding box center [1070, 228] width 5 height 5
select select "0"
select select "5"
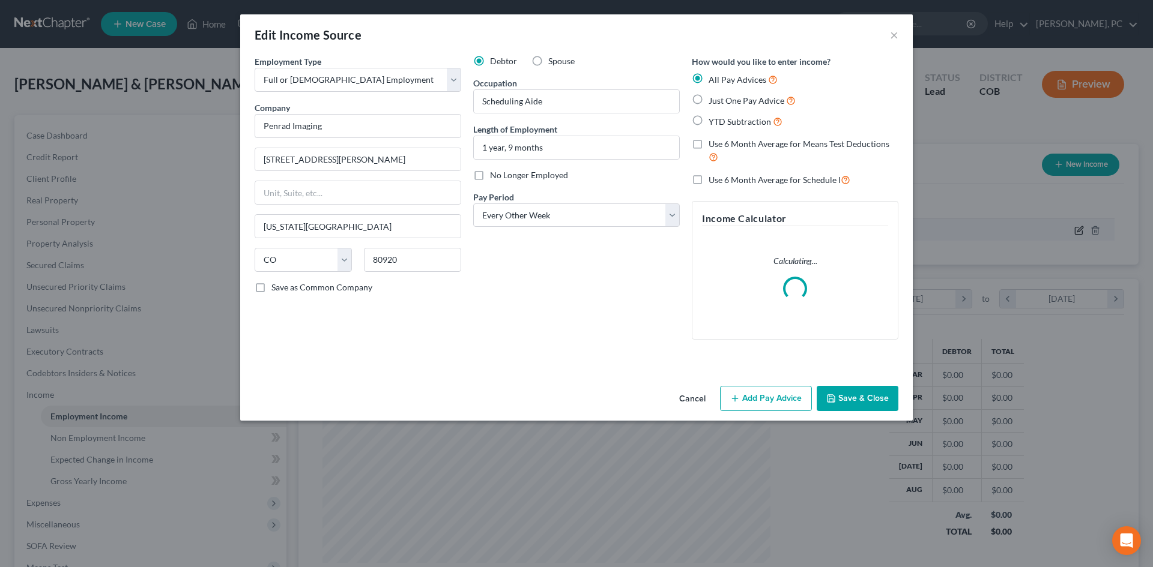
scroll to position [226, 476]
drag, startPoint x: 566, startPoint y: 222, endPoint x: 559, endPoint y: 222, distance: 6.6
click at [566, 222] on select "Select Monthly Twice Monthly Every Other Week Weekly" at bounding box center [576, 216] width 207 height 24
select select "0"
click at [473, 204] on select "Select Monthly Twice Monthly Every Other Week Weekly" at bounding box center [576, 216] width 207 height 24
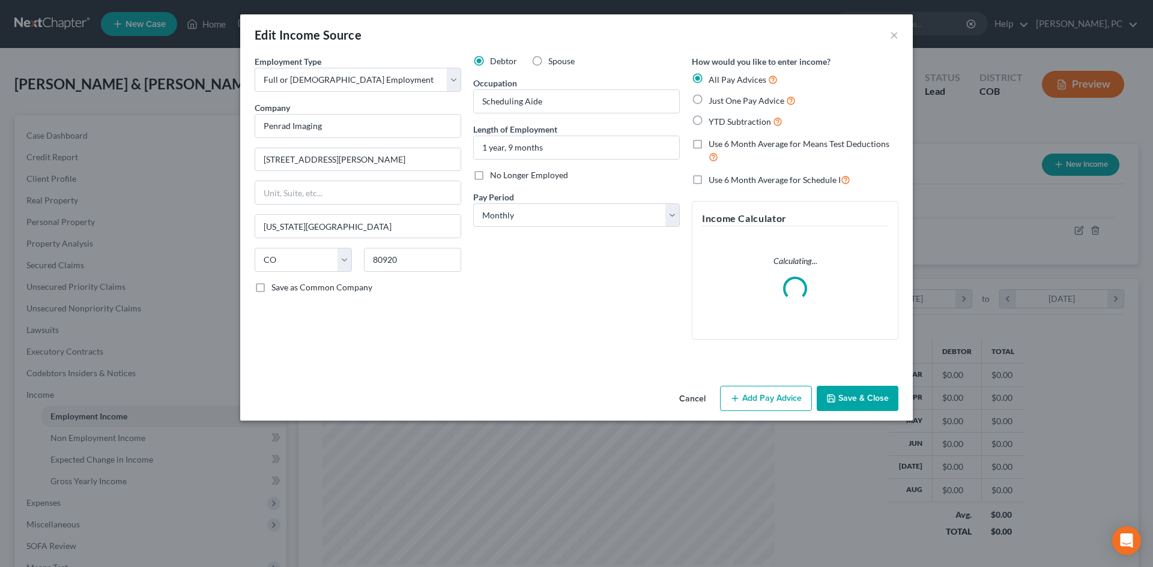
click at [708, 98] on label "Just One Pay Advice" at bounding box center [751, 101] width 87 height 14
click at [713, 98] on input "Just One Pay Advice" at bounding box center [717, 98] width 8 height 8
radio input "true"
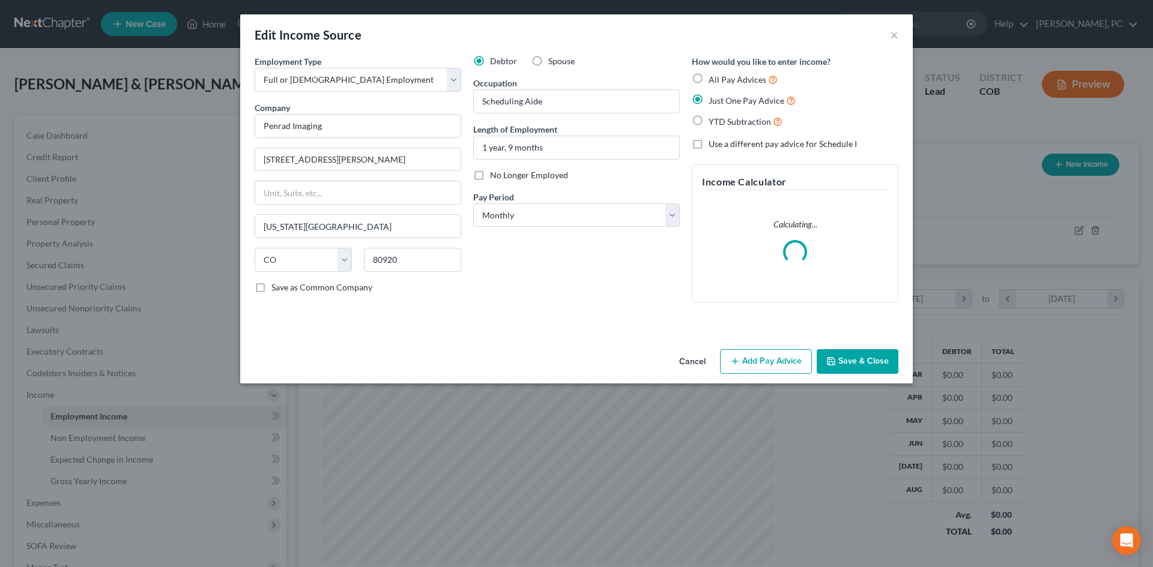
click at [761, 367] on button "Add Pay Advice" at bounding box center [766, 361] width 92 height 25
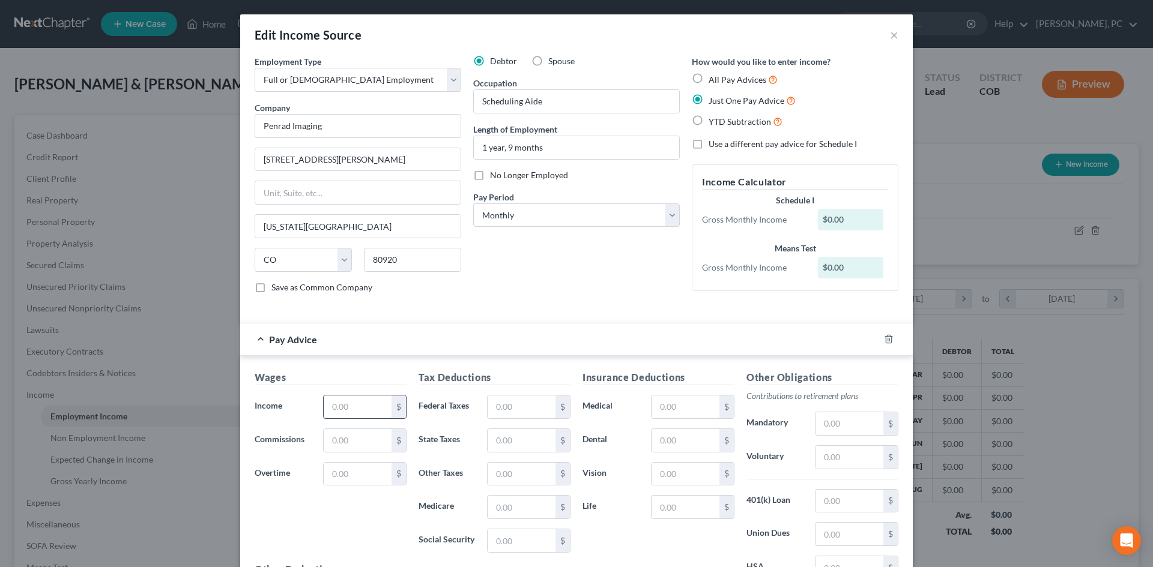
click at [353, 406] on input "text" at bounding box center [358, 407] width 68 height 23
type input "1"
type input "2,919"
click at [506, 414] on input "text" at bounding box center [522, 407] width 68 height 23
click at [527, 400] on input "514" at bounding box center [522, 407] width 68 height 23
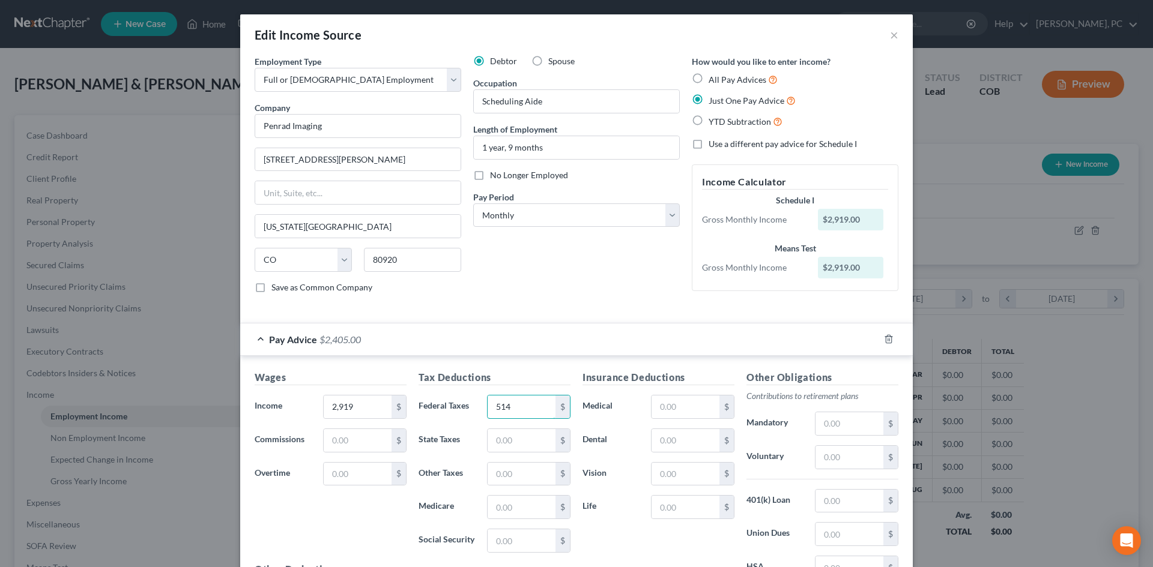
drag, startPoint x: 525, startPoint y: 403, endPoint x: 484, endPoint y: 394, distance: 42.3
click at [488, 400] on input "514" at bounding box center [522, 407] width 68 height 23
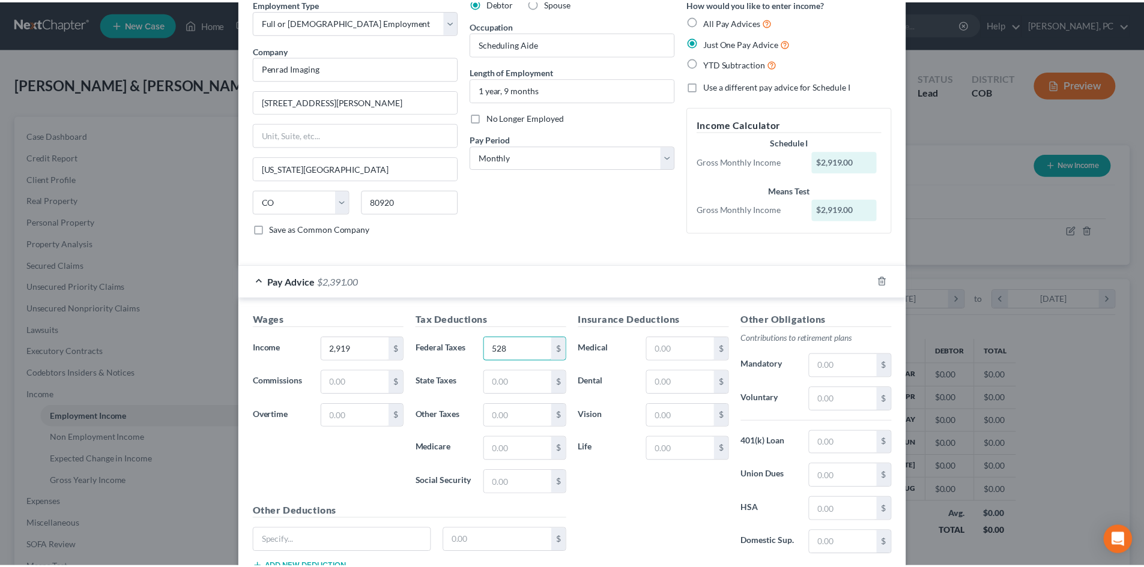
scroll to position [148, 0]
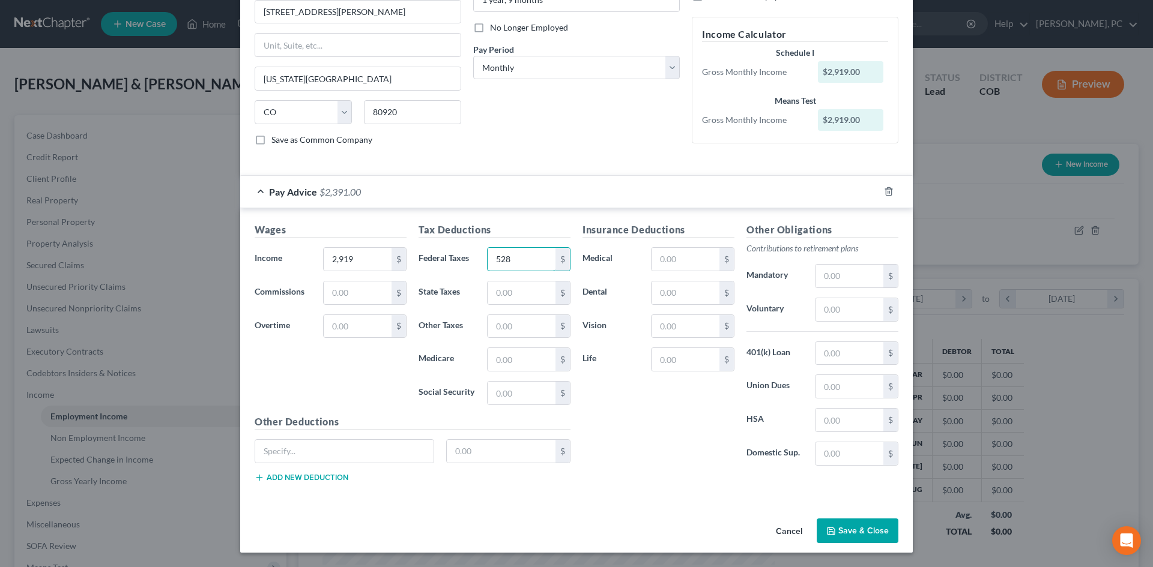
type input "528"
click at [853, 546] on div "Cancel Save & Close" at bounding box center [576, 534] width 672 height 40
click at [847, 521] on button "Save & Close" at bounding box center [858, 531] width 82 height 25
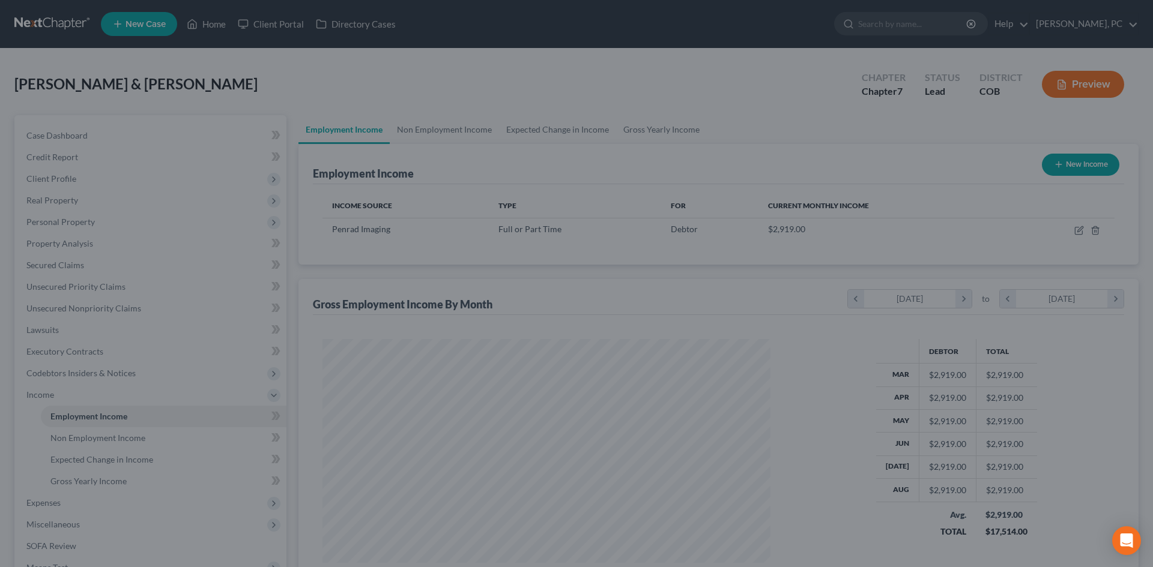
scroll to position [600170, 599923]
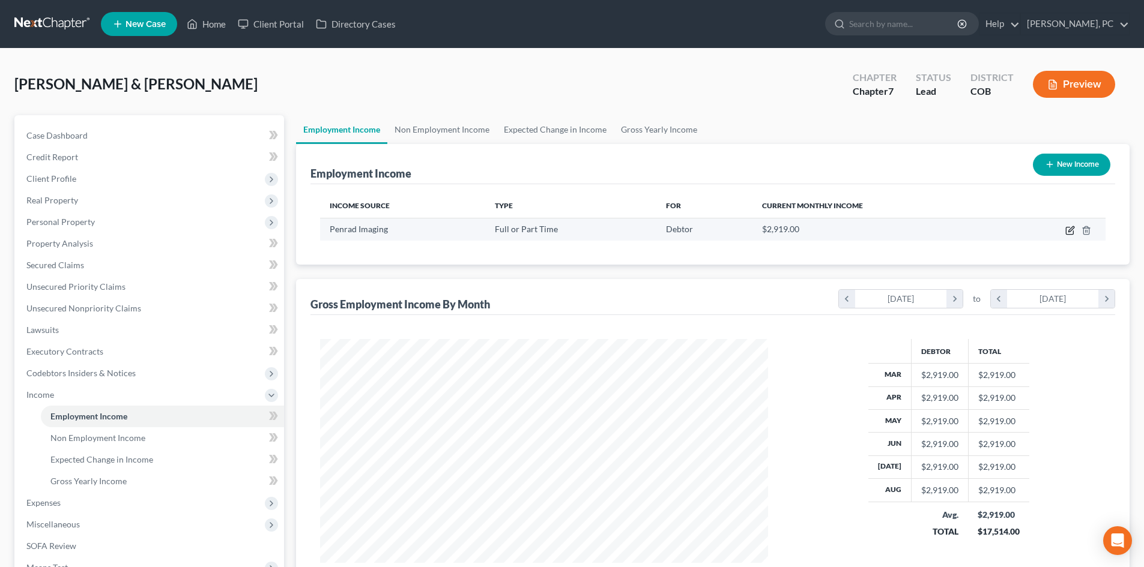
click at [1071, 226] on icon "button" at bounding box center [1070, 231] width 10 height 10
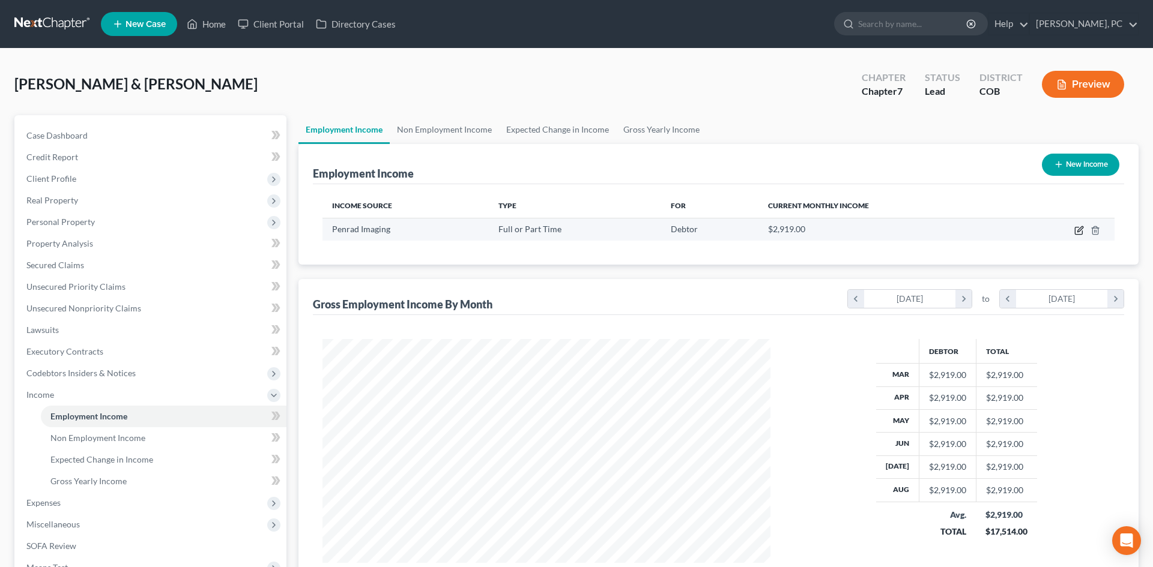
select select "0"
select select "5"
select select "0"
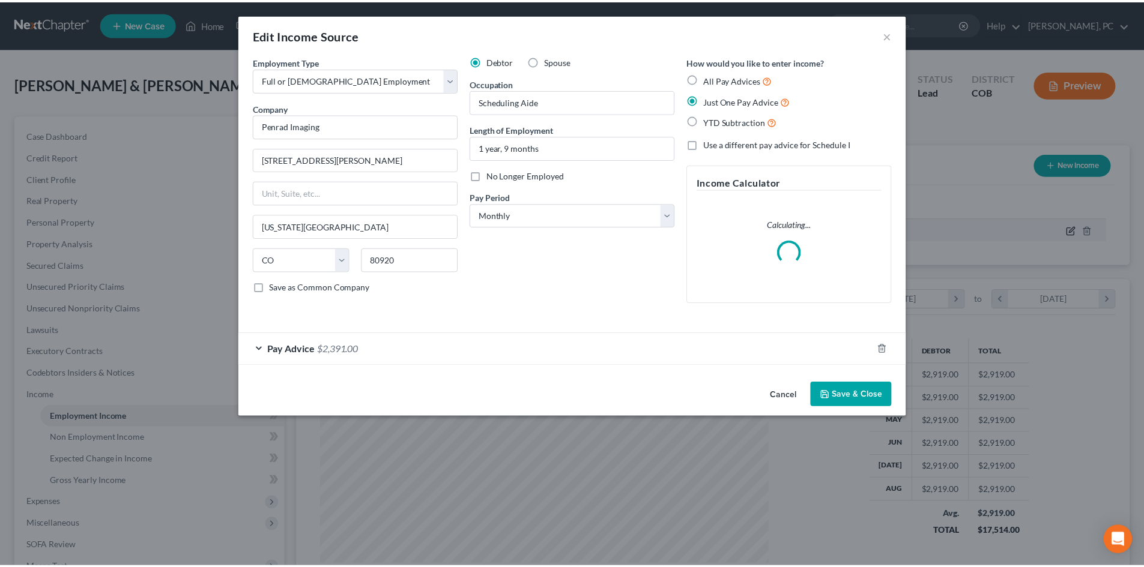
scroll to position [226, 476]
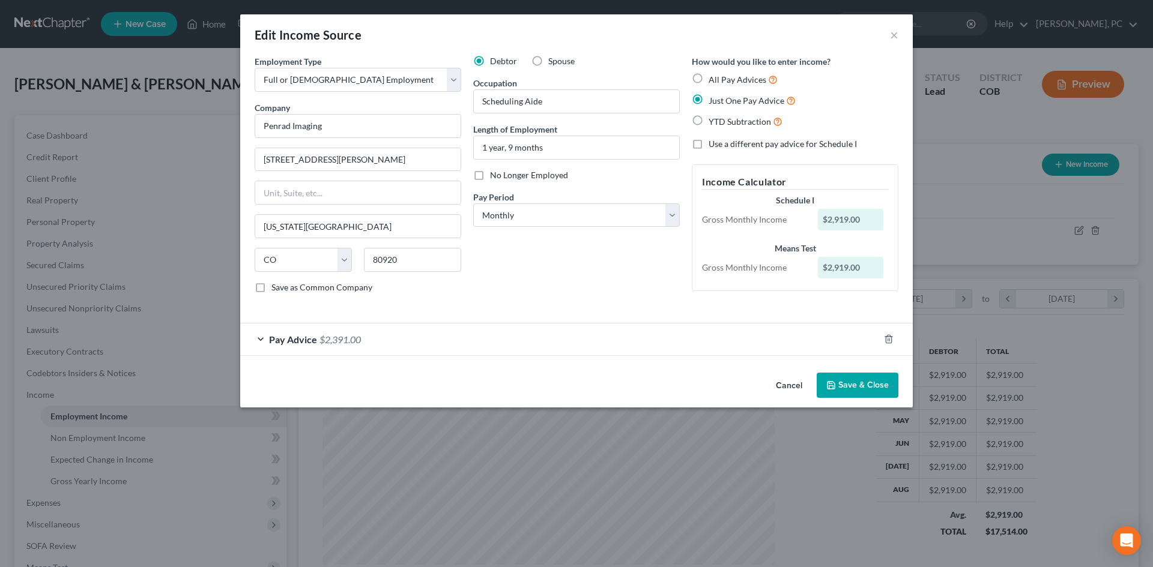
click at [842, 384] on button "Save & Close" at bounding box center [858, 385] width 82 height 25
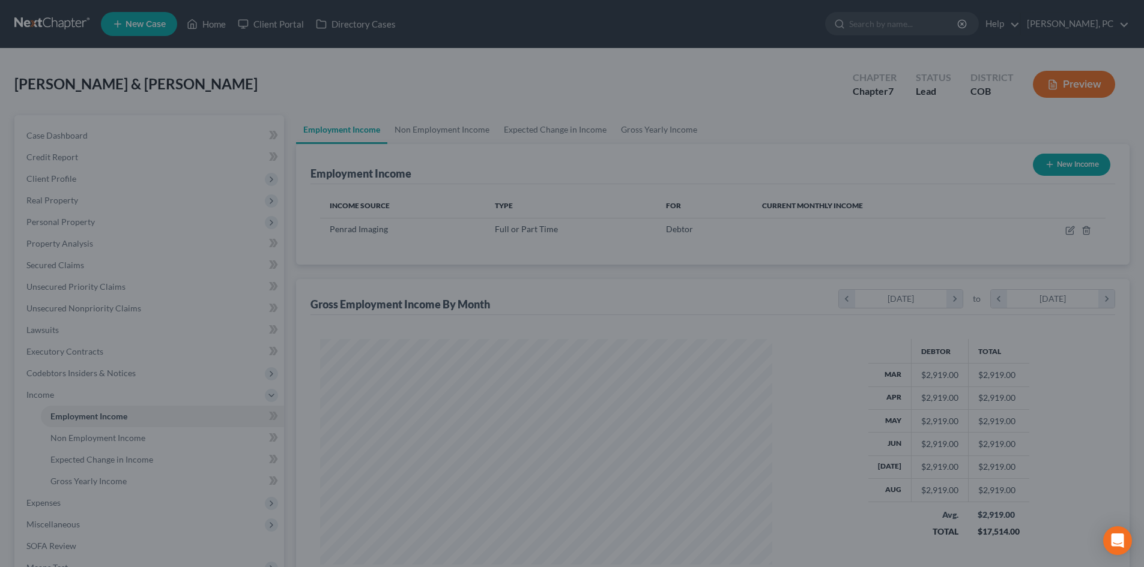
scroll to position [600170, 599923]
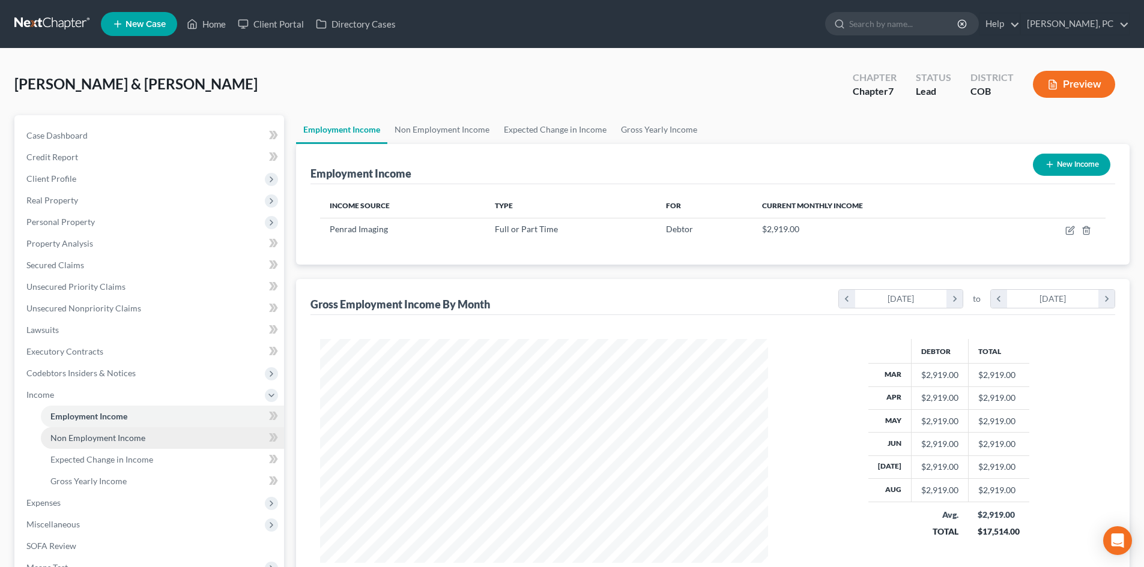
click at [116, 439] on span "Non Employment Income" at bounding box center [97, 438] width 95 height 10
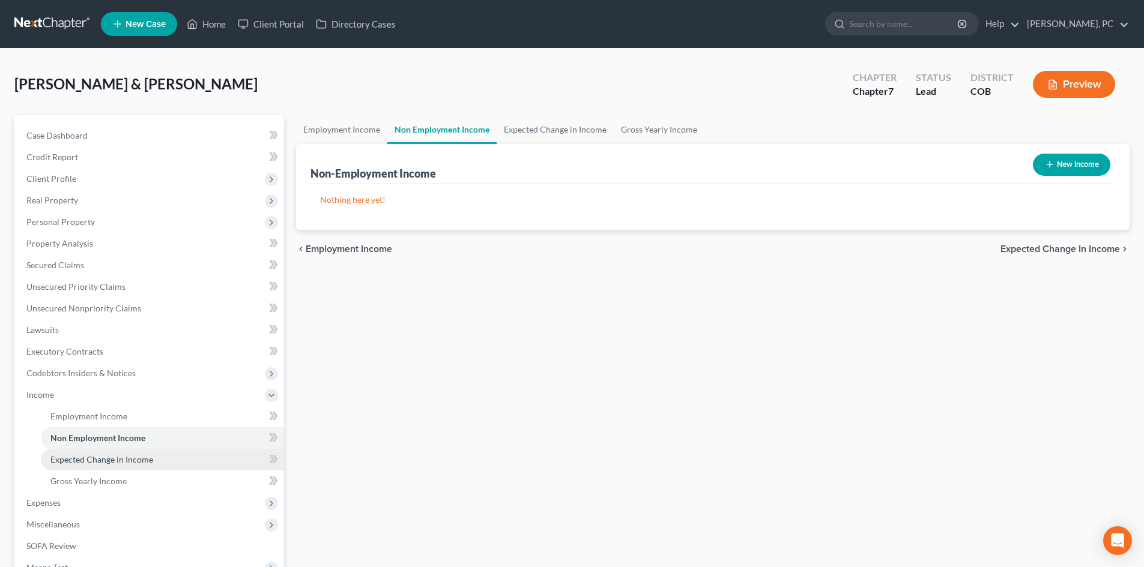
click at [124, 454] on span "Expected Change in Income" at bounding box center [101, 459] width 103 height 10
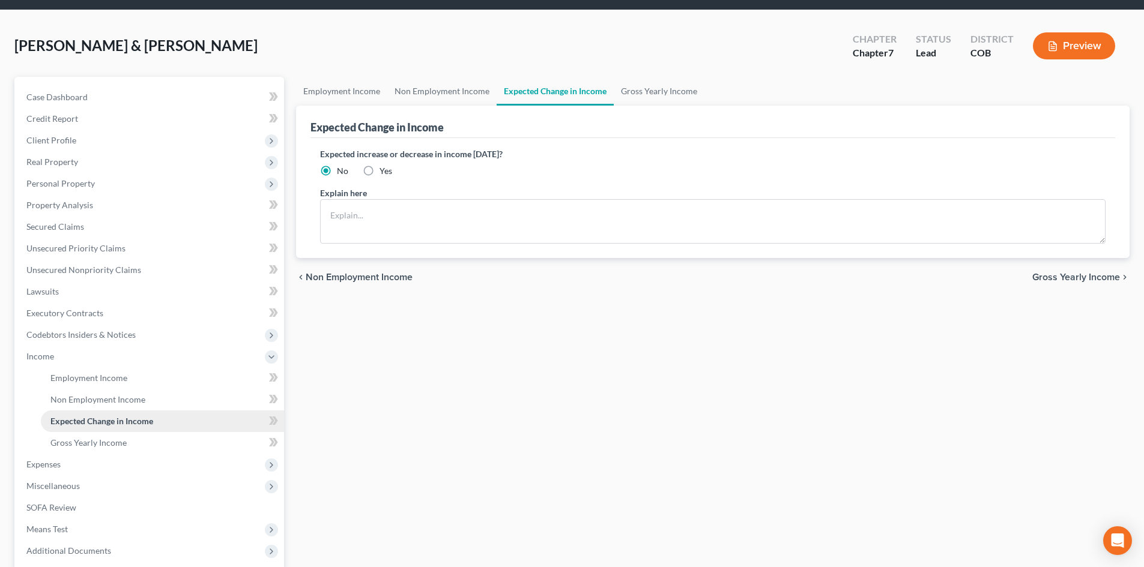
scroll to position [60, 0]
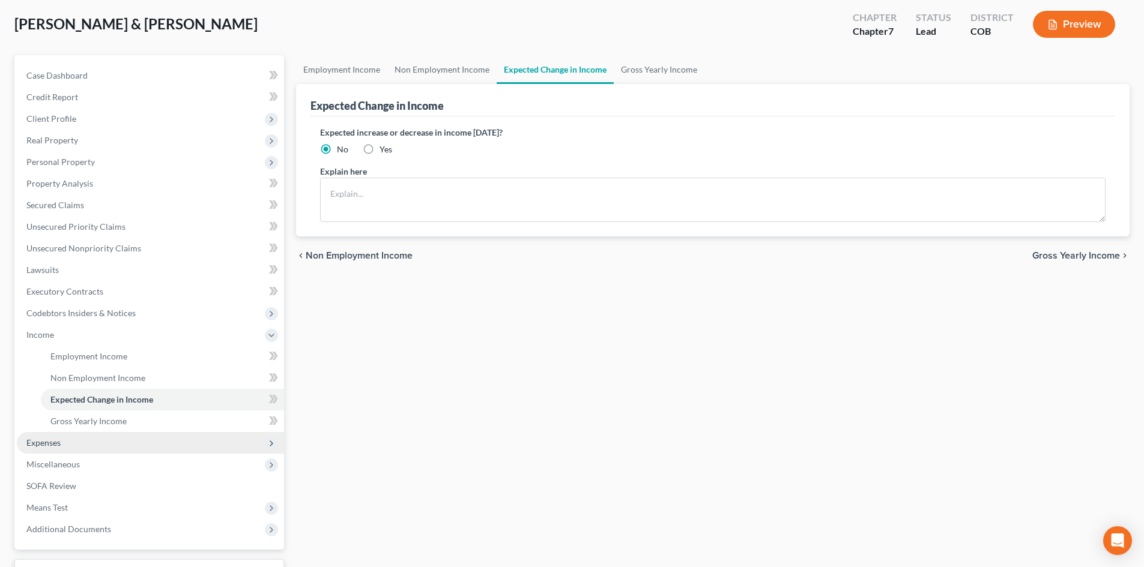
click at [52, 439] on span "Expenses" at bounding box center [43, 443] width 34 height 10
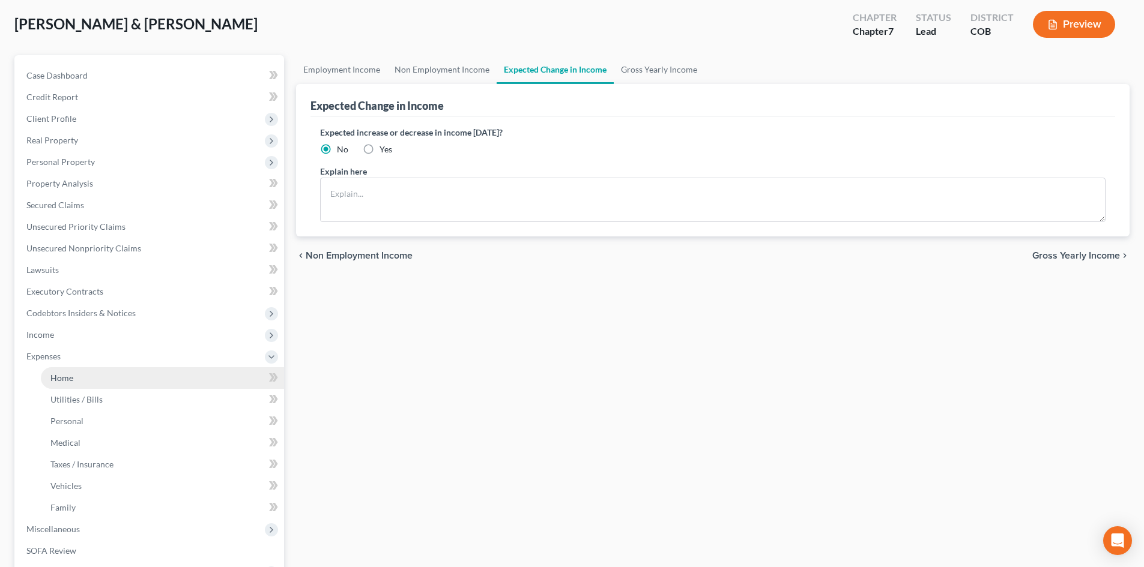
click at [54, 378] on span "Home" at bounding box center [61, 378] width 23 height 10
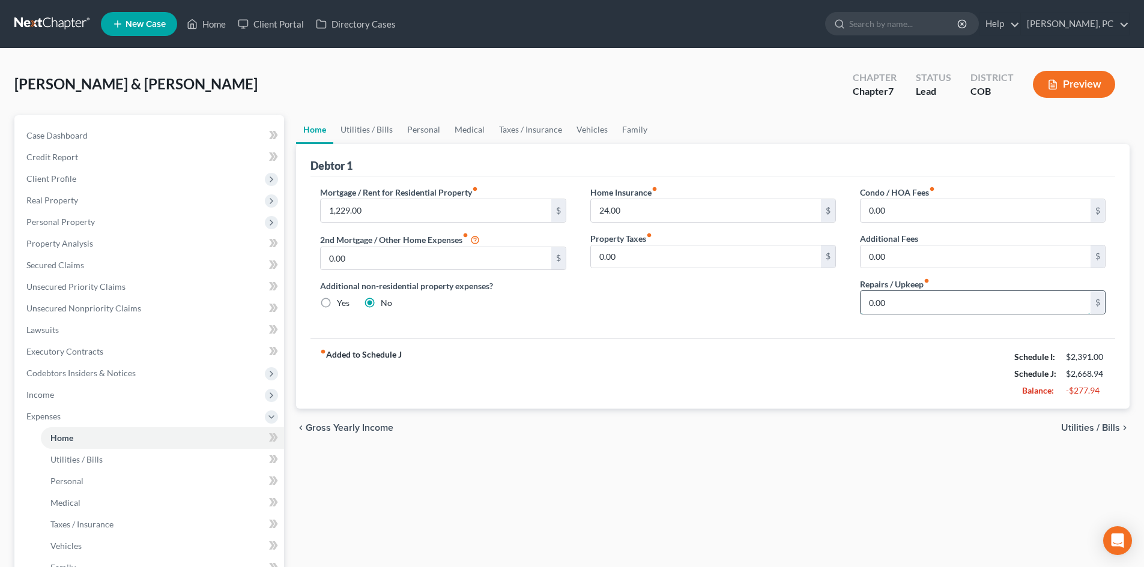
click at [889, 307] on input "0.00" at bounding box center [975, 302] width 230 height 23
type input "50"
click at [719, 352] on div "fiber_manual_record Added to Schedule J Schedule I: $2,391.00 Schedule J: $2,71…" at bounding box center [712, 374] width 805 height 70
click at [376, 126] on link "Utilities / Bills" at bounding box center [366, 129] width 67 height 29
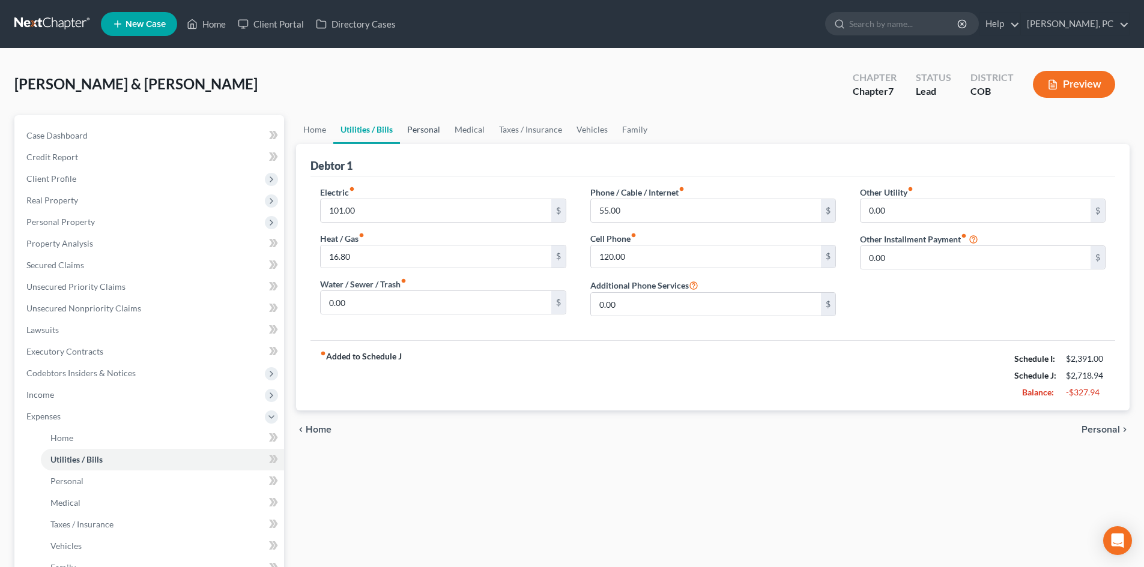
click at [427, 130] on link "Personal" at bounding box center [423, 129] width 47 height 29
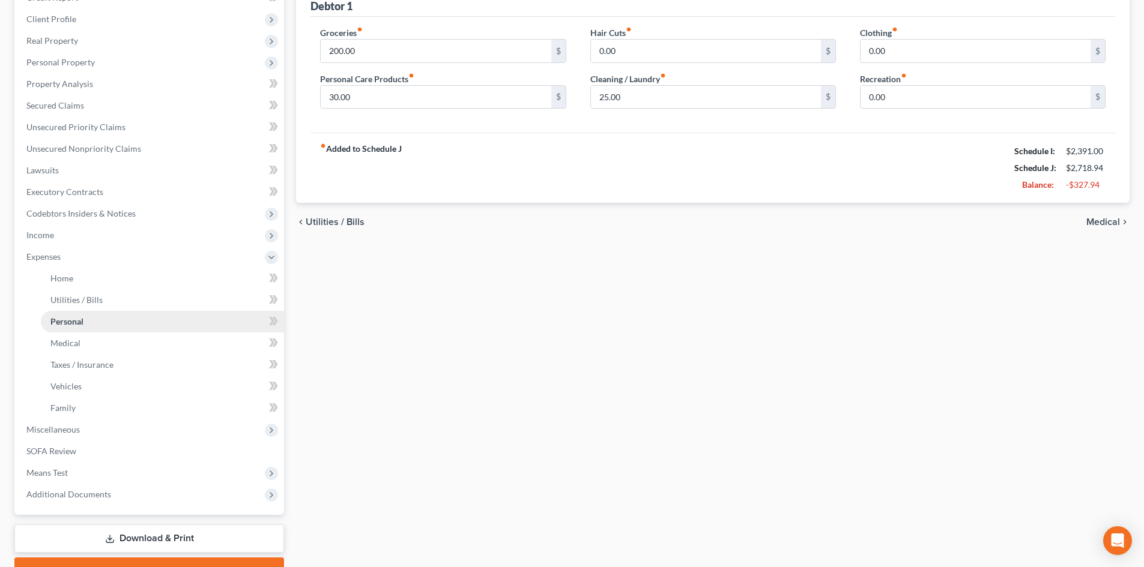
scroll to position [222, 0]
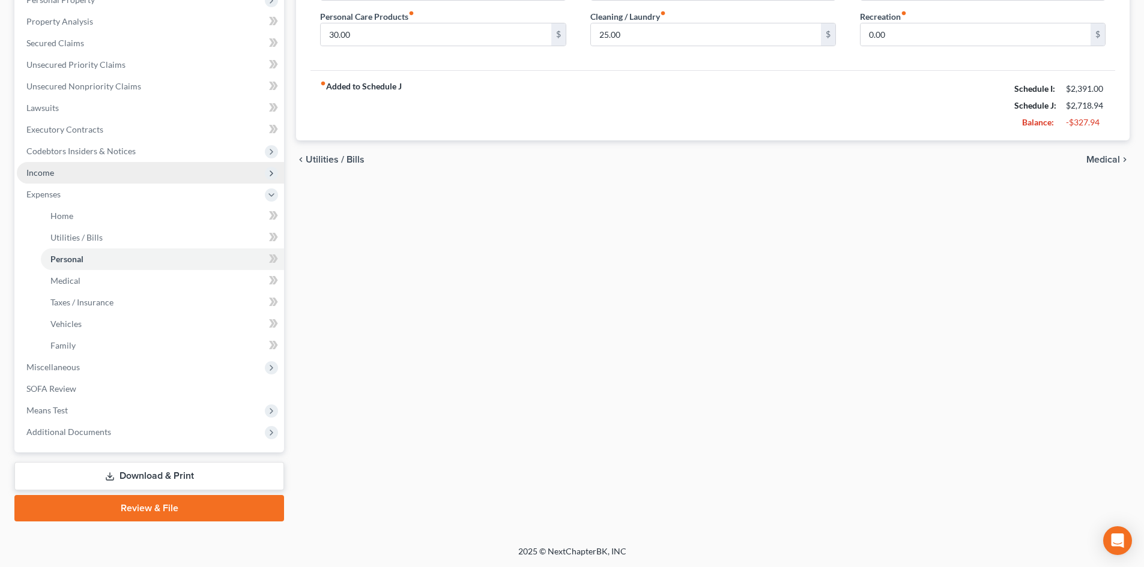
click at [39, 177] on span "Income" at bounding box center [40, 173] width 28 height 10
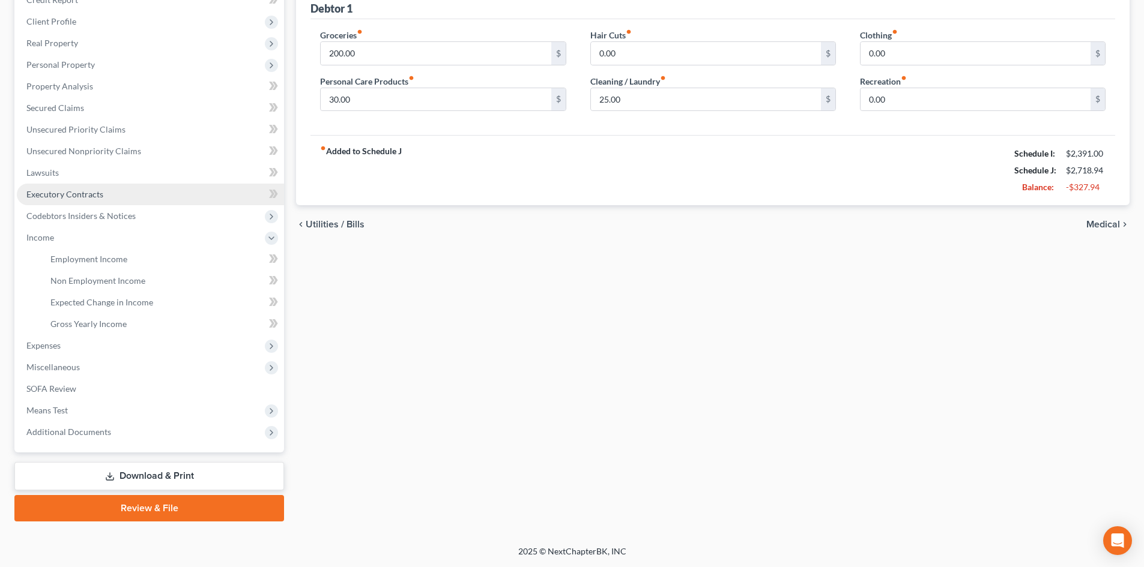
scroll to position [157, 0]
click at [97, 282] on span "Non Employment Income" at bounding box center [97, 281] width 95 height 10
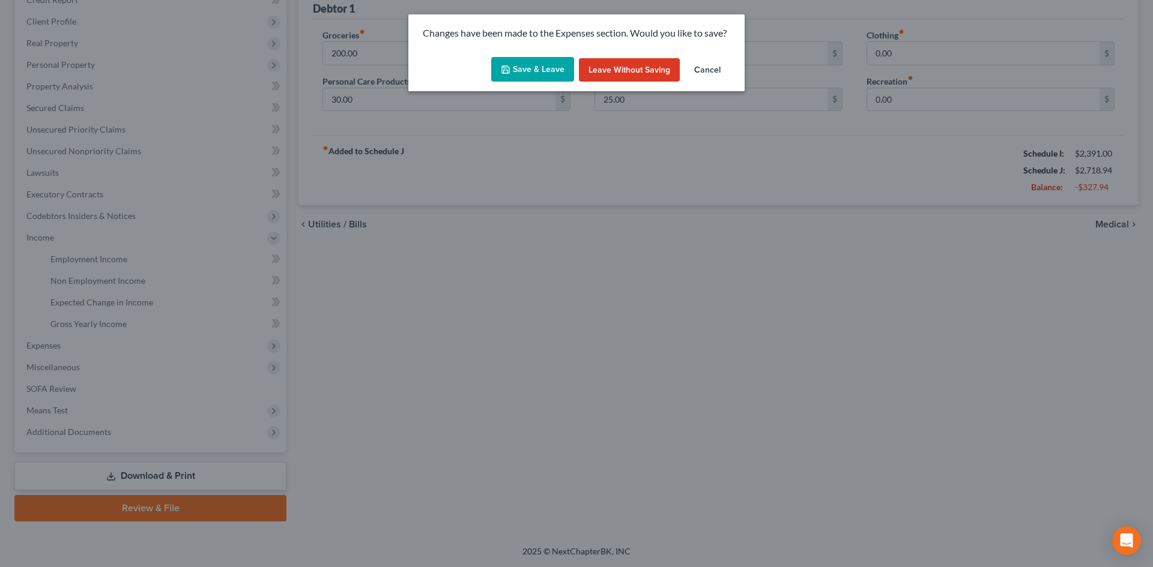
click at [544, 66] on button "Save & Leave" at bounding box center [532, 69] width 83 height 25
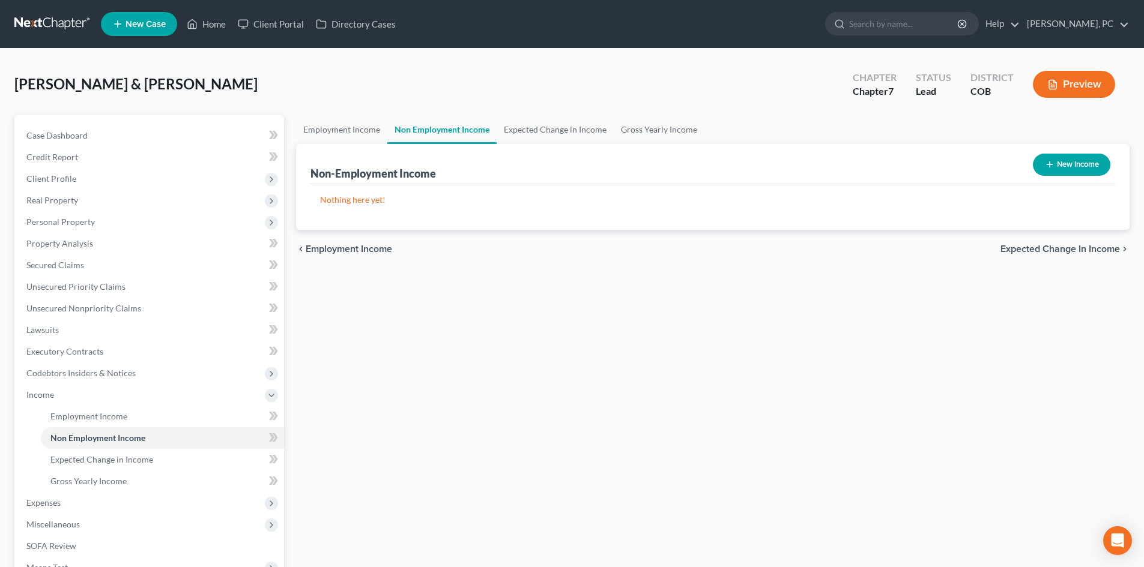
click at [1083, 159] on button "New Income" at bounding box center [1071, 165] width 77 height 22
select select "0"
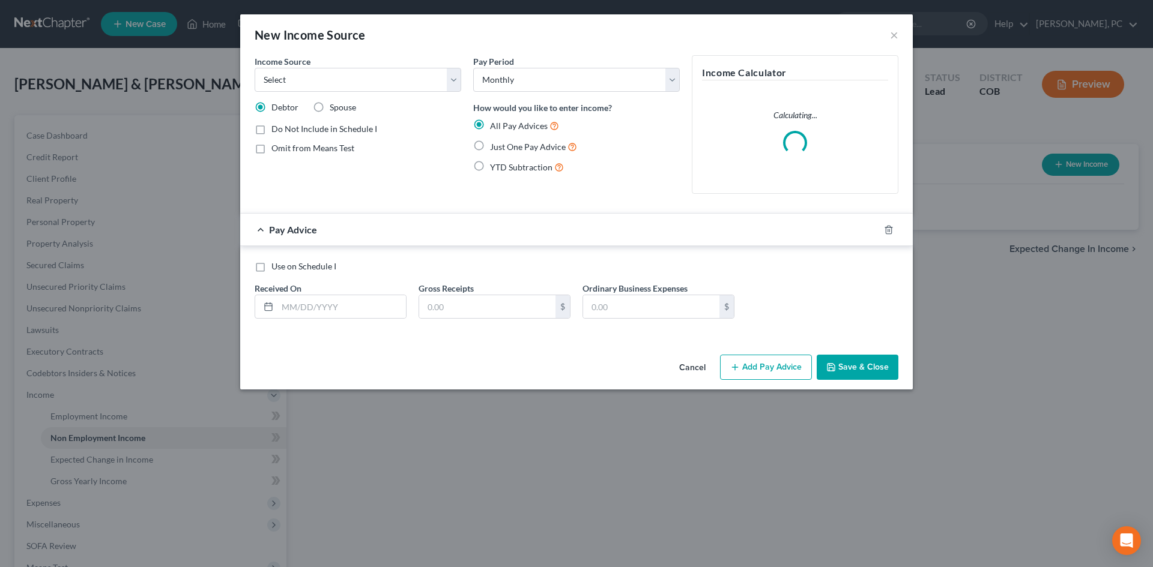
click at [490, 143] on label "Just One Pay Advice" at bounding box center [533, 147] width 87 height 14
click at [495, 143] on input "Just One Pay Advice" at bounding box center [499, 144] width 8 height 8
radio input "true"
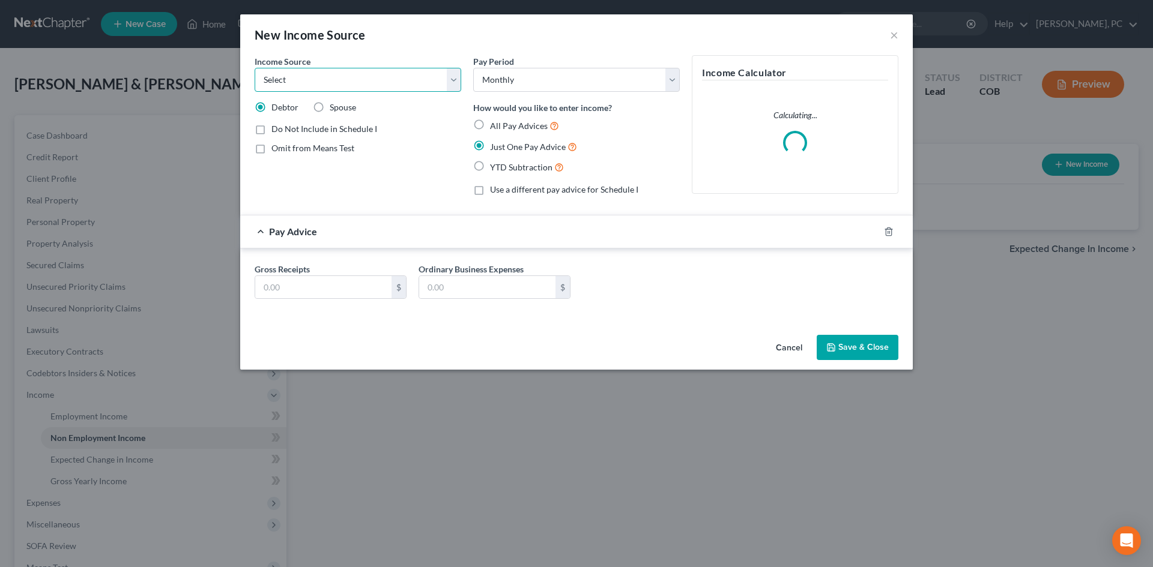
drag, startPoint x: 369, startPoint y: 85, endPoint x: 347, endPoint y: 91, distance: 22.3
click at [369, 85] on select "Select Unemployment Disability (from employer) Pension Retirement Social Securi…" at bounding box center [358, 80] width 207 height 24
select select "5"
click at [255, 68] on select "Select Unemployment Disability (from employer) Pension Retirement Social Securi…" at bounding box center [358, 80] width 207 height 24
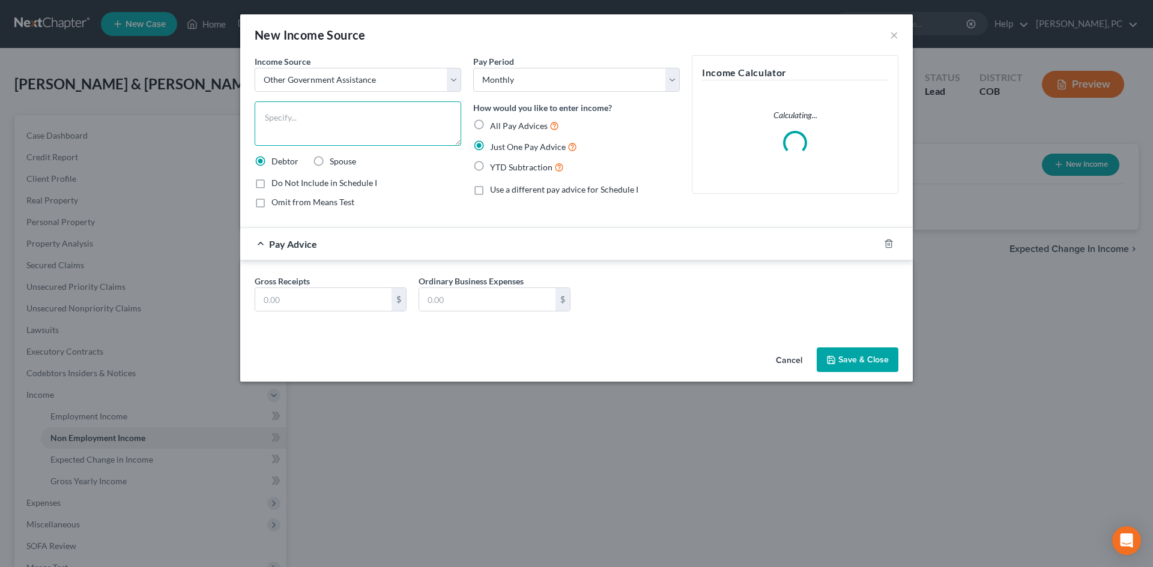
click at [293, 118] on textarea at bounding box center [358, 123] width 207 height 44
type textarea "Food Assistance"
click at [305, 298] on input "text" at bounding box center [323, 299] width 136 height 23
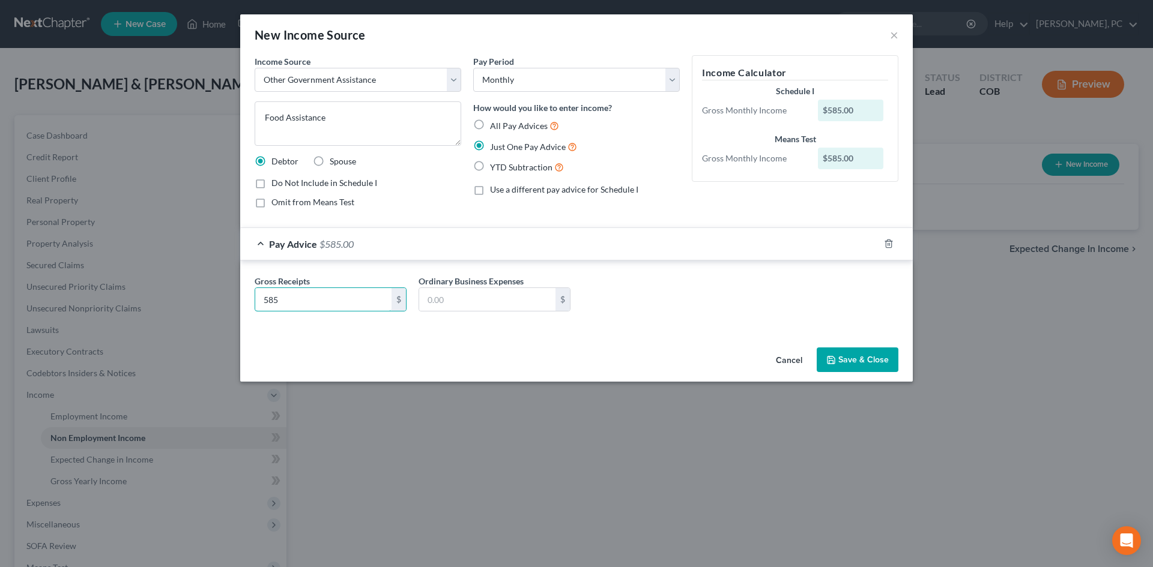
type input "585"
click at [863, 360] on button "Save & Close" at bounding box center [858, 360] width 82 height 25
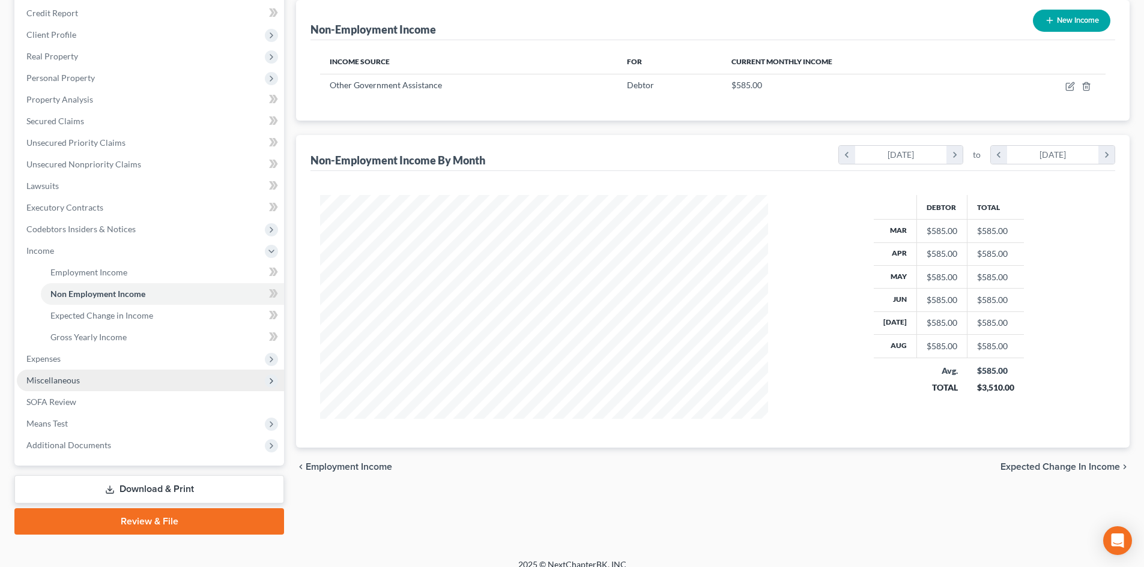
scroll to position [157, 0]
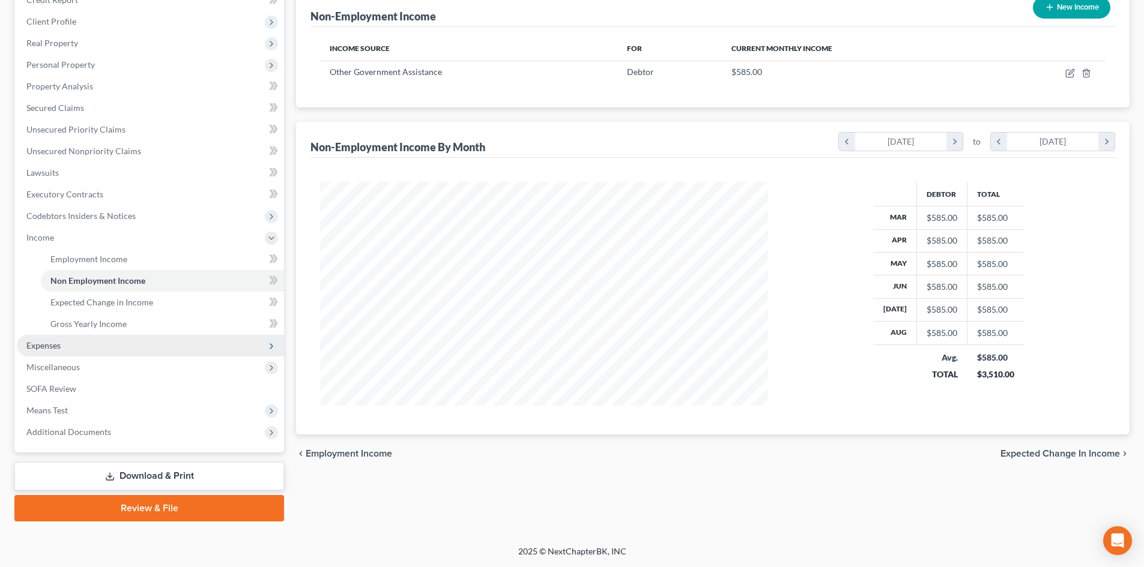
click at [44, 343] on span "Expenses" at bounding box center [43, 345] width 34 height 10
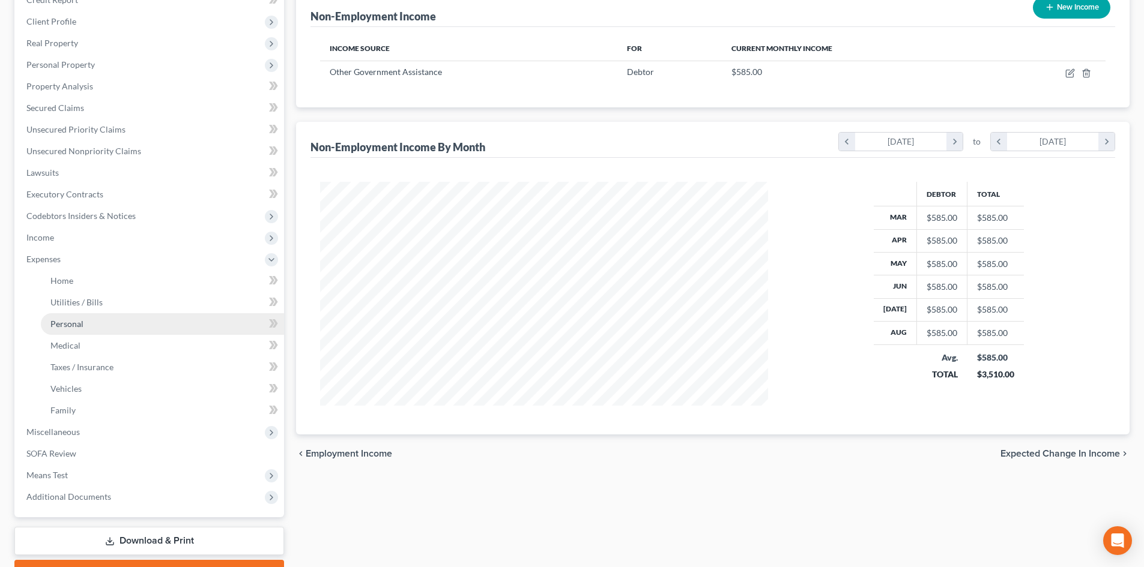
click at [62, 327] on span "Personal" at bounding box center [66, 324] width 33 height 10
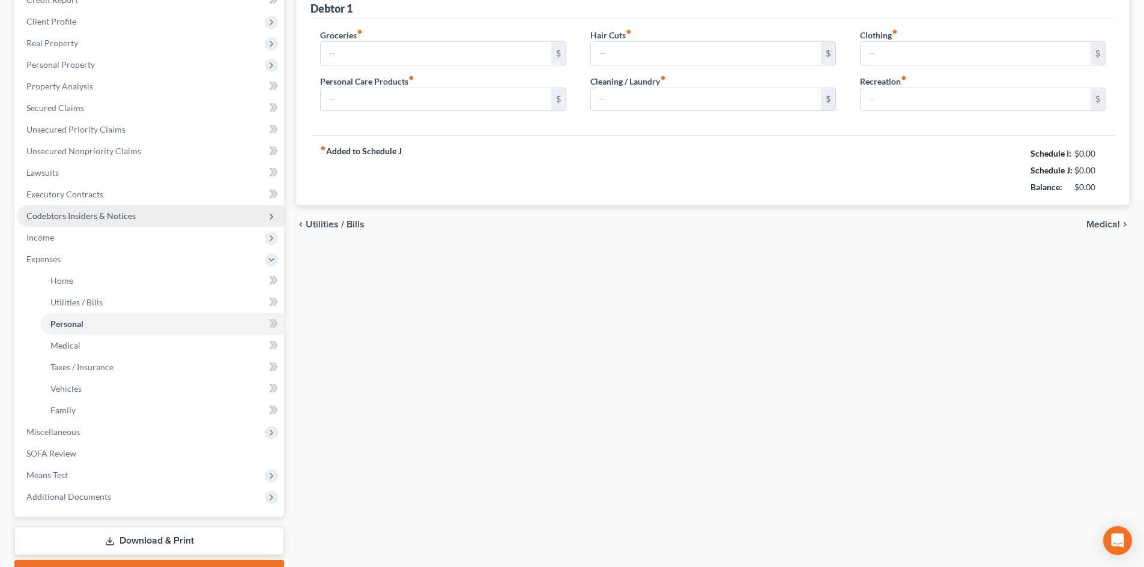
scroll to position [16, 0]
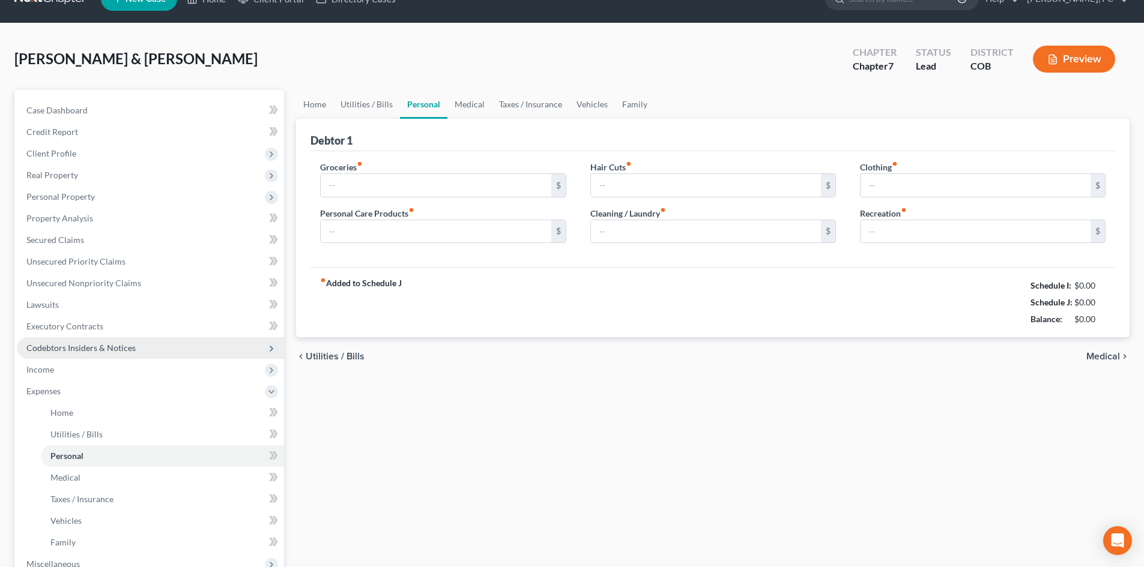
type input "200.00"
type input "30.00"
type input "0.00"
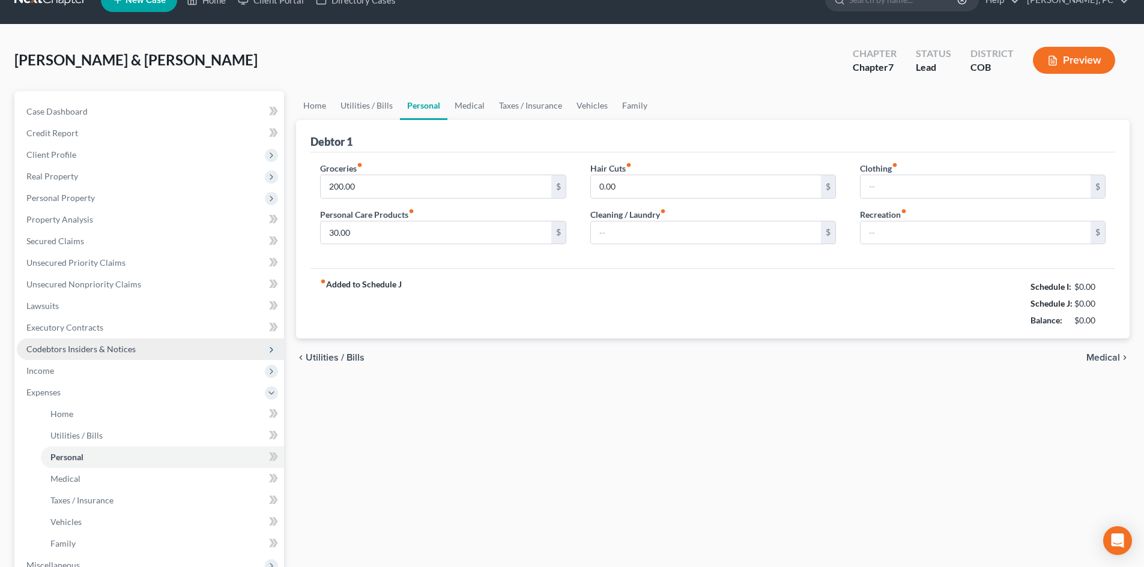
type input "25.00"
type input "0.00"
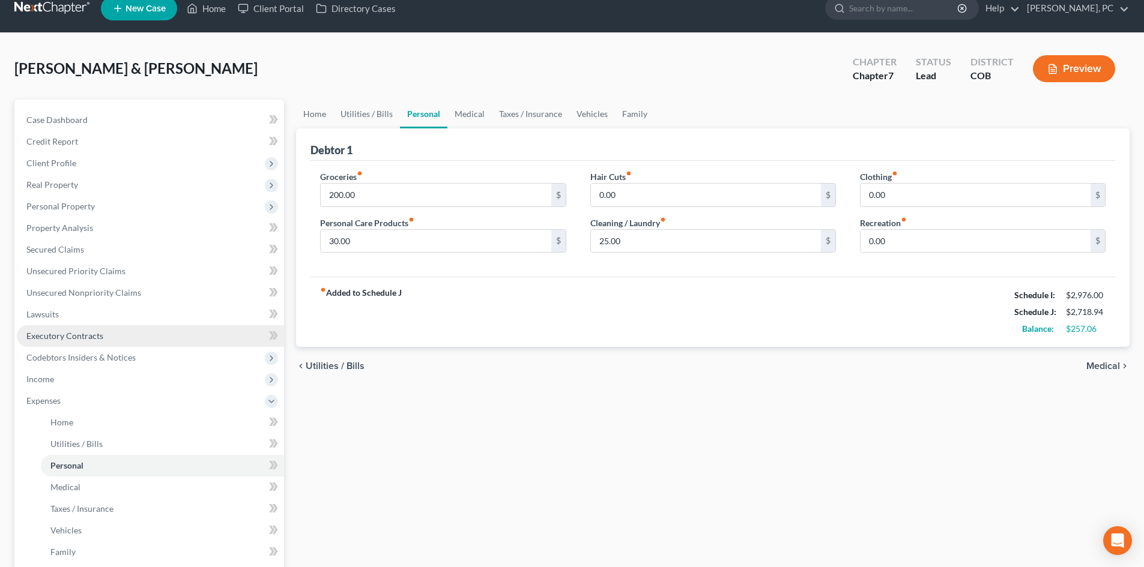
scroll to position [0, 0]
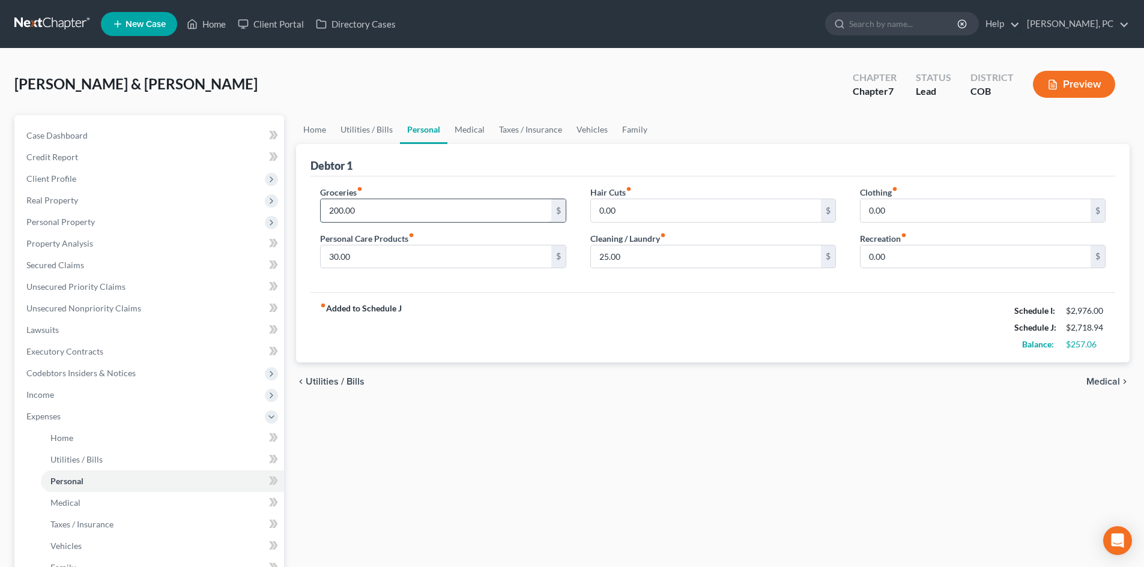
click at [362, 213] on input "200.00" at bounding box center [436, 210] width 230 height 23
type input "800"
click at [593, 328] on div "fiber_manual_record Added to Schedule J Schedule I: $2,976.00 Schedule J: $3,31…" at bounding box center [712, 327] width 805 height 70
click at [910, 216] on input "0.00" at bounding box center [975, 210] width 230 height 23
type input "50"
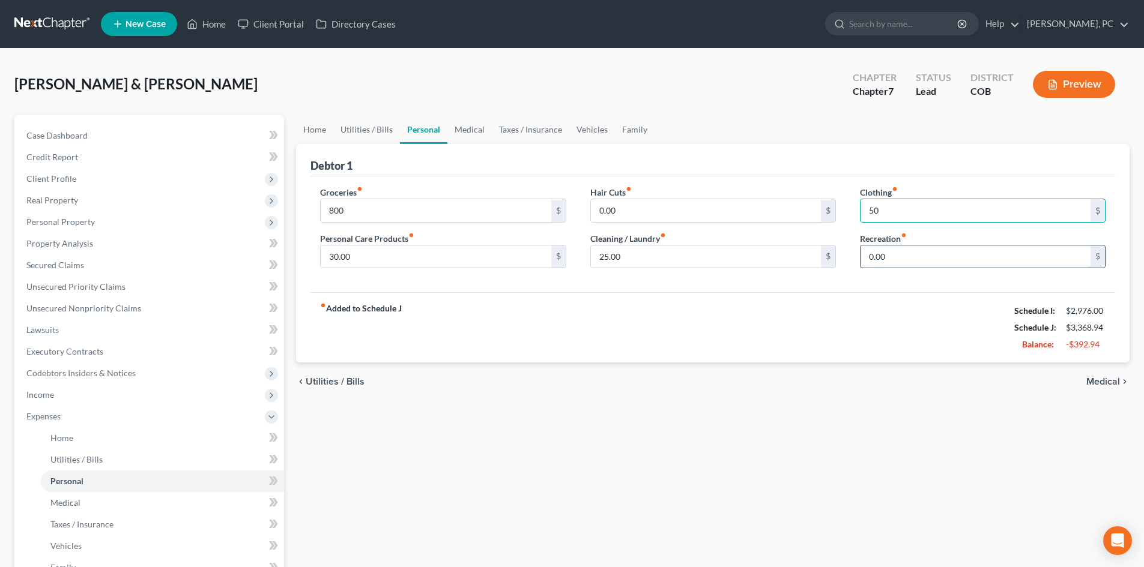
click at [889, 260] on input "0.00" at bounding box center [975, 257] width 230 height 23
type input "100"
click at [470, 130] on link "Medical" at bounding box center [469, 129] width 44 height 29
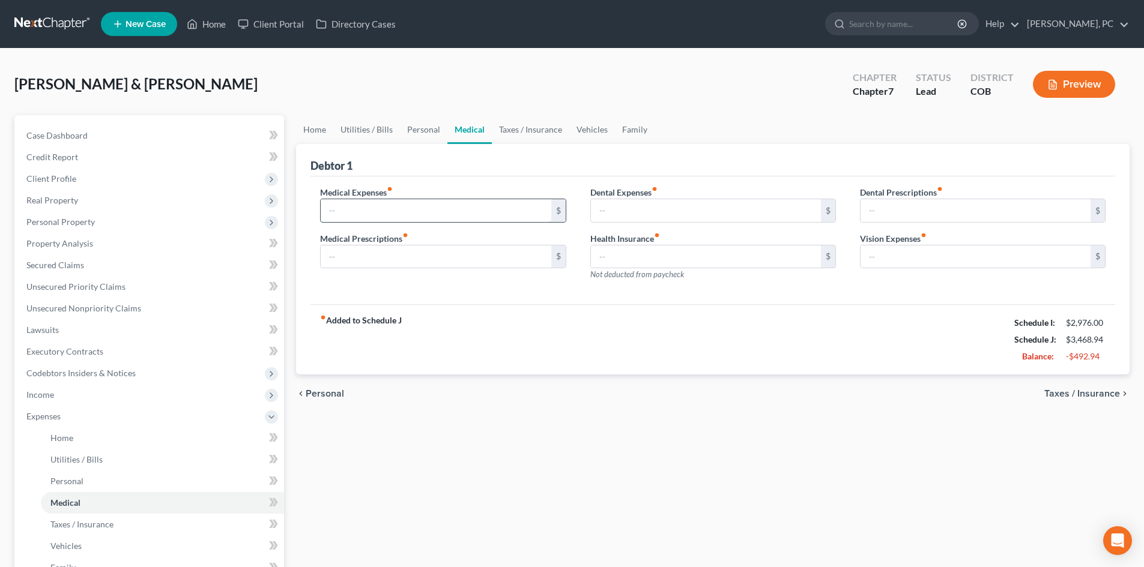
click at [371, 208] on input "text" at bounding box center [436, 210] width 230 height 23
type input "50"
click at [514, 173] on div "Debtor 1" at bounding box center [712, 160] width 805 height 32
click at [520, 133] on link "Taxes / Insurance" at bounding box center [530, 129] width 77 height 29
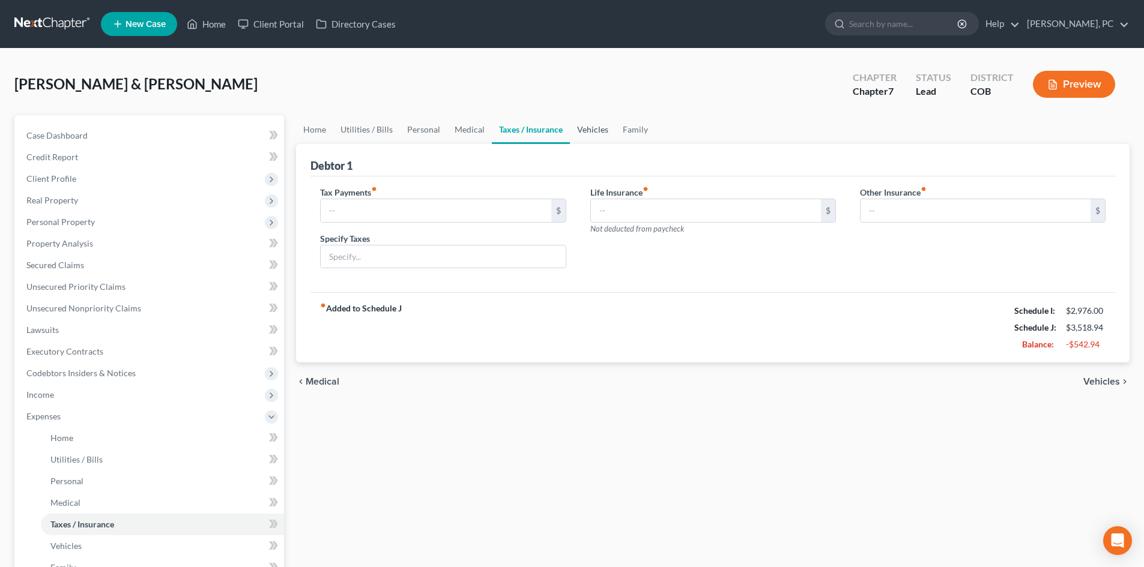
click at [579, 122] on link "Vehicles" at bounding box center [593, 129] width 46 height 29
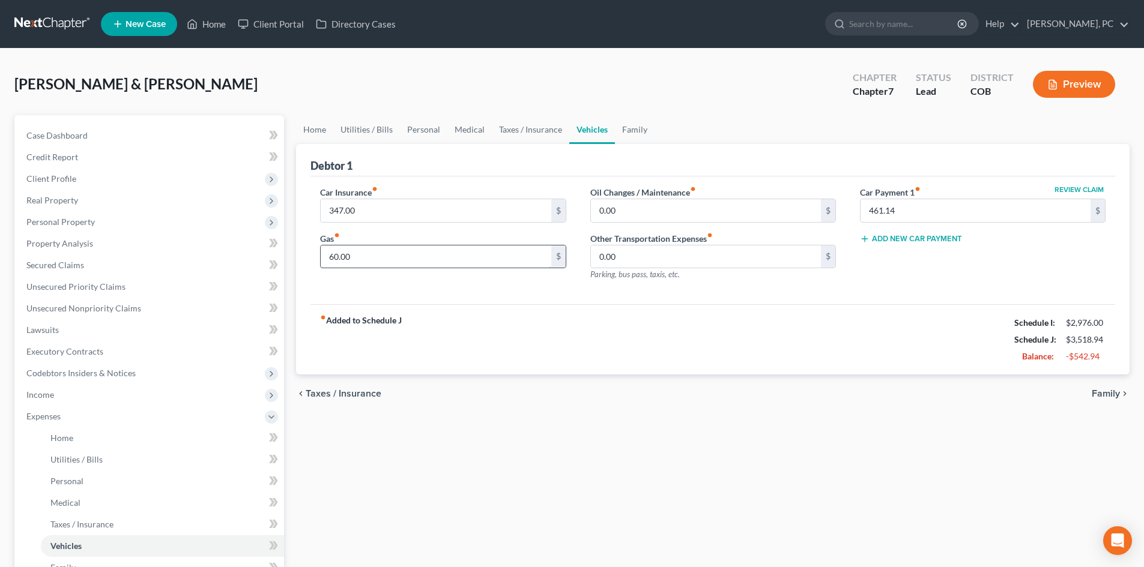
click at [361, 256] on input "60.00" at bounding box center [436, 257] width 230 height 23
type input "150"
click at [510, 309] on div "fiber_manual_record Added to Schedule J Schedule I: $2,976.00 Schedule J: $3,60…" at bounding box center [712, 339] width 805 height 70
click at [635, 128] on link "Family" at bounding box center [635, 129] width 40 height 29
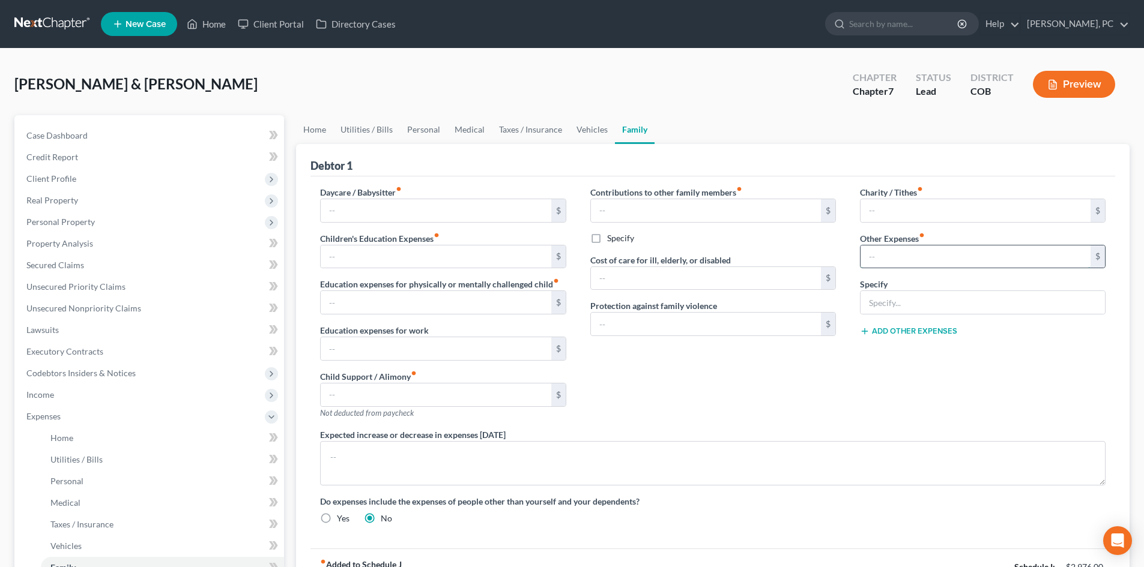
click at [881, 259] on input "text" at bounding box center [975, 257] width 230 height 23
type input "100"
click at [885, 301] on input "text" at bounding box center [982, 302] width 244 height 23
type input "Incidentals & Emergencies"
click at [814, 406] on div "Contributions to other family members fiber_manual_record $ Specify Cost of car…" at bounding box center [713, 307] width 270 height 243
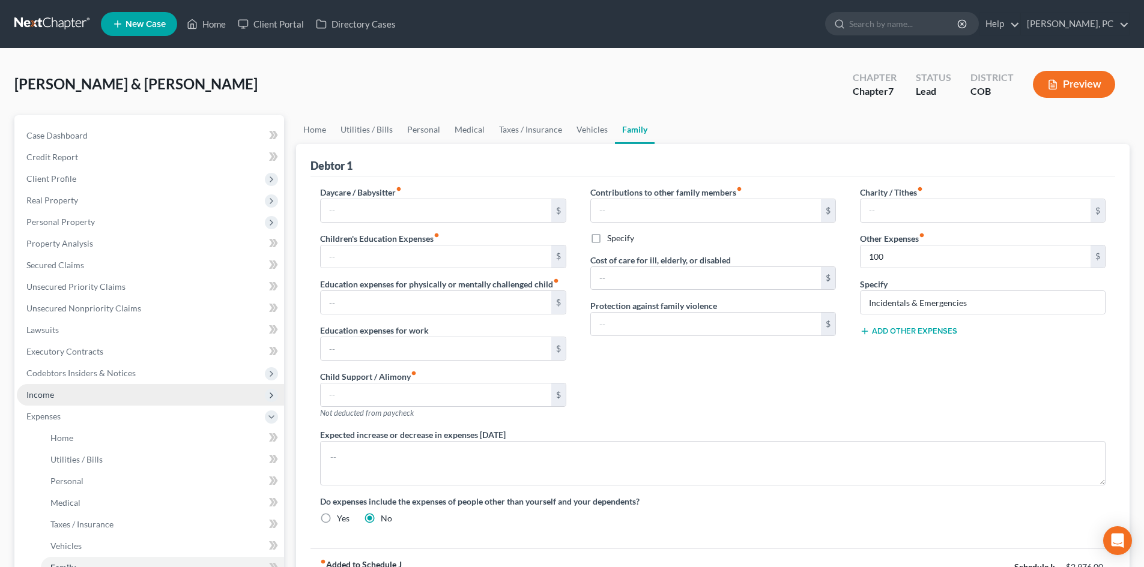
click at [38, 394] on span "Income" at bounding box center [40, 395] width 28 height 10
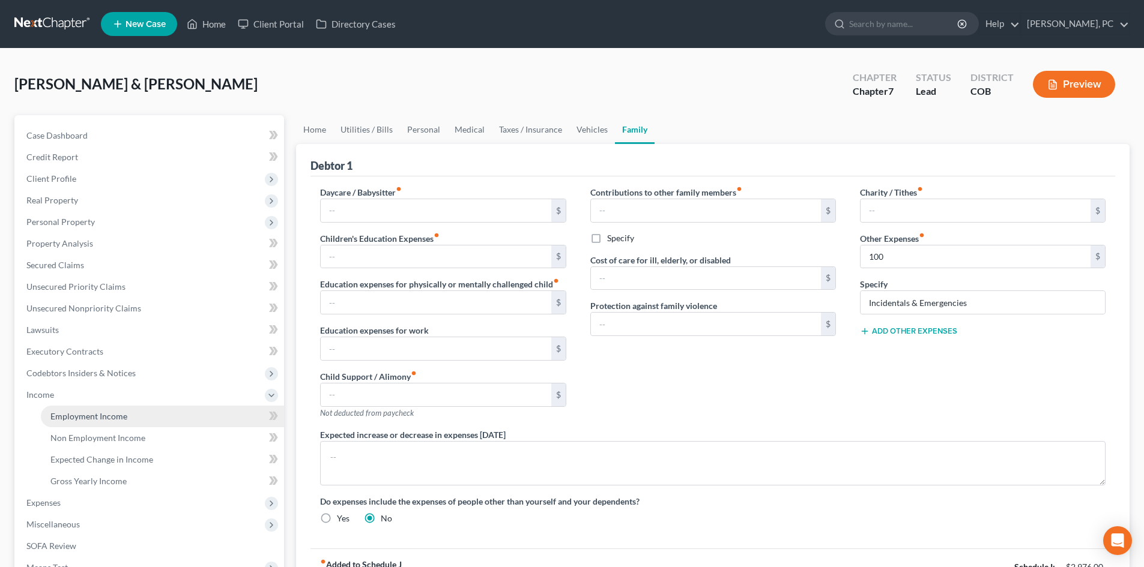
click at [105, 410] on link "Employment Income" at bounding box center [162, 417] width 243 height 22
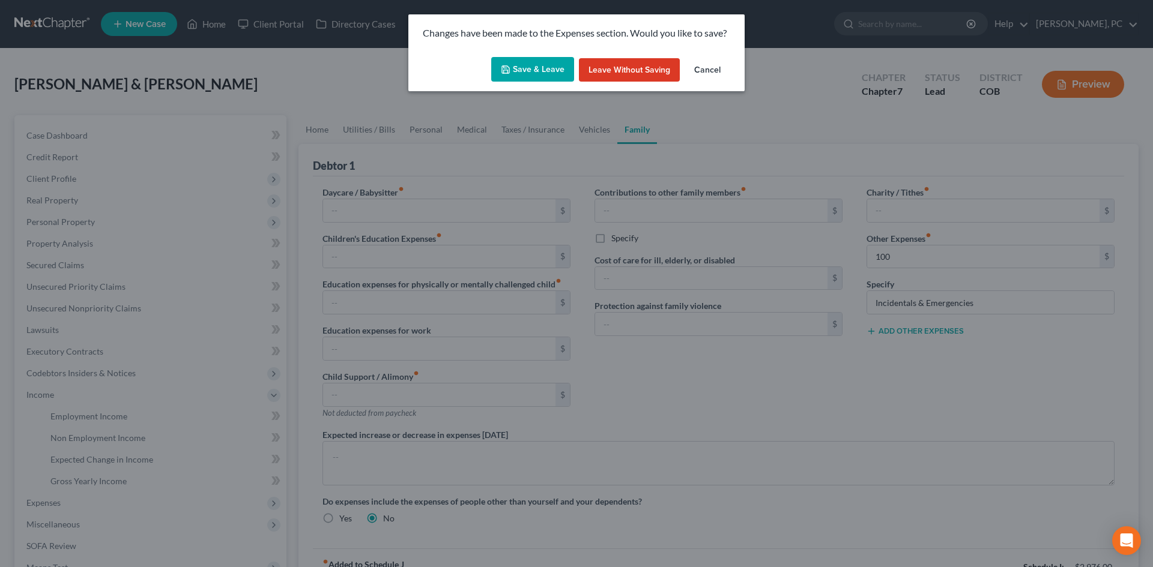
click at [546, 71] on button "Save & Leave" at bounding box center [532, 69] width 83 height 25
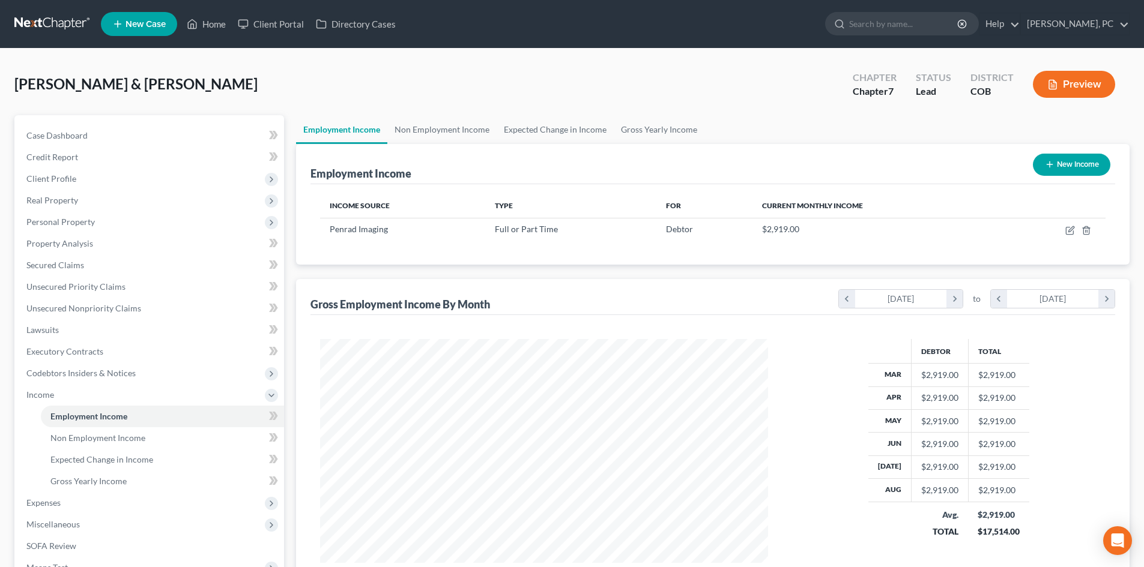
click at [1052, 85] on line "button" at bounding box center [1053, 85] width 4 height 0
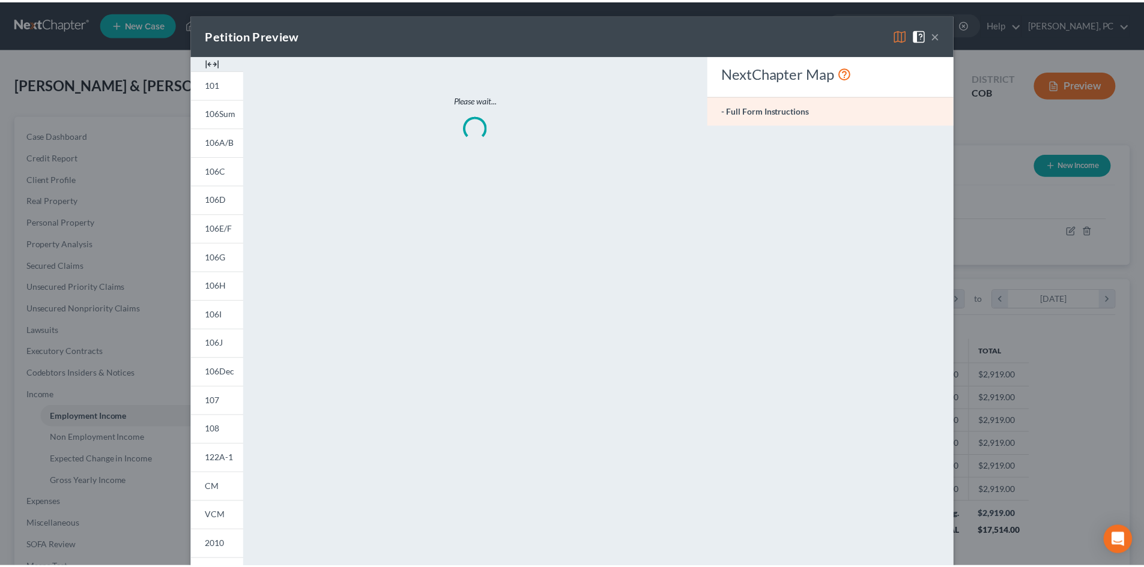
scroll to position [226, 476]
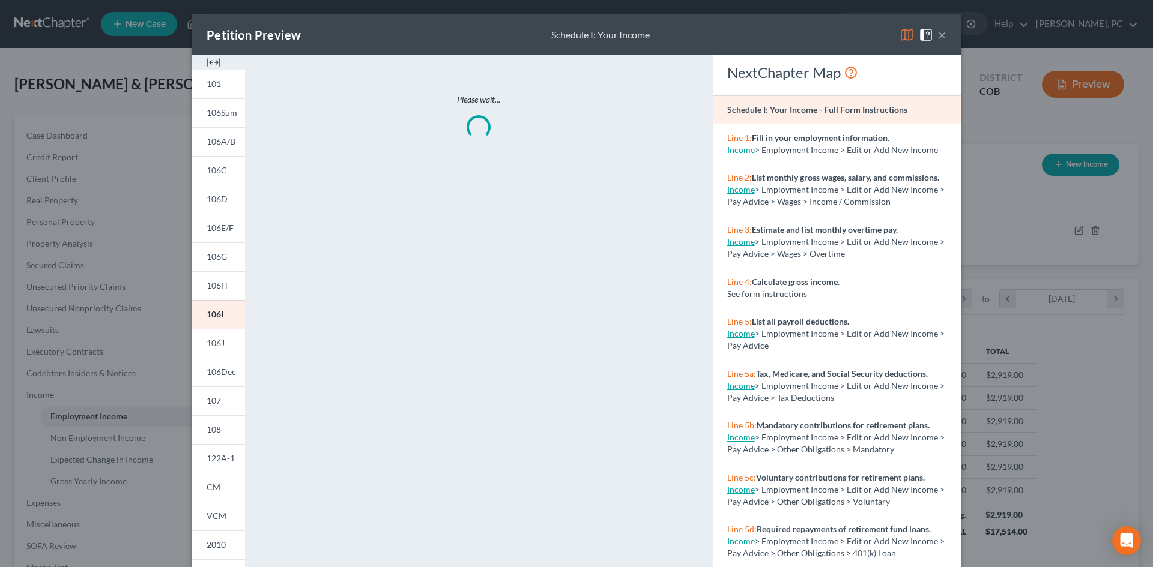
click at [213, 61] on img at bounding box center [214, 62] width 14 height 14
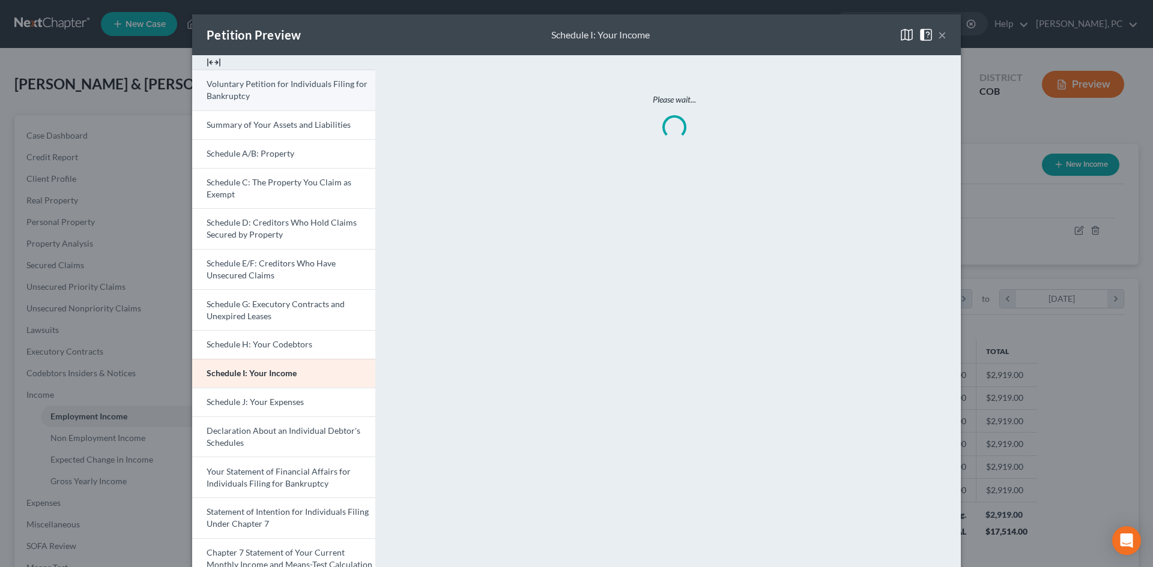
click at [243, 92] on span "Voluntary Petition for Individuals Filing for Bankruptcy" at bounding box center [287, 90] width 161 height 22
click at [255, 91] on link "Voluntary Petition for Individuals Filing for Bankruptcy" at bounding box center [283, 90] width 183 height 41
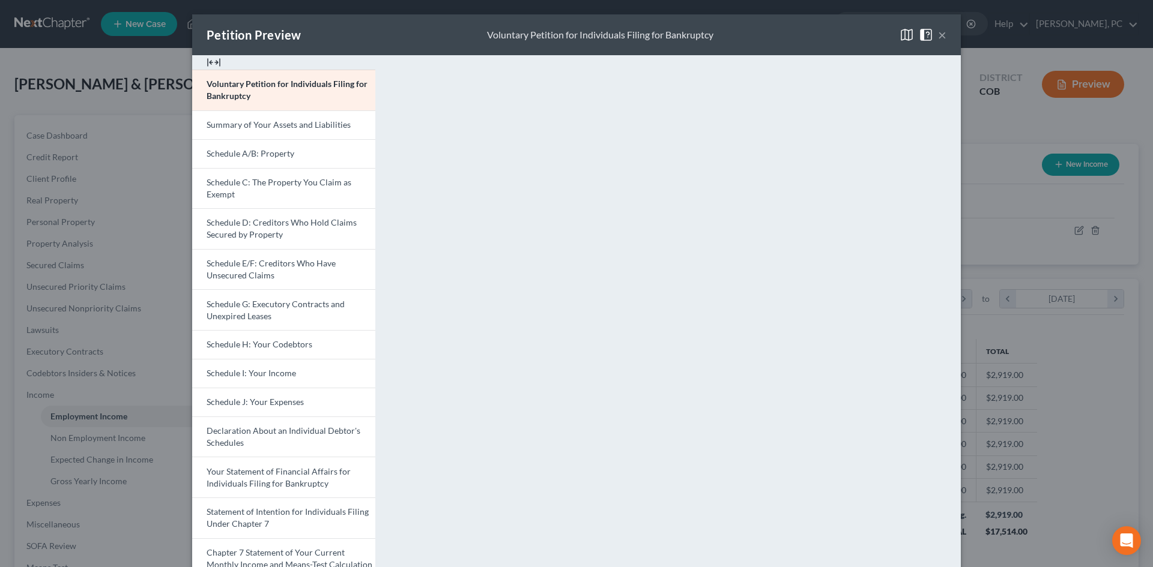
click at [938, 38] on button "×" at bounding box center [942, 35] width 8 height 14
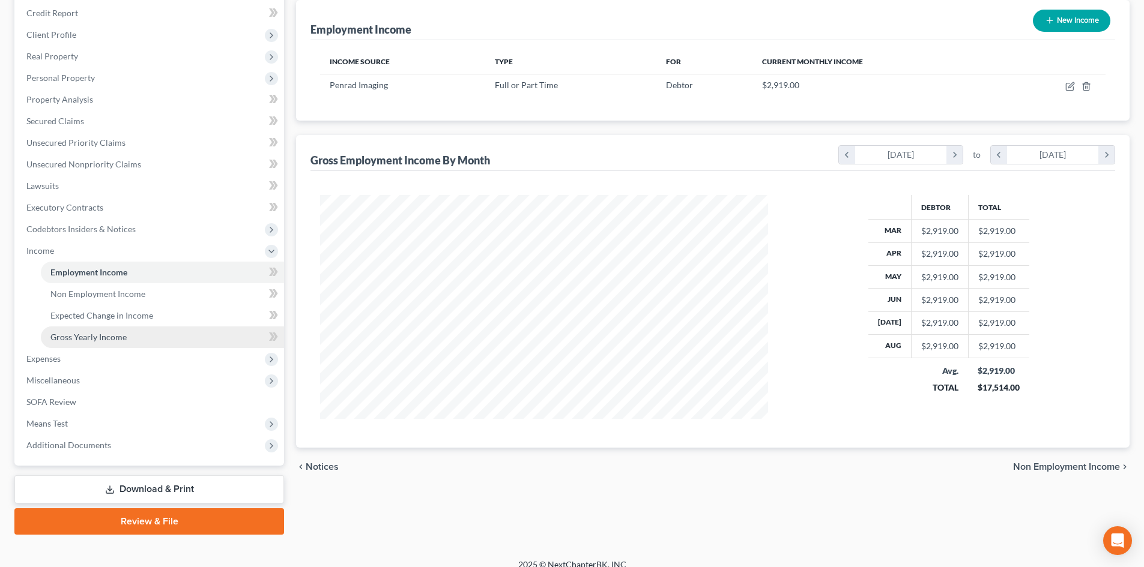
scroll to position [157, 0]
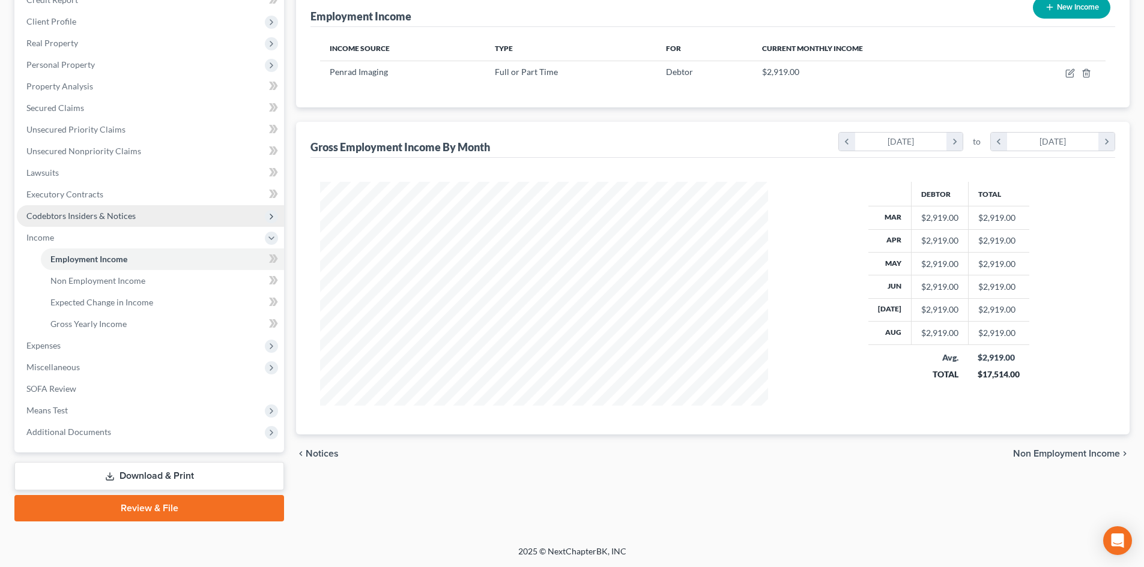
click at [71, 212] on span "Codebtors Insiders & Notices" at bounding box center [80, 216] width 109 height 10
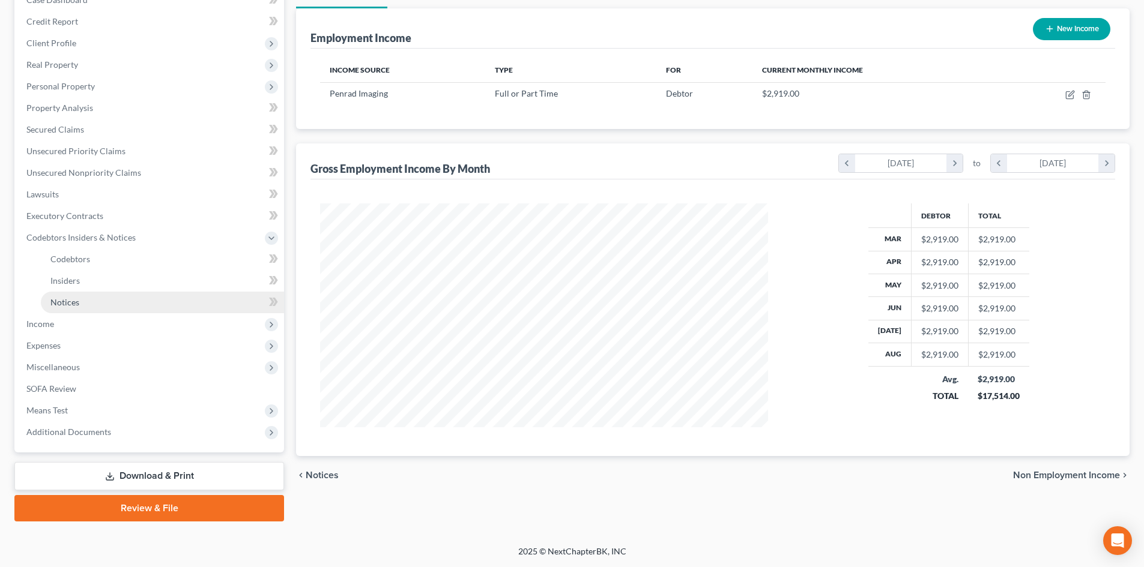
click at [69, 304] on span "Notices" at bounding box center [64, 302] width 29 height 10
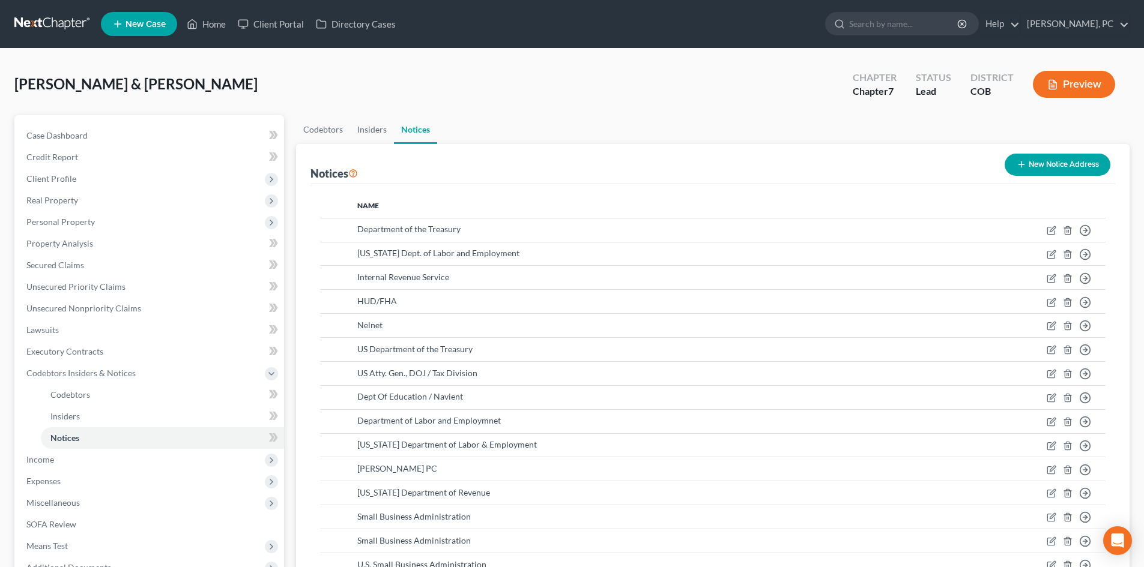
click at [1046, 169] on button "New Notice Address" at bounding box center [1057, 165] width 106 height 22
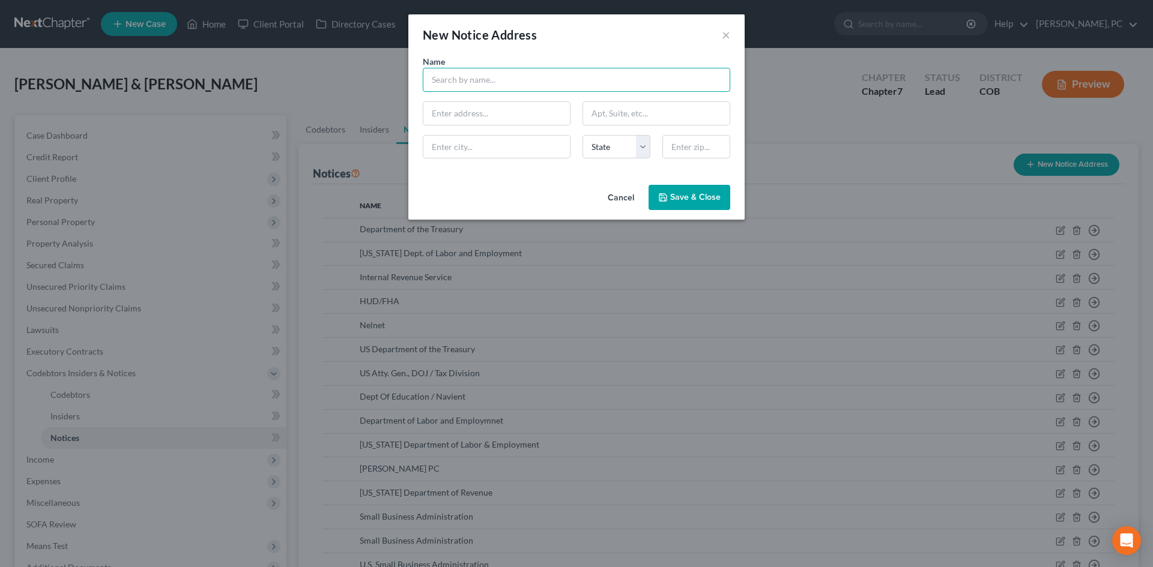
click at [504, 81] on input "text" at bounding box center [576, 80] width 307 height 24
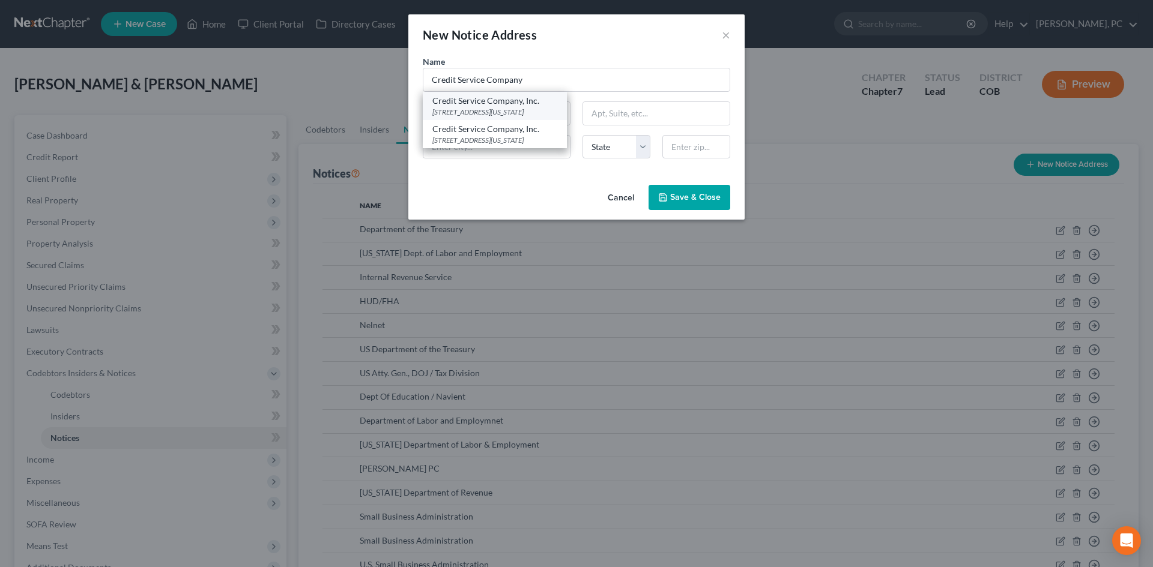
click at [512, 107] on div "PO Box 1120, Colorado Springs, CO 80901-1120" at bounding box center [494, 112] width 125 height 10
click at [688, 201] on span "Save & Close" at bounding box center [695, 197] width 50 height 10
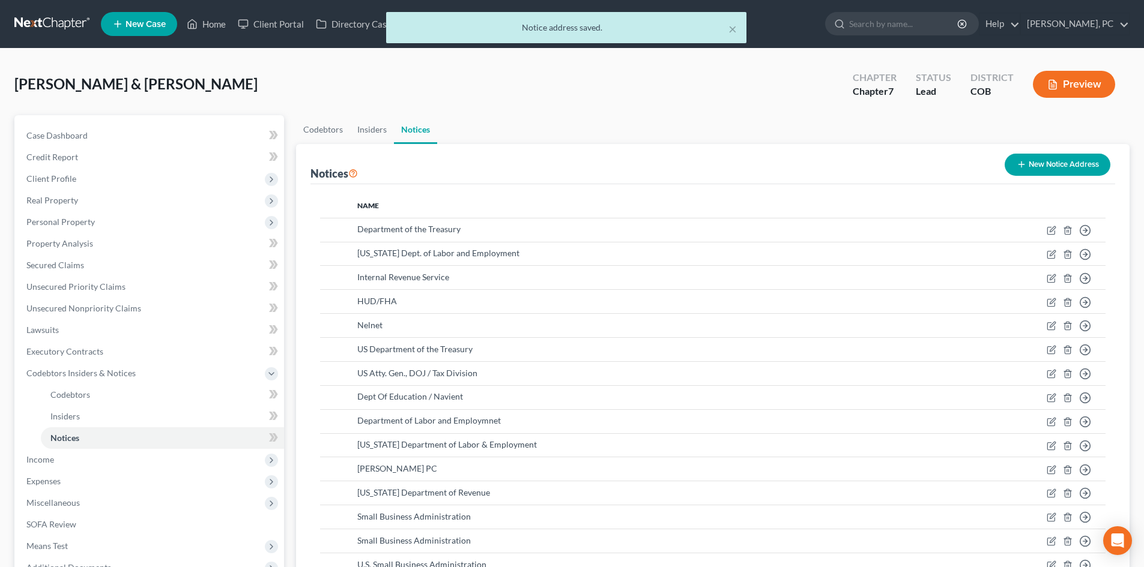
click at [1026, 172] on button "New Notice Address" at bounding box center [1057, 165] width 106 height 22
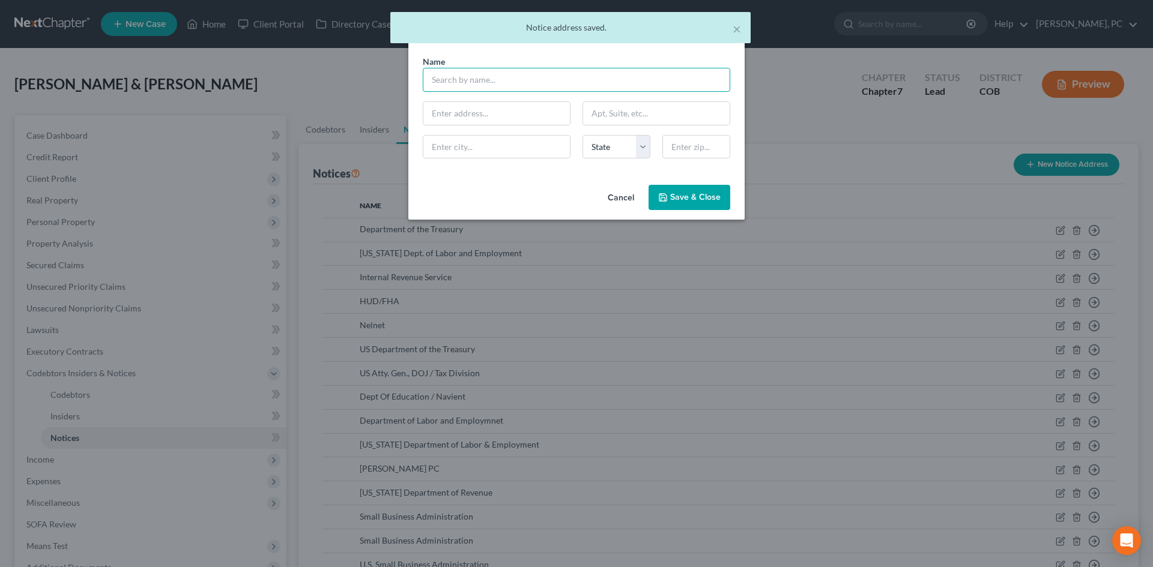
click at [459, 83] on input "text" at bounding box center [576, 80] width 307 height 24
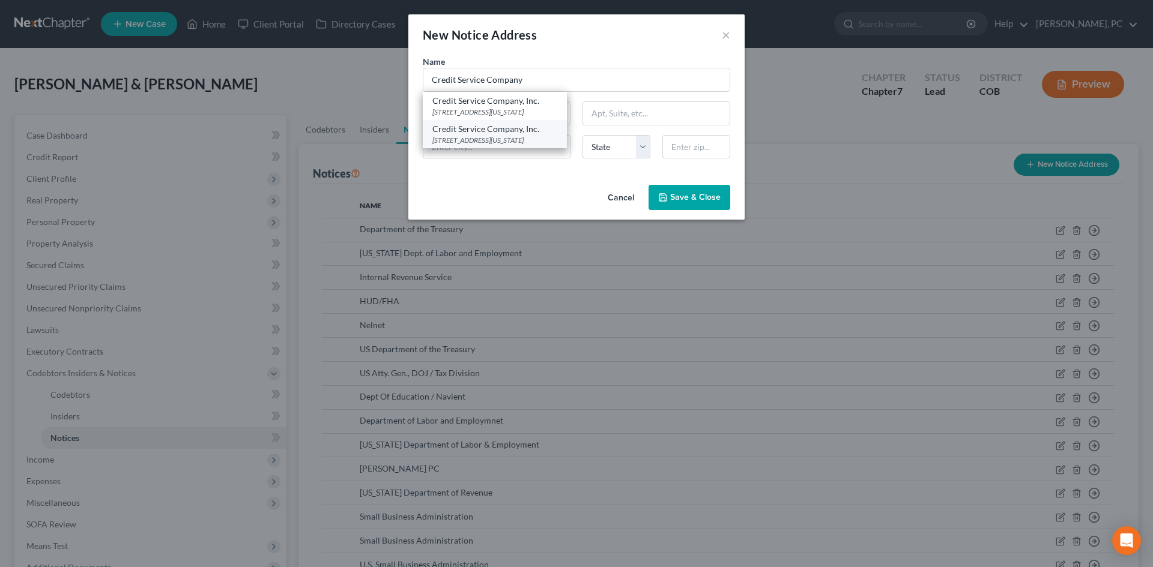
click at [470, 130] on div "Credit Service Company, Inc." at bounding box center [494, 129] width 125 height 12
click at [673, 194] on span "Save & Close" at bounding box center [695, 197] width 50 height 10
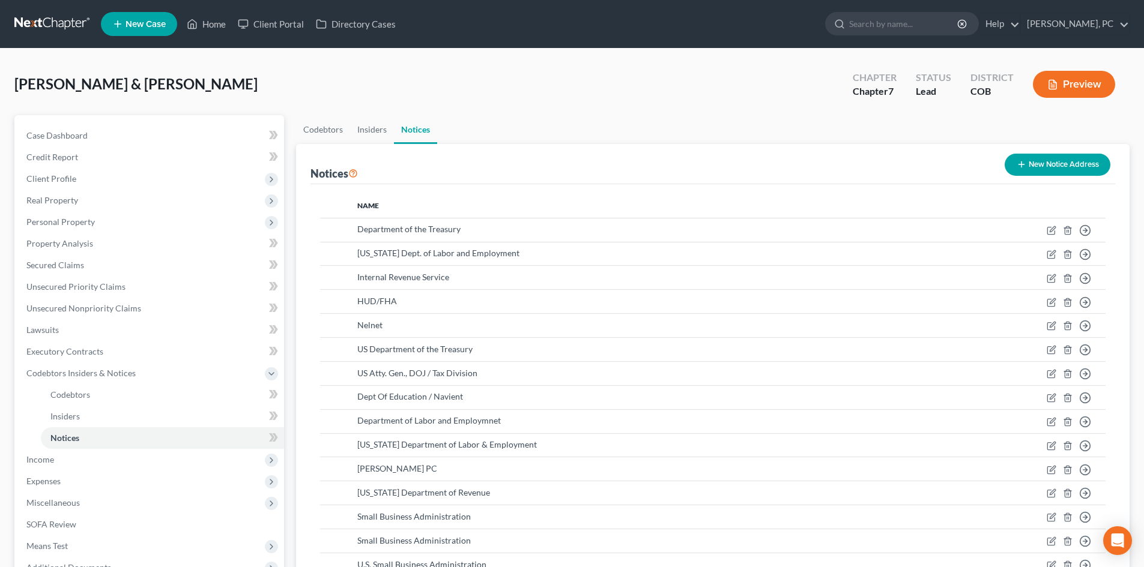
click at [1052, 168] on button "New Notice Address" at bounding box center [1057, 165] width 106 height 22
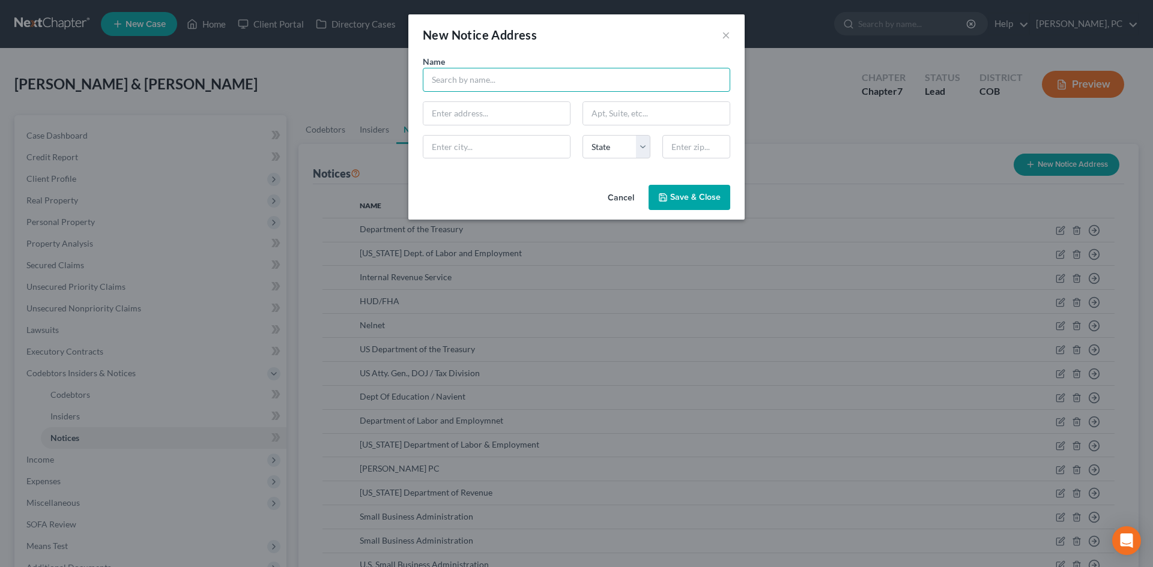
click at [472, 70] on input "text" at bounding box center [576, 80] width 307 height 24
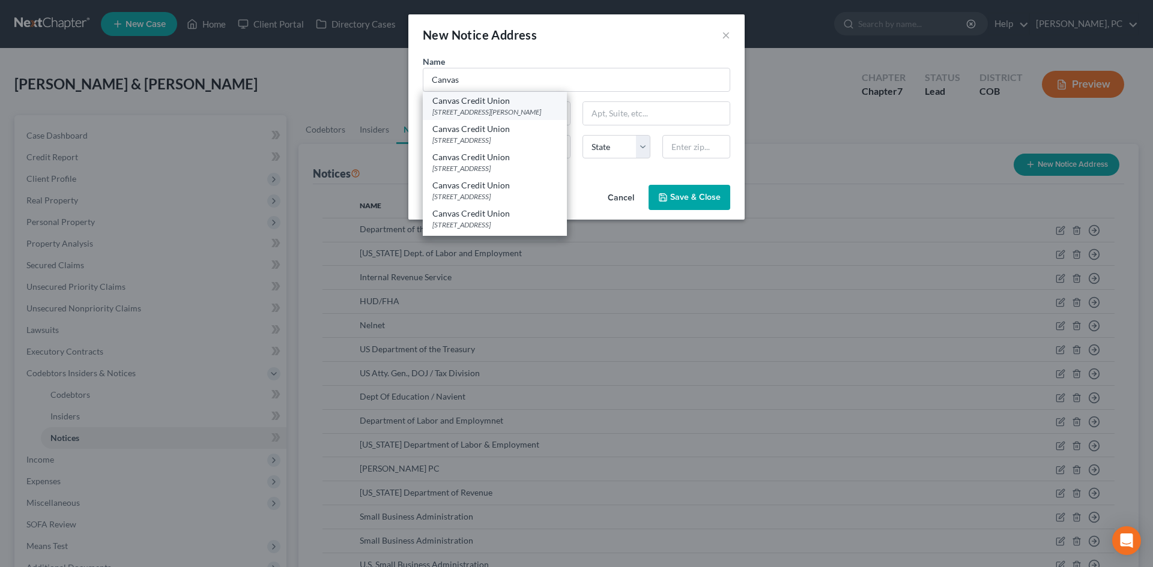
click at [485, 110] on div "9990 Park Meadows Drive, Littleton, CO 80124" at bounding box center [494, 112] width 125 height 10
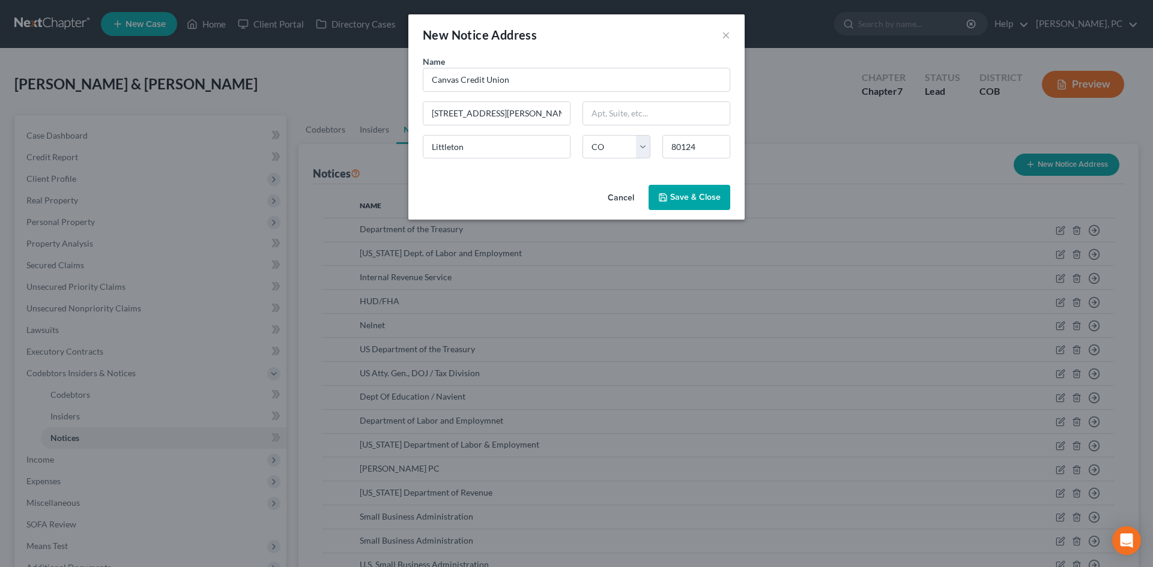
click at [689, 197] on span "Save & Close" at bounding box center [695, 197] width 50 height 10
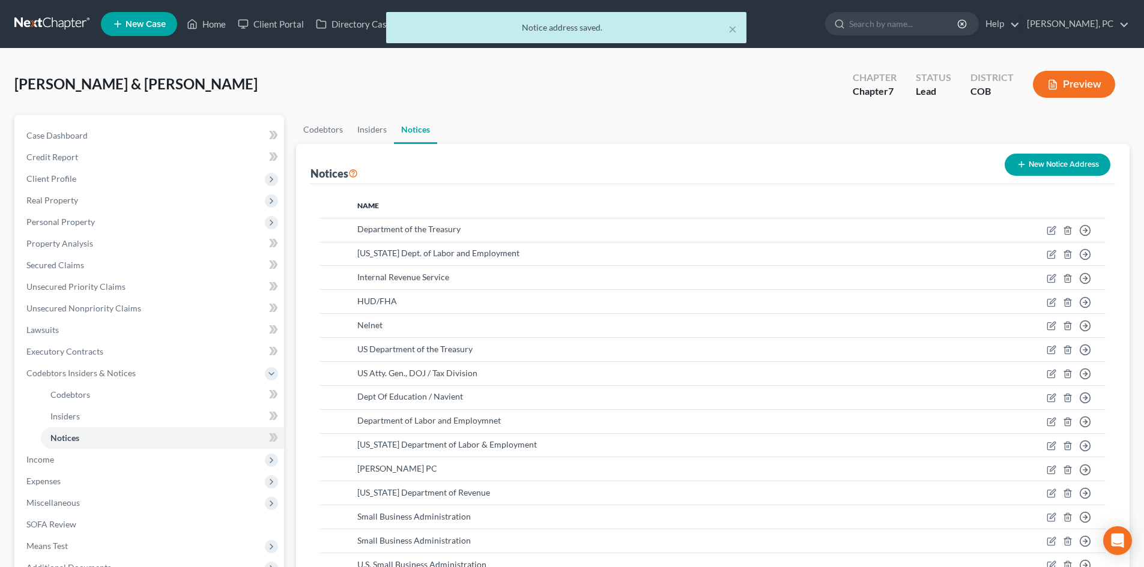
click at [1073, 162] on button "New Notice Address" at bounding box center [1057, 165] width 106 height 22
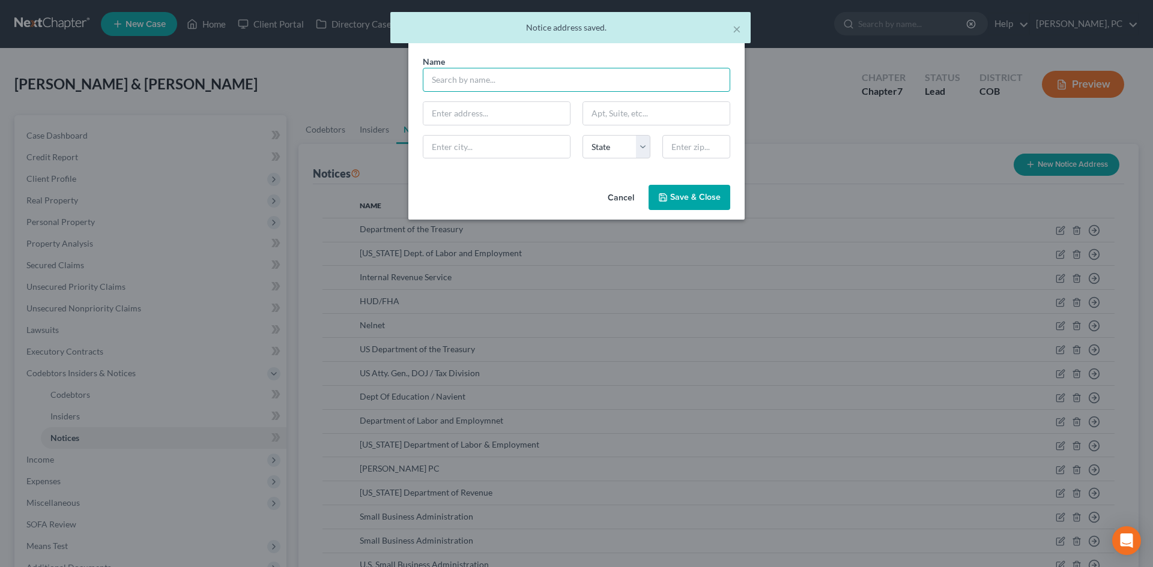
click at [477, 82] on input "text" at bounding box center [576, 80] width 307 height 24
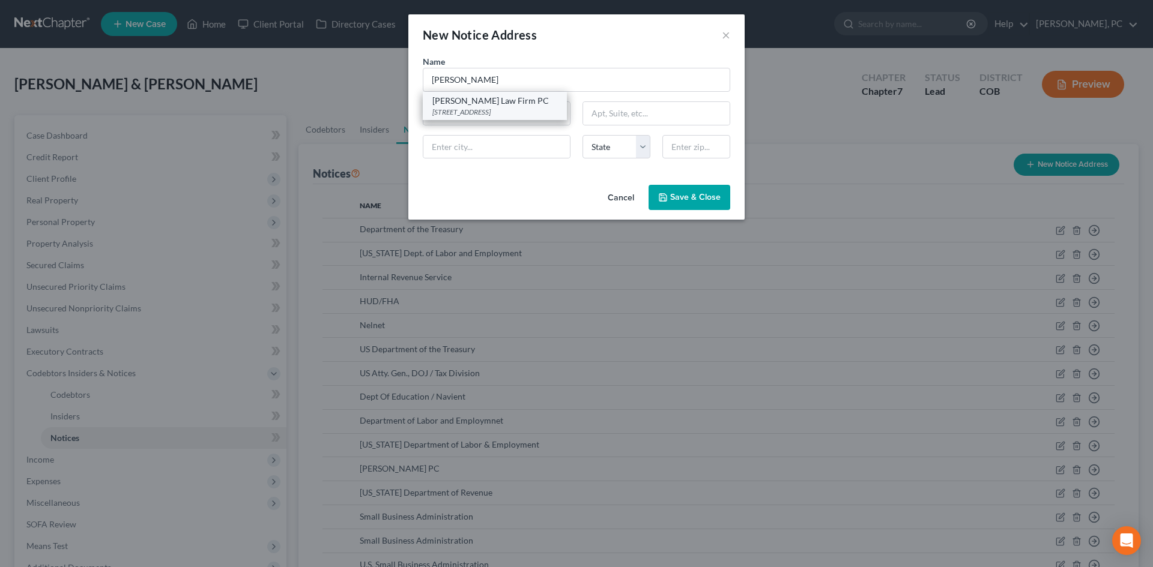
click at [477, 99] on div "Francy Law Firm PC" at bounding box center [494, 101] width 125 height 12
click at [675, 201] on span "Save & Close" at bounding box center [695, 197] width 50 height 10
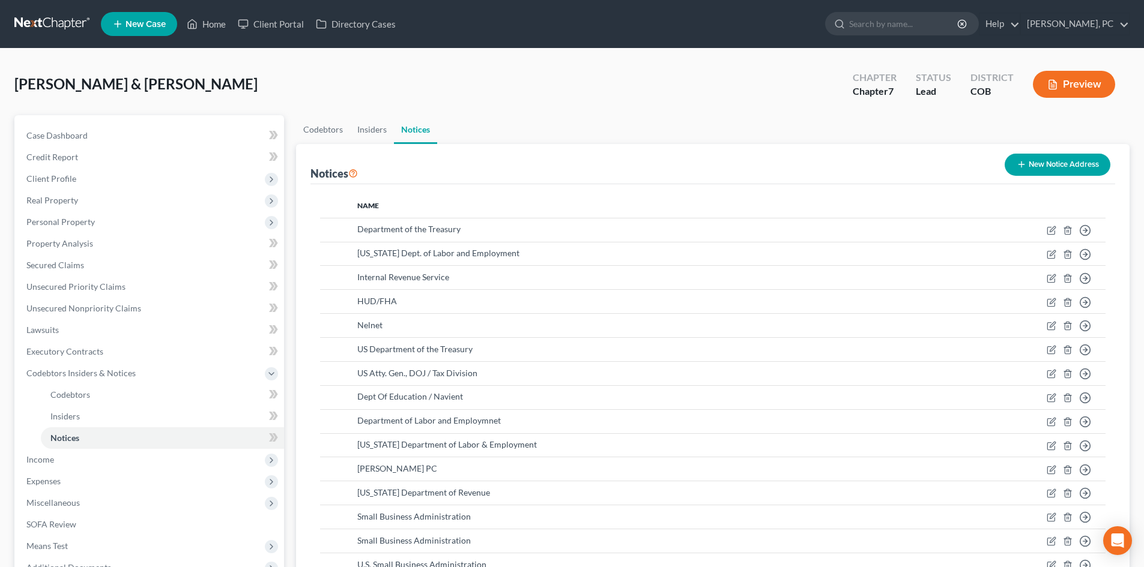
click at [1069, 82] on button "Preview" at bounding box center [1074, 84] width 82 height 27
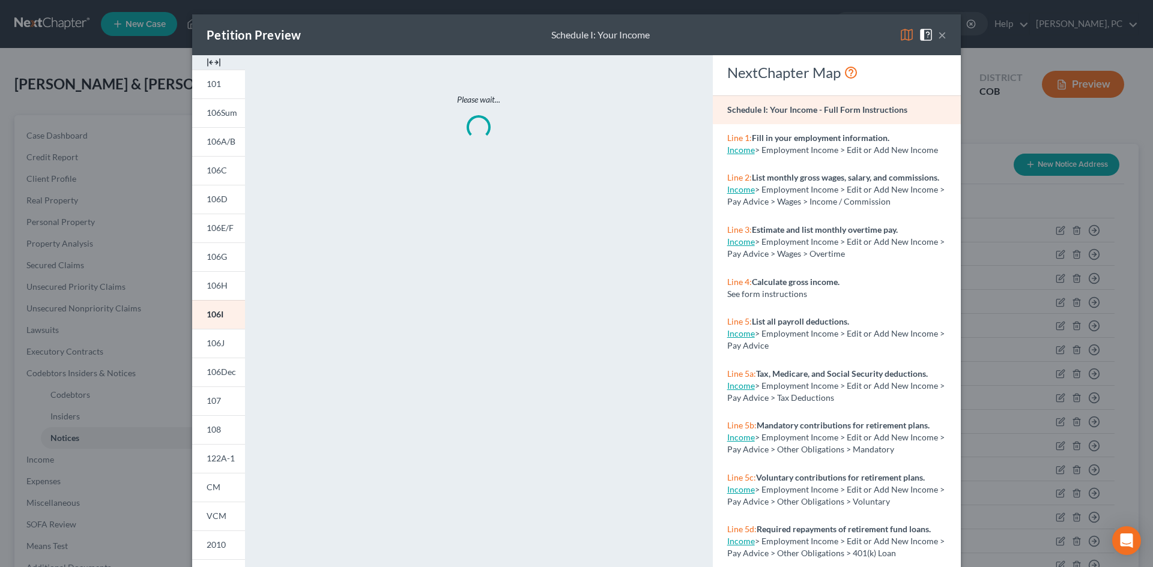
drag, startPoint x: 211, startPoint y: 61, endPoint x: 402, endPoint y: 191, distance: 231.6
click at [211, 61] on img at bounding box center [214, 62] width 14 height 14
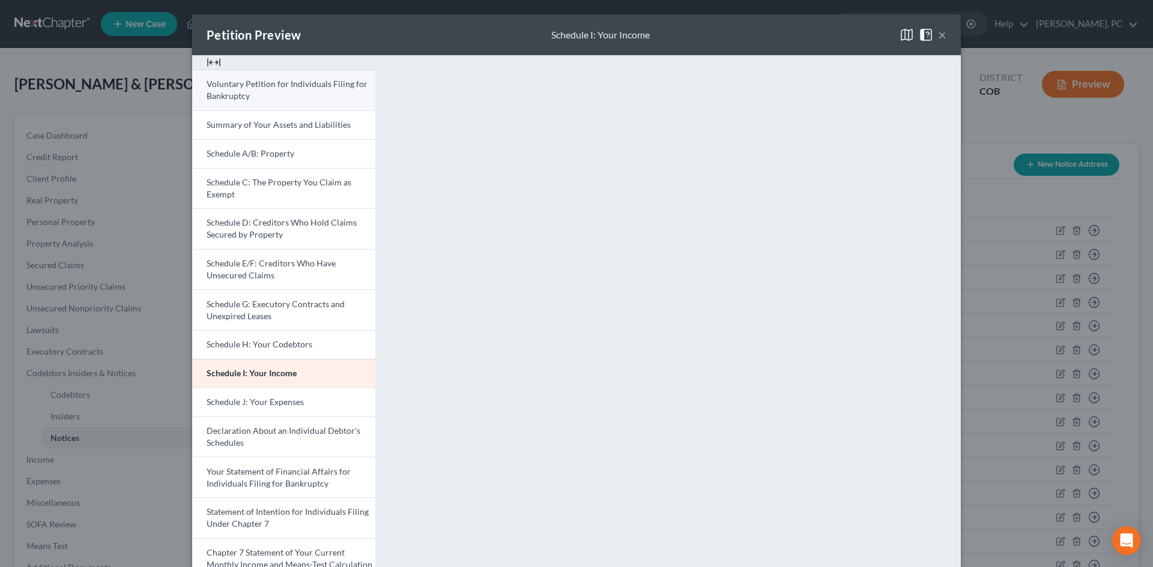
click at [287, 103] on link "Voluntary Petition for Individuals Filing for Bankruptcy" at bounding box center [283, 90] width 183 height 41
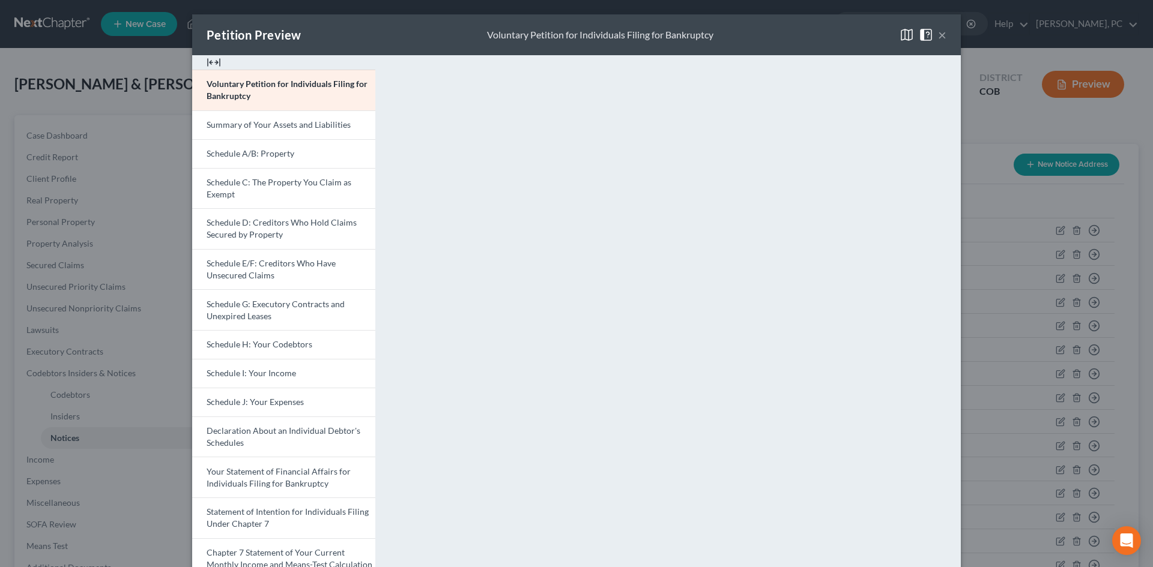
drag, startPoint x: 264, startPoint y: 148, endPoint x: 569, endPoint y: 236, distance: 317.3
click at [264, 148] on span "Schedule A/B: Property" at bounding box center [251, 153] width 88 height 10
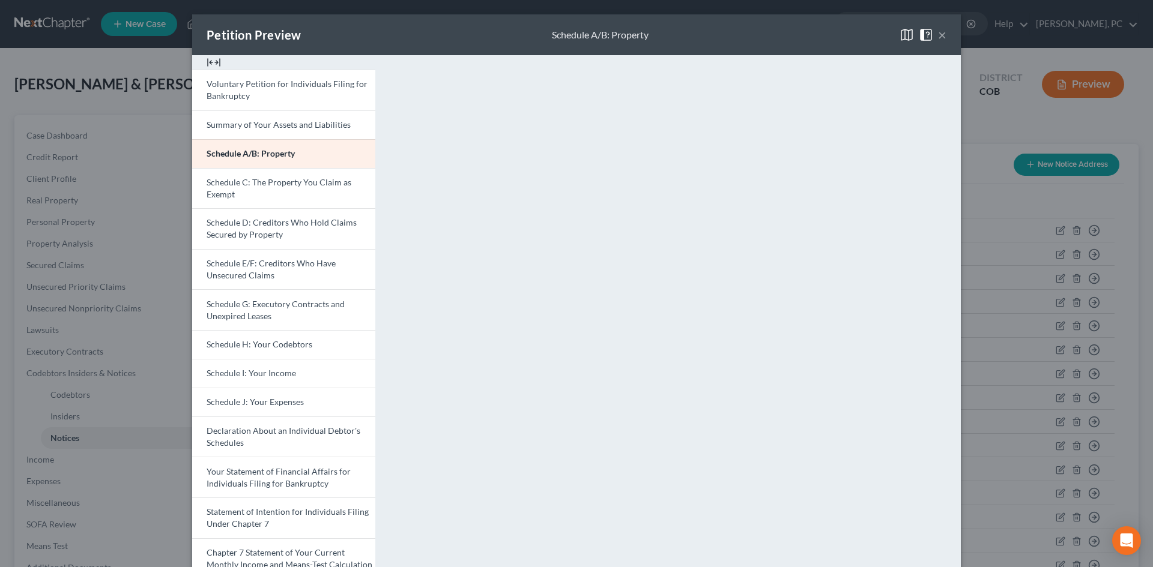
drag, startPoint x: 249, startPoint y: 230, endPoint x: 390, endPoint y: 264, distance: 144.5
click at [250, 230] on span "Schedule D: Creditors Who Hold Claims Secured by Property" at bounding box center [282, 228] width 150 height 22
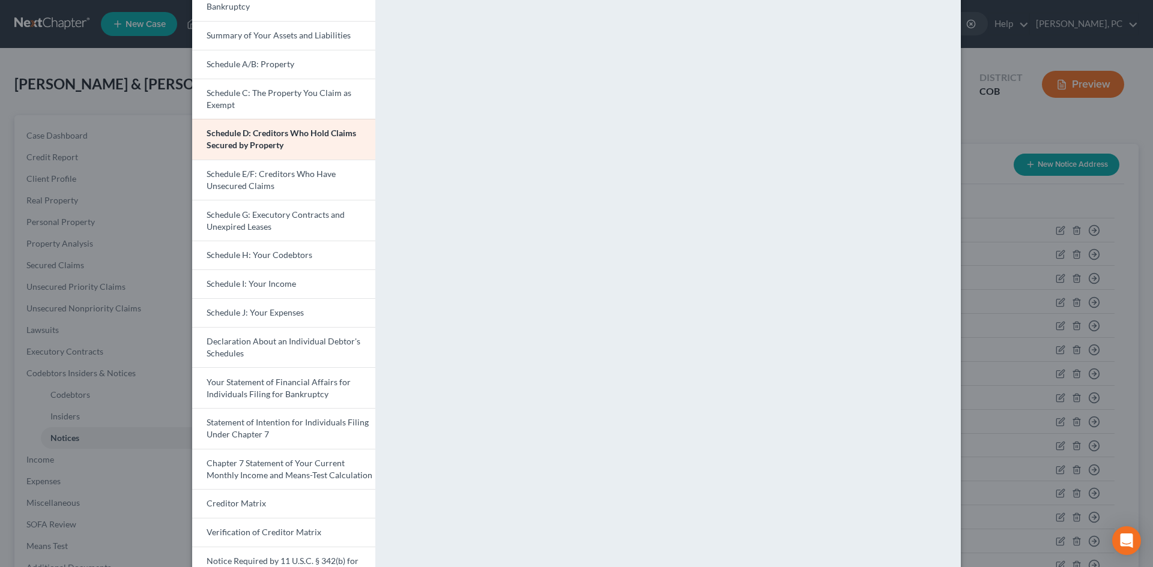
scroll to position [120, 0]
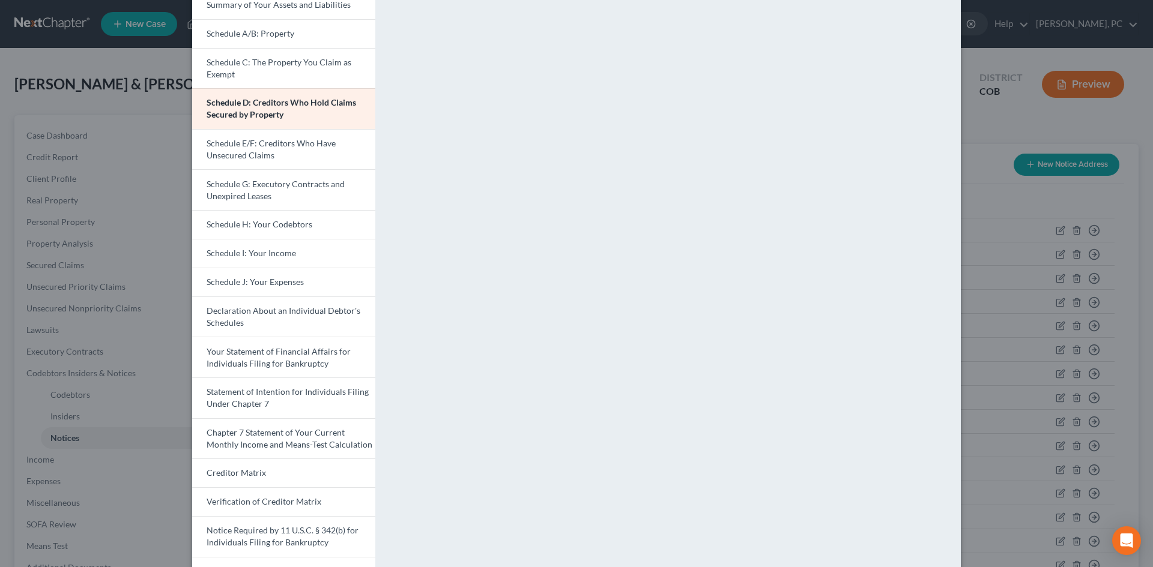
drag, startPoint x: 269, startPoint y: 156, endPoint x: 539, endPoint y: 232, distance: 280.6
click at [269, 156] on link "Schedule E/F: Creditors Who Have Unsecured Claims" at bounding box center [283, 149] width 183 height 41
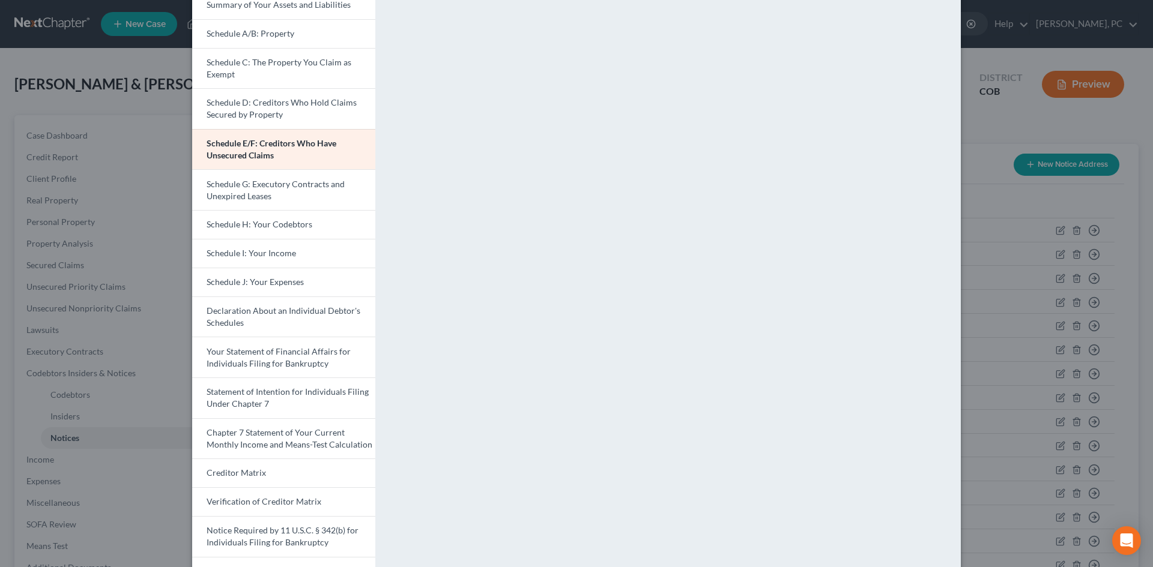
click at [286, 189] on span "Schedule G: Executory Contracts and Unexpired Leases" at bounding box center [276, 190] width 138 height 22
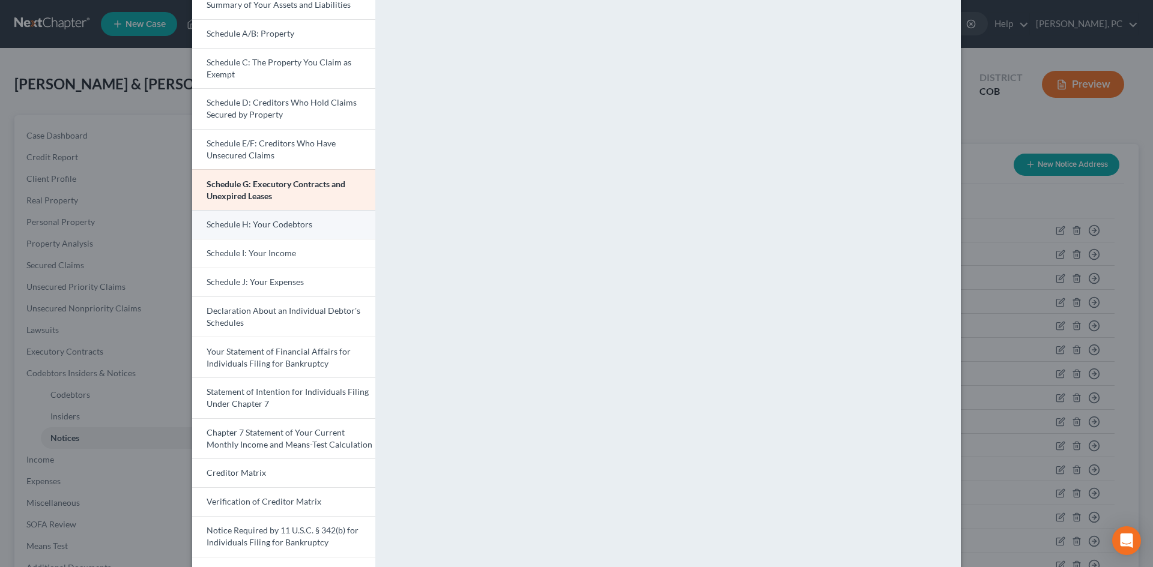
click at [276, 221] on span "Schedule H: Your Codebtors" at bounding box center [260, 224] width 106 height 10
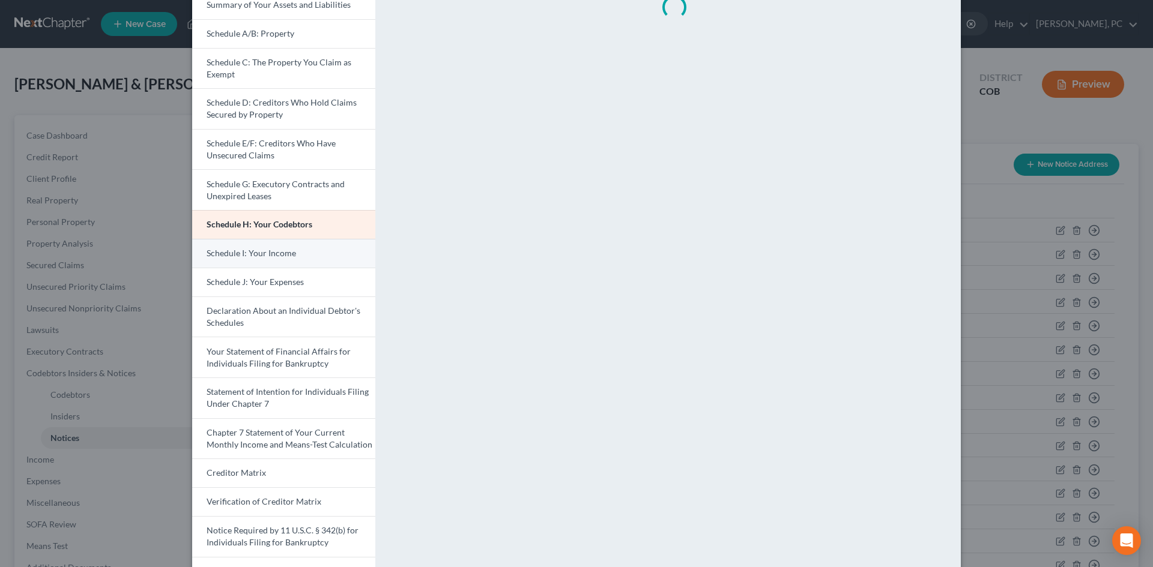
click at [252, 253] on span "Schedule I: Your Income" at bounding box center [251, 253] width 89 height 10
click at [256, 253] on span "Schedule I: Your Income" at bounding box center [252, 253] width 90 height 10
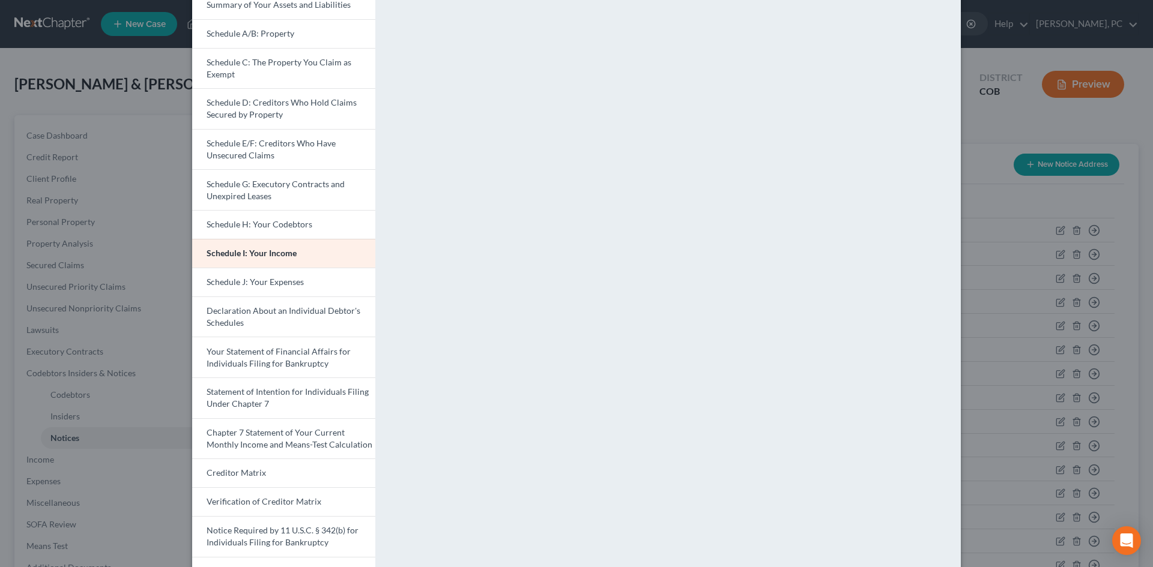
drag, startPoint x: 277, startPoint y: 283, endPoint x: 382, endPoint y: 294, distance: 106.2
click at [277, 283] on span "Schedule J: Your Expenses" at bounding box center [255, 282] width 97 height 10
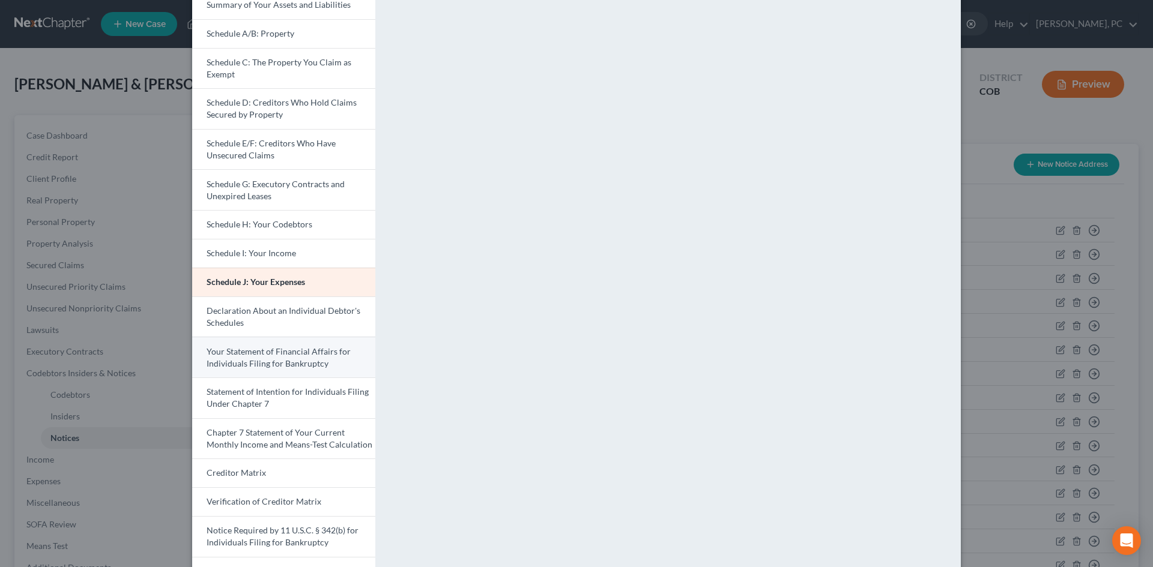
click at [277, 353] on span "Your Statement of Financial Affairs for Individuals Filing for Bankruptcy" at bounding box center [279, 357] width 144 height 22
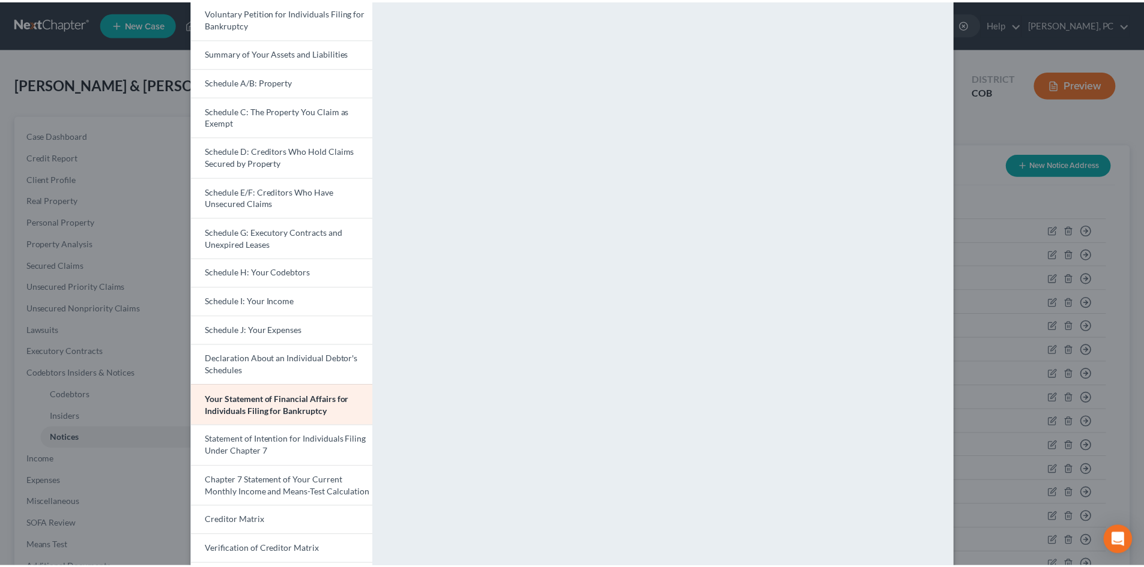
scroll to position [0, 0]
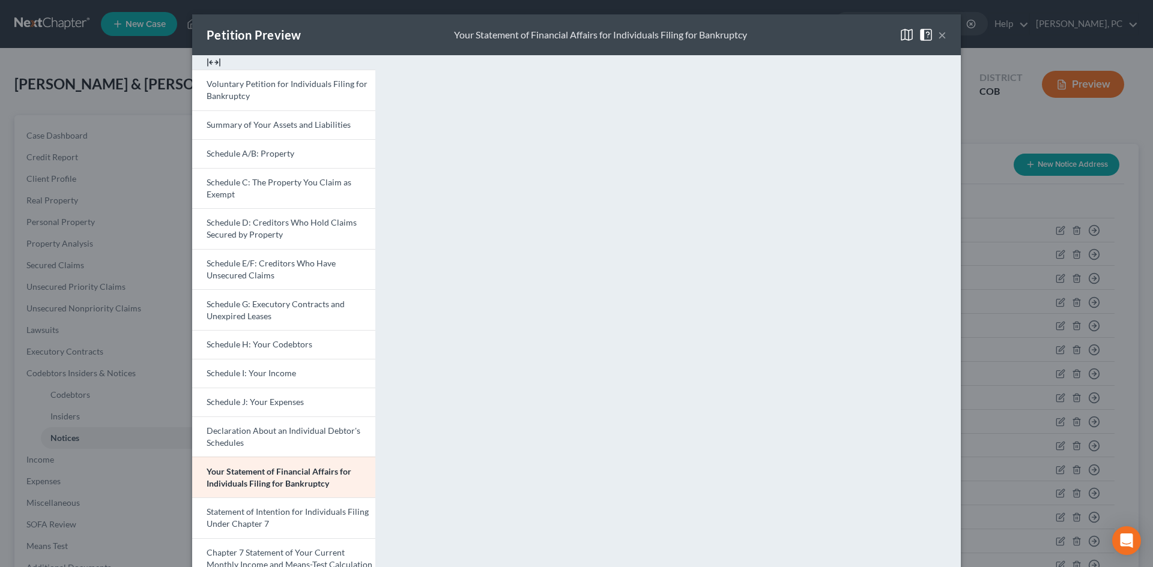
click at [940, 33] on button "×" at bounding box center [942, 35] width 8 height 14
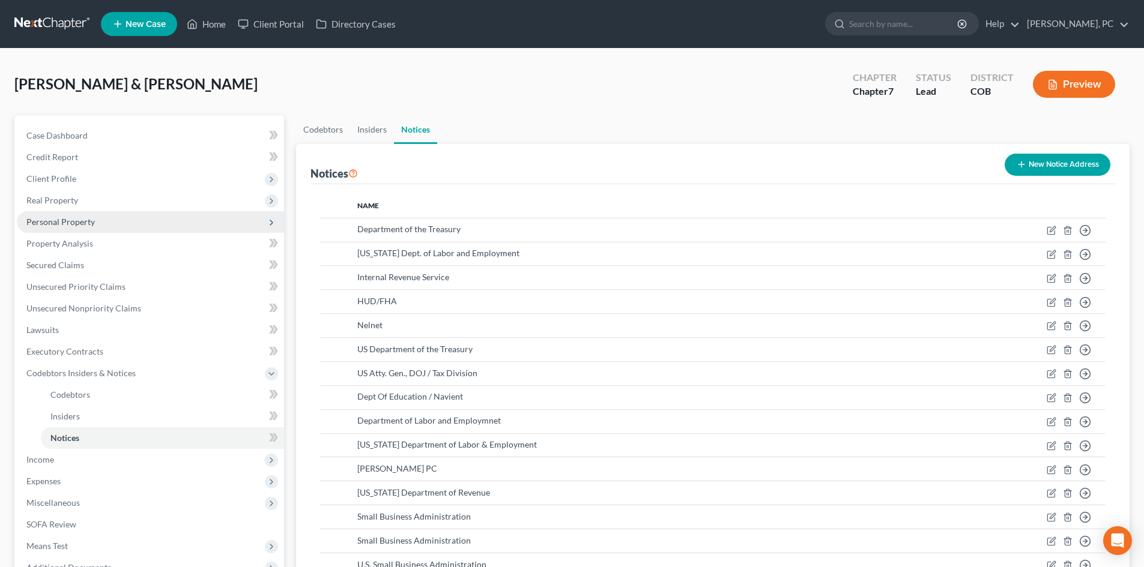
click at [70, 220] on span "Personal Property" at bounding box center [60, 222] width 68 height 10
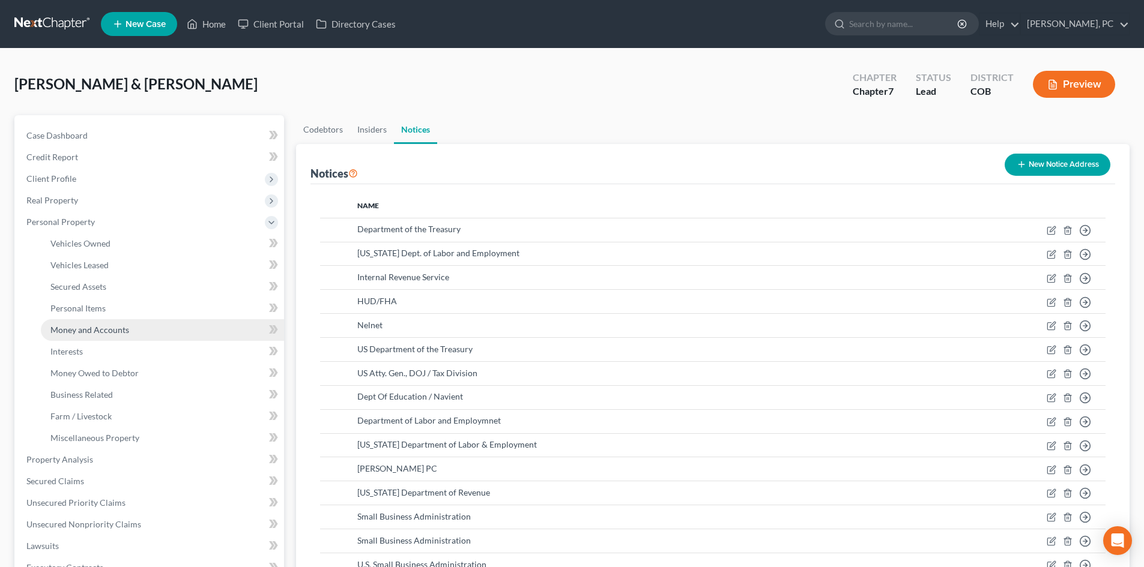
click at [83, 328] on span "Money and Accounts" at bounding box center [89, 330] width 79 height 10
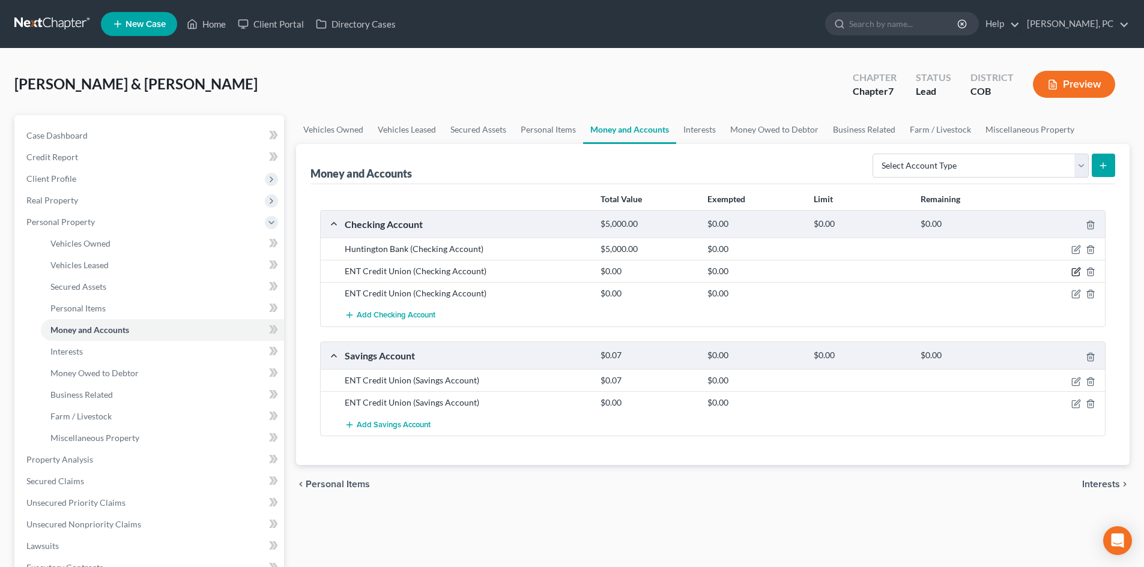
click at [1076, 273] on icon "button" at bounding box center [1076, 270] width 5 height 5
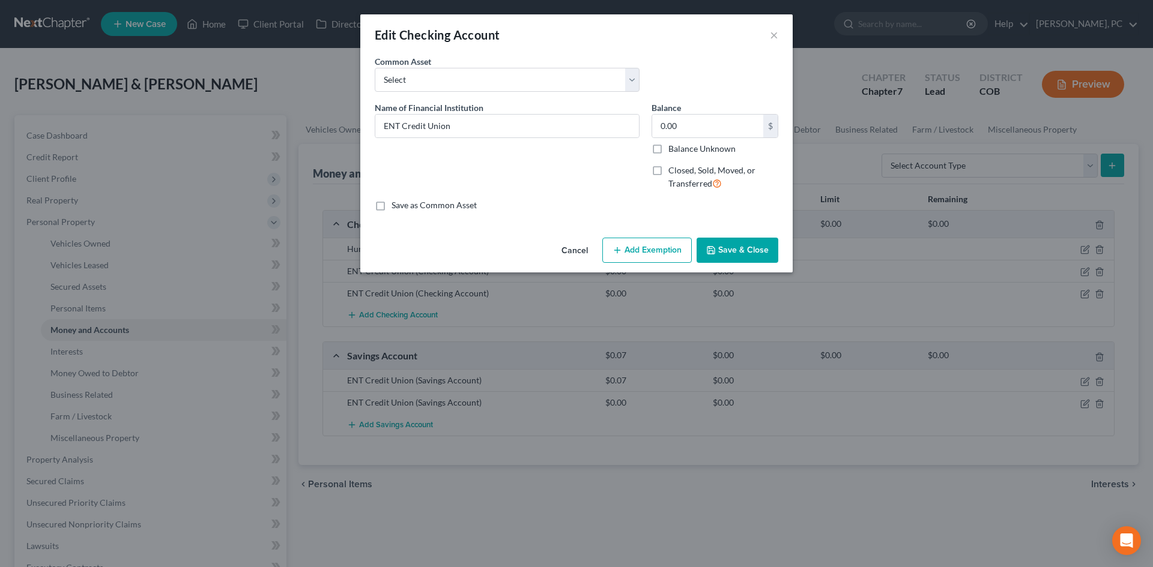
click at [752, 253] on button "Save & Close" at bounding box center [737, 250] width 82 height 25
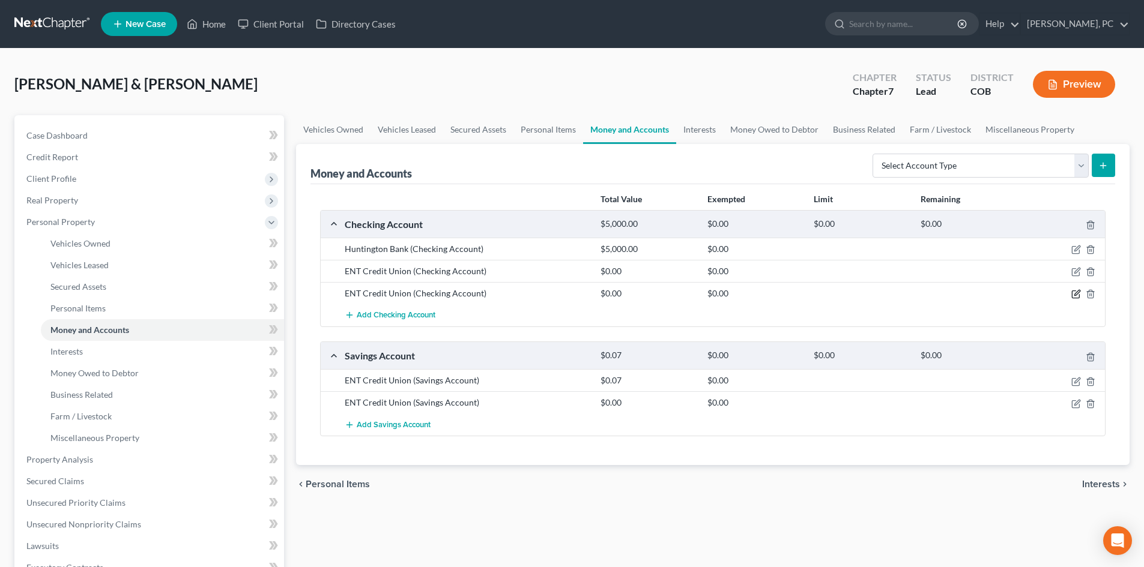
click at [1075, 292] on icon "button" at bounding box center [1076, 294] width 10 height 10
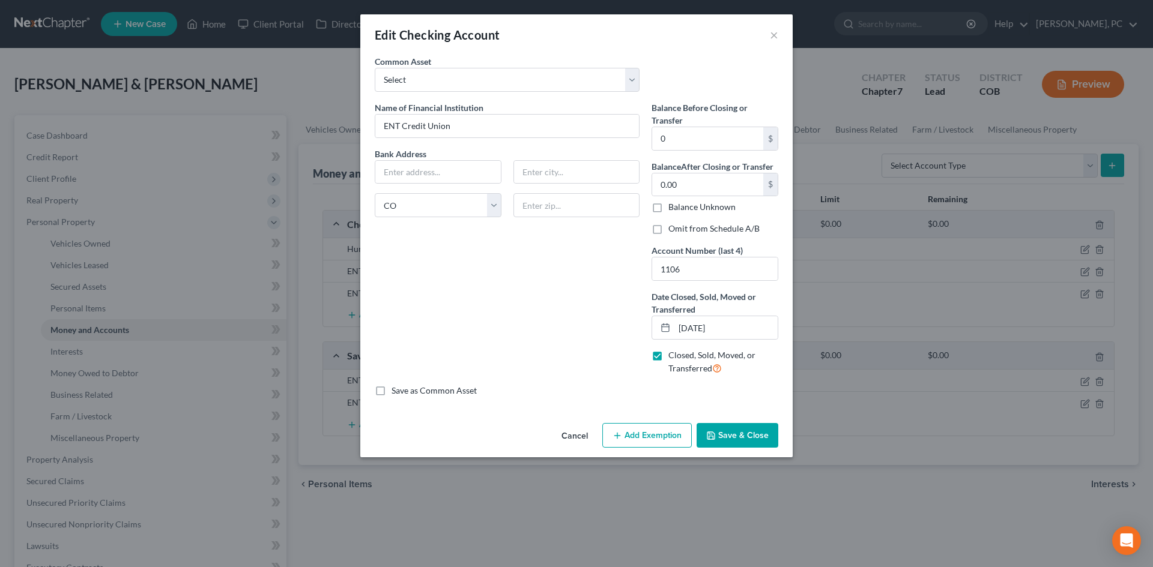
click at [668, 228] on label "Omit from Schedule A/B" at bounding box center [713, 229] width 91 height 12
click at [673, 228] on input "Omit from Schedule A/B" at bounding box center [677, 227] width 8 height 8
click at [686, 318] on input "06/03/2025" at bounding box center [725, 327] width 103 height 23
click at [743, 443] on button "Save & Close" at bounding box center [737, 435] width 82 height 25
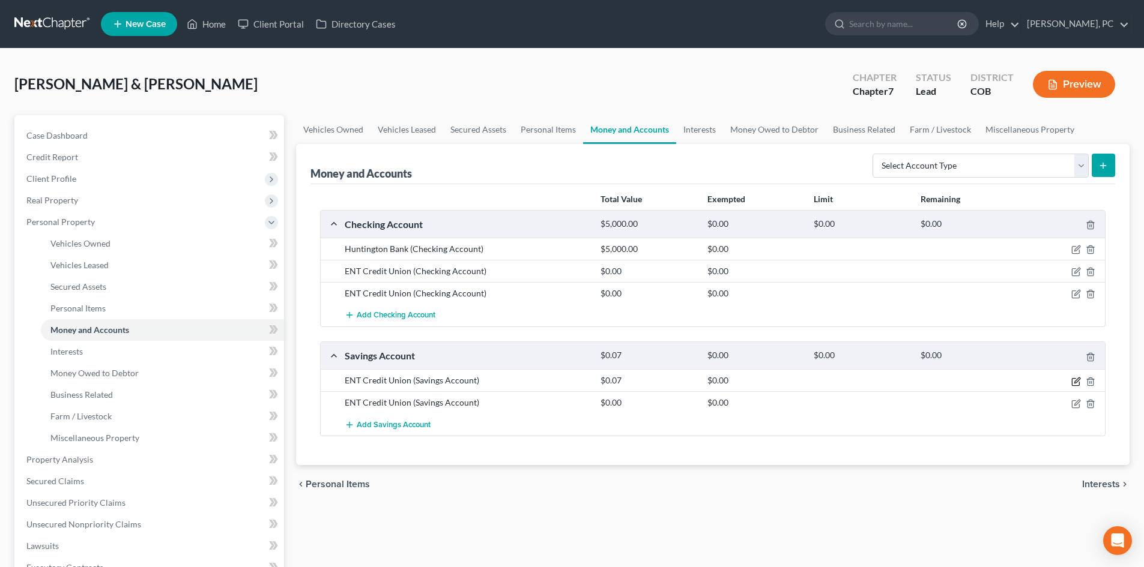
click at [1076, 384] on icon "button" at bounding box center [1076, 382] width 10 height 10
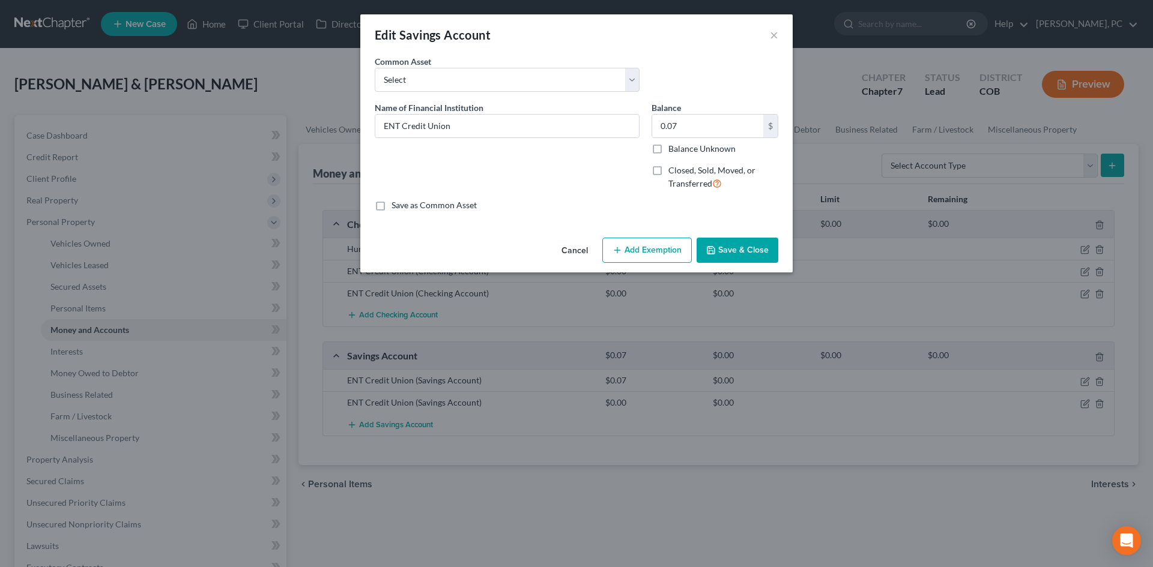
click at [724, 251] on button "Save & Close" at bounding box center [737, 250] width 82 height 25
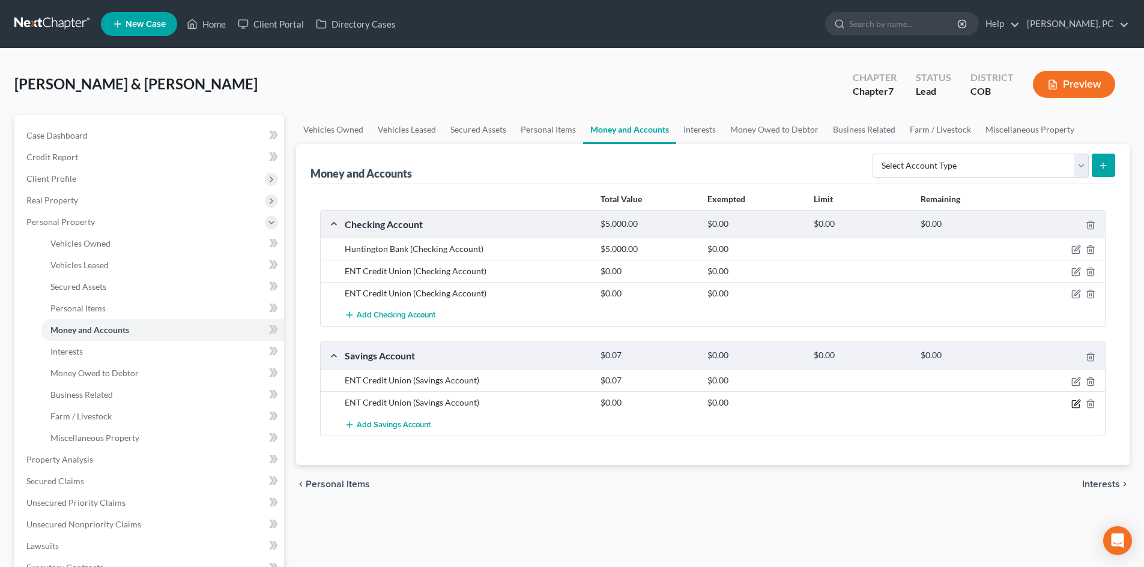
click at [1078, 403] on icon "button" at bounding box center [1076, 402] width 5 height 5
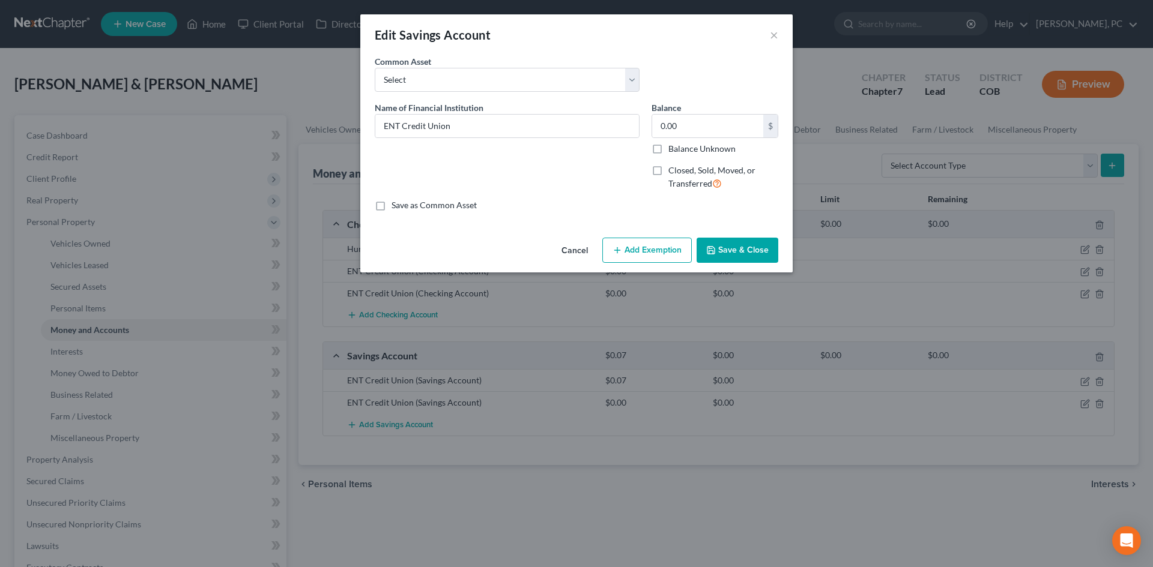
click at [741, 250] on button "Save & Close" at bounding box center [737, 250] width 82 height 25
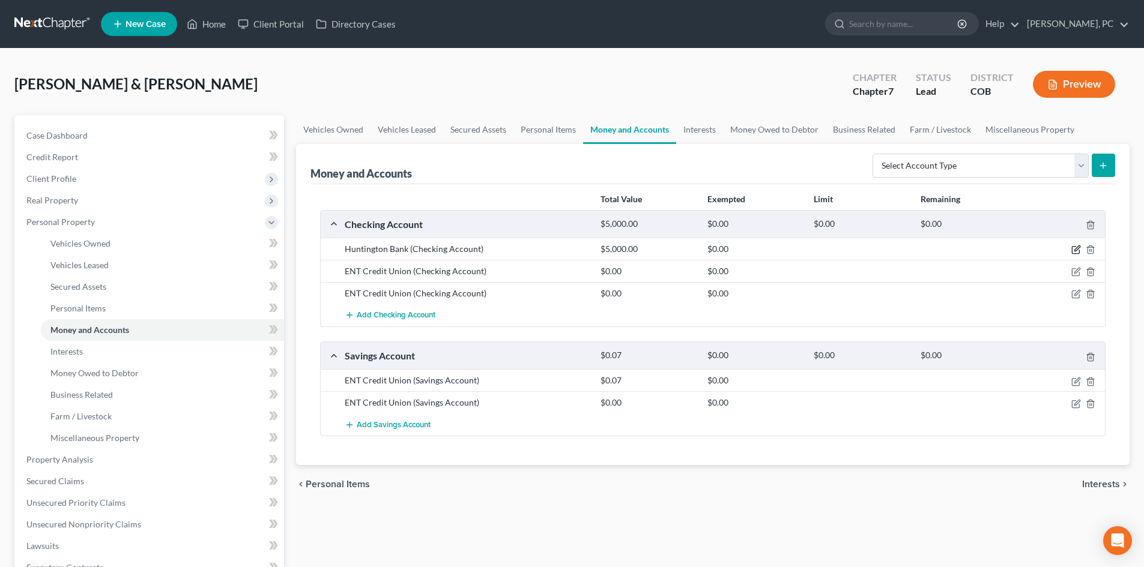
click at [1074, 249] on icon "button" at bounding box center [1076, 250] width 10 height 10
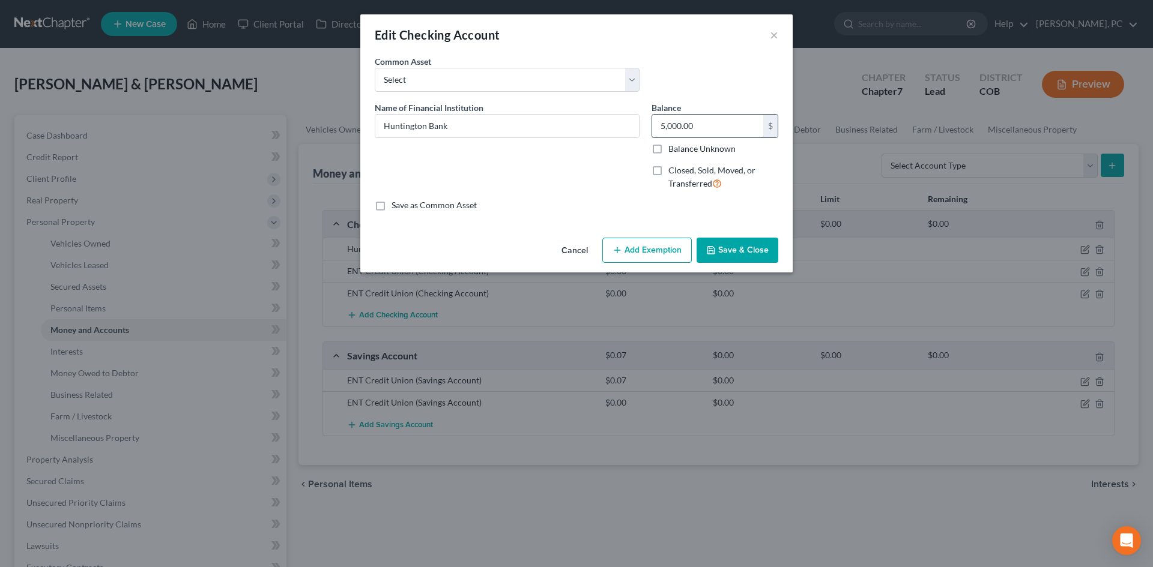
click at [695, 131] on input "5,000.00" at bounding box center [707, 126] width 111 height 23
click at [661, 247] on button "Add Exemption" at bounding box center [646, 250] width 89 height 25
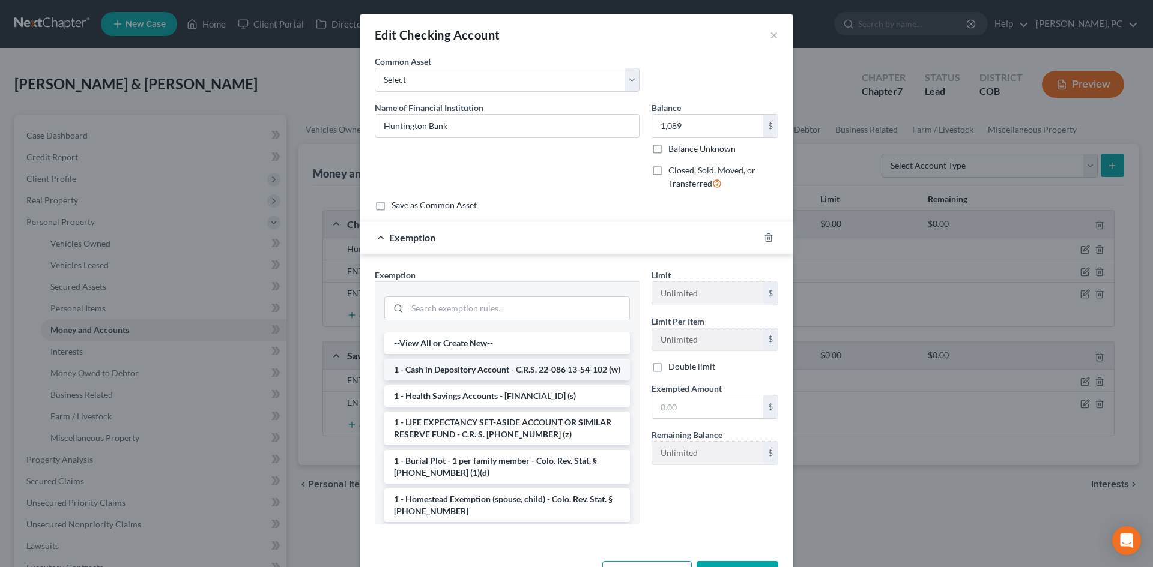
click at [474, 373] on li "1 - Cash in Depository Account - C.R.S. 22-086 13-54-102 (w)" at bounding box center [507, 370] width 246 height 22
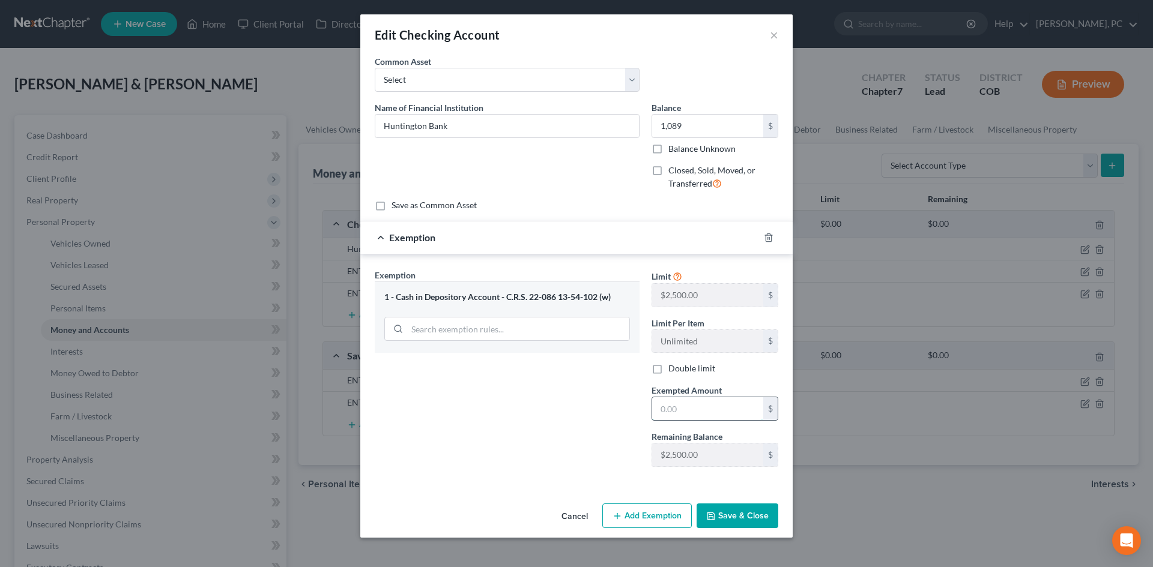
click at [689, 414] on input "text" at bounding box center [707, 408] width 111 height 23
click at [747, 515] on button "Save & Close" at bounding box center [737, 516] width 82 height 25
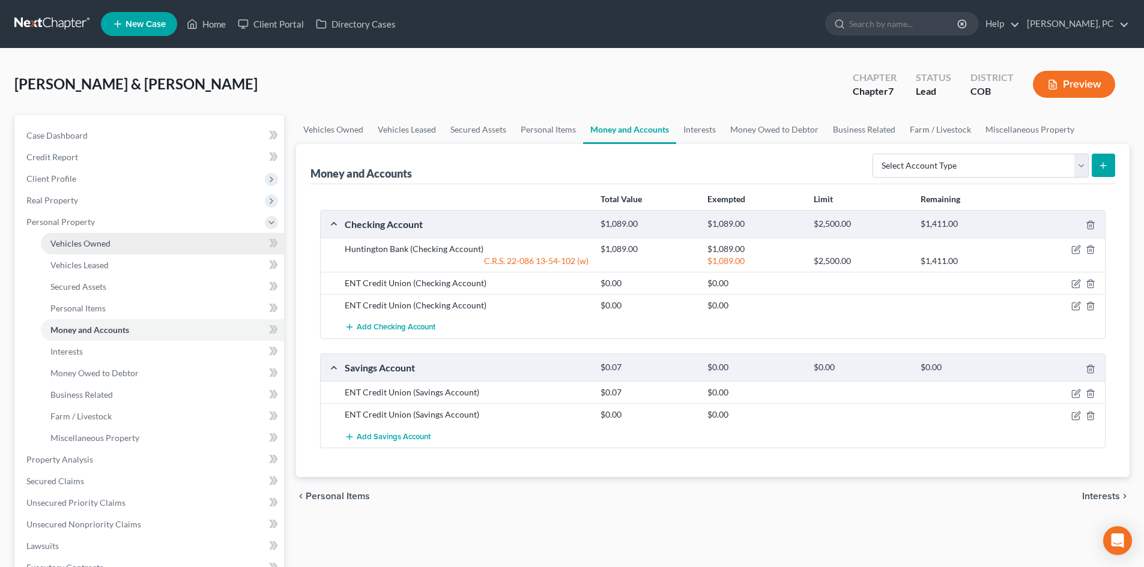
click at [95, 240] on span "Vehicles Owned" at bounding box center [80, 243] width 60 height 10
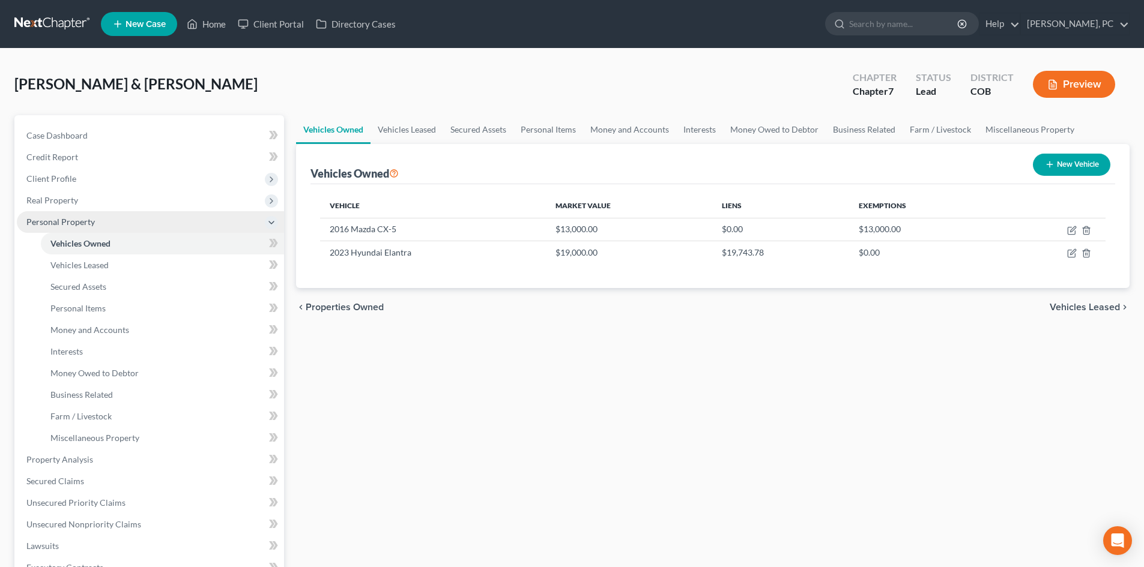
click at [65, 220] on span "Personal Property" at bounding box center [60, 222] width 68 height 10
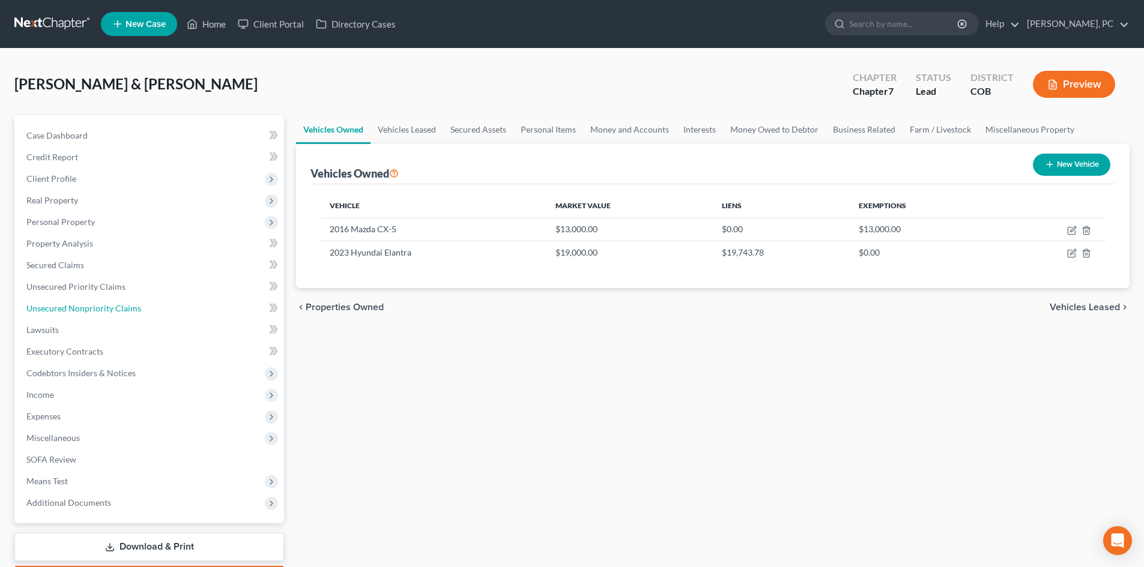
drag, startPoint x: 126, startPoint y: 304, endPoint x: 261, endPoint y: 55, distance: 283.4
click at [126, 304] on span "Unsecured Nonpriority Claims" at bounding box center [83, 308] width 115 height 10
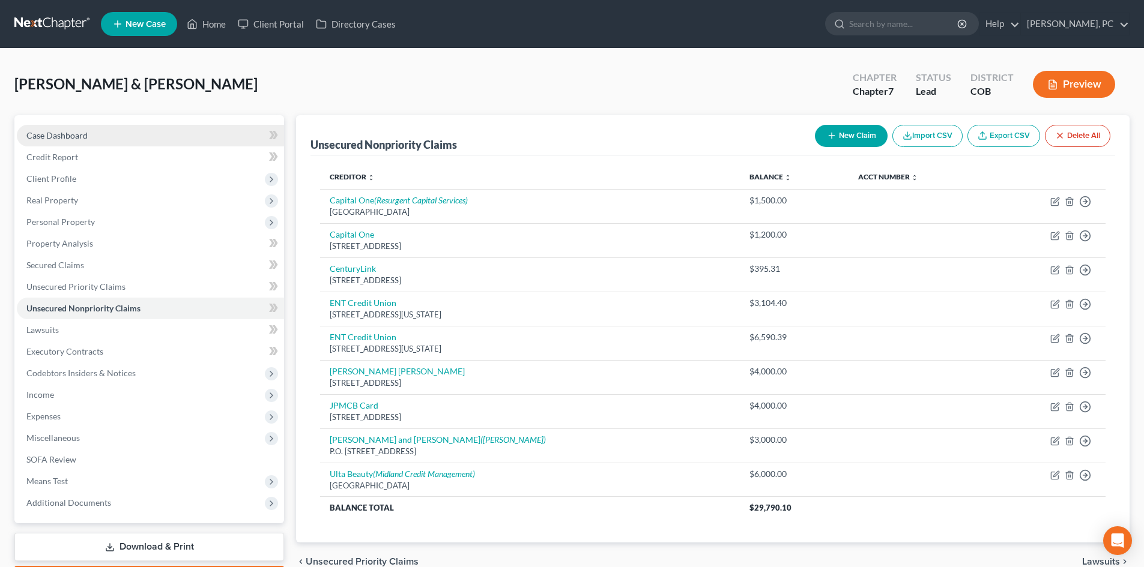
click at [63, 133] on span "Case Dashboard" at bounding box center [56, 135] width 61 height 10
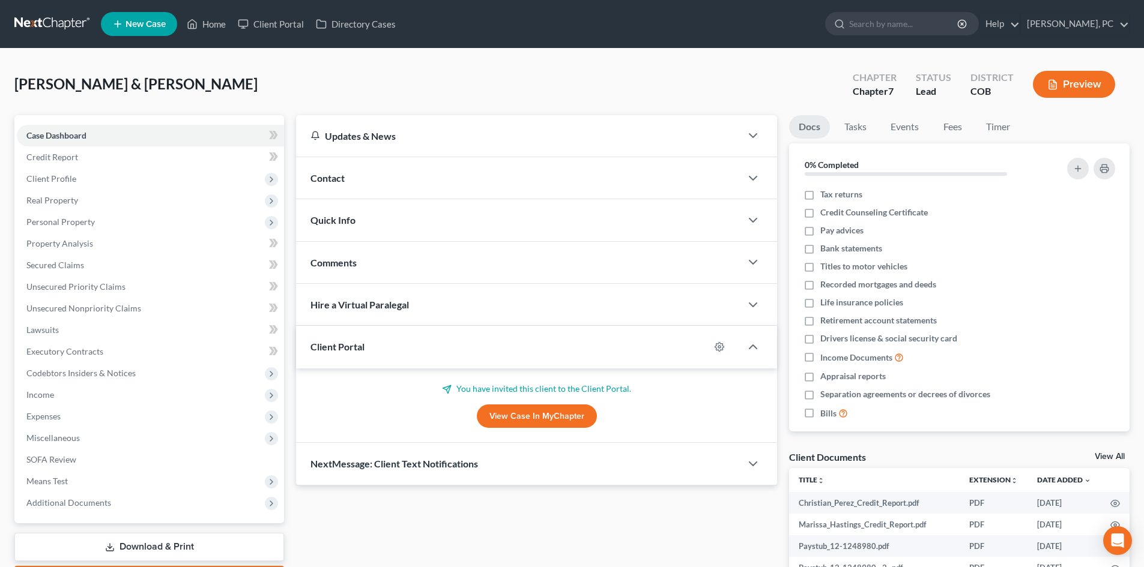
click at [1107, 458] on link "View All" at bounding box center [1110, 457] width 30 height 8
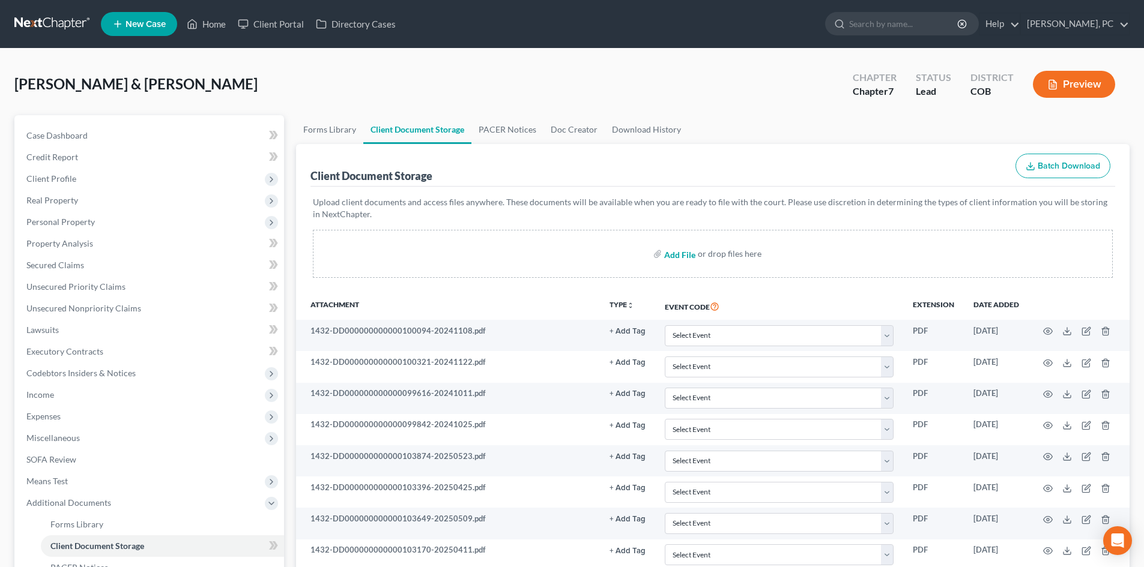
click at [684, 254] on input "file" at bounding box center [678, 254] width 29 height 22
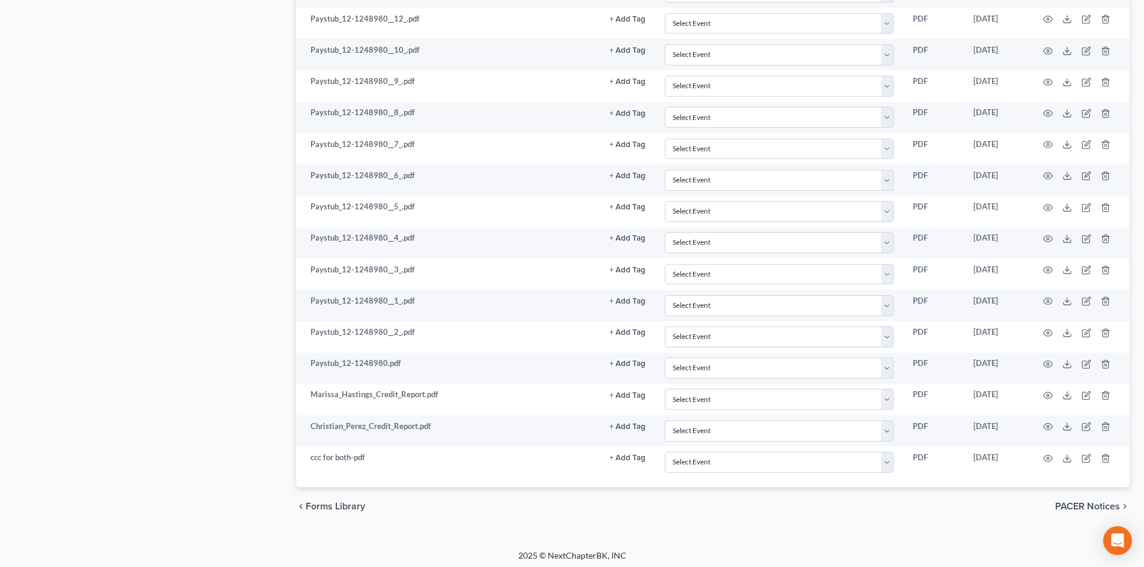
scroll to position [1101, 0]
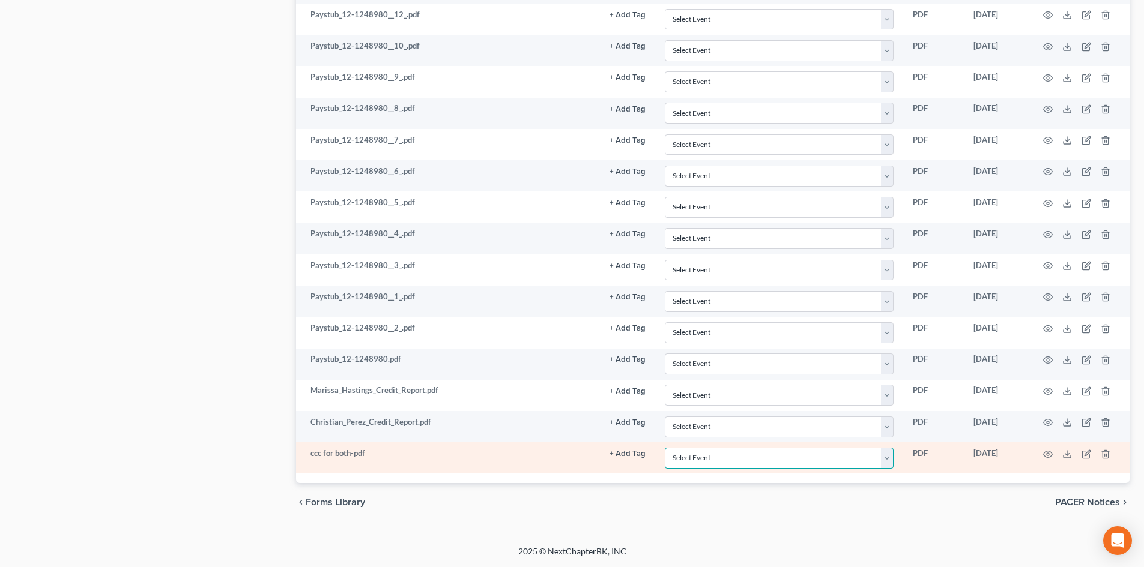
drag, startPoint x: 707, startPoint y: 466, endPoint x: 715, endPoint y: 454, distance: 14.7
click at [707, 466] on select "Select Event 1009-1.1 Notice of Amendments 20 Largest Unsecured Creditors Amend…" at bounding box center [779, 458] width 229 height 21
click at [665, 448] on select "Select Event 1009-1.1 Notice of Amendments 20 Largest Unsecured Creditors Amend…" at bounding box center [779, 458] width 229 height 21
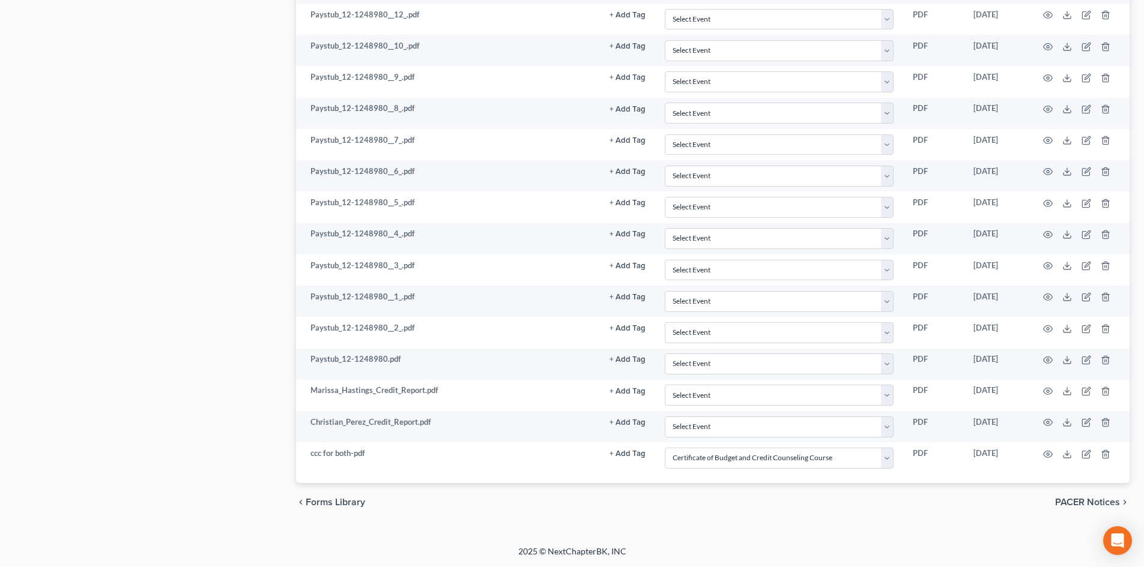
click at [607, 500] on div "chevron_left Forms Library PACER Notices chevron_right" at bounding box center [712, 502] width 833 height 38
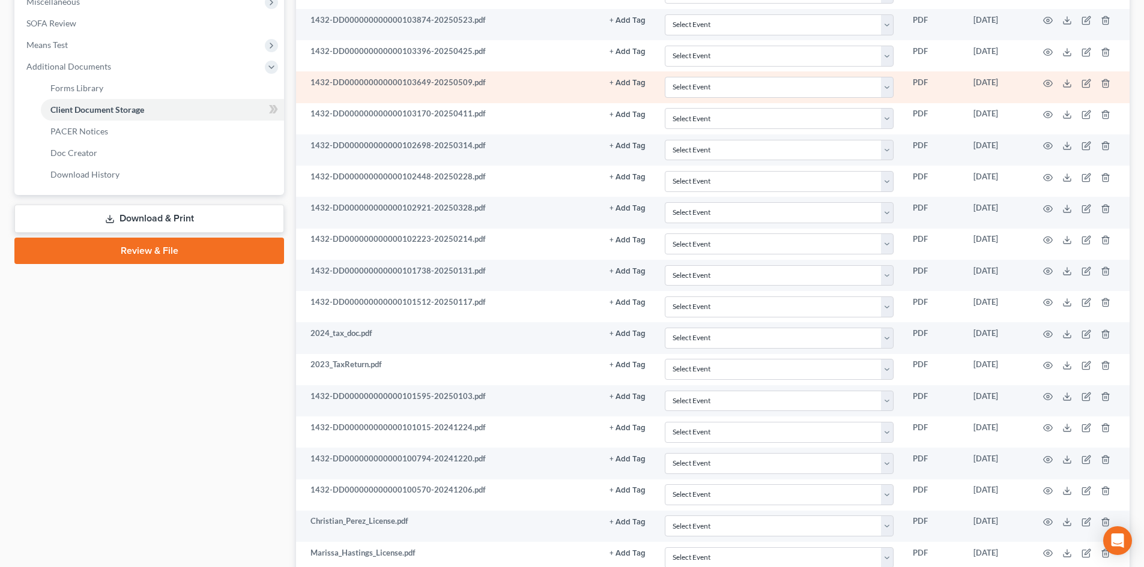
scroll to position [200, 0]
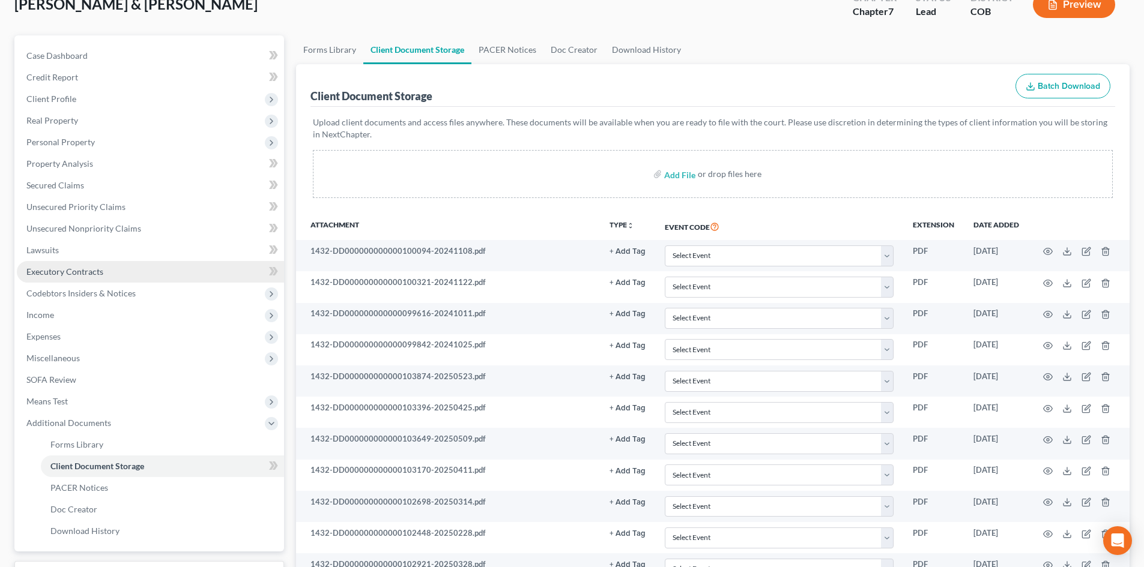
click at [70, 268] on span "Executory Contracts" at bounding box center [64, 272] width 77 height 10
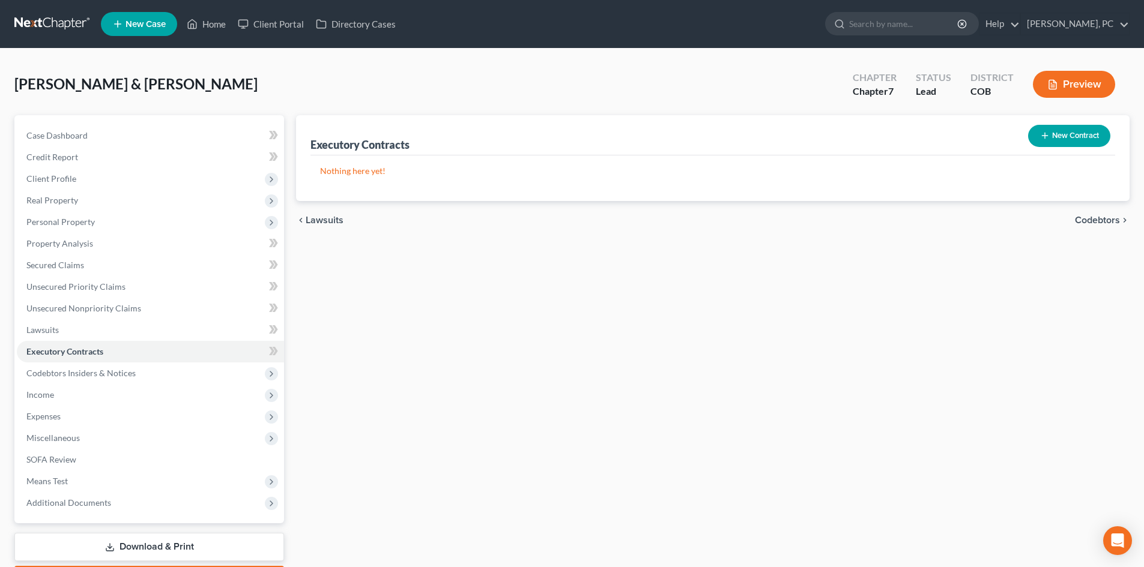
click at [1046, 130] on button "New Contract" at bounding box center [1069, 136] width 82 height 22
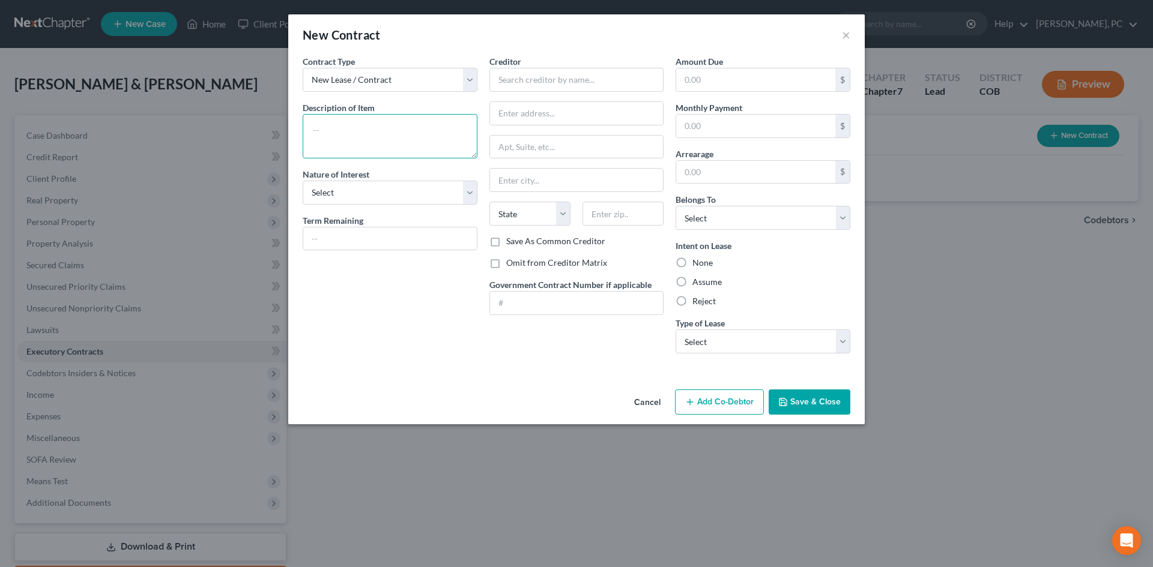
click at [367, 134] on textarea at bounding box center [390, 136] width 175 height 44
click at [522, 83] on input "text" at bounding box center [576, 80] width 175 height 24
click at [400, 115] on textarea "Residentail" at bounding box center [390, 136] width 175 height 44
click at [361, 184] on select "Select Purchaser Agent Lessor Lessee" at bounding box center [390, 193] width 175 height 24
click at [303, 181] on select "Select Purchaser Agent Lessor Lessee" at bounding box center [390, 193] width 175 height 24
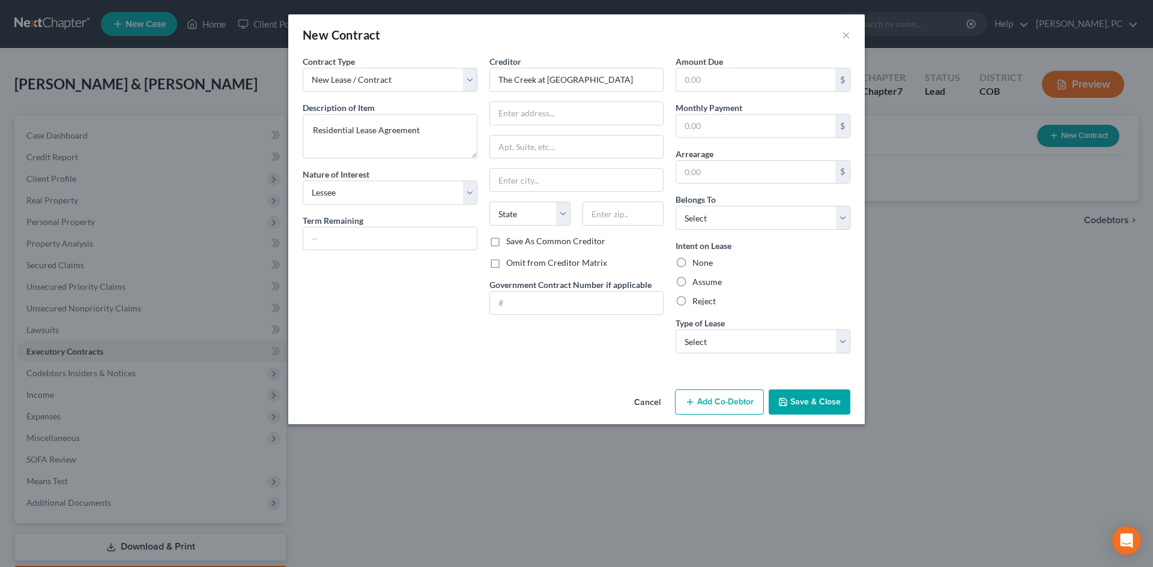
click at [692, 261] on label "None" at bounding box center [702, 263] width 20 height 12
click at [697, 261] on input "None" at bounding box center [701, 261] width 8 height 8
click at [712, 343] on select "Select Real Estate Car Other" at bounding box center [762, 342] width 175 height 24
click at [675, 330] on select "Select Real Estate Car Other" at bounding box center [762, 342] width 175 height 24
drag, startPoint x: 602, startPoint y: 81, endPoint x: 529, endPoint y: 85, distance: 72.8
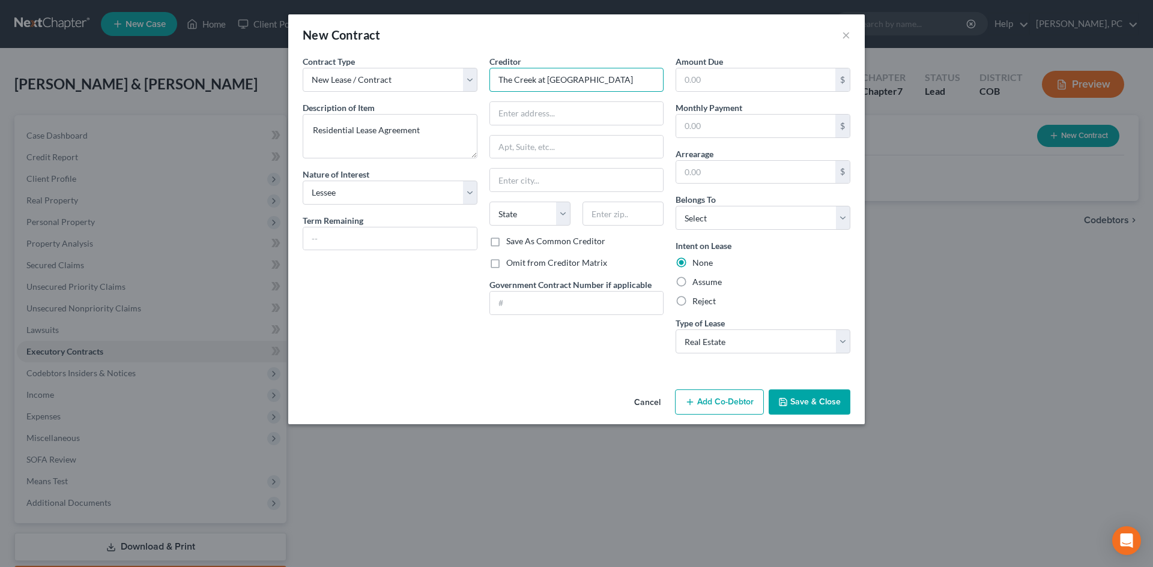
click at [473, 83] on div "Contract Type New Lease / Contract New Timeshare Description of non-residential…" at bounding box center [577, 209] width 560 height 308
click at [527, 113] on input "text" at bounding box center [577, 113] width 174 height 23
paste input "5975 Karst Heights"
click at [613, 213] on input "text" at bounding box center [622, 214] width 81 height 24
click at [474, 292] on div "Contract Type New Lease / Contract New Timeshare Description of non-residential…" at bounding box center [390, 209] width 187 height 308
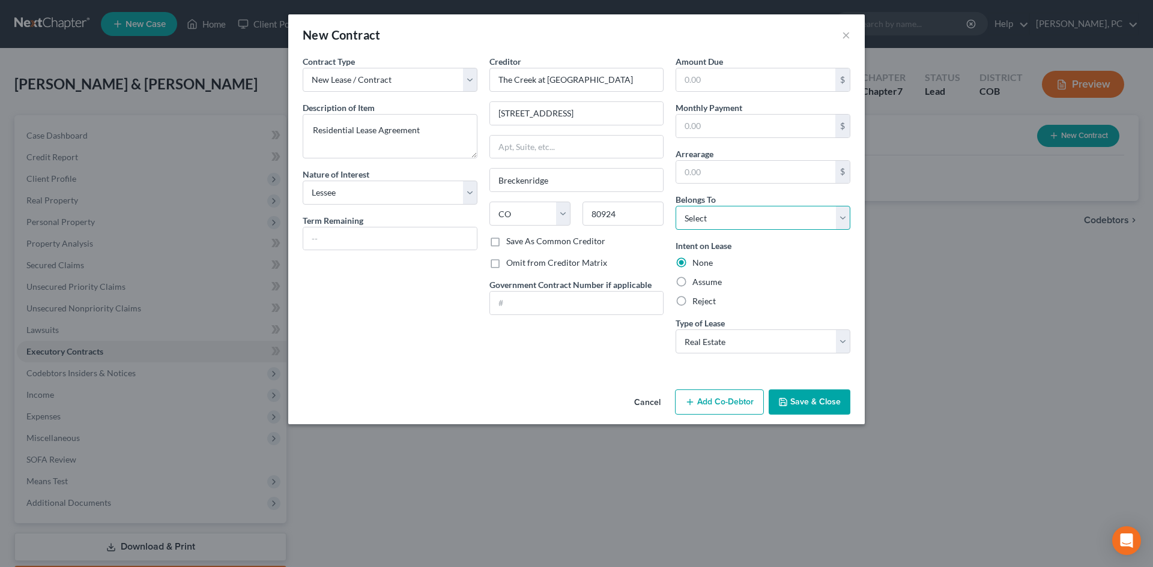
drag, startPoint x: 719, startPoint y: 220, endPoint x: 719, endPoint y: 228, distance: 7.2
click at [719, 220] on select "Select Debtor 1 Only Debtor 2 Only Debtor 1 And Debtor 2 Only At Least One Of T…" at bounding box center [762, 218] width 175 height 24
click at [675, 206] on select "Select Debtor 1 Only Debtor 2 Only Debtor 1 And Debtor 2 Only At Least One Of T…" at bounding box center [762, 218] width 175 height 24
drag, startPoint x: 561, startPoint y: 179, endPoint x: 464, endPoint y: 173, distance: 96.8
click at [467, 174] on div "Contract Type New Lease / Contract New Timeshare Description of non-residential…" at bounding box center [577, 209] width 560 height 308
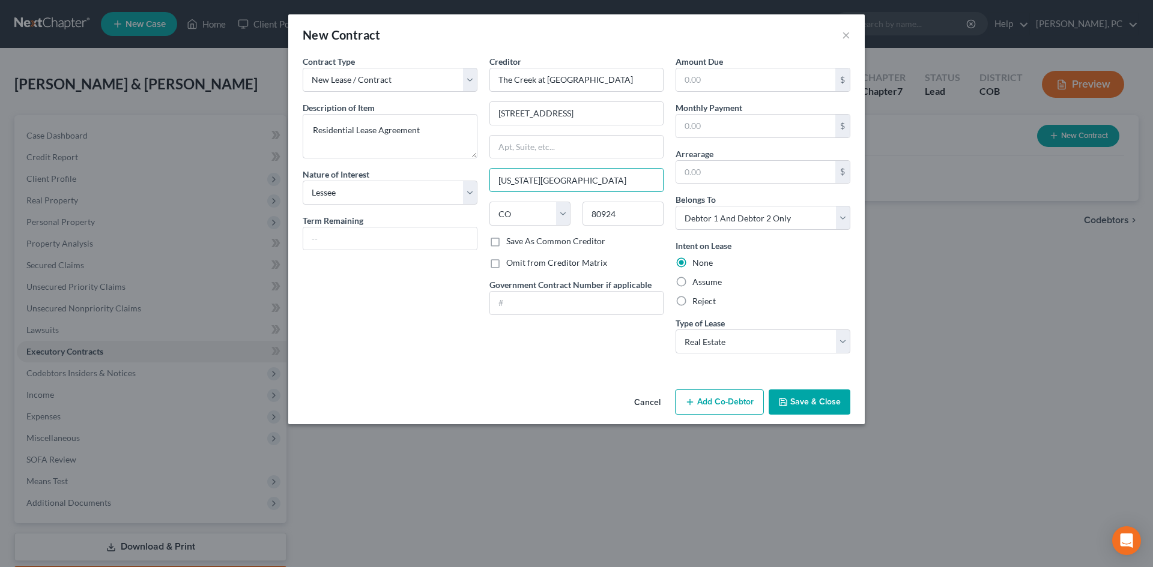
click at [423, 335] on div "Contract Type New Lease / Contract New Timeshare Description of non-residential…" at bounding box center [390, 209] width 187 height 308
click at [506, 263] on label "Omit from Creditor Matrix" at bounding box center [556, 263] width 101 height 12
click at [511, 263] on input "Omit from Creditor Matrix" at bounding box center [515, 261] width 8 height 8
click at [803, 403] on button "Save & Close" at bounding box center [810, 402] width 82 height 25
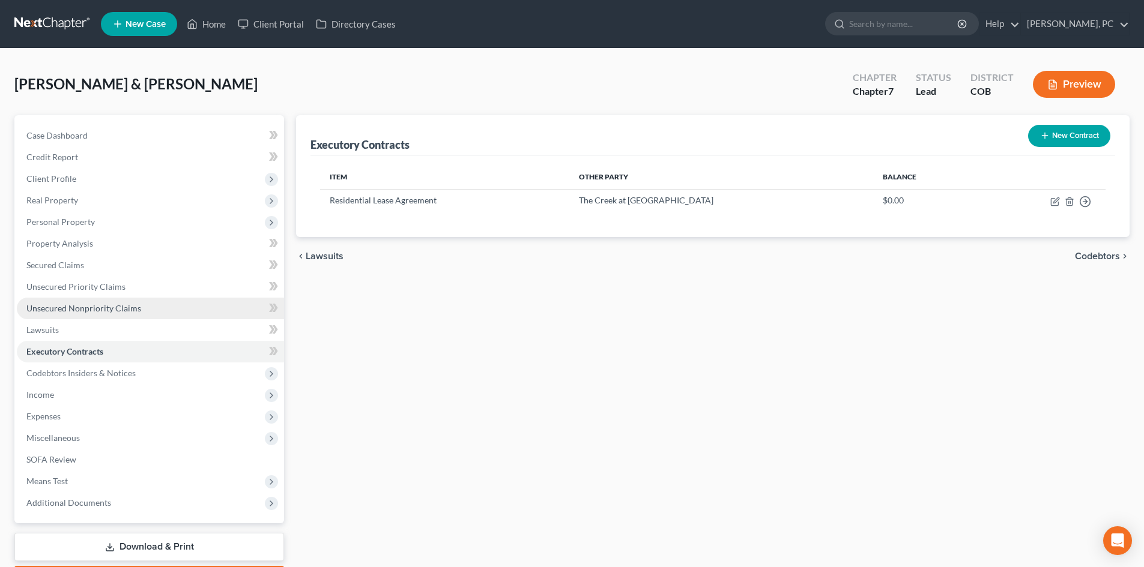
click at [106, 307] on span "Unsecured Nonpriority Claims" at bounding box center [83, 308] width 115 height 10
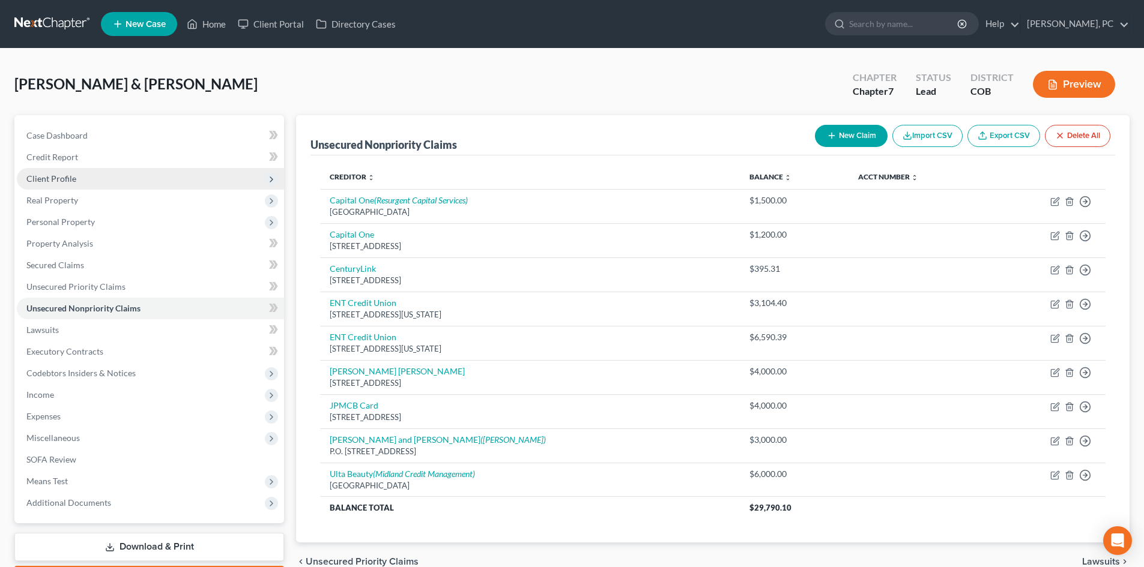
click at [31, 178] on span "Client Profile" at bounding box center [51, 179] width 50 height 10
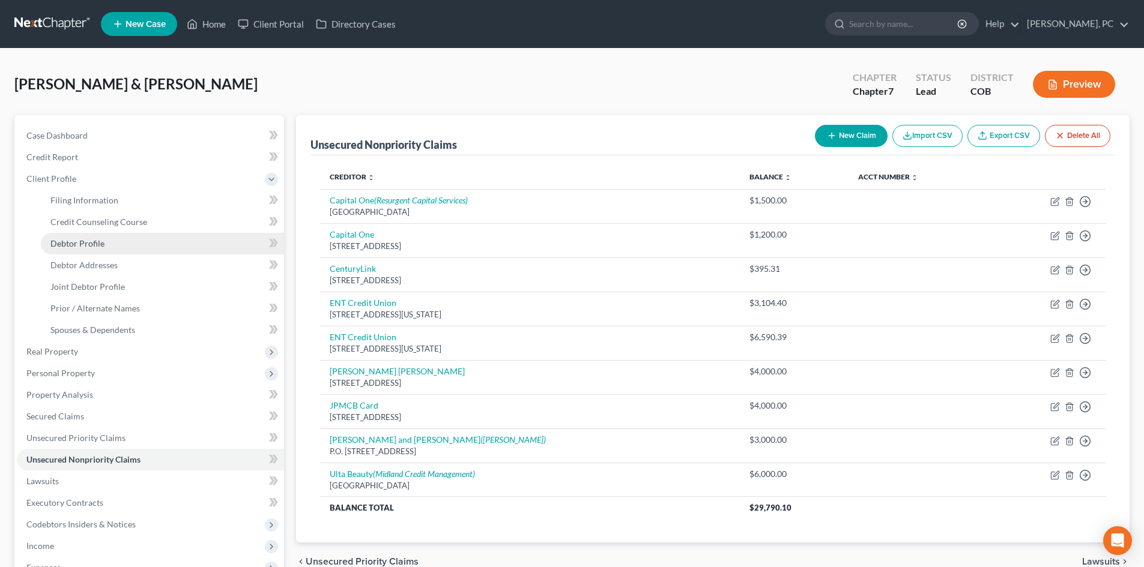
click at [70, 237] on link "Debtor Profile" at bounding box center [162, 244] width 243 height 22
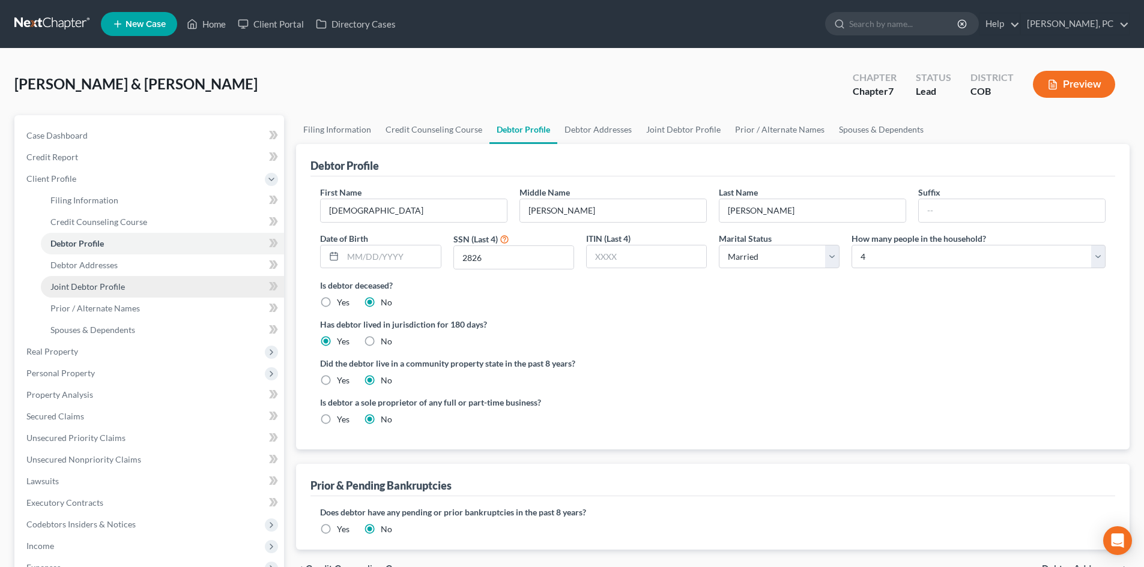
click at [92, 294] on link "Joint Debtor Profile" at bounding box center [162, 287] width 243 height 22
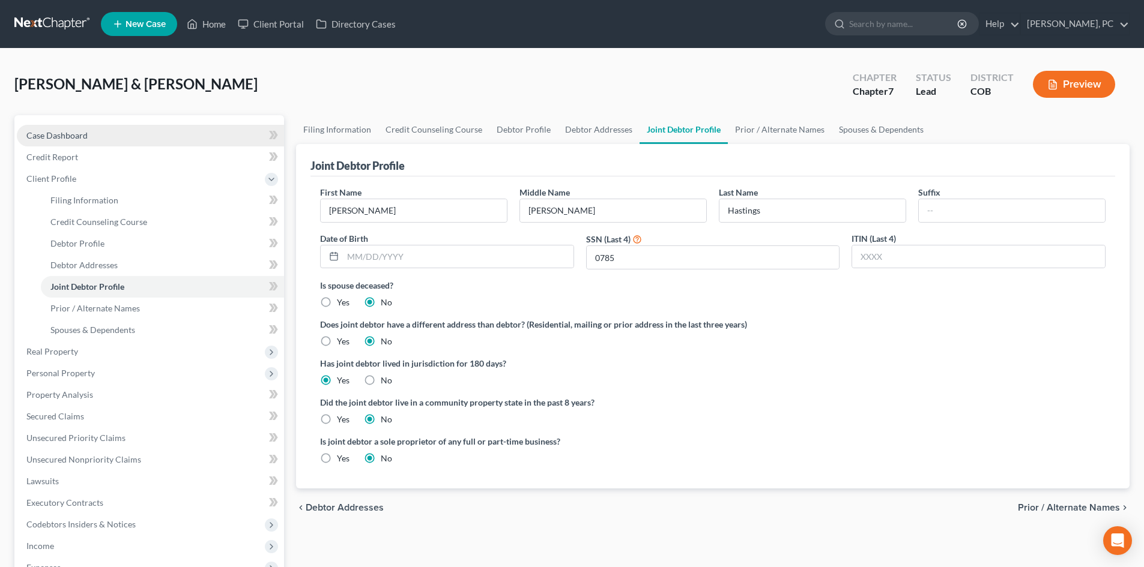
drag, startPoint x: 54, startPoint y: 142, endPoint x: 59, endPoint y: 137, distance: 6.8
click at [54, 142] on link "Case Dashboard" at bounding box center [150, 136] width 267 height 22
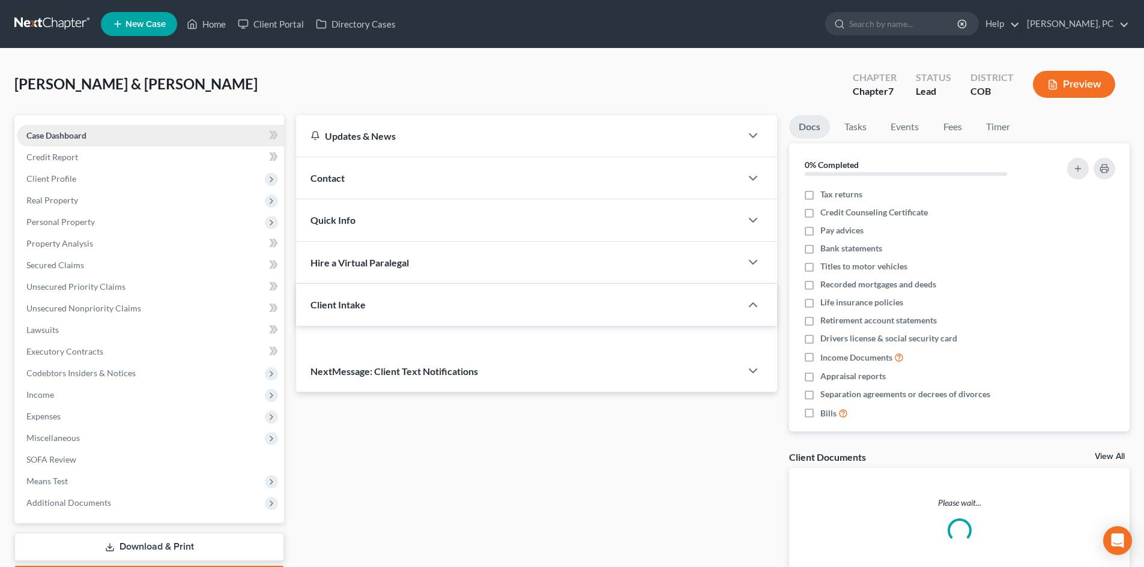
click at [59, 137] on span "Case Dashboard" at bounding box center [56, 135] width 60 height 10
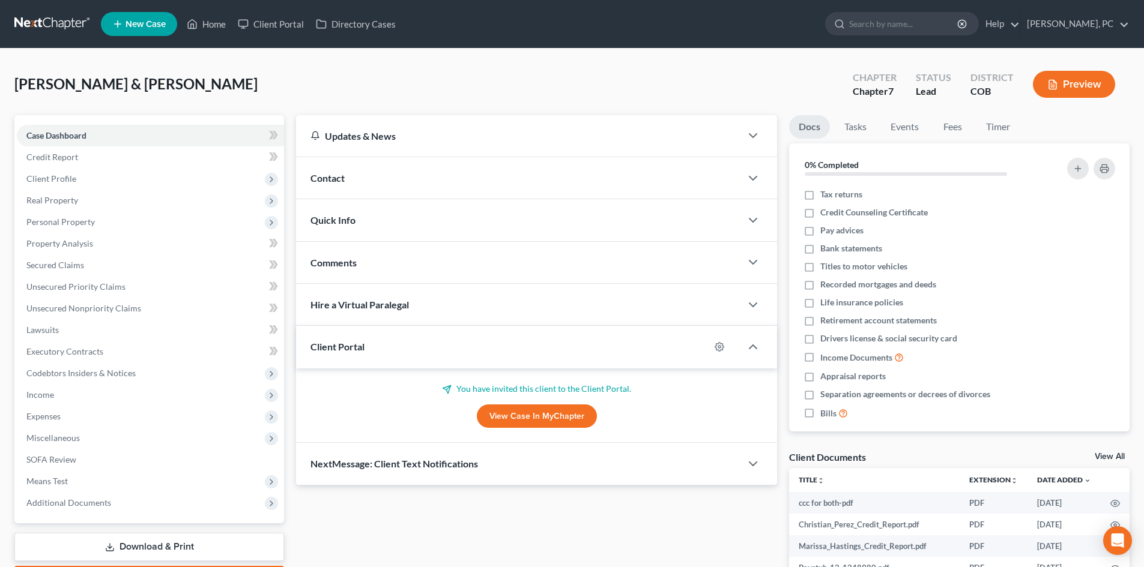
click at [1108, 455] on link "View All" at bounding box center [1110, 457] width 30 height 8
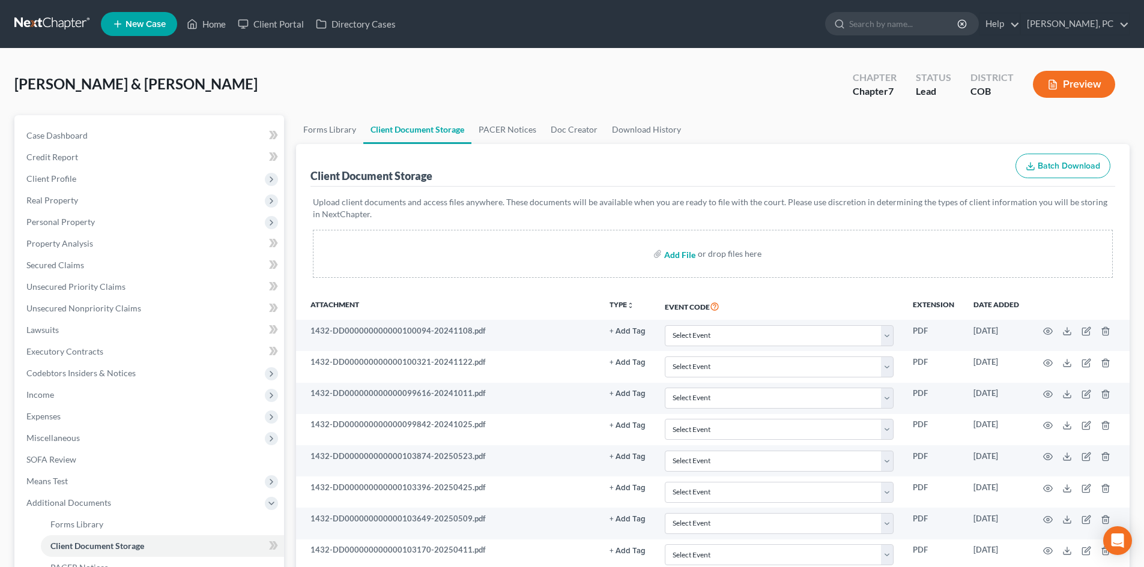
click at [676, 251] on input "file" at bounding box center [678, 254] width 29 height 22
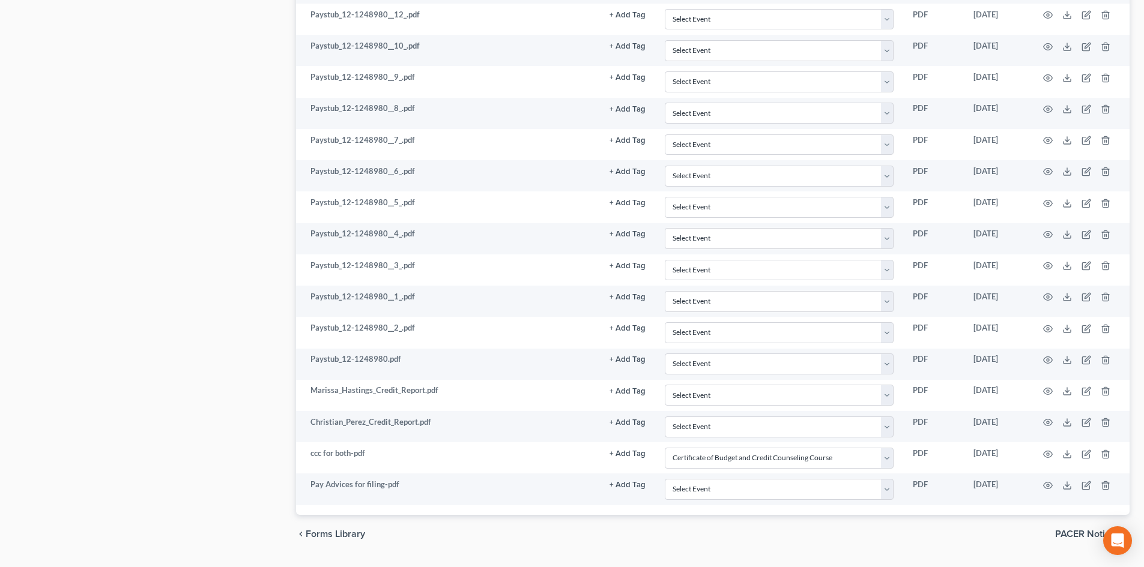
scroll to position [1103, 0]
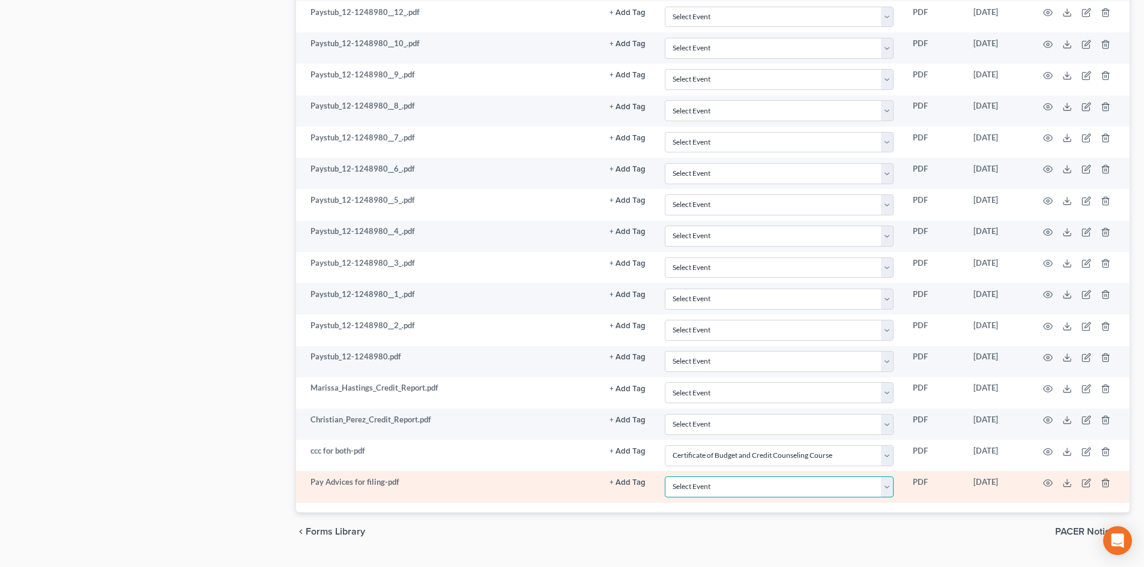
click at [699, 492] on select "Select Event 1009-1.1 Notice of Amendments 20 Largest Unsecured Creditors Amend…" at bounding box center [779, 487] width 229 height 21
click at [665, 477] on select "Select Event 1009-1.1 Notice of Amendments 20 Largest Unsecured Creditors Amend…" at bounding box center [779, 487] width 229 height 21
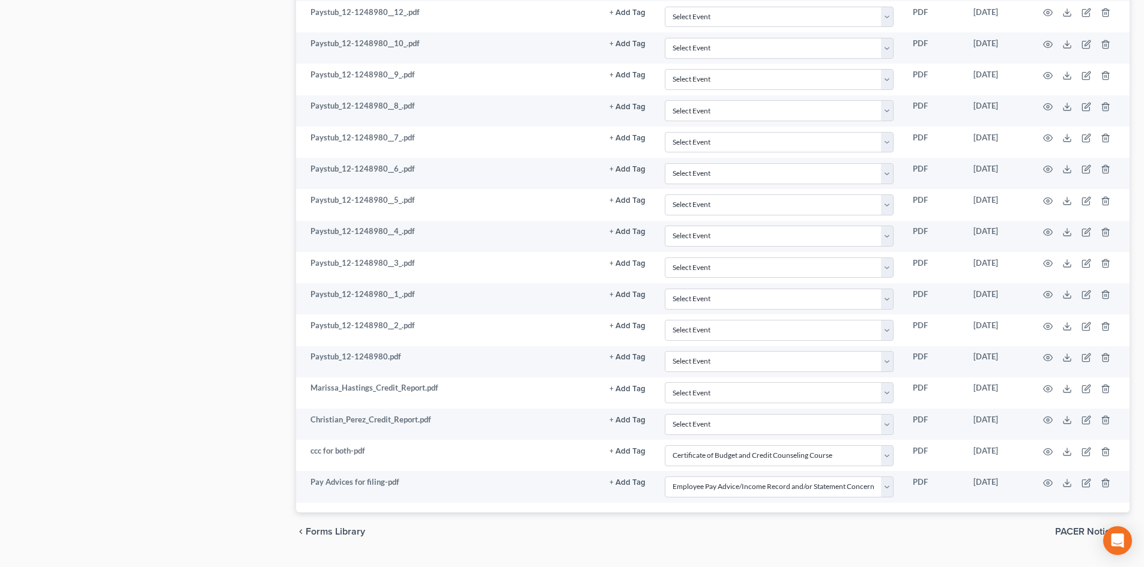
click at [640, 522] on div "chevron_left Forms Library PACER Notices chevron_right" at bounding box center [712, 532] width 833 height 38
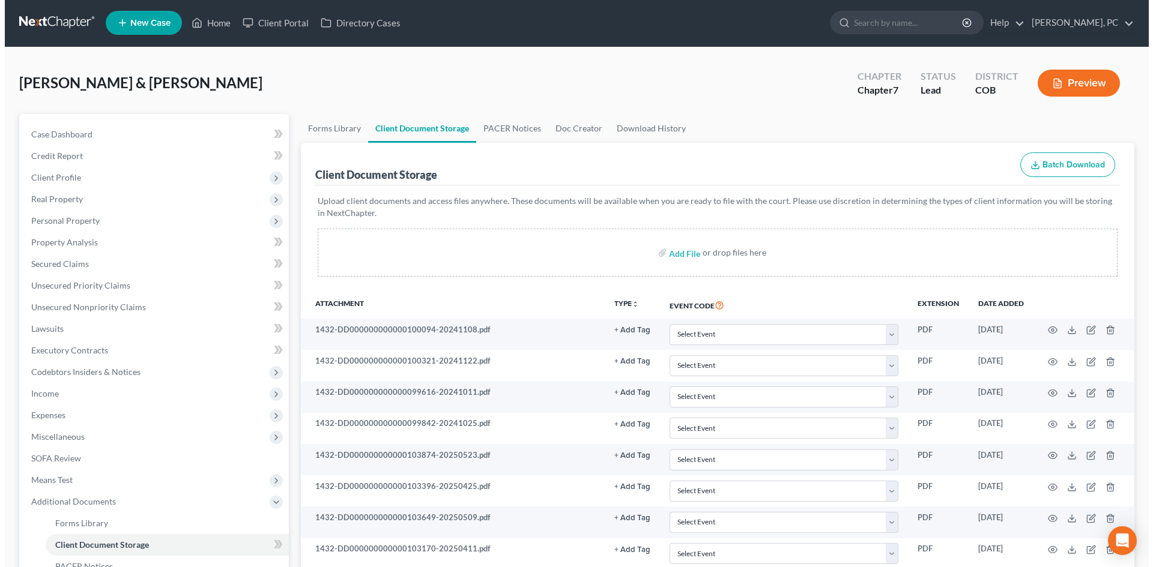
scroll to position [0, 0]
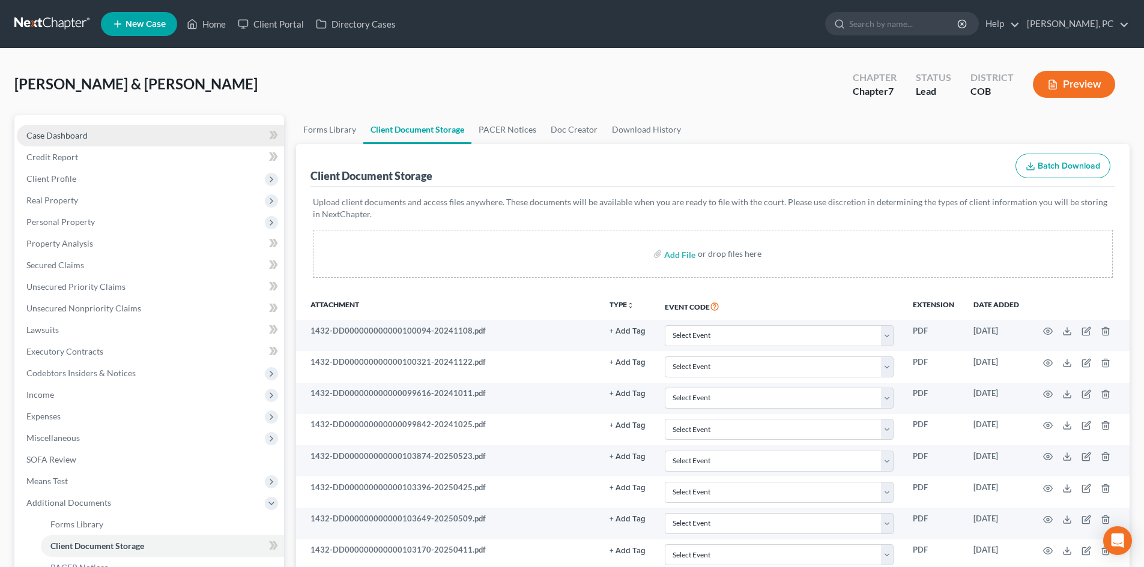
click at [60, 128] on link "Case Dashboard" at bounding box center [150, 136] width 267 height 22
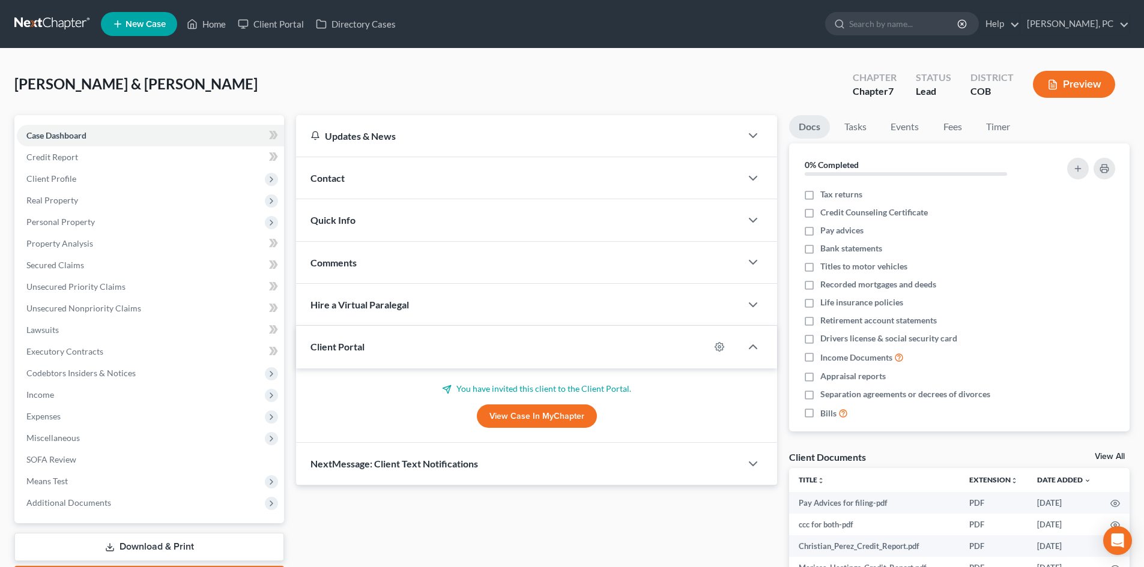
click at [521, 420] on link "View Case in MyChapter" at bounding box center [537, 417] width 120 height 24
drag, startPoint x: 104, startPoint y: 301, endPoint x: 495, endPoint y: 346, distance: 393.4
click at [104, 300] on link "Unsecured Nonpriority Claims" at bounding box center [150, 309] width 267 height 22
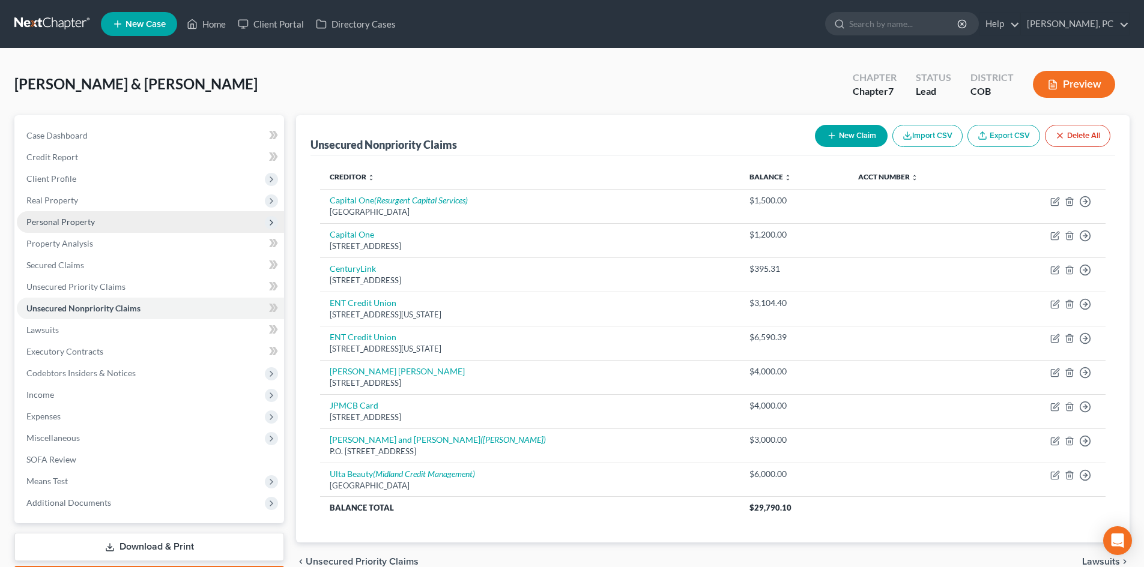
click at [60, 222] on span "Personal Property" at bounding box center [60, 222] width 68 height 10
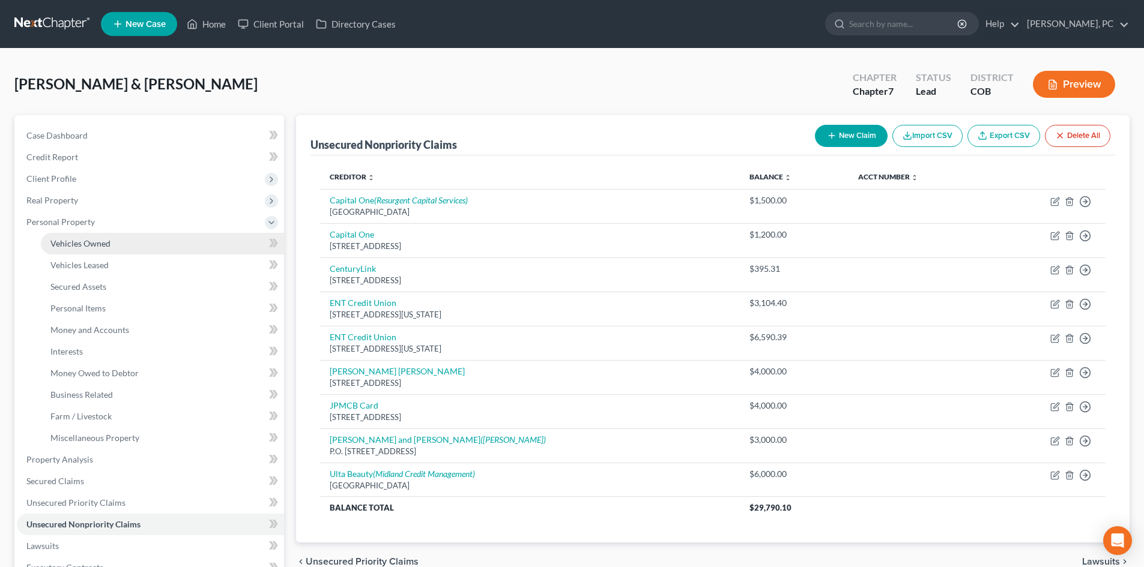
click at [81, 245] on span "Vehicles Owned" at bounding box center [80, 243] width 60 height 10
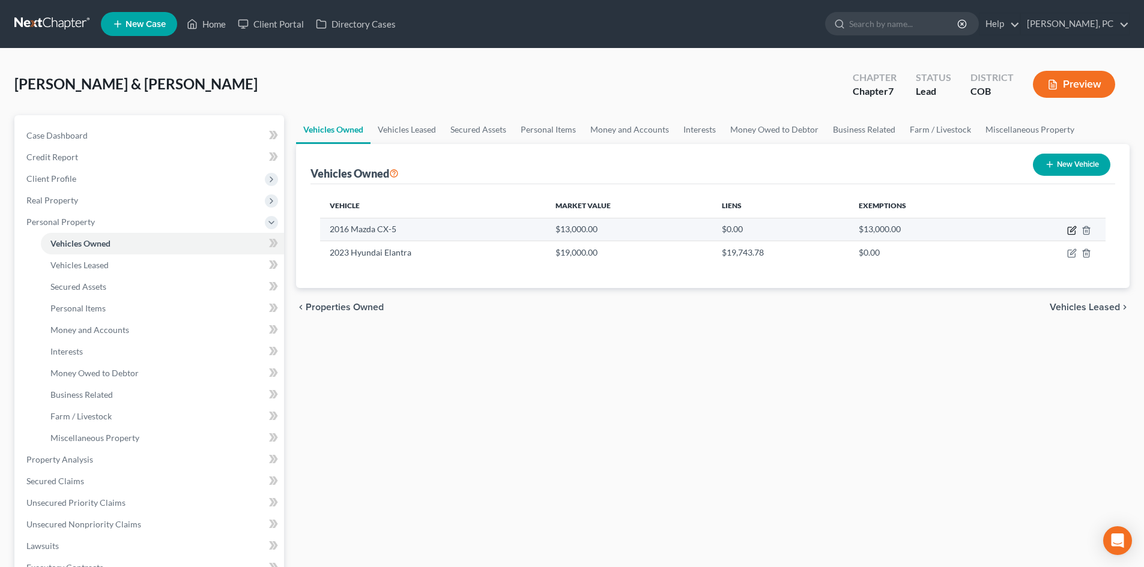
click at [1071, 232] on icon "button" at bounding box center [1072, 228] width 5 height 5
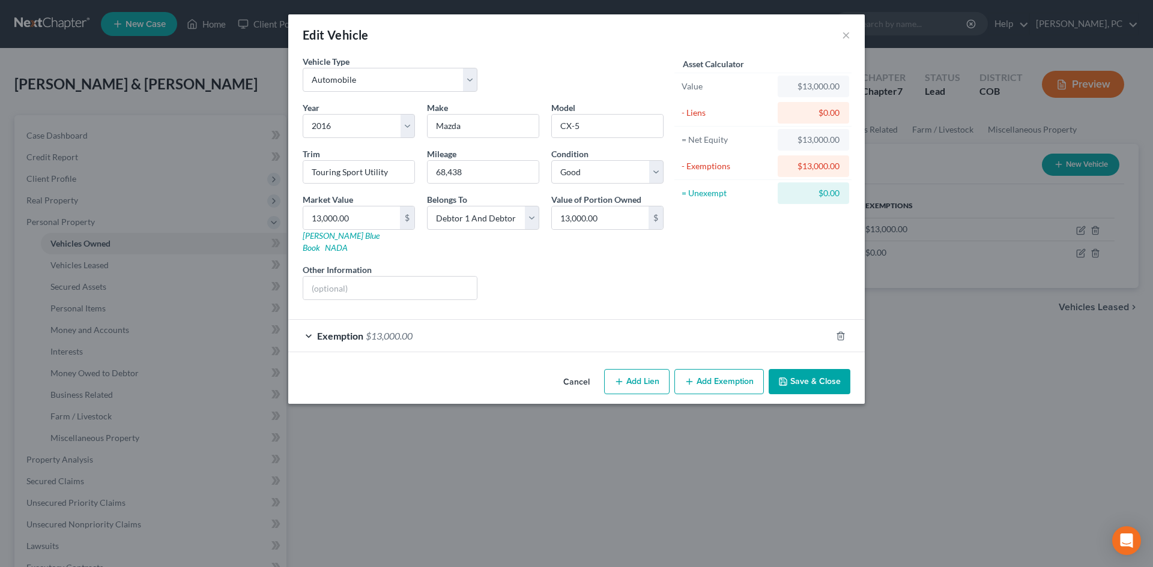
click at [817, 369] on button "Save & Close" at bounding box center [810, 381] width 82 height 25
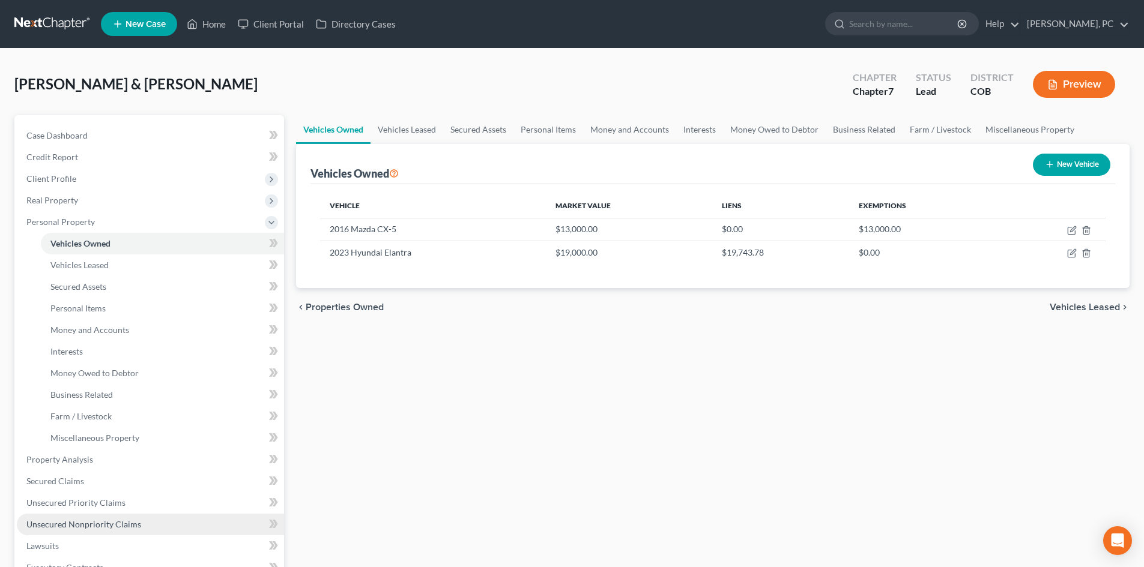
click at [115, 527] on span "Unsecured Nonpriority Claims" at bounding box center [83, 524] width 115 height 10
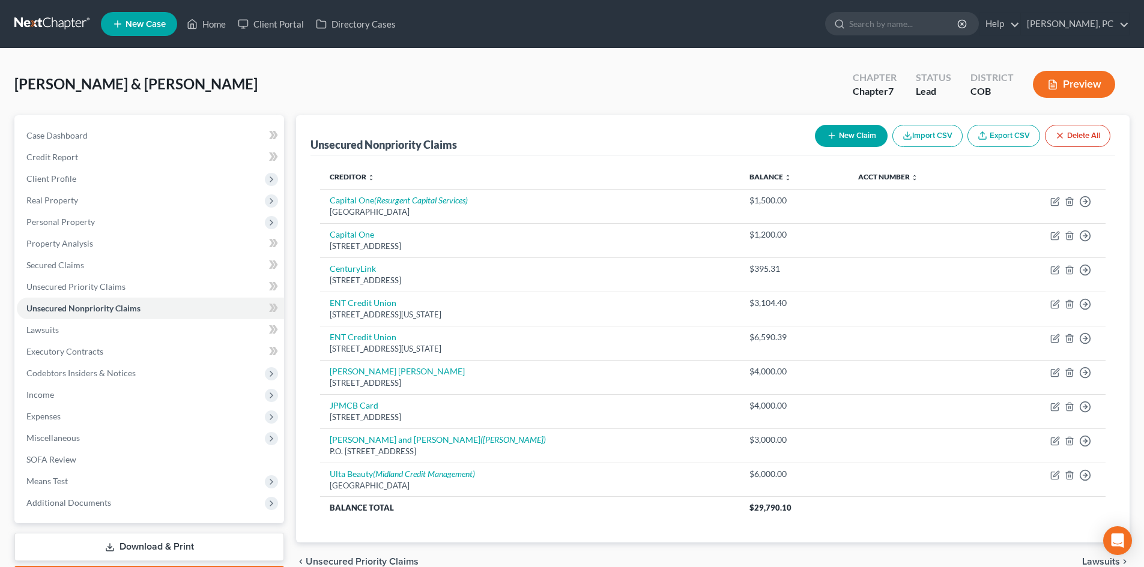
click at [838, 137] on button "New Claim" at bounding box center [851, 136] width 73 height 22
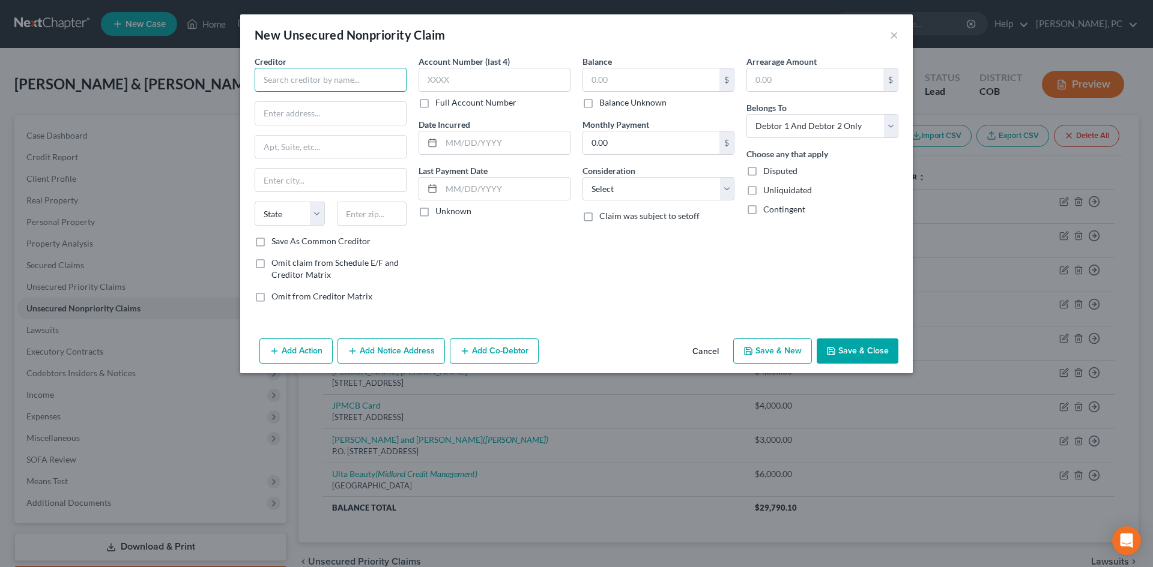
click at [320, 82] on input "text" at bounding box center [331, 80] width 152 height 24
click at [586, 189] on select "Select Cable / Satellite Services Collection Agency Credit Card Debt Debt Couns…" at bounding box center [658, 189] width 152 height 24
click at [582, 177] on select "Select Cable / Satellite Services Collection Agency Credit Card Debt Debt Couns…" at bounding box center [658, 189] width 152 height 24
click at [624, 83] on input "text" at bounding box center [651, 79] width 136 height 23
click at [329, 116] on input "text" at bounding box center [330, 113] width 151 height 23
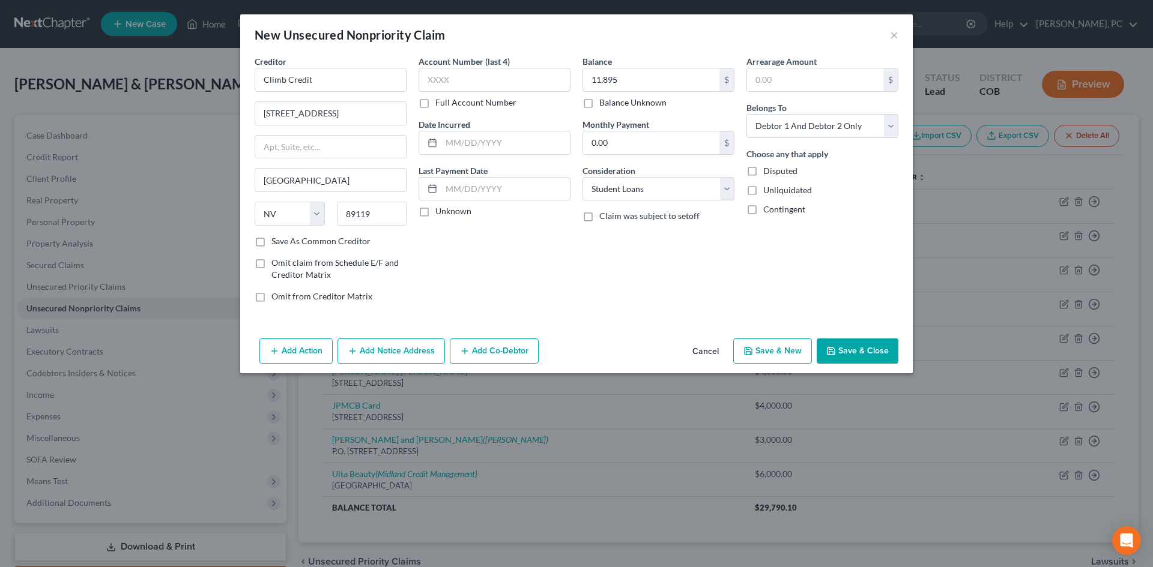
click at [863, 357] on button "Save & Close" at bounding box center [858, 351] width 82 height 25
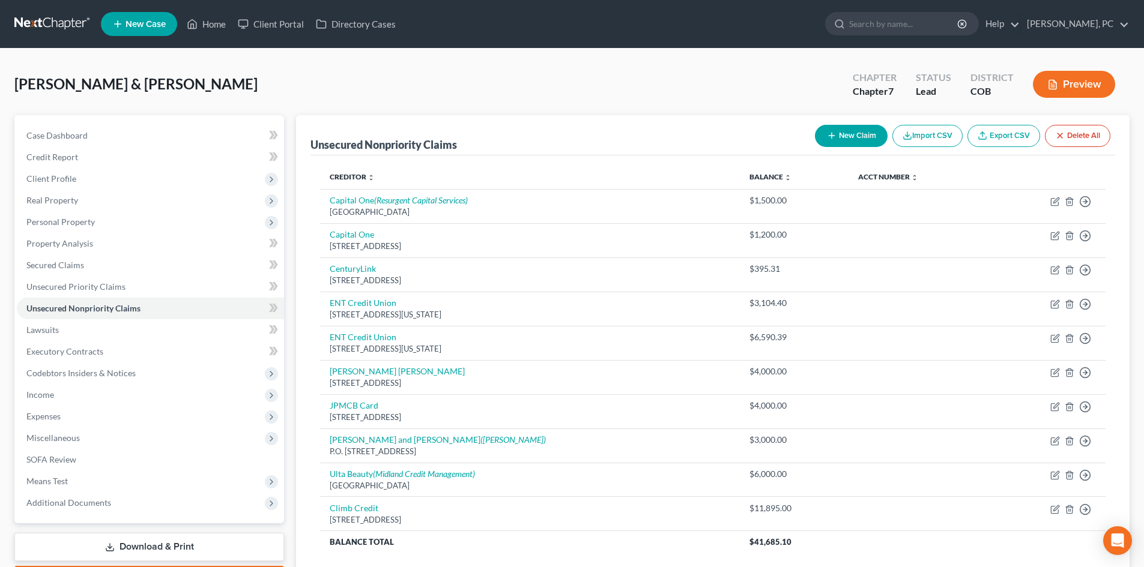
click at [843, 137] on button "New Claim" at bounding box center [851, 136] width 73 height 22
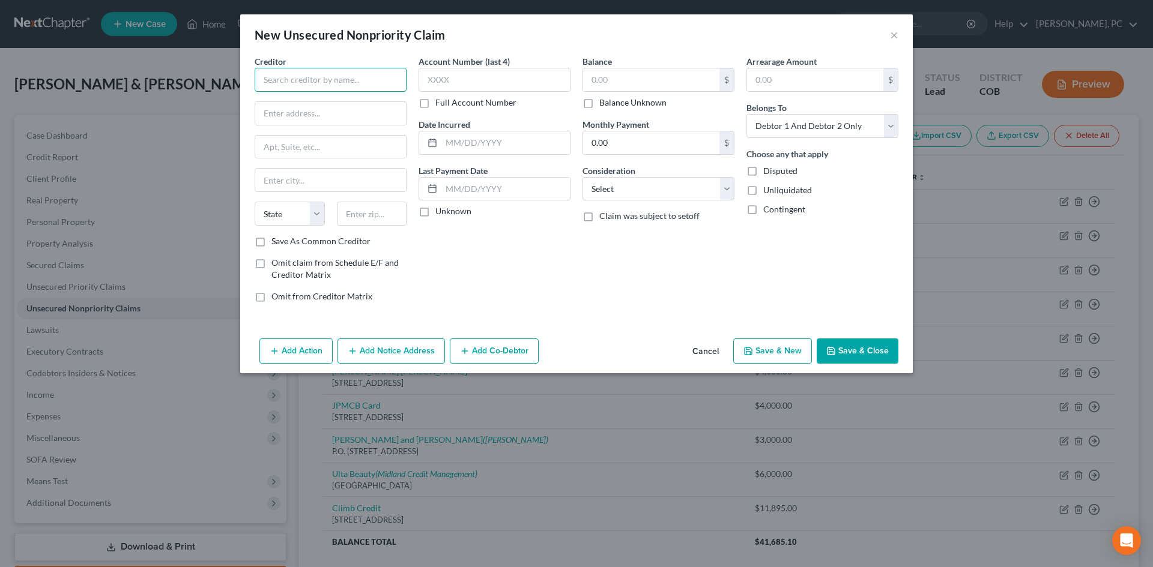
click at [334, 83] on input "text" at bounding box center [331, 80] width 152 height 24
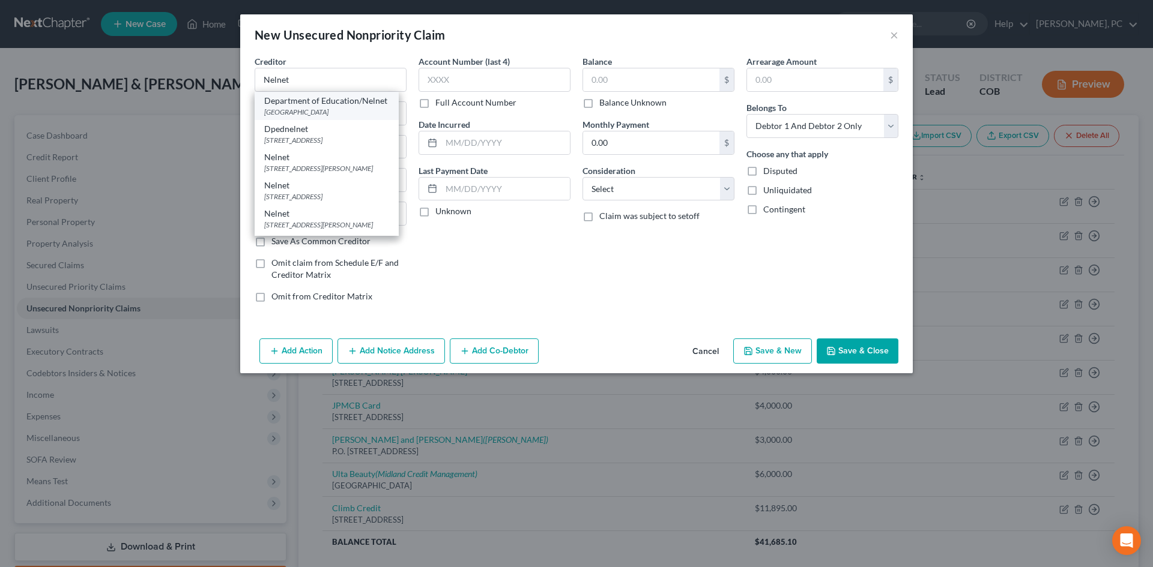
click at [327, 106] on div "Department of Education/Nelnet" at bounding box center [326, 101] width 125 height 12
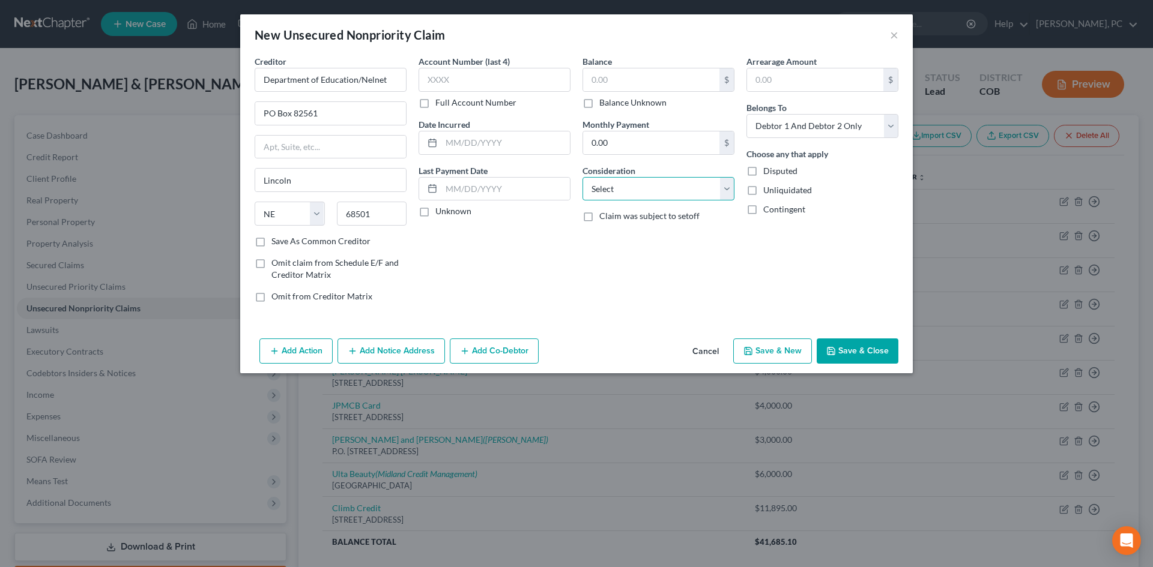
drag, startPoint x: 669, startPoint y: 186, endPoint x: 663, endPoint y: 189, distance: 7.0
click at [669, 186] on select "Select Cable / Satellite Services Collection Agency Credit Card Debt Debt Couns…" at bounding box center [658, 189] width 152 height 24
click at [582, 177] on select "Select Cable / Satellite Services Collection Agency Credit Card Debt Debt Couns…" at bounding box center [658, 189] width 152 height 24
click at [605, 78] on input "text" at bounding box center [651, 79] width 136 height 23
click at [873, 351] on button "Save & Close" at bounding box center [858, 351] width 82 height 25
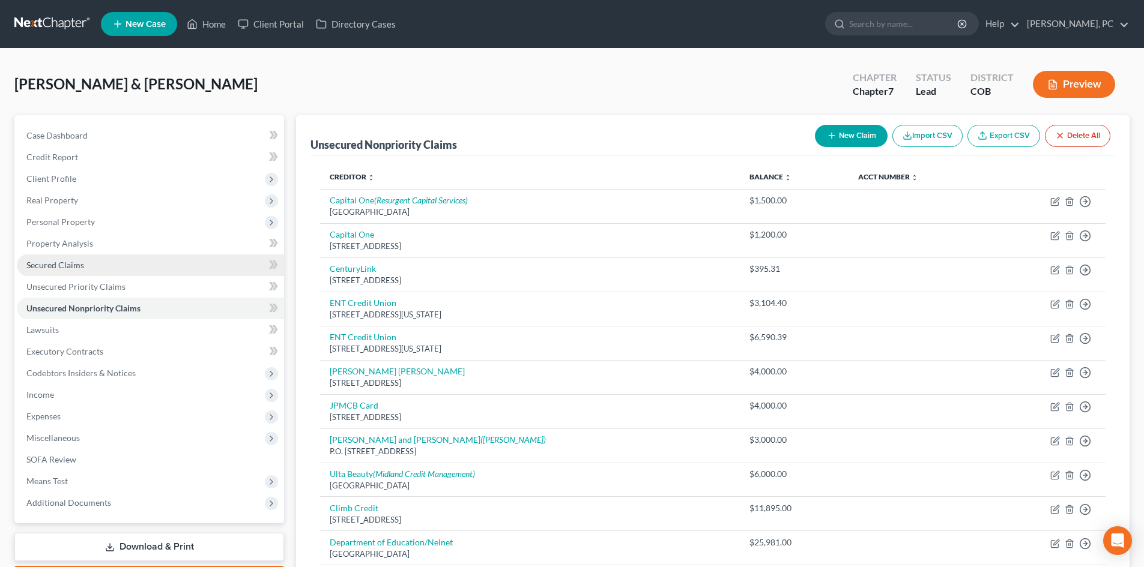
click at [56, 266] on span "Secured Claims" at bounding box center [55, 265] width 58 height 10
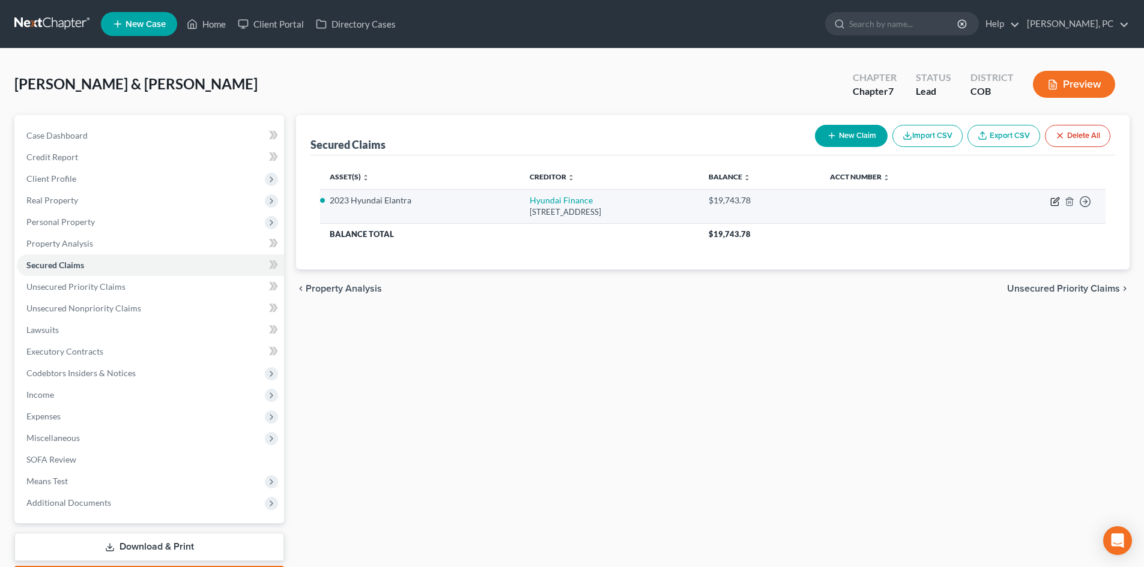
click at [1052, 201] on icon "button" at bounding box center [1055, 202] width 10 height 10
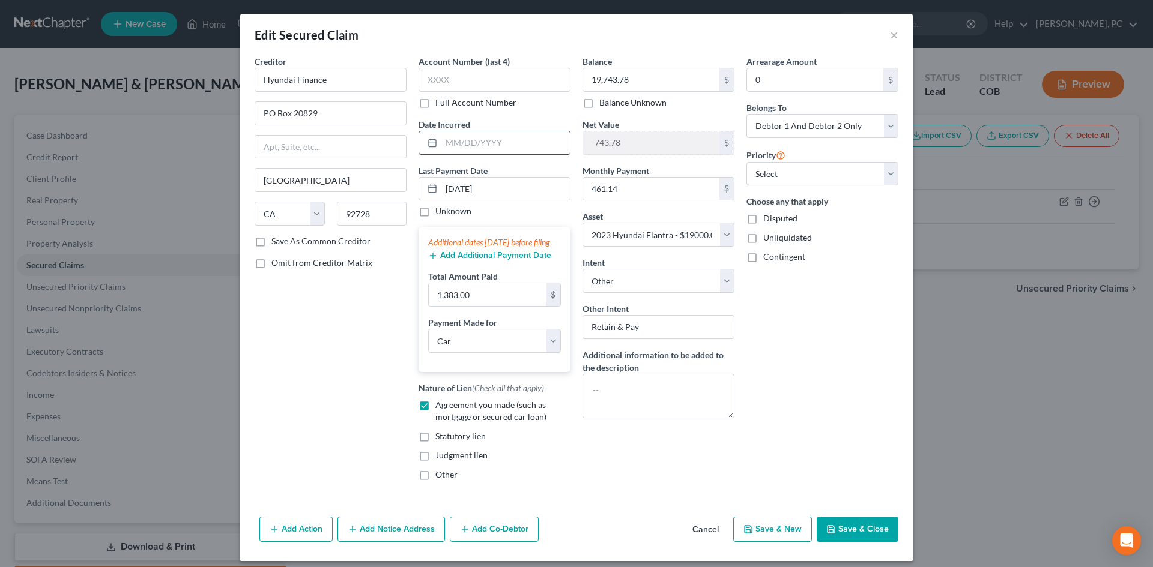
click at [460, 131] on div at bounding box center [494, 143] width 152 height 24
click at [459, 136] on input "text" at bounding box center [505, 142] width 128 height 23
click at [518, 86] on input "text" at bounding box center [494, 80] width 152 height 24
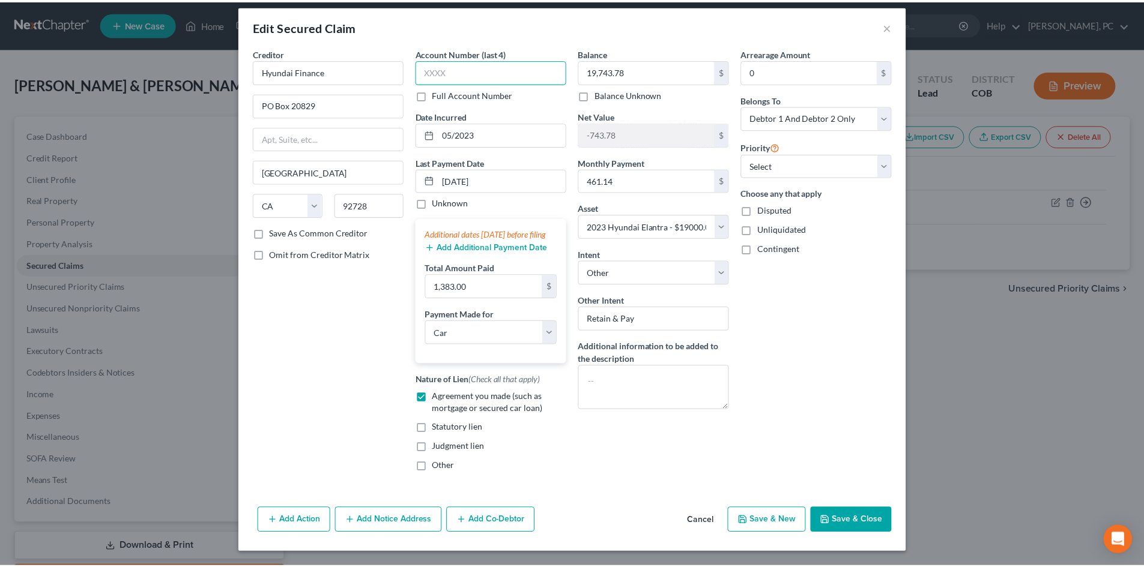
scroll to position [20, 0]
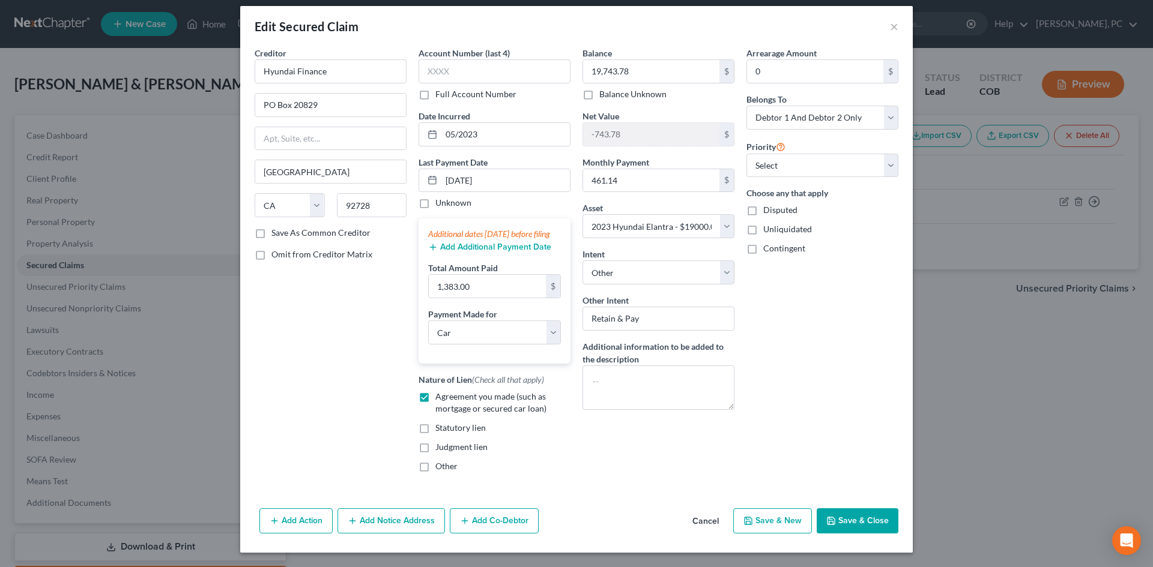
click at [851, 531] on button "Save & Close" at bounding box center [858, 521] width 82 height 25
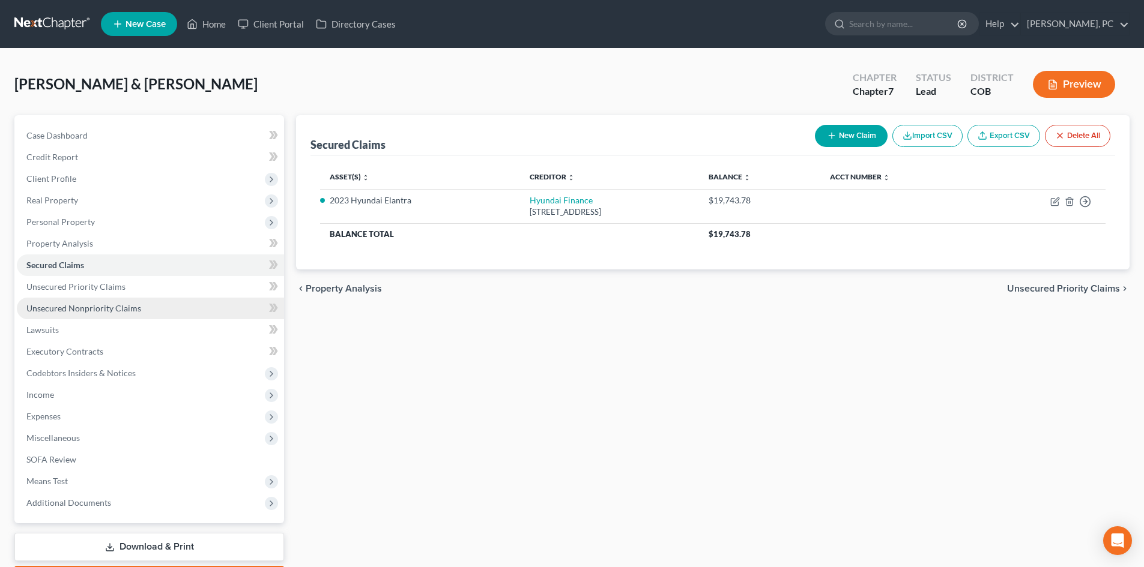
click at [66, 307] on span "Unsecured Nonpriority Claims" at bounding box center [83, 308] width 115 height 10
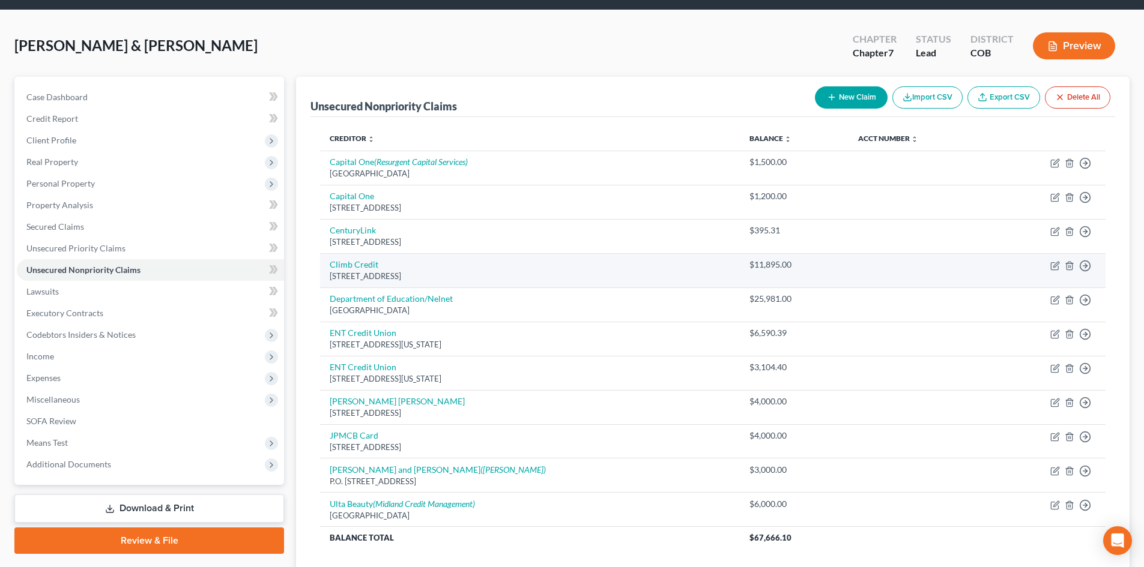
scroll to position [60, 0]
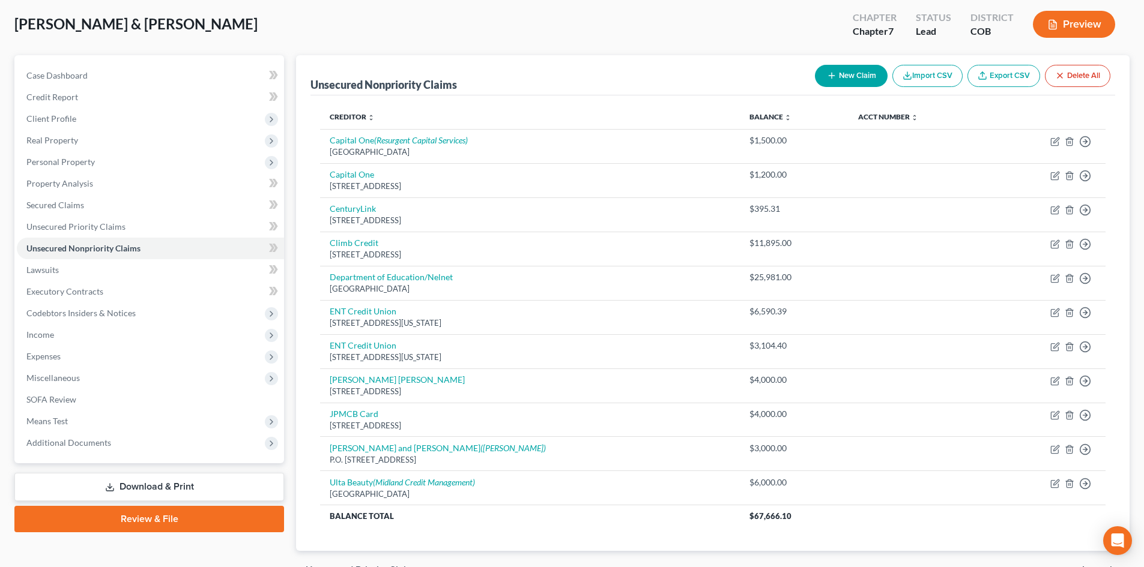
click at [854, 74] on button "New Claim" at bounding box center [851, 76] width 73 height 22
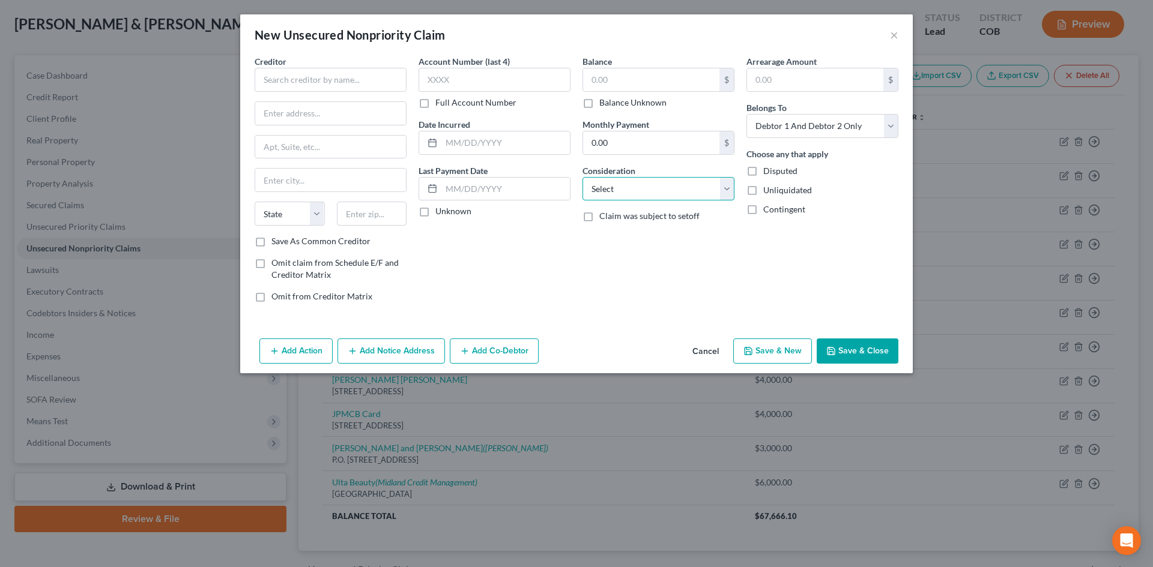
click at [650, 187] on select "Select Cable / Satellite Services Collection Agency Credit Card Debt Debt Couns…" at bounding box center [658, 189] width 152 height 24
click at [582, 177] on select "Select Cable / Satellite Services Collection Agency Credit Card Debt Debt Couns…" at bounding box center [658, 189] width 152 height 24
click at [306, 86] on input "text" at bounding box center [331, 80] width 152 height 24
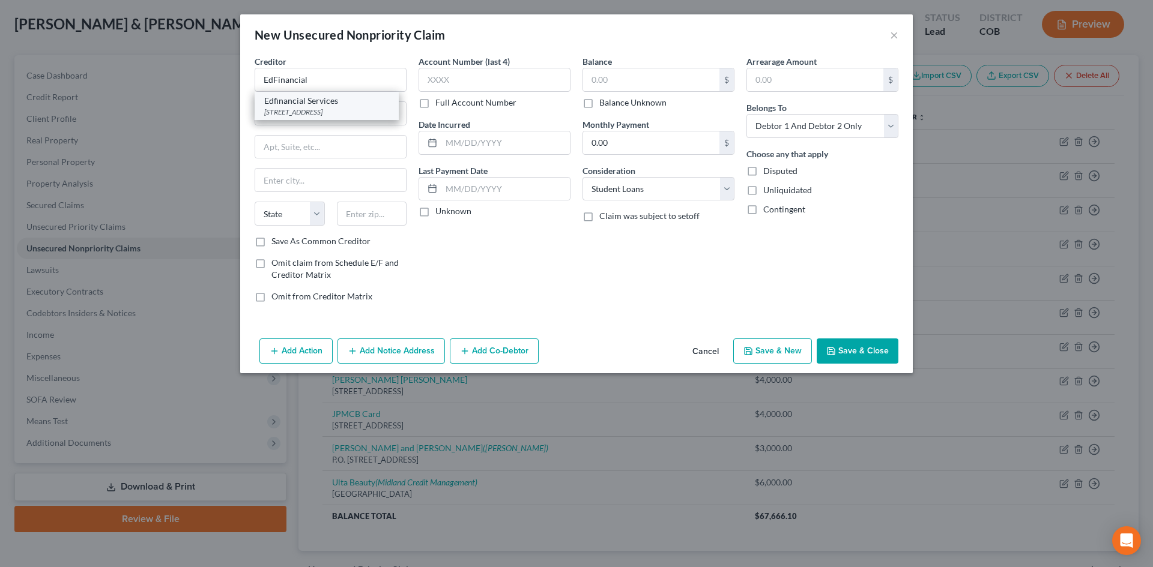
click at [346, 109] on div "120 N Seven Oaks Dr, Knoxville, TN 37922" at bounding box center [326, 112] width 125 height 10
click at [615, 91] on input "text" at bounding box center [651, 79] width 136 height 23
click at [633, 80] on input "text" at bounding box center [651, 79] width 136 height 23
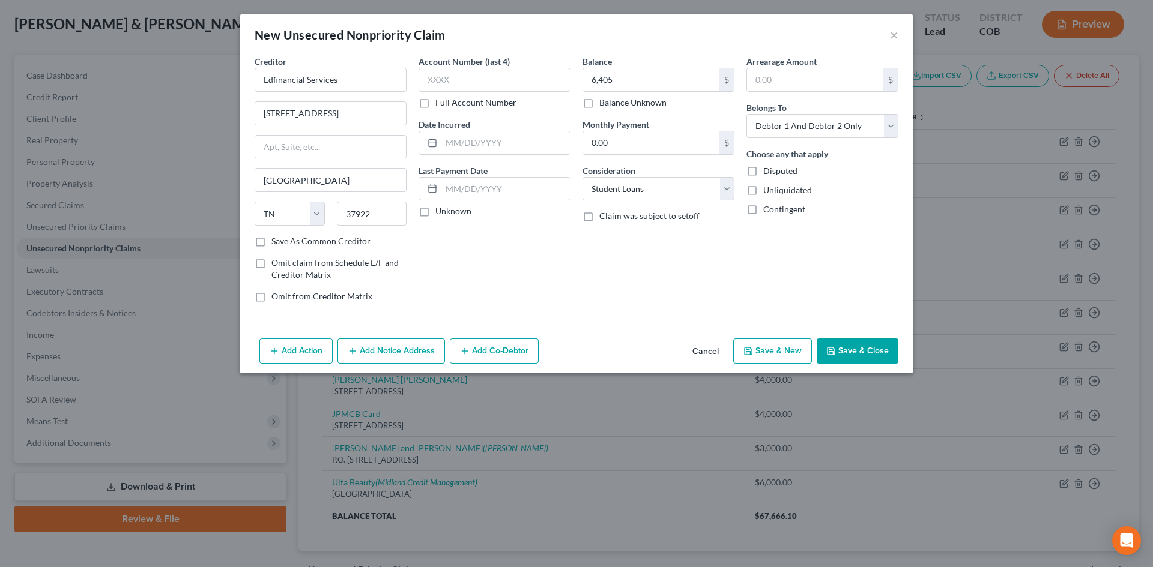
click at [871, 343] on button "Save & Close" at bounding box center [858, 351] width 82 height 25
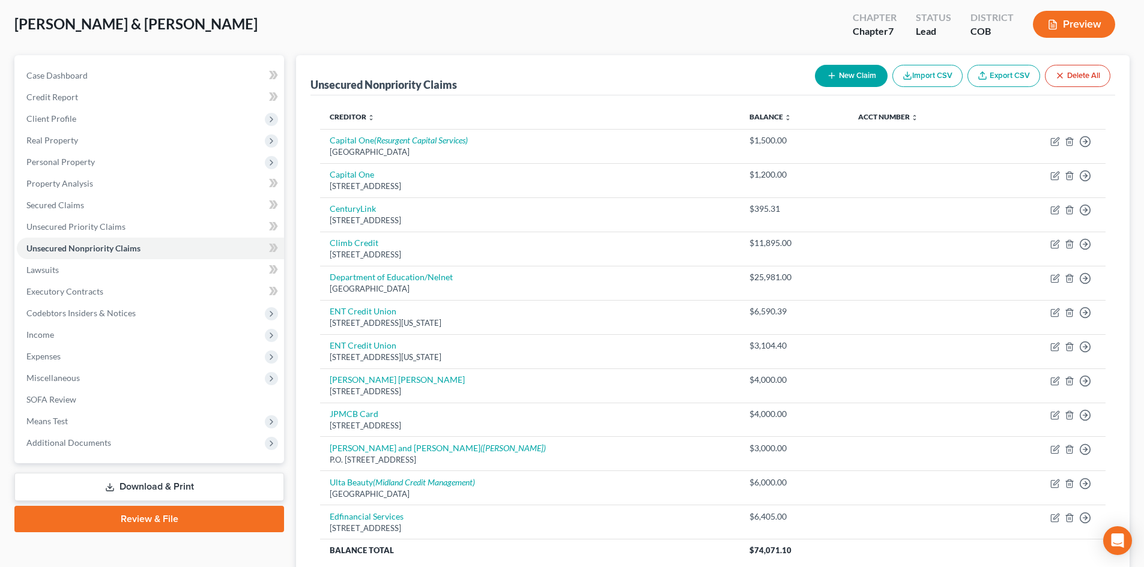
click at [164, 483] on link "Download & Print" at bounding box center [149, 487] width 270 height 28
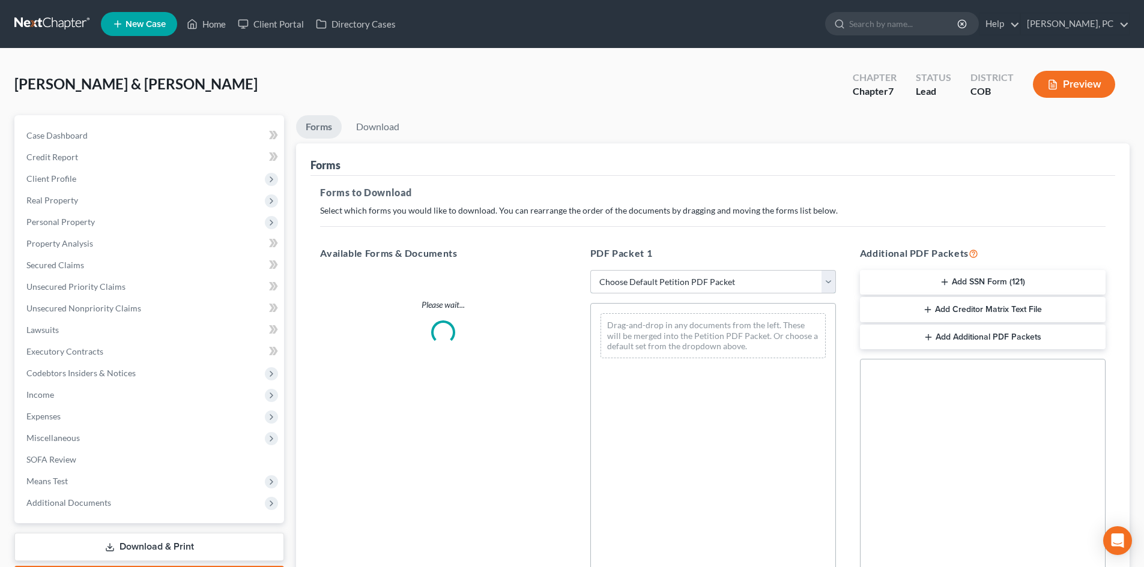
click at [662, 280] on select "Choose Default Petition PDF Packet Complete Bankruptcy Petition (all forms and …" at bounding box center [713, 282] width 246 height 24
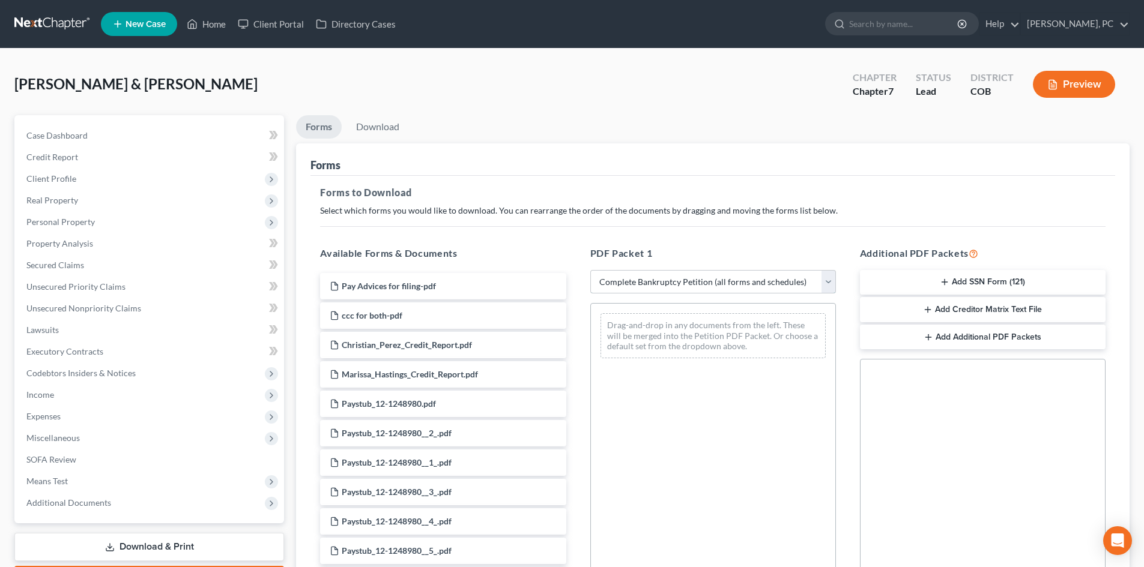
click at [590, 270] on select "Choose Default Petition PDF Packet Complete Bankruptcy Petition (all forms and …" at bounding box center [713, 282] width 246 height 24
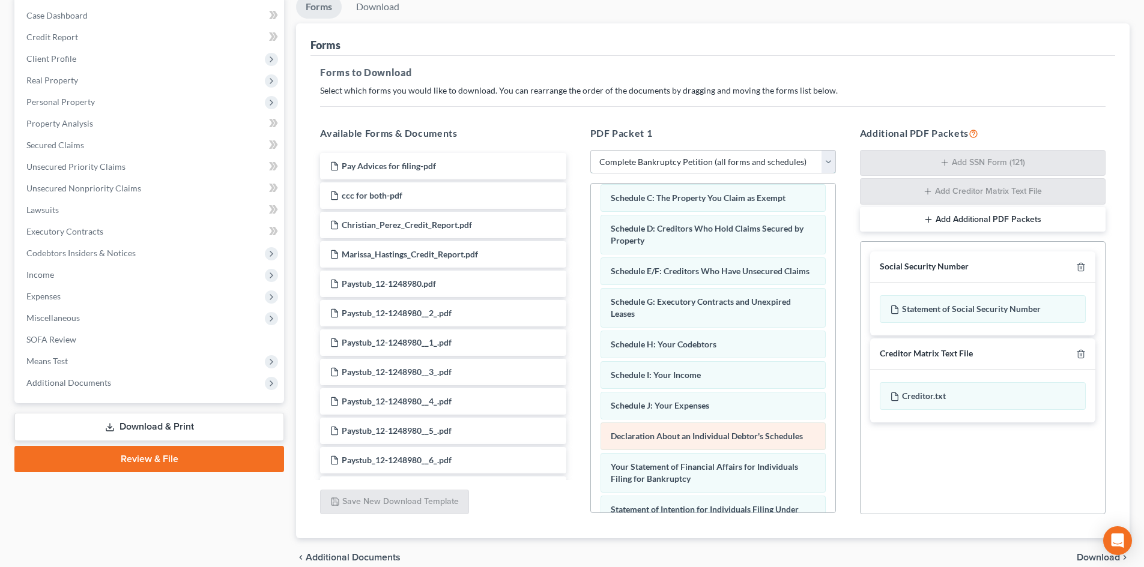
scroll to position [106, 0]
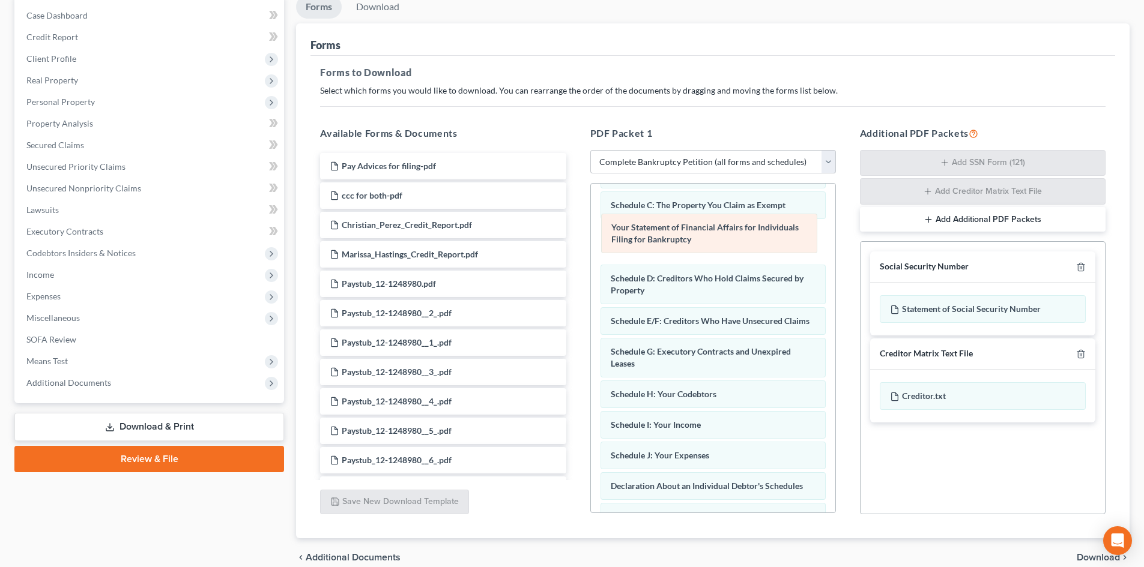
drag, startPoint x: 706, startPoint y: 489, endPoint x: 707, endPoint y: 228, distance: 261.2
click at [707, 228] on div "Your Statement of Financial Affairs for Individuals Filing for Bankruptcy Volun…" at bounding box center [713, 427] width 244 height 699
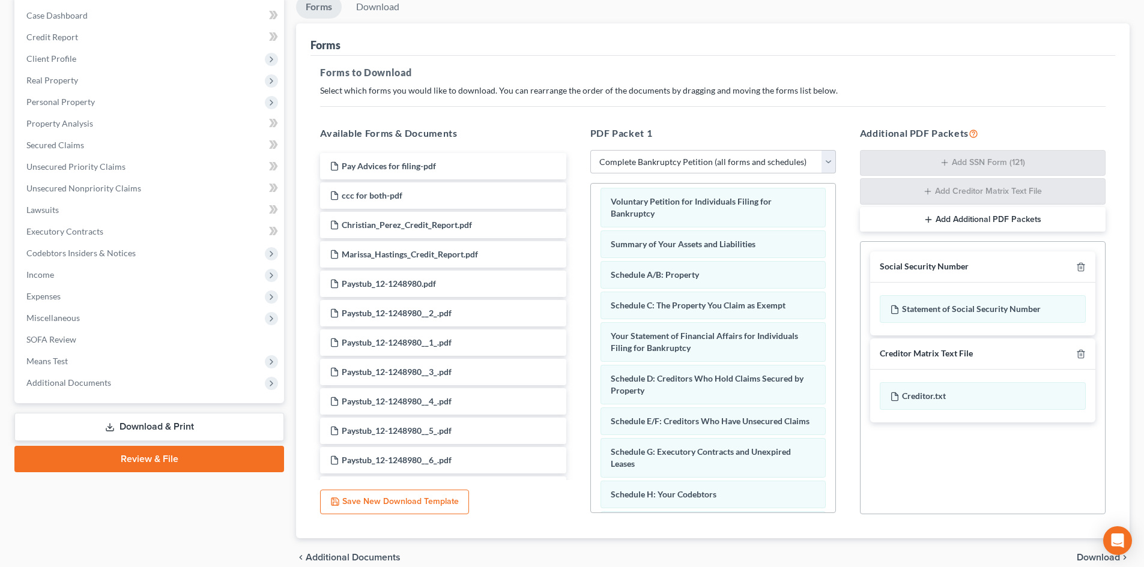
scroll to position [0, 0]
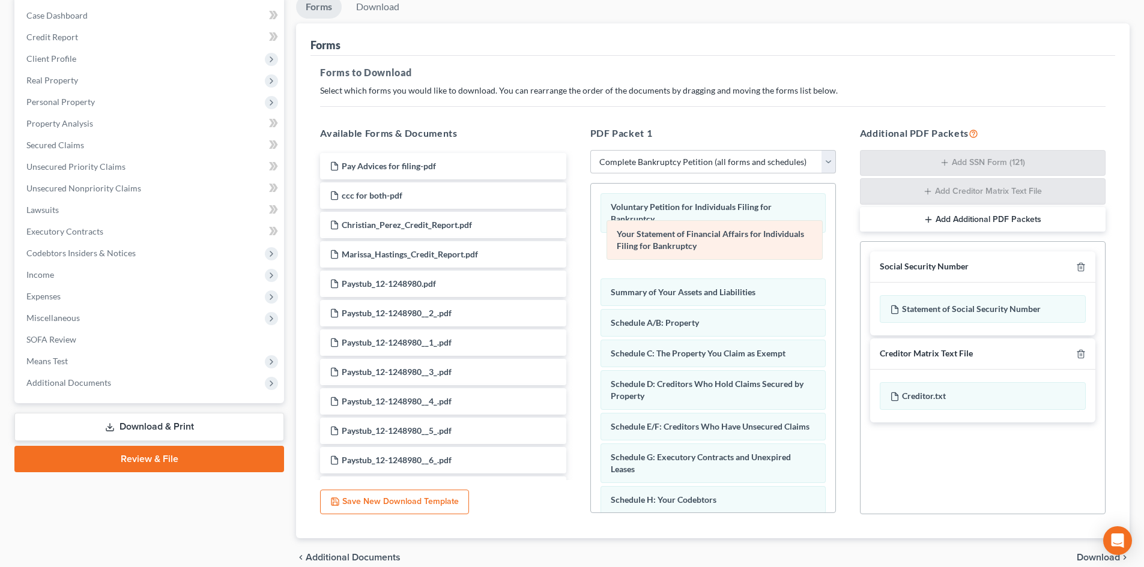
drag, startPoint x: 663, startPoint y: 357, endPoint x: 669, endPoint y: 248, distance: 108.8
click at [669, 248] on div "Your Statement of Financial Affairs for Individuals Filing for Bankruptcy Volun…" at bounding box center [713, 533] width 244 height 699
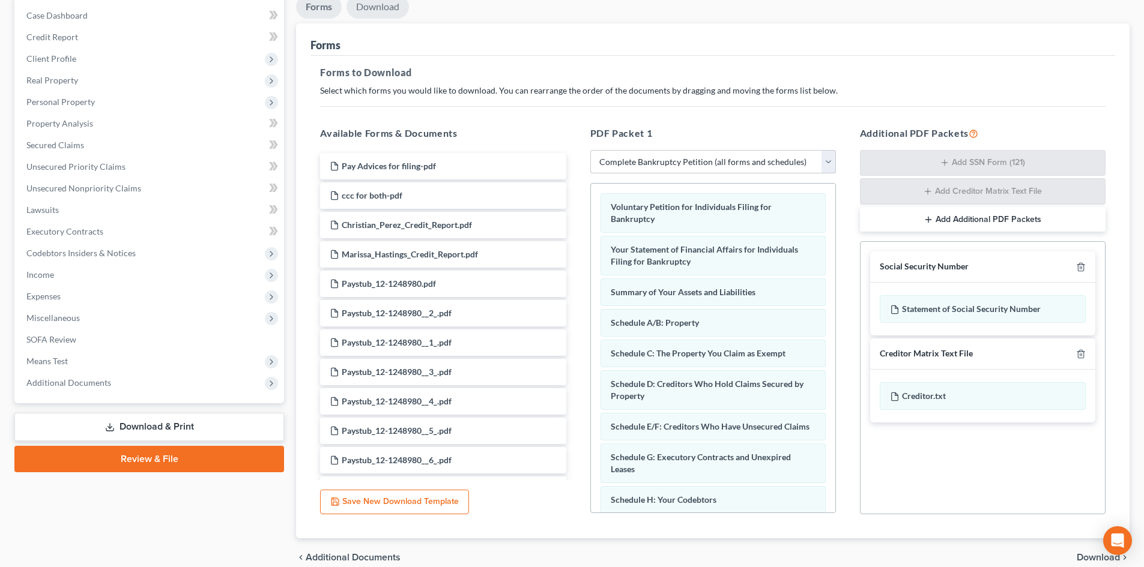
click at [372, 4] on link "Download" at bounding box center [377, 6] width 62 height 23
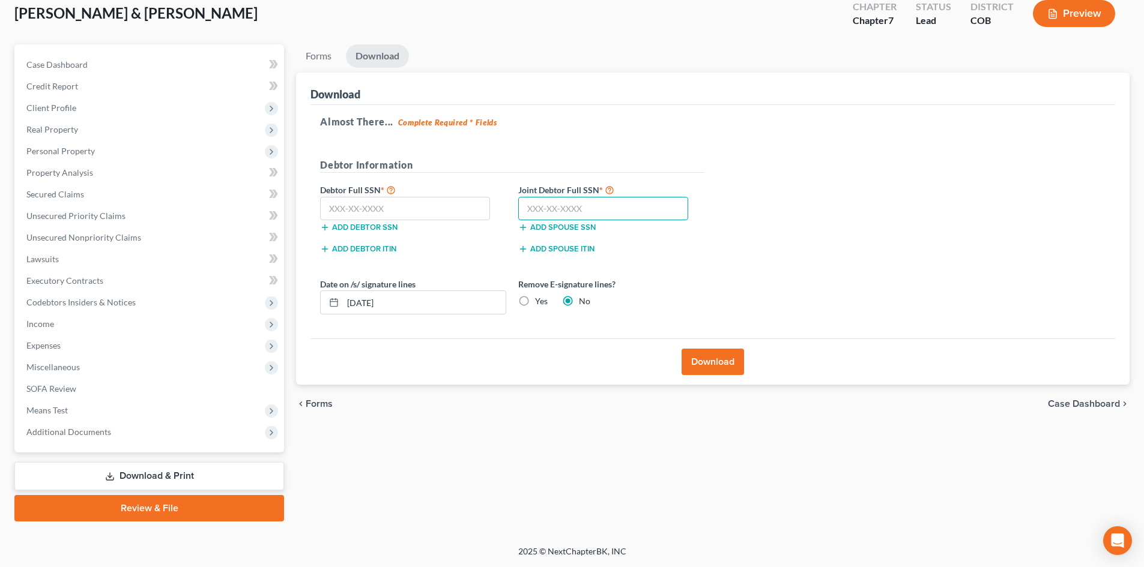
click at [539, 212] on input "text" at bounding box center [603, 209] width 170 height 24
click at [377, 214] on input "text" at bounding box center [405, 209] width 170 height 24
click at [714, 363] on button "Download" at bounding box center [712, 362] width 62 height 26
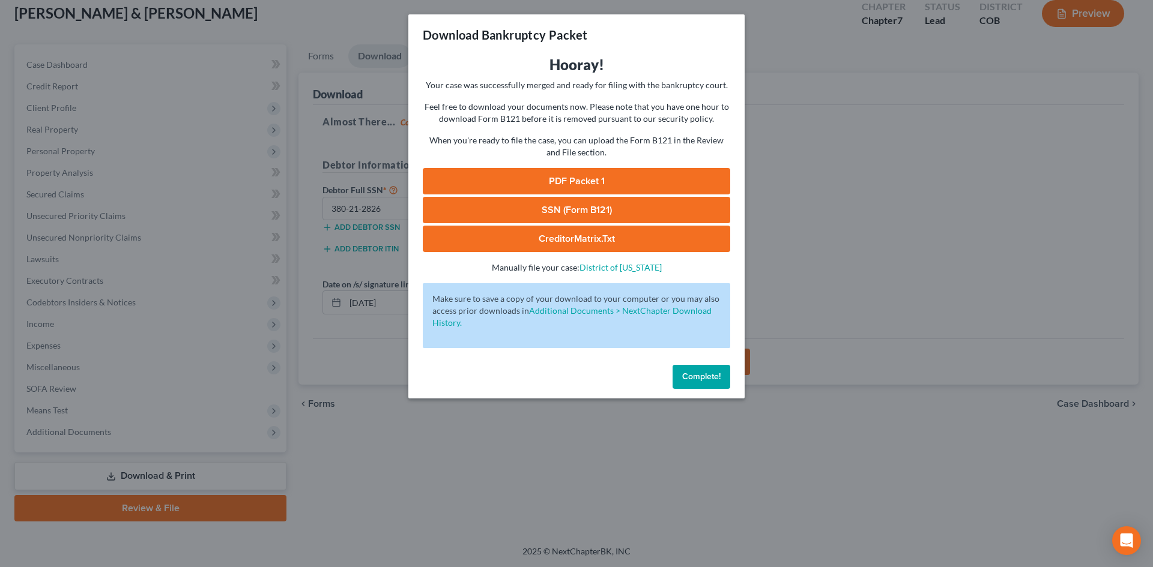
click at [554, 177] on link "PDF Packet 1" at bounding box center [576, 181] width 307 height 26
click at [528, 208] on link "SSN (Form B121)" at bounding box center [576, 210] width 307 height 26
click at [701, 372] on span "Complete!" at bounding box center [701, 377] width 38 height 10
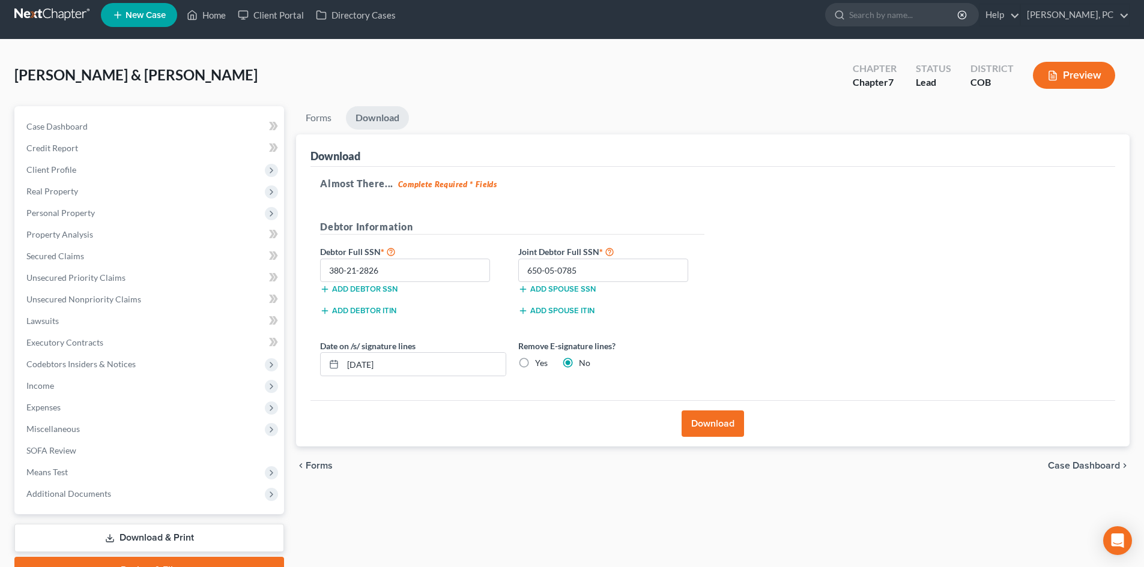
scroll to position [0, 0]
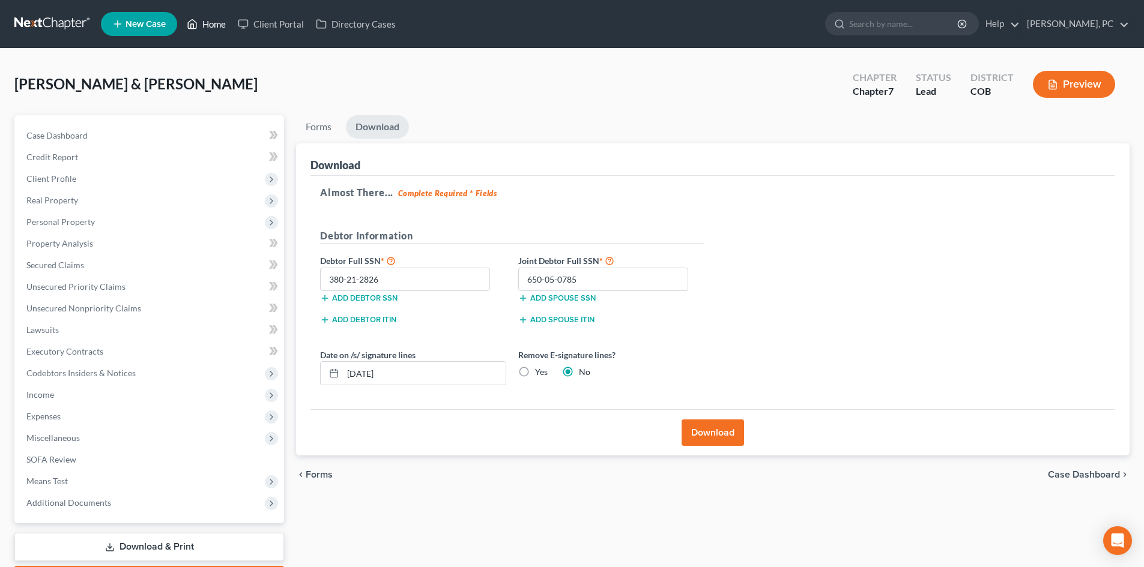
click at [210, 22] on link "Home" at bounding box center [206, 24] width 51 height 22
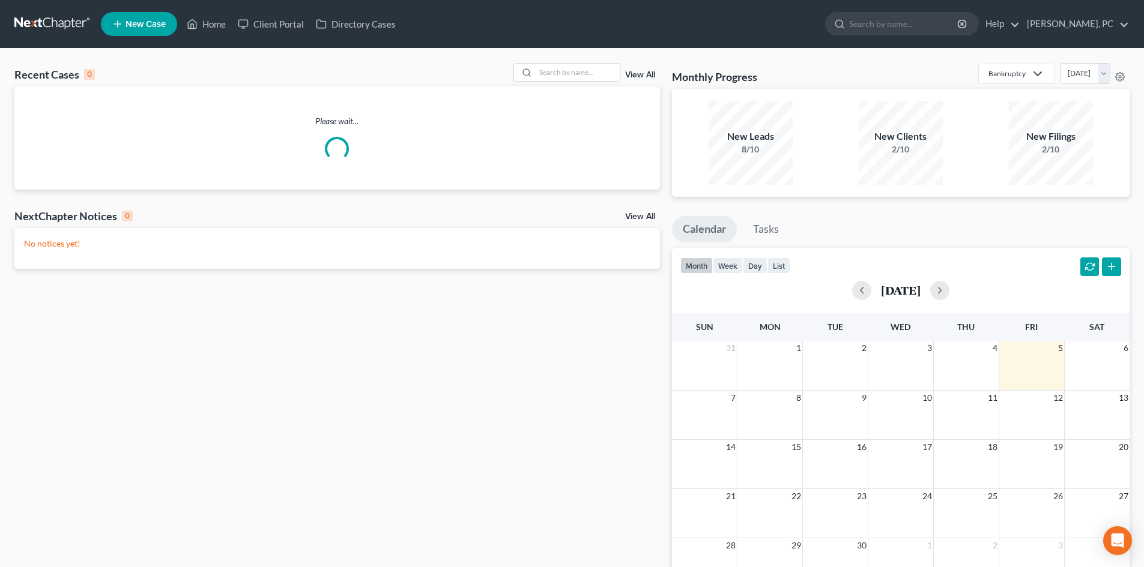
click at [133, 26] on span "New Case" at bounding box center [145, 24] width 40 height 9
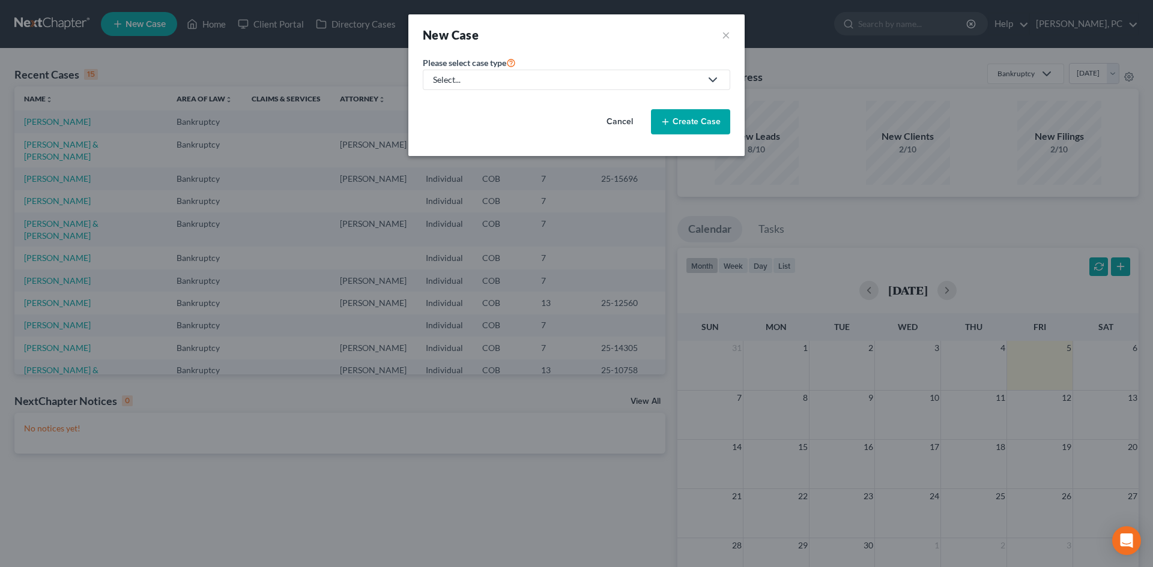
click at [578, 82] on div "Select..." at bounding box center [567, 80] width 268 height 12
click at [443, 103] on div "Bankruptcy" at bounding box center [455, 104] width 43 height 12
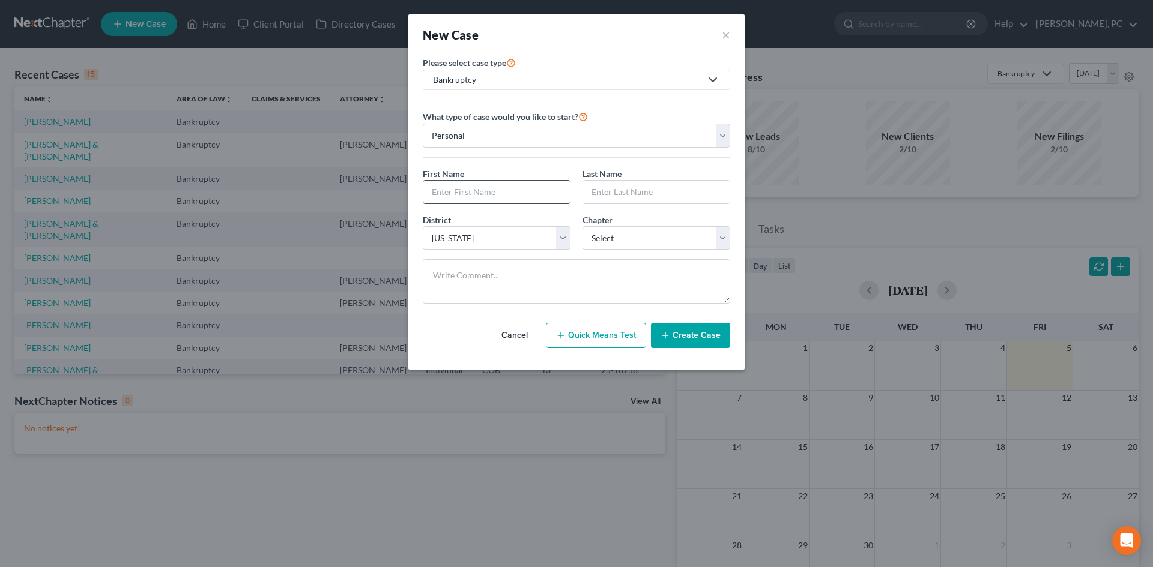
click at [477, 192] on input "text" at bounding box center [496, 192] width 146 height 23
paste input "Matthew Whetton"
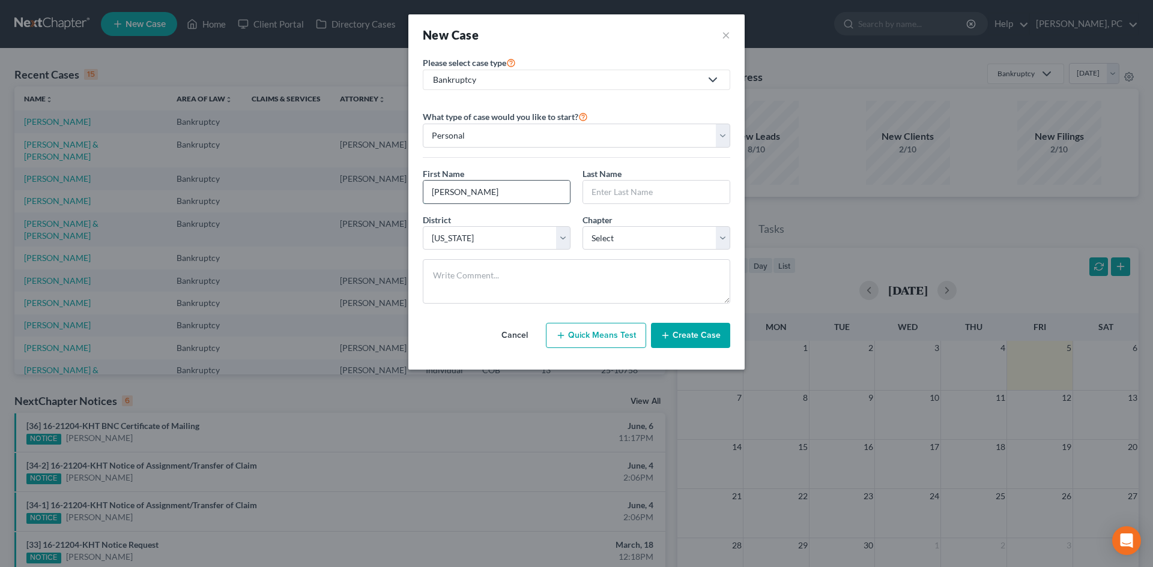
drag, startPoint x: 470, startPoint y: 191, endPoint x: 501, endPoint y: 192, distance: 31.2
click at [501, 192] on input "Matthew Whetton" at bounding box center [496, 192] width 146 height 23
click at [598, 185] on input "text" at bounding box center [656, 192] width 146 height 23
paste input "Whetton"
click at [498, 196] on input "Matthew" at bounding box center [496, 192] width 146 height 23
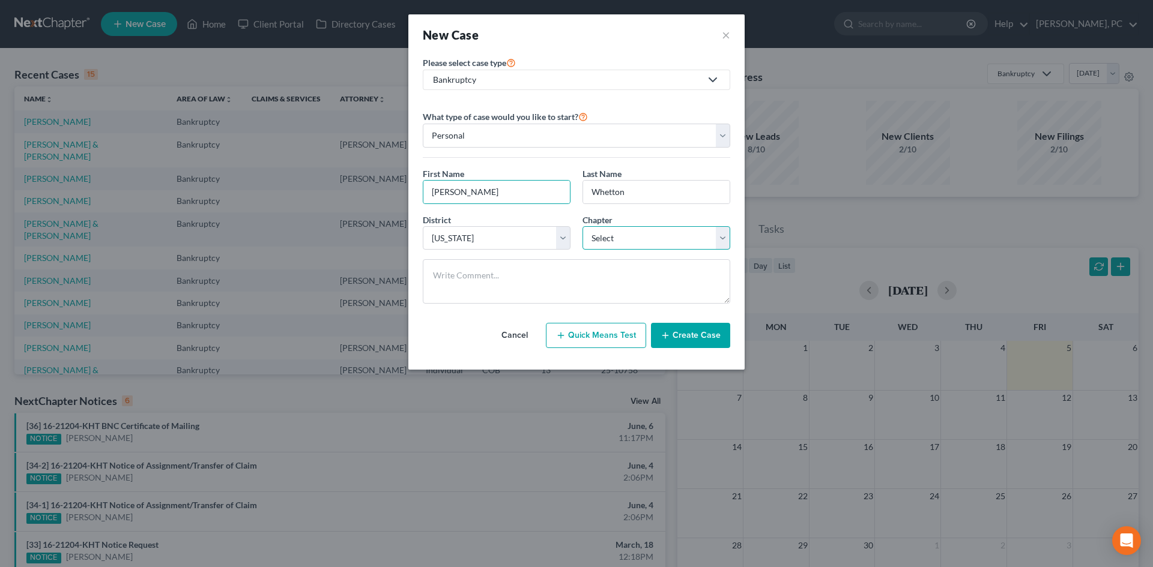
click at [626, 243] on select "Select 7 11 12 13" at bounding box center [656, 238] width 148 height 24
click at [582, 226] on select "Select 7 11 12 13" at bounding box center [656, 238] width 148 height 24
click at [674, 331] on button "Create Case" at bounding box center [690, 335] width 79 height 25
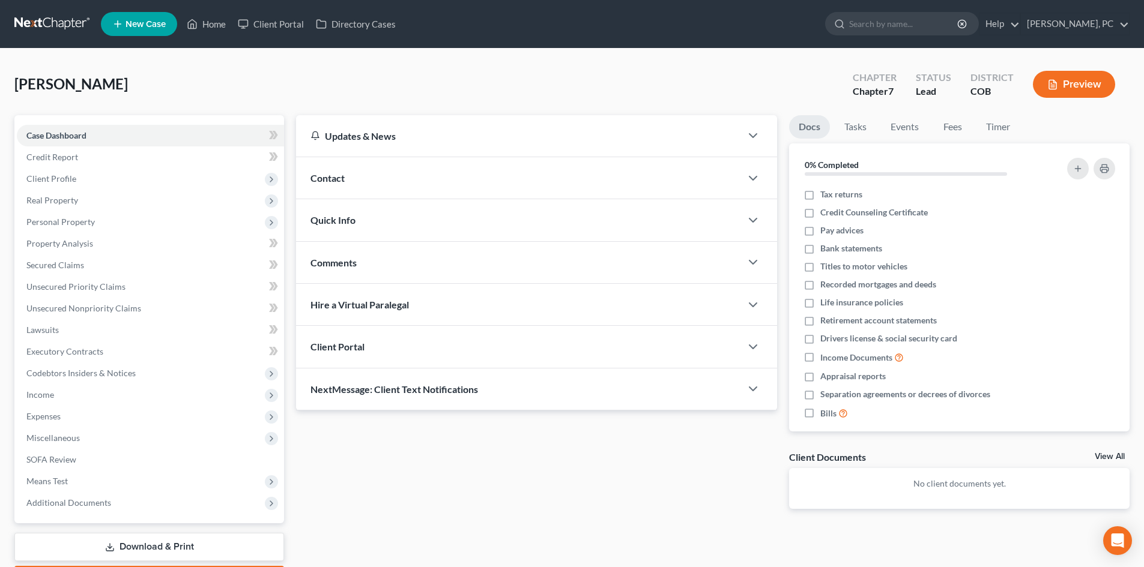
click at [411, 348] on div "Client Portal" at bounding box center [518, 346] width 445 height 41
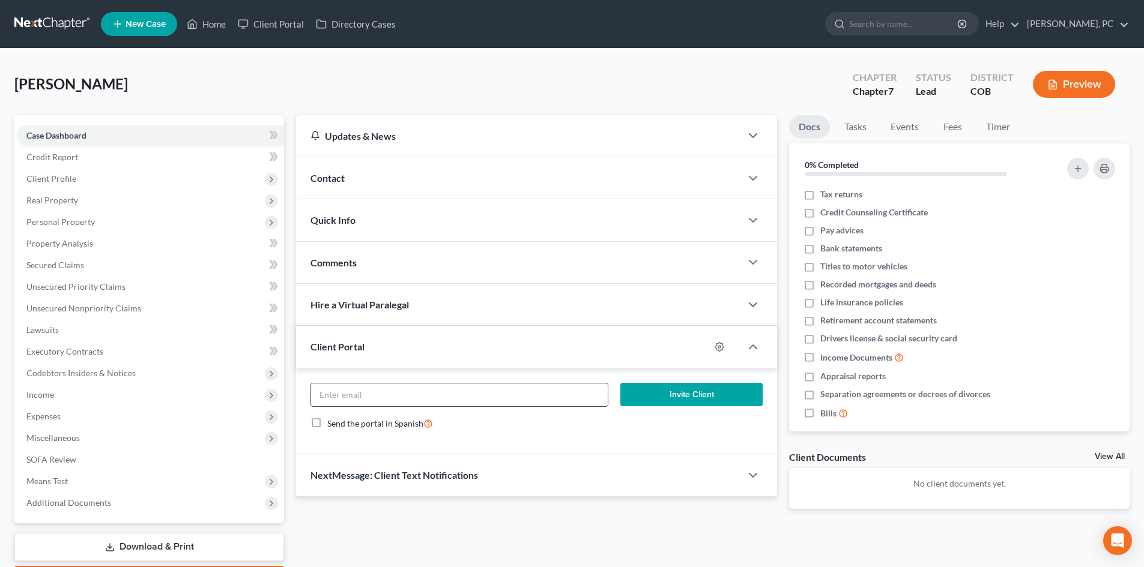
click at [451, 403] on input "email" at bounding box center [459, 395] width 296 height 23
paste input "gxauto3@gmail.com"
click at [672, 393] on button "Invite Client" at bounding box center [691, 395] width 143 height 24
